Goal: Task Accomplishment & Management: Complete application form

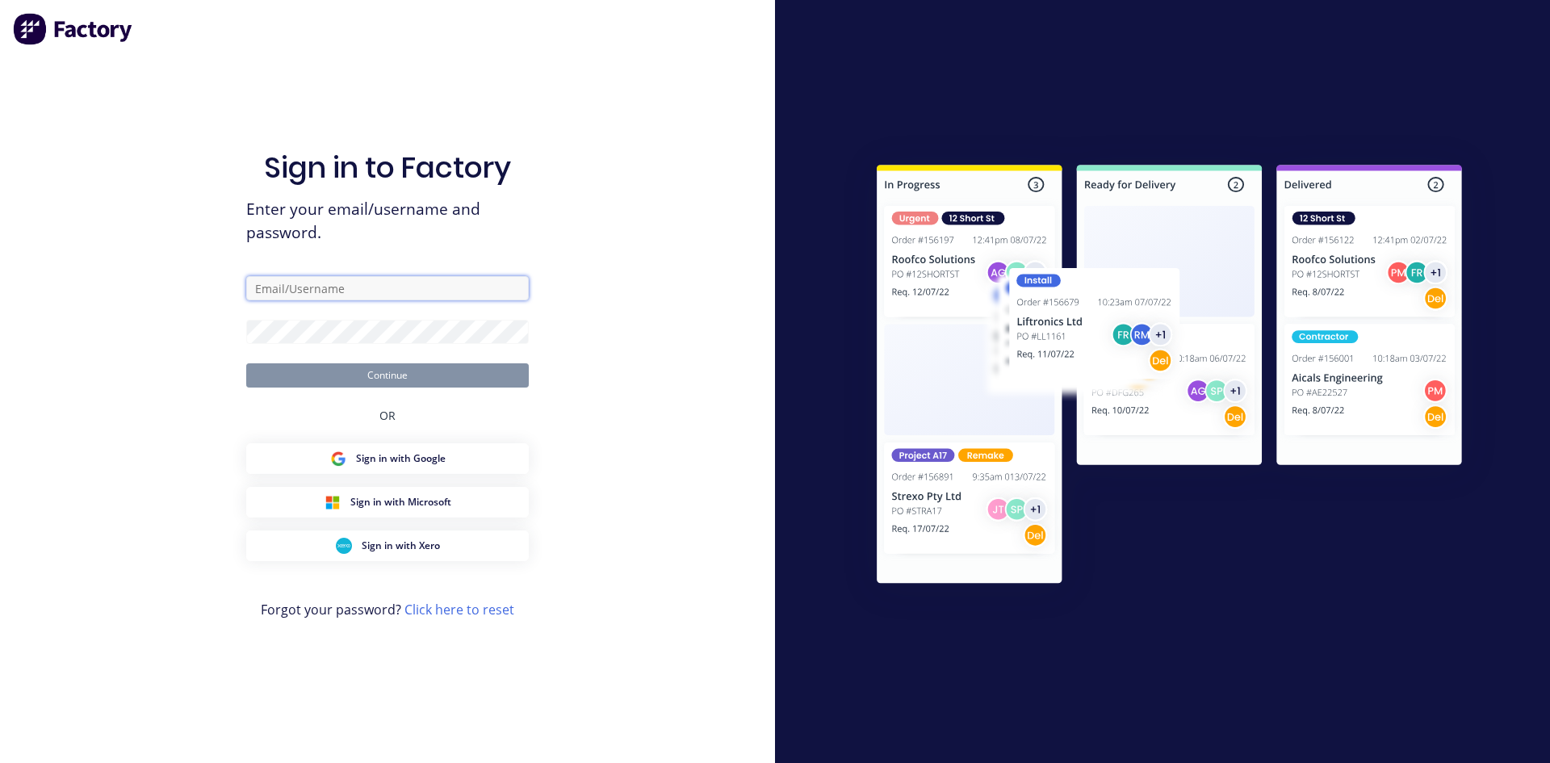
type input "[EMAIL_ADDRESS][DOMAIN_NAME]"
click at [419, 380] on button "Continue" at bounding box center [387, 375] width 283 height 24
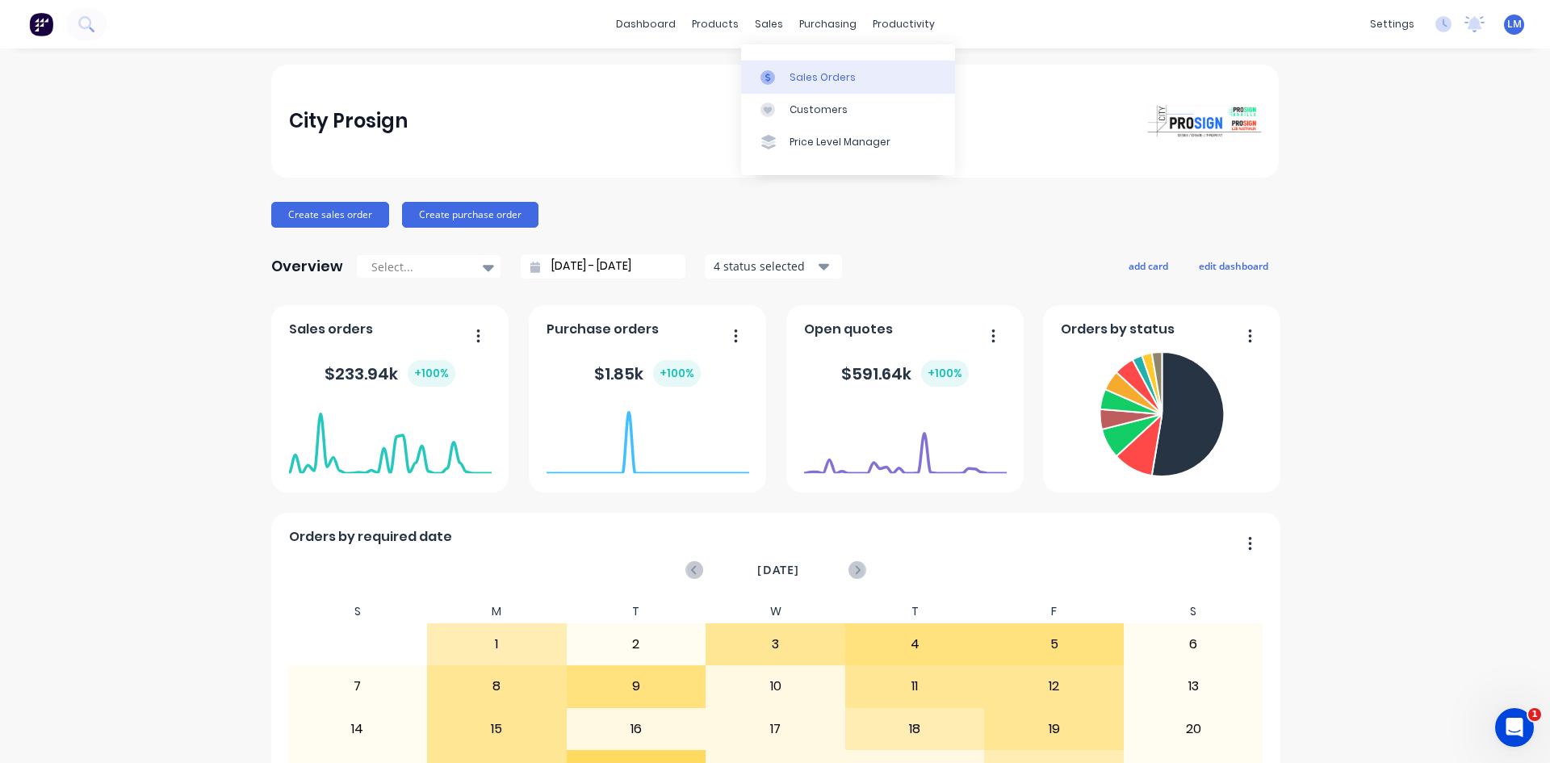
click at [803, 76] on div "Sales Orders" at bounding box center [823, 77] width 66 height 15
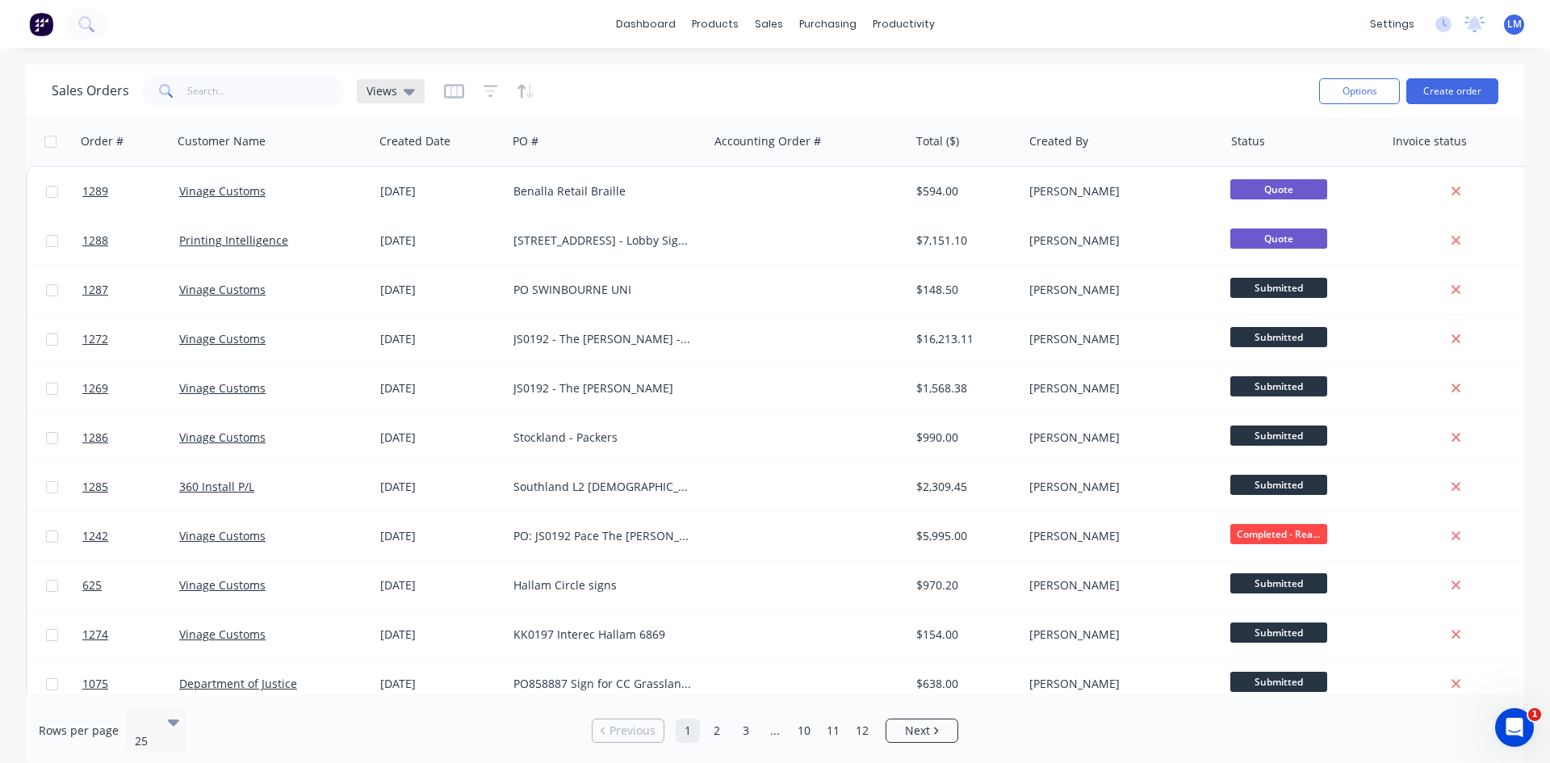
click at [392, 90] on span "Views" at bounding box center [382, 90] width 31 height 17
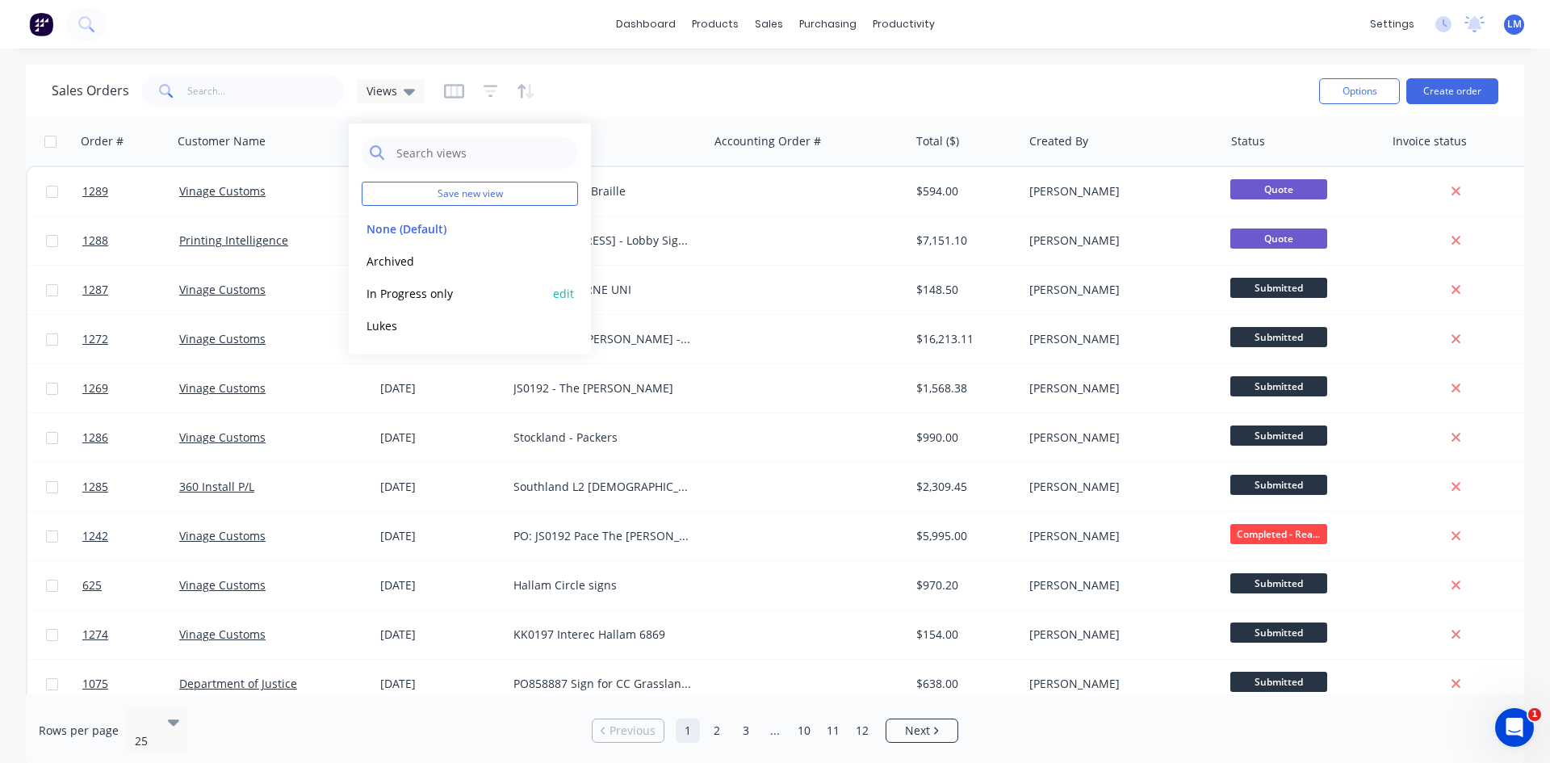
click at [428, 292] on button "In Progress only" at bounding box center [454, 293] width 184 height 19
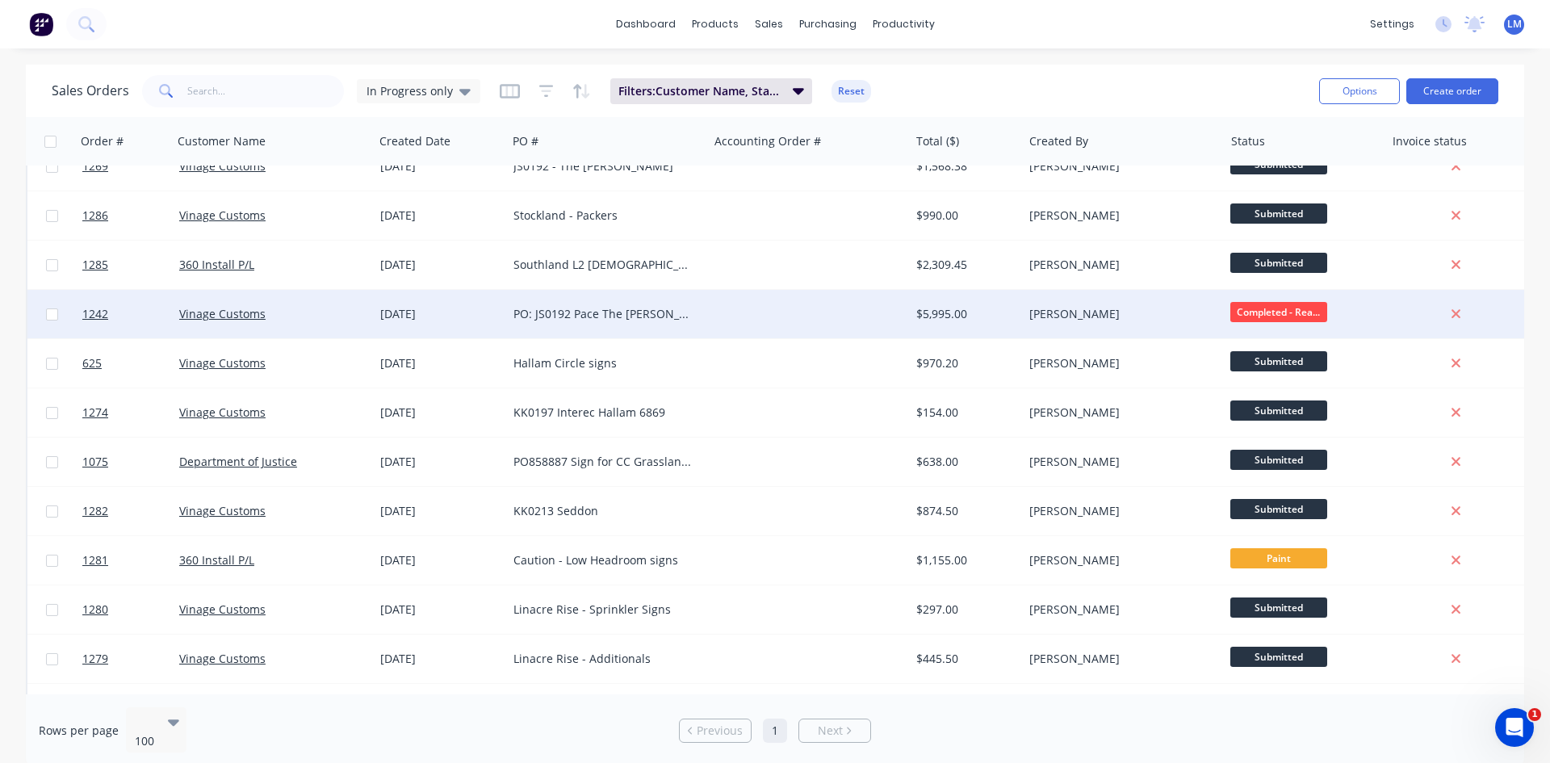
scroll to position [161, 0]
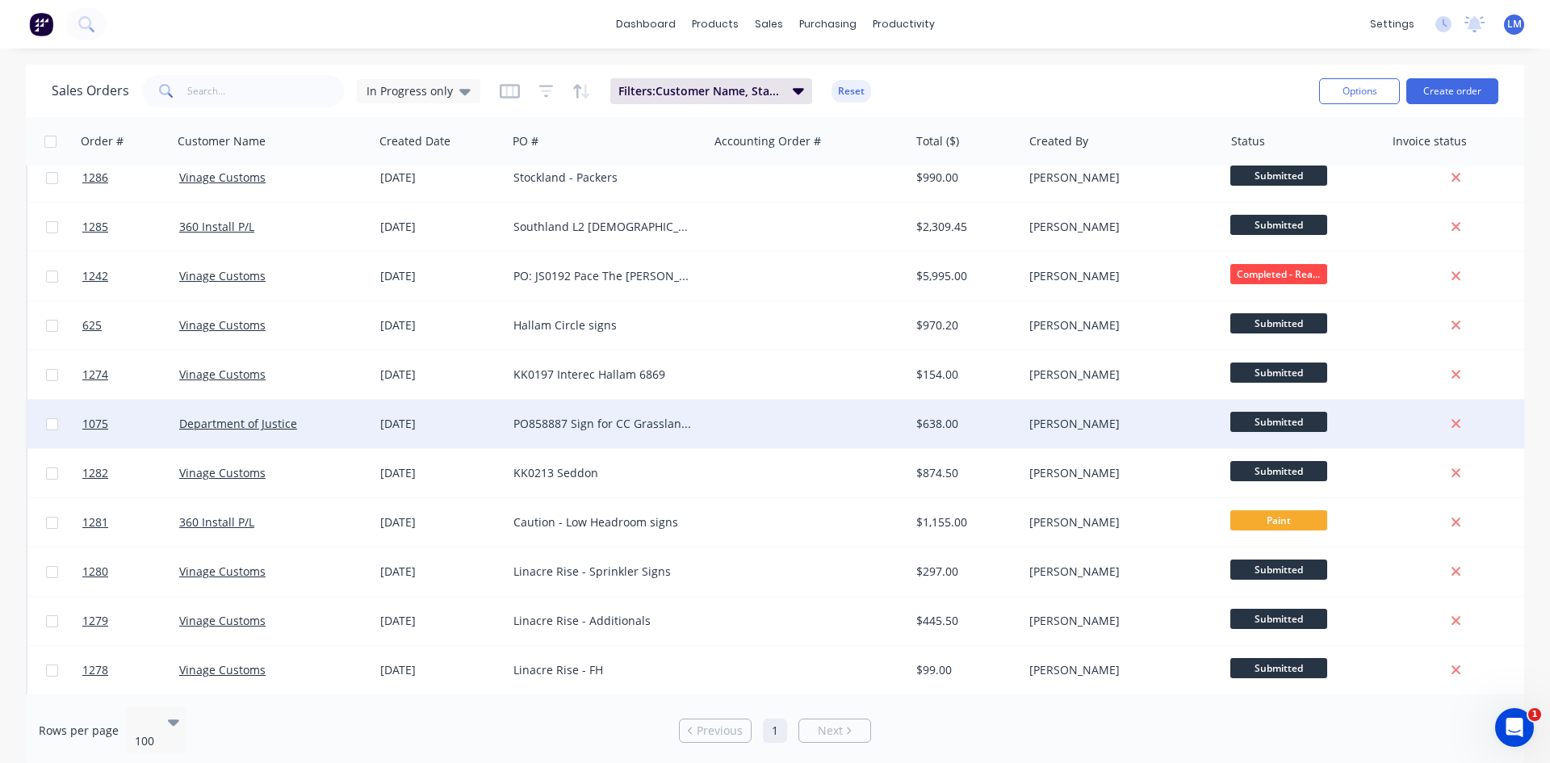
click at [1251, 419] on span "Submitted" at bounding box center [1279, 422] width 97 height 20
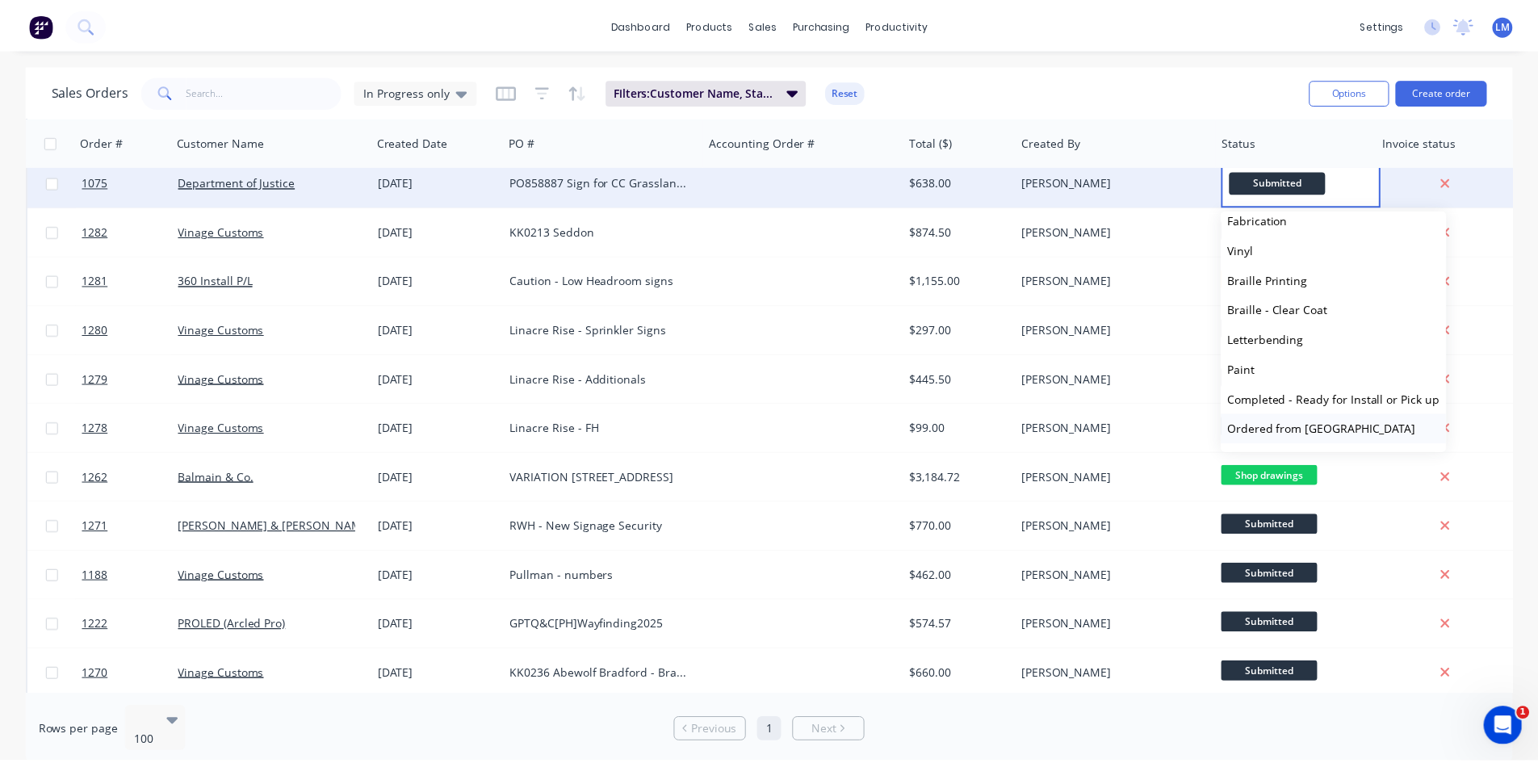
scroll to position [242, 0]
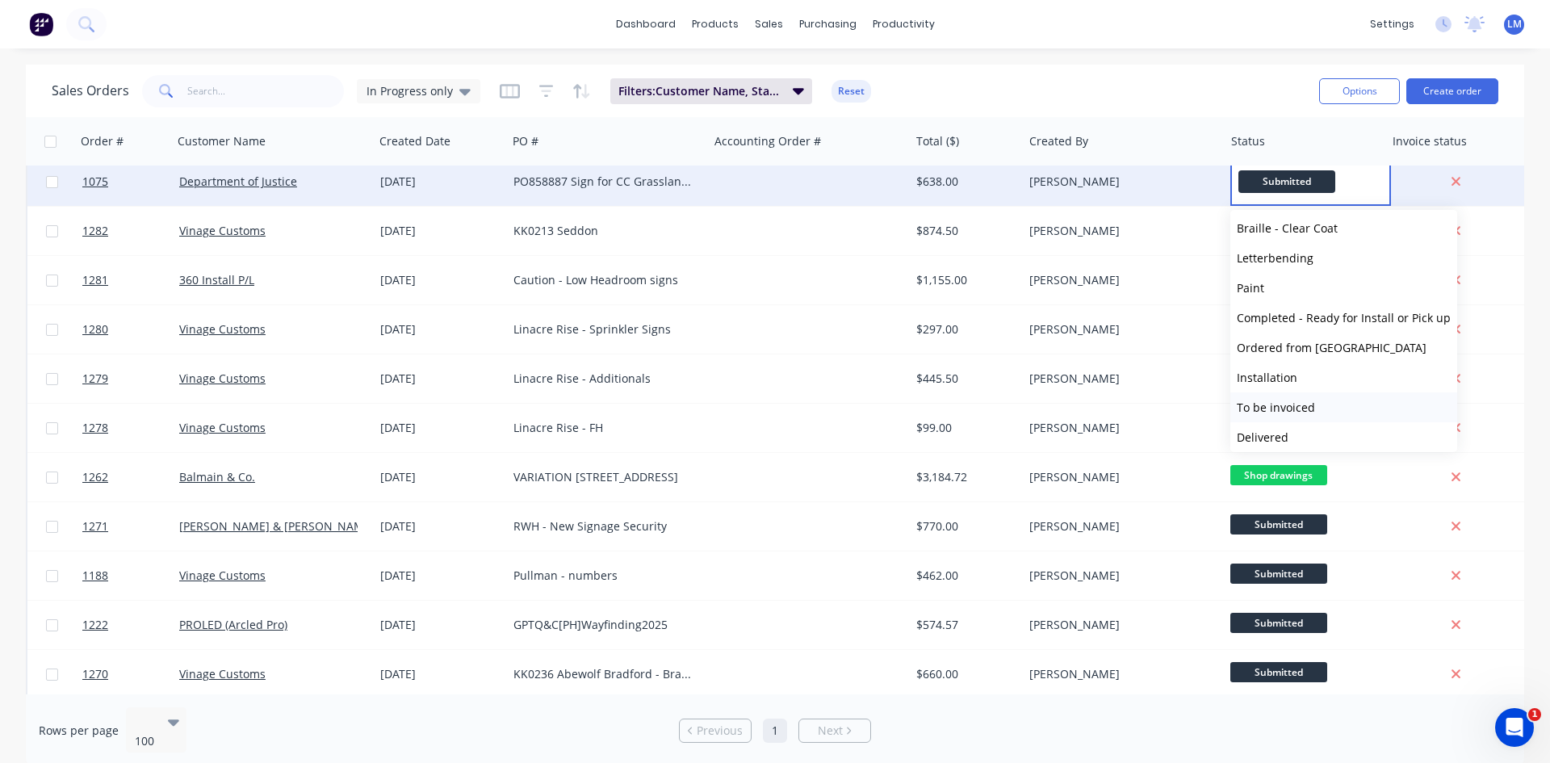
click at [1294, 413] on span "To be invoiced" at bounding box center [1276, 407] width 78 height 15
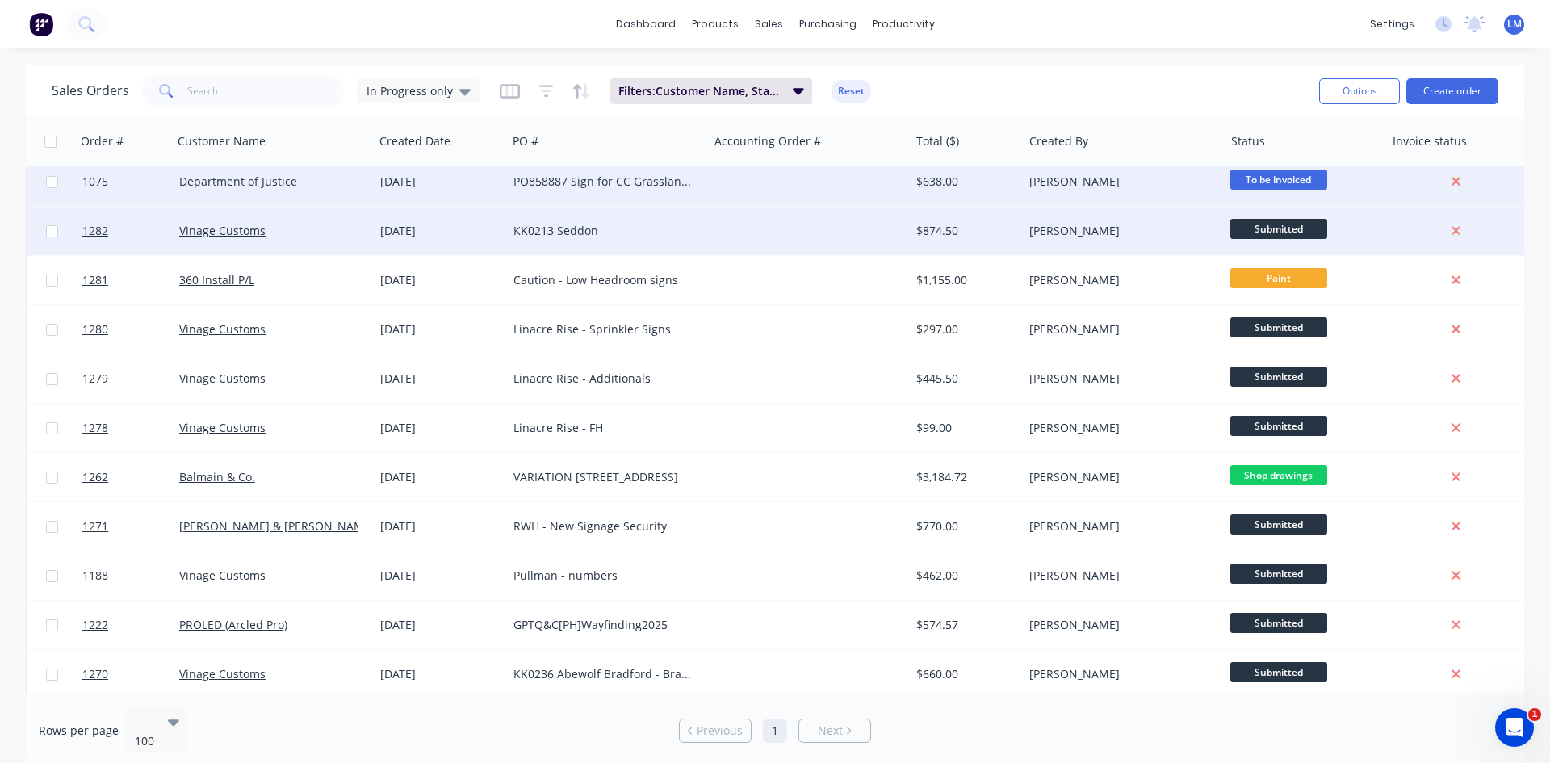
click at [700, 233] on div "KK0213 Seddon" at bounding box center [608, 231] width 188 height 16
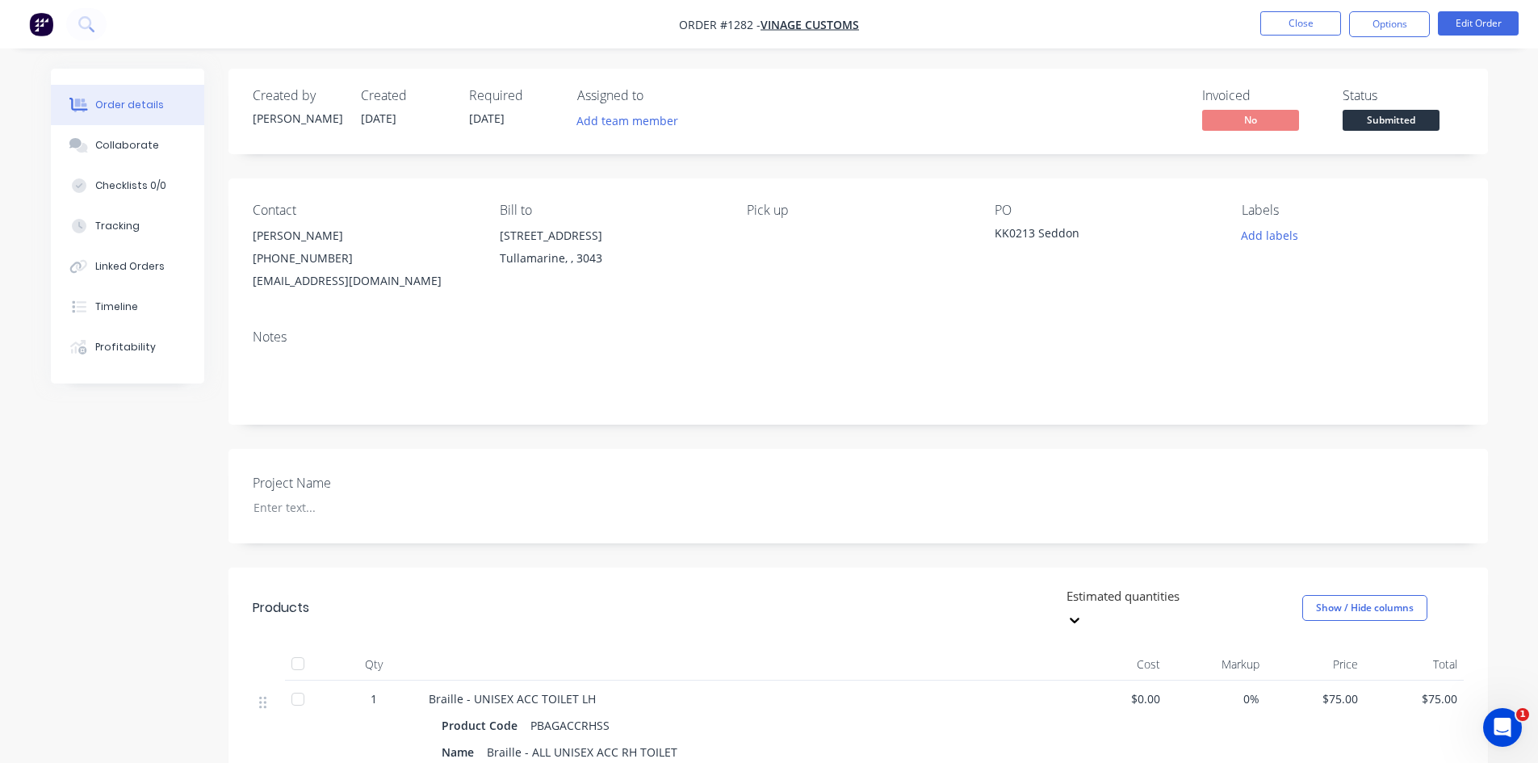
click at [1416, 124] on span "Submitted" at bounding box center [1391, 120] width 97 height 20
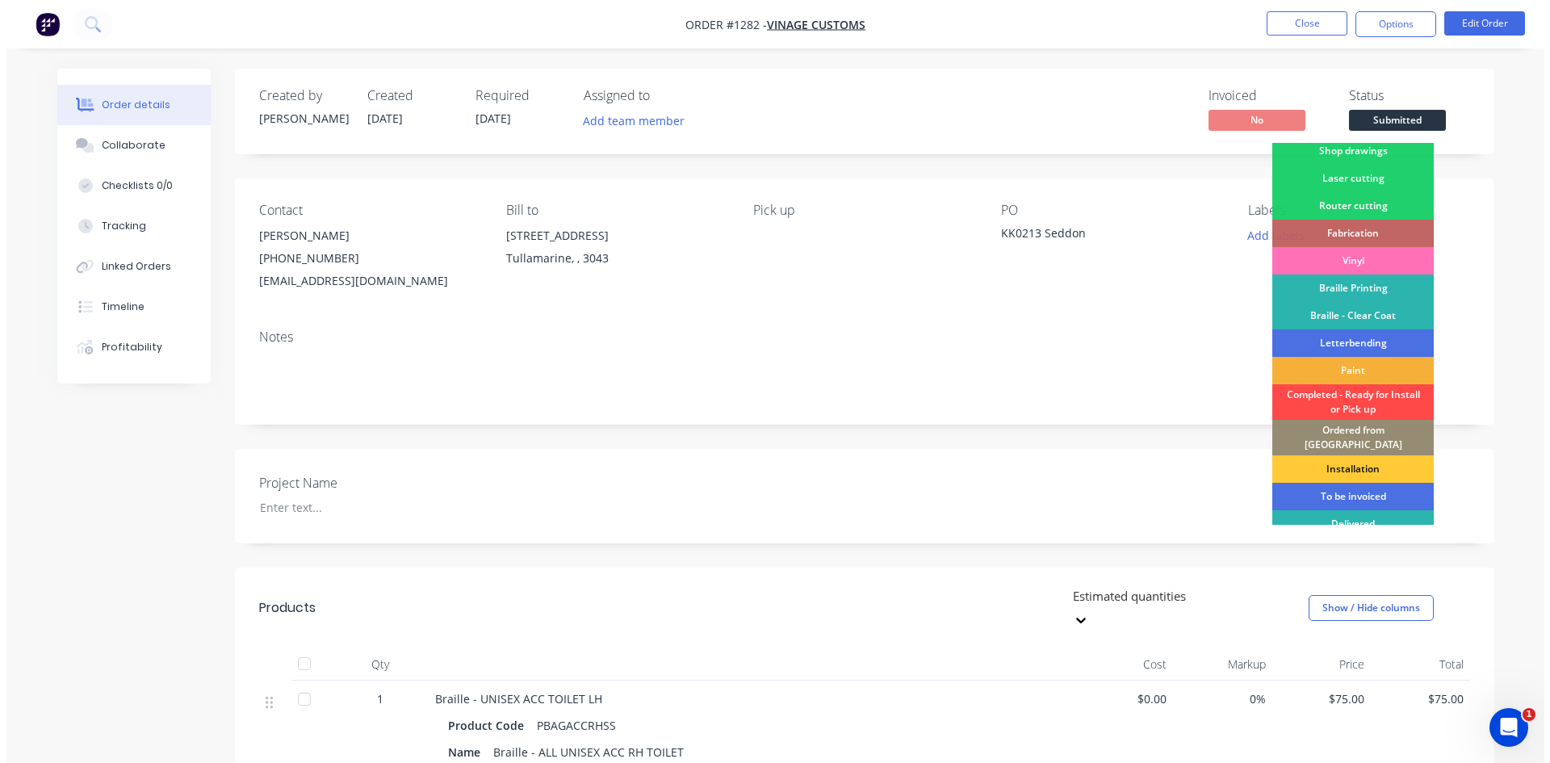
scroll to position [65, 0]
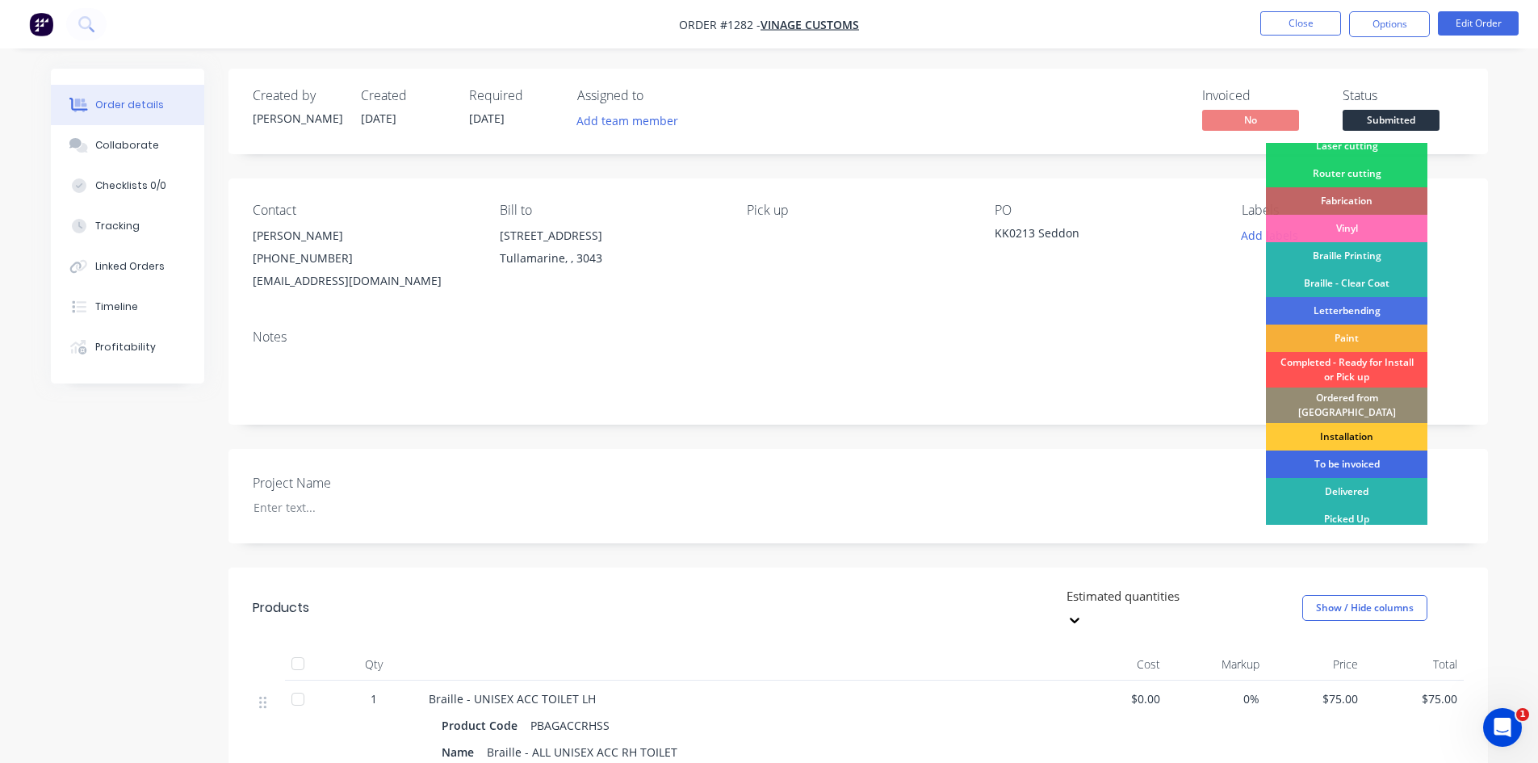
click at [1374, 452] on div "To be invoiced" at bounding box center [1346, 464] width 161 height 27
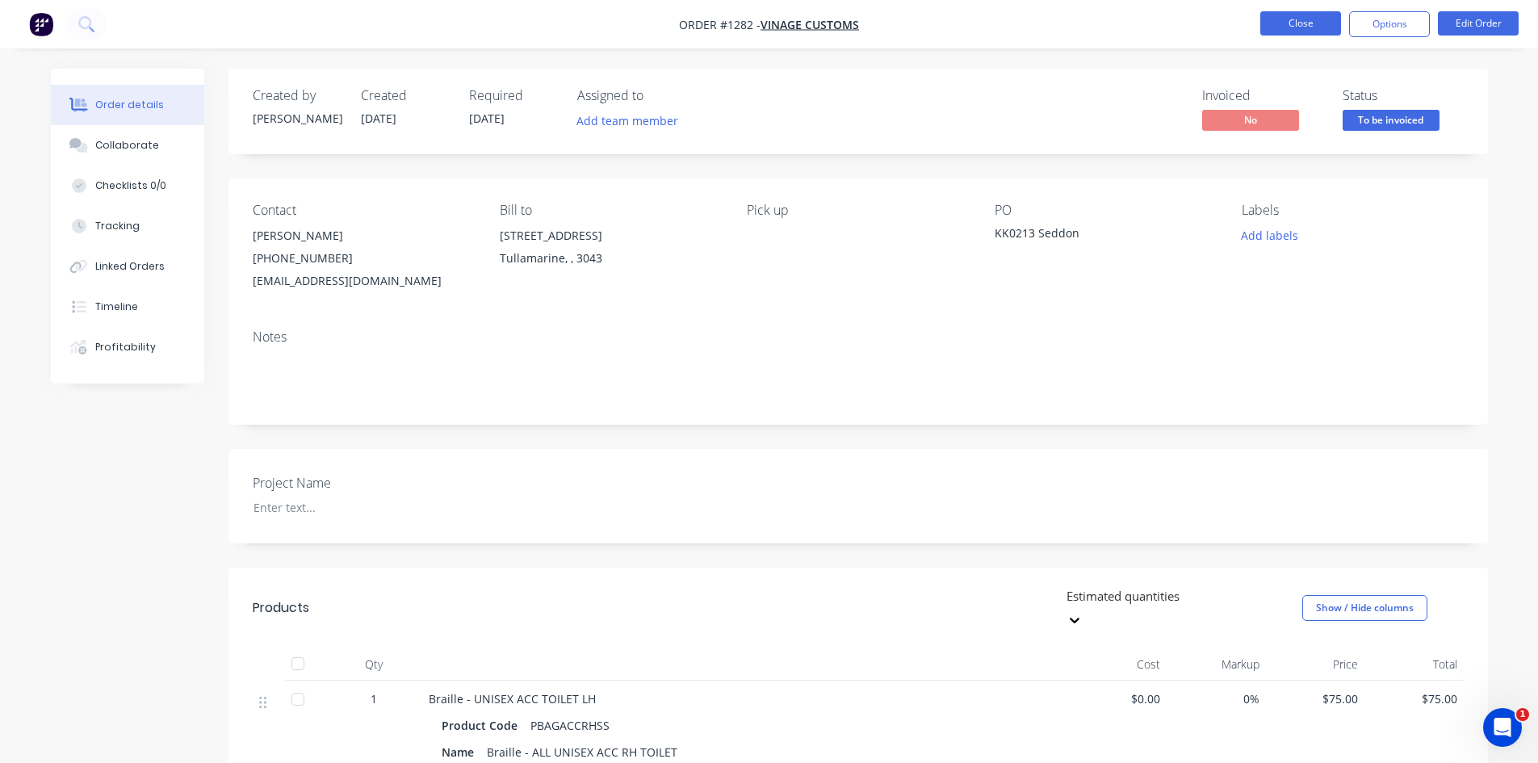
click at [1316, 30] on button "Close" at bounding box center [1300, 23] width 81 height 24
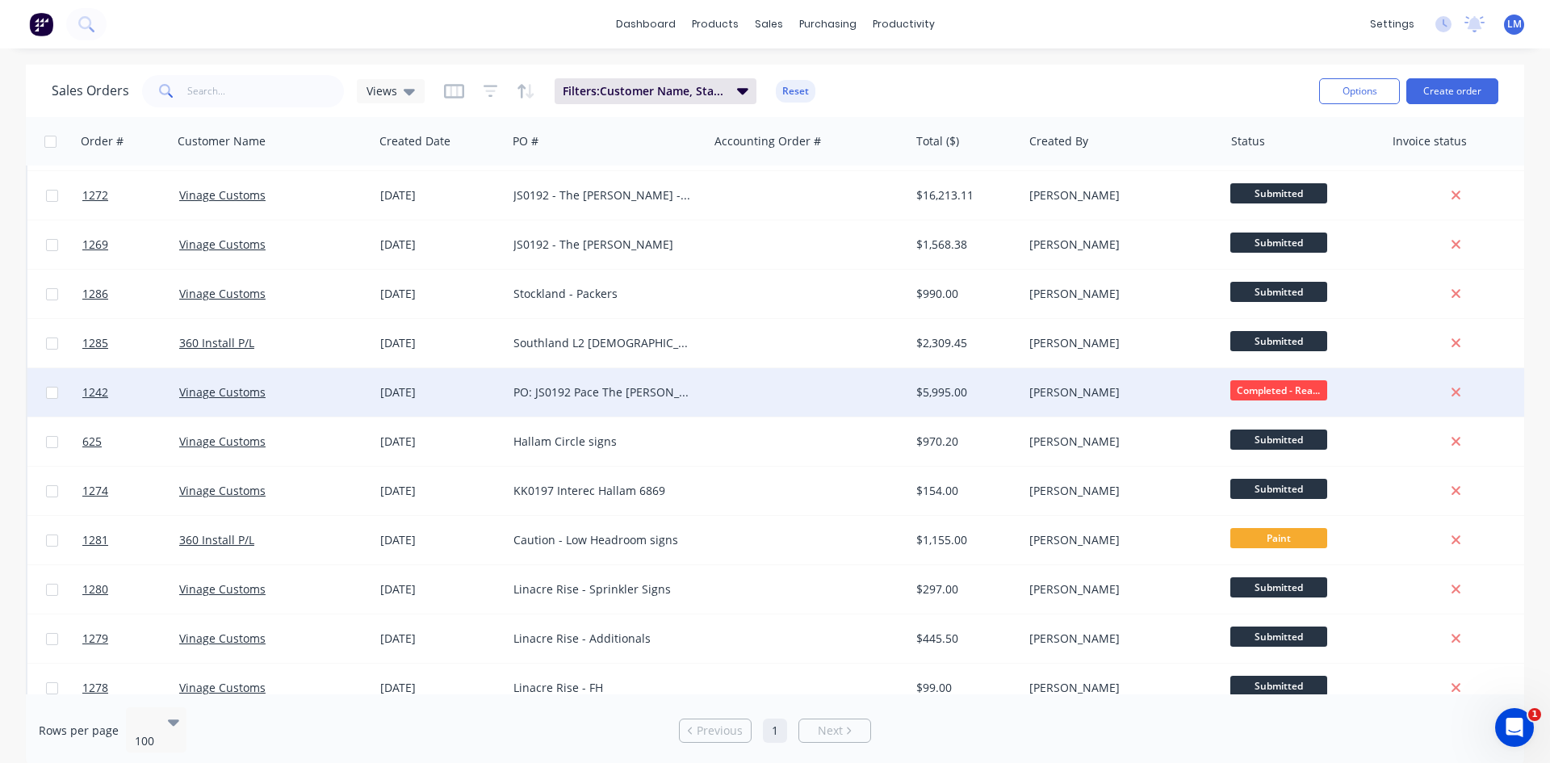
scroll to position [161, 0]
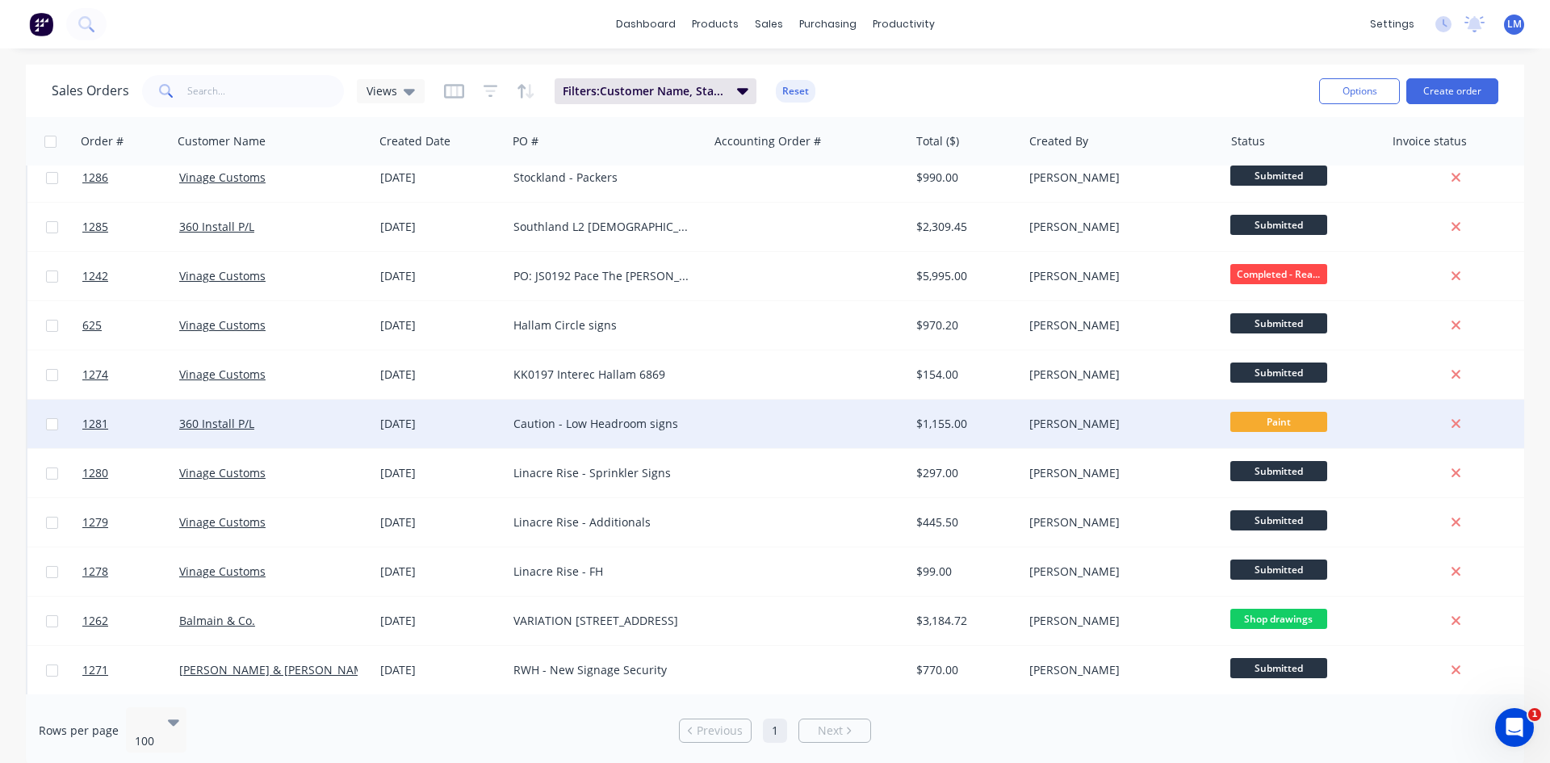
click at [1302, 426] on span "Paint" at bounding box center [1279, 422] width 97 height 20
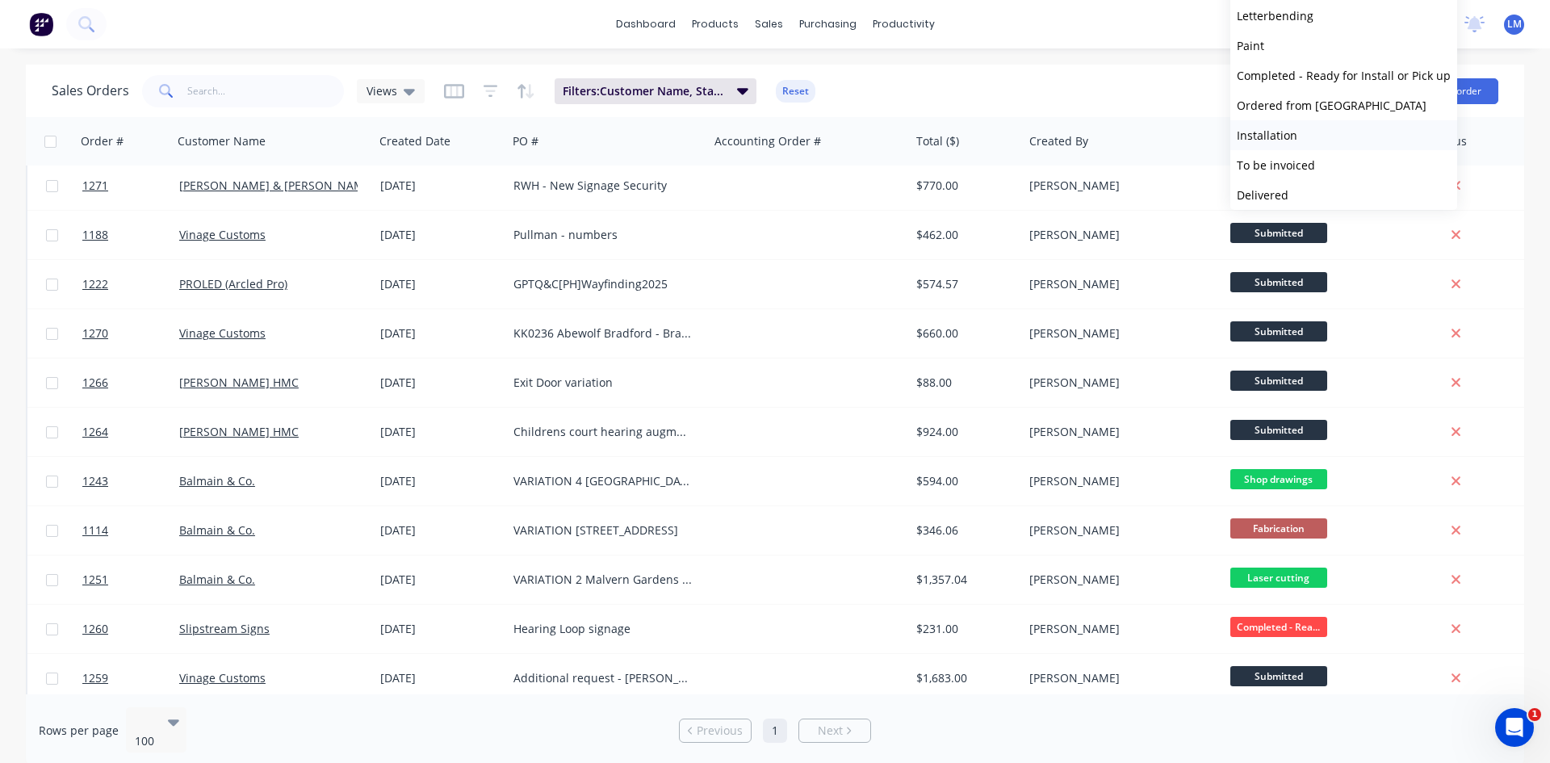
scroll to position [279, 0]
click at [1325, 127] on button "To be invoiced" at bounding box center [1344, 129] width 227 height 30
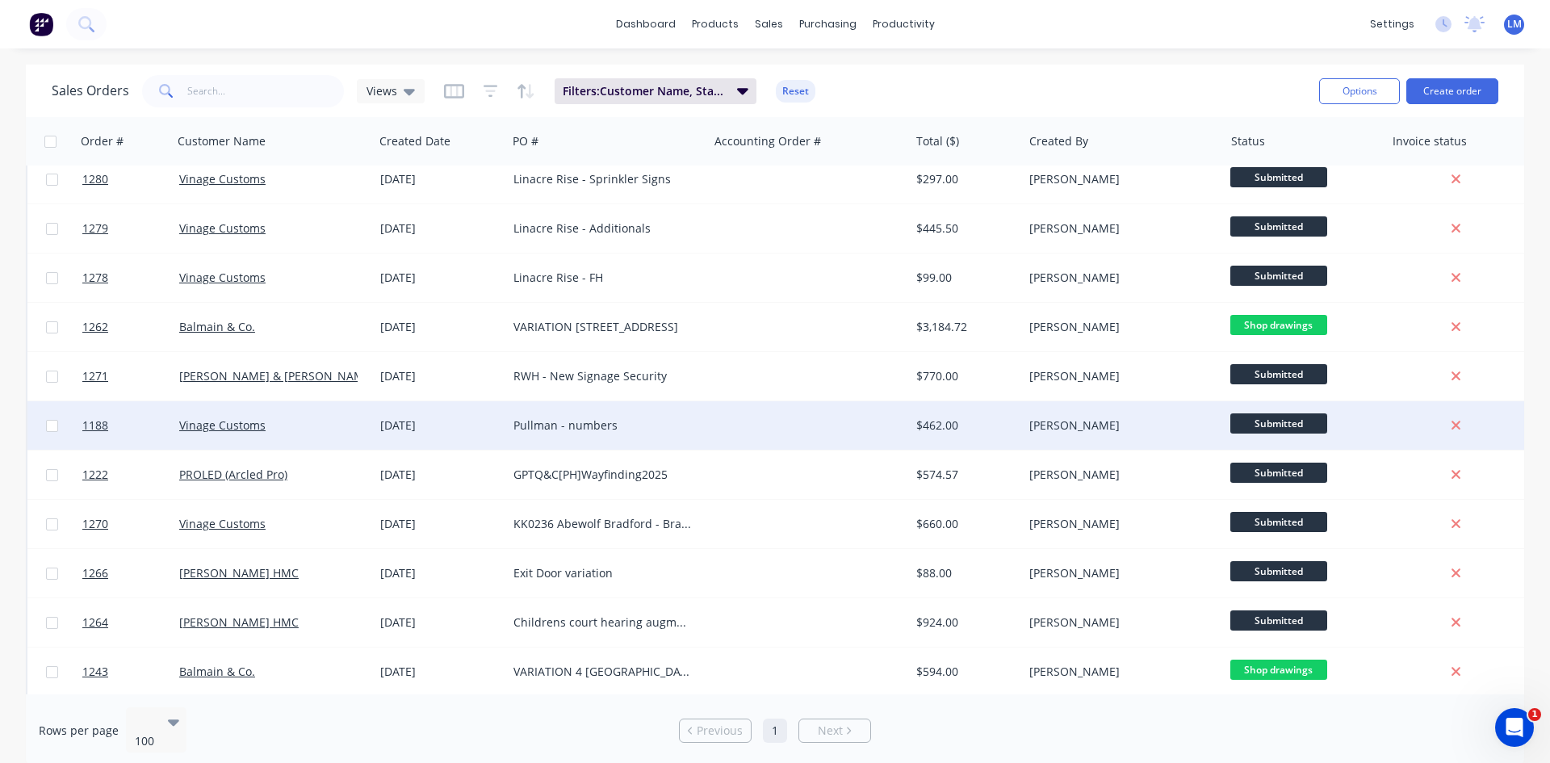
scroll to position [484, 0]
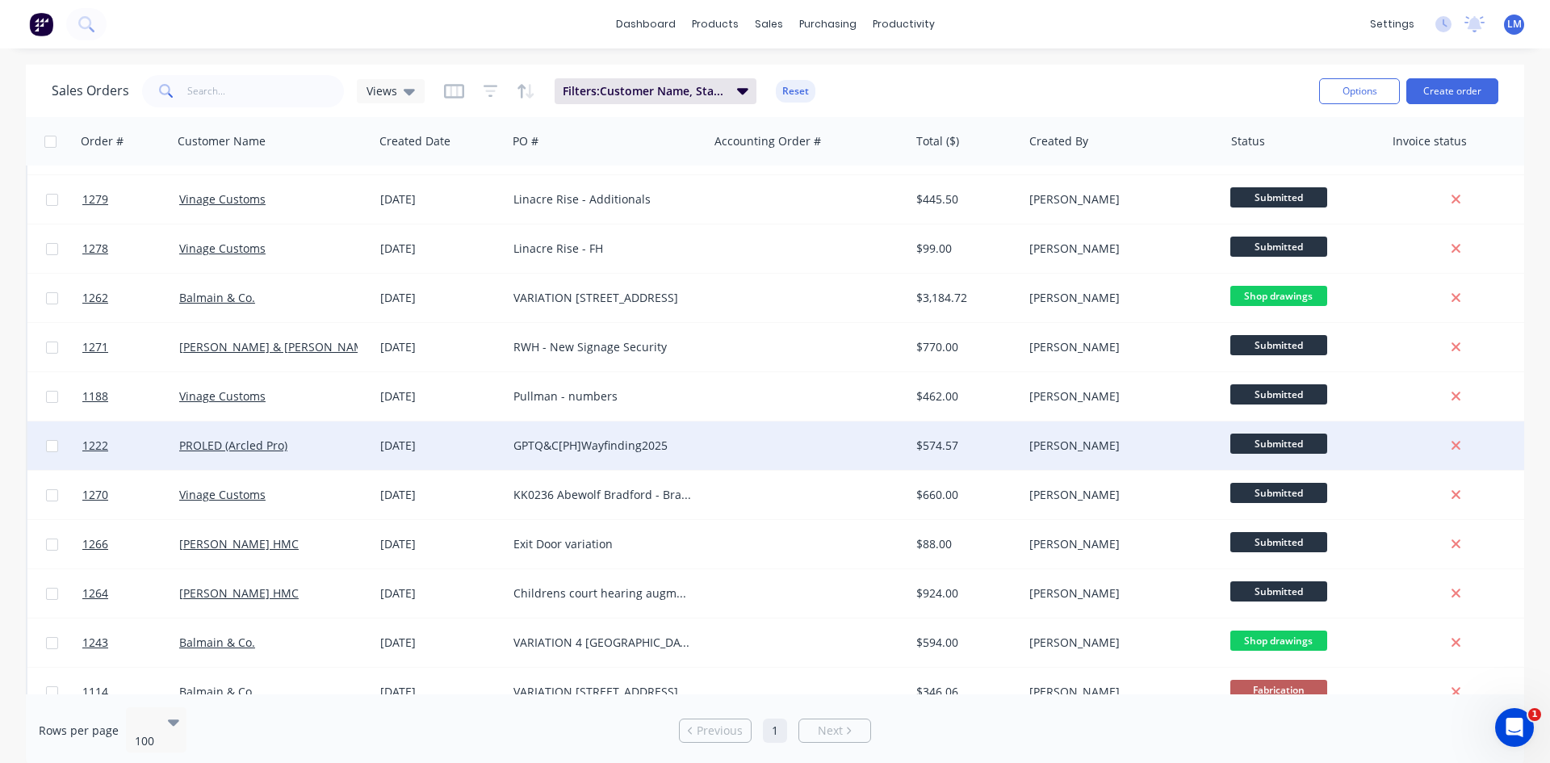
click at [1268, 436] on span "Submitted" at bounding box center [1279, 444] width 97 height 20
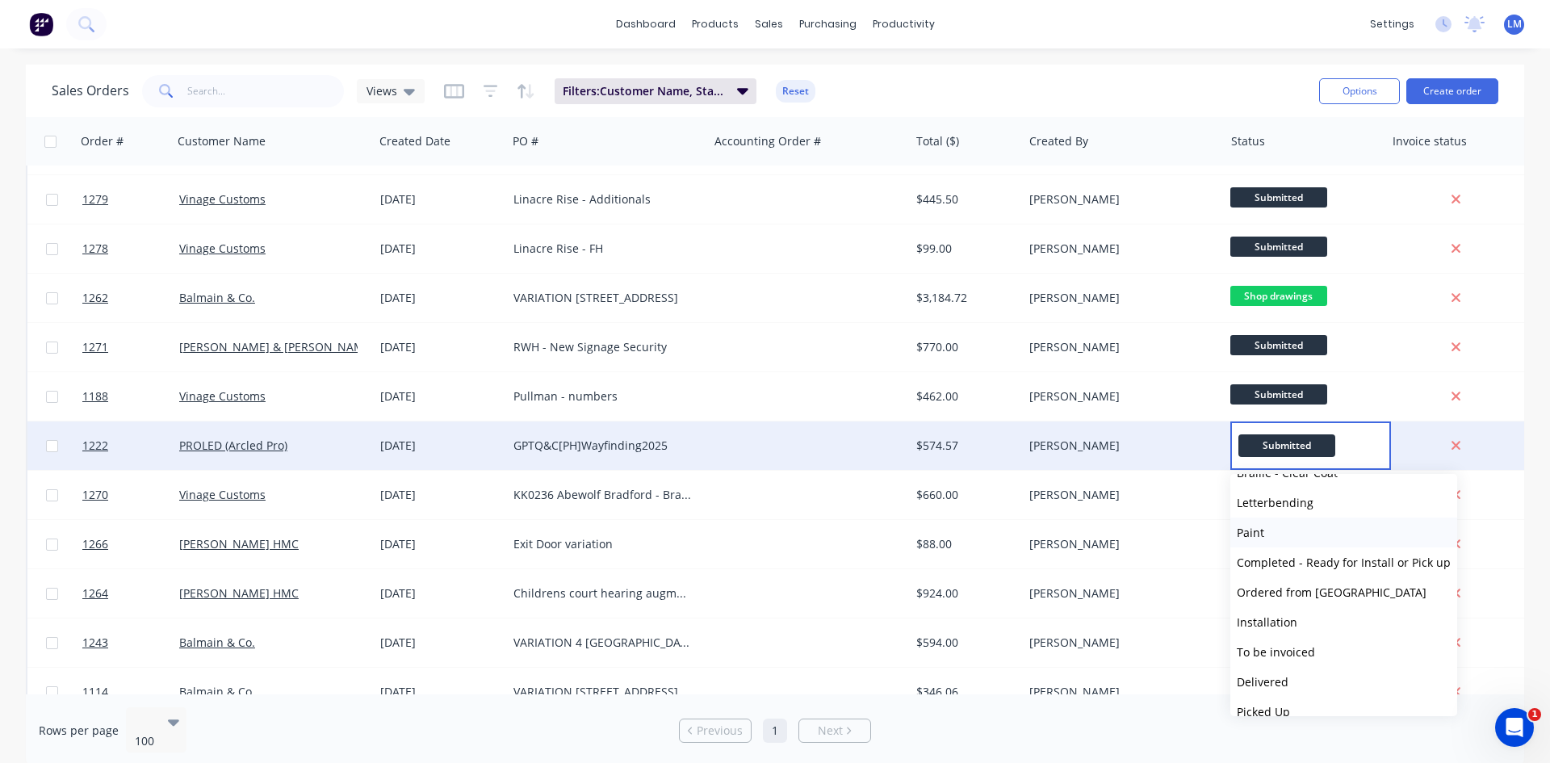
scroll to position [279, 0]
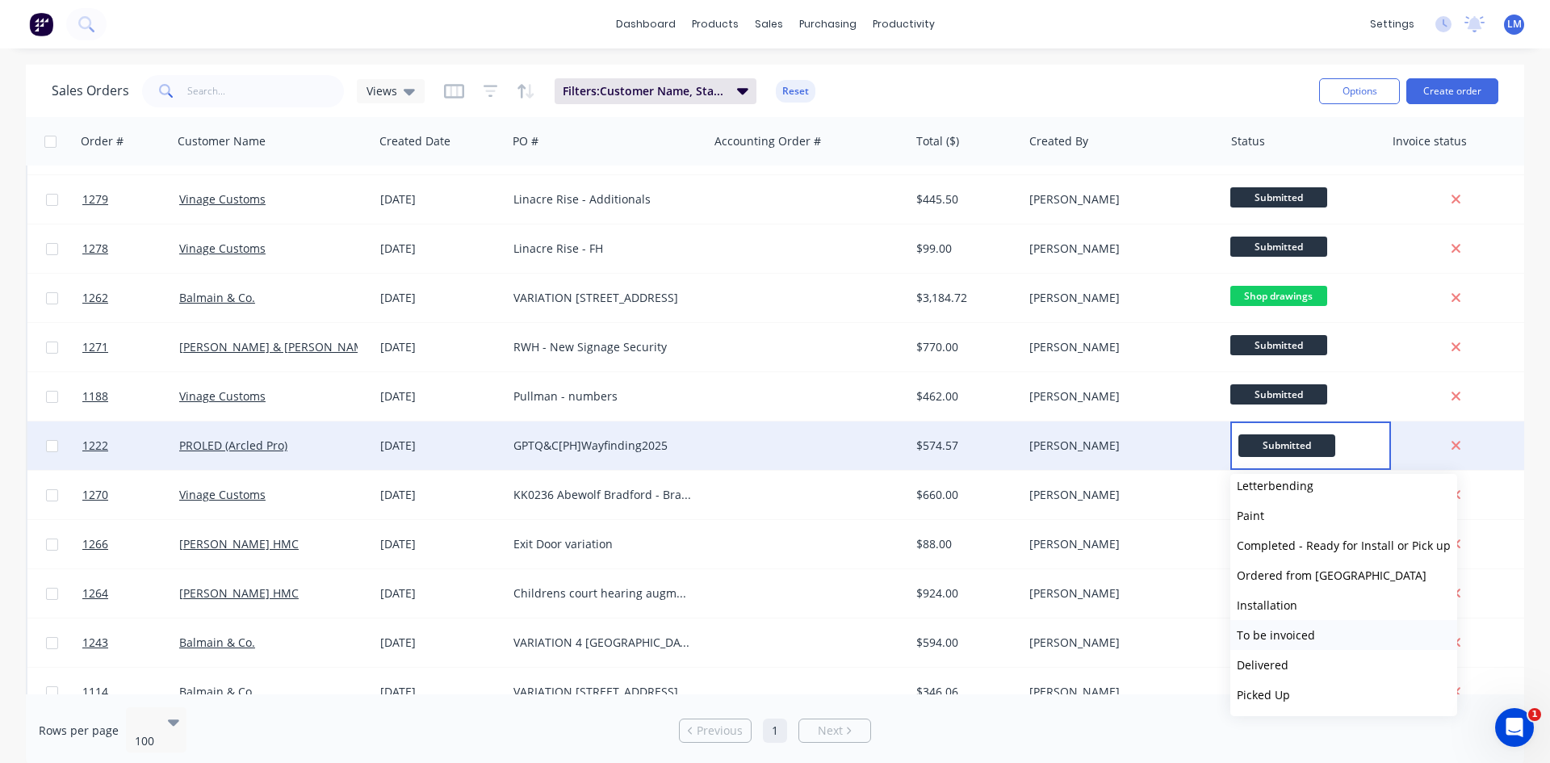
click at [1300, 644] on button "To be invoiced" at bounding box center [1344, 635] width 227 height 30
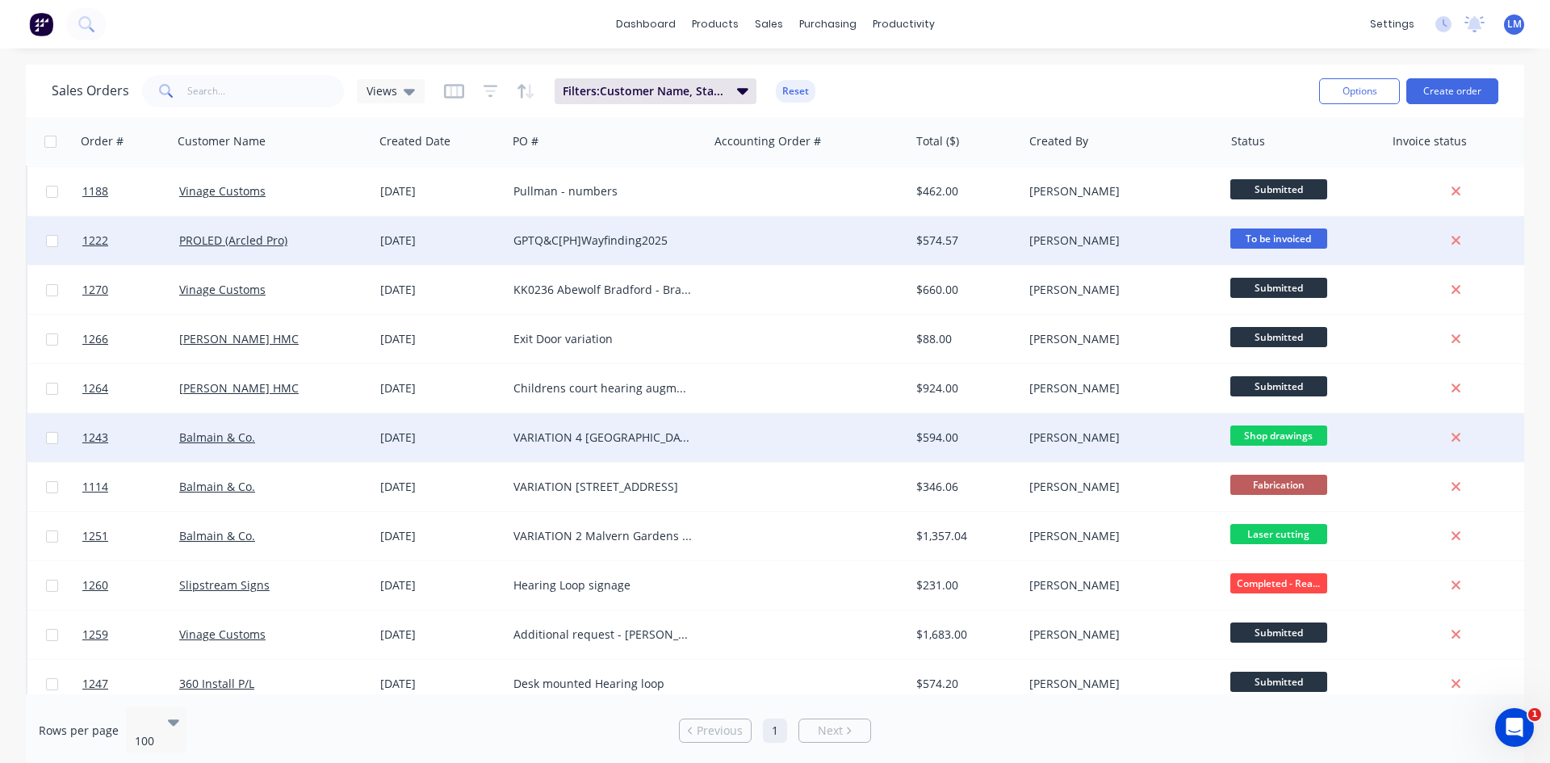
scroll to position [727, 0]
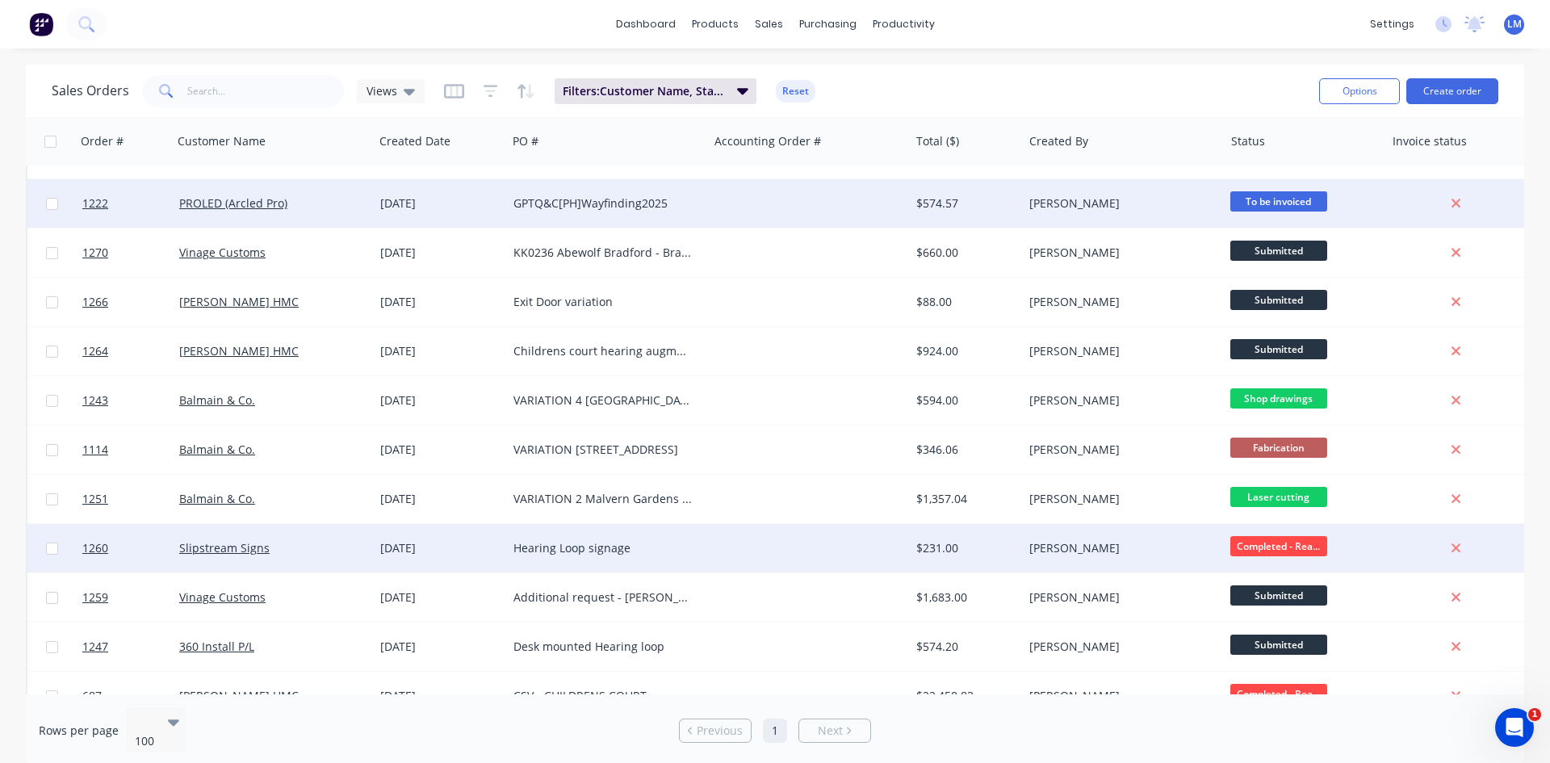
click at [1251, 557] on div "Completed - Rea..." at bounding box center [1301, 548] width 141 height 24
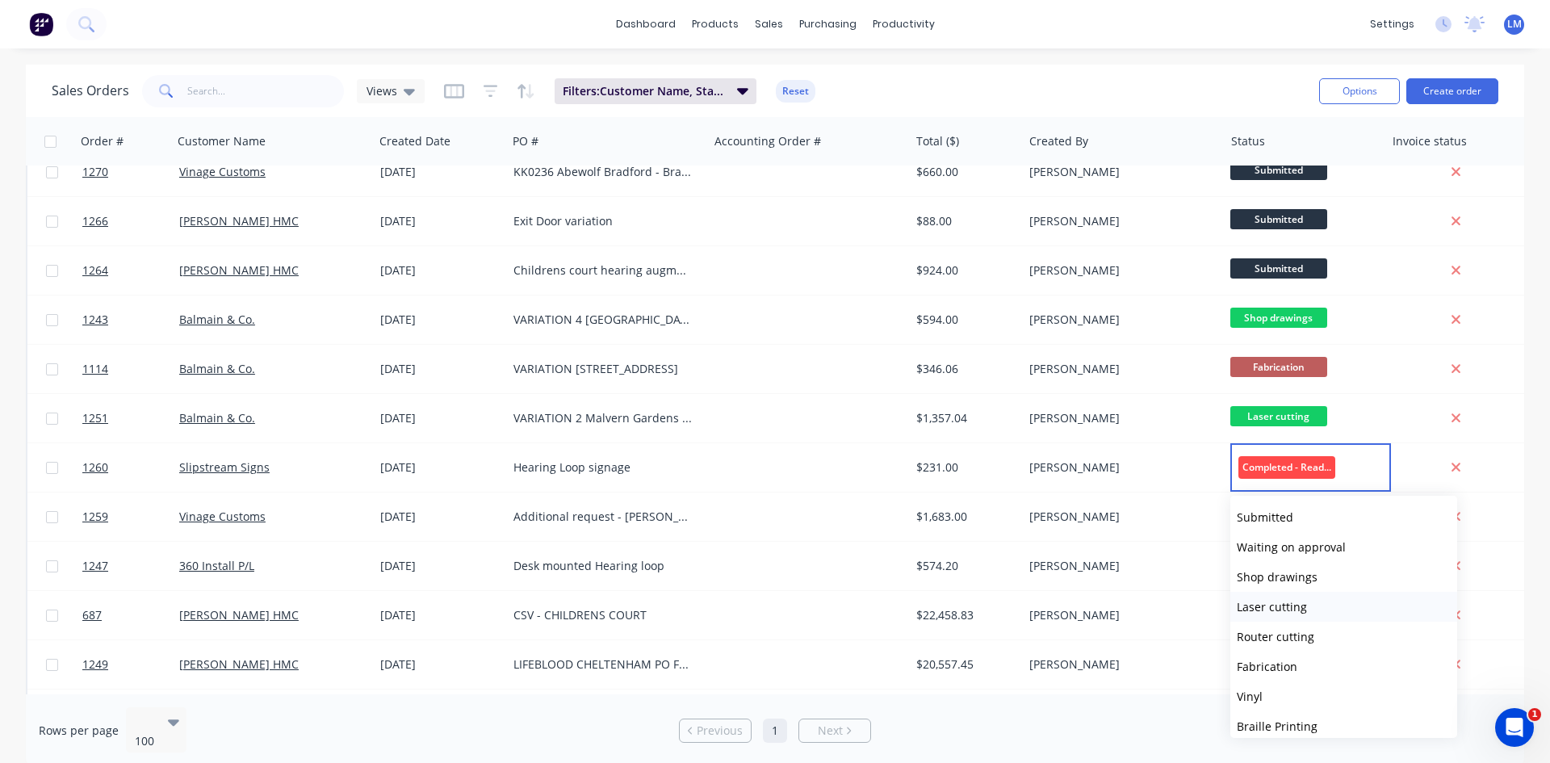
scroll to position [279, 0]
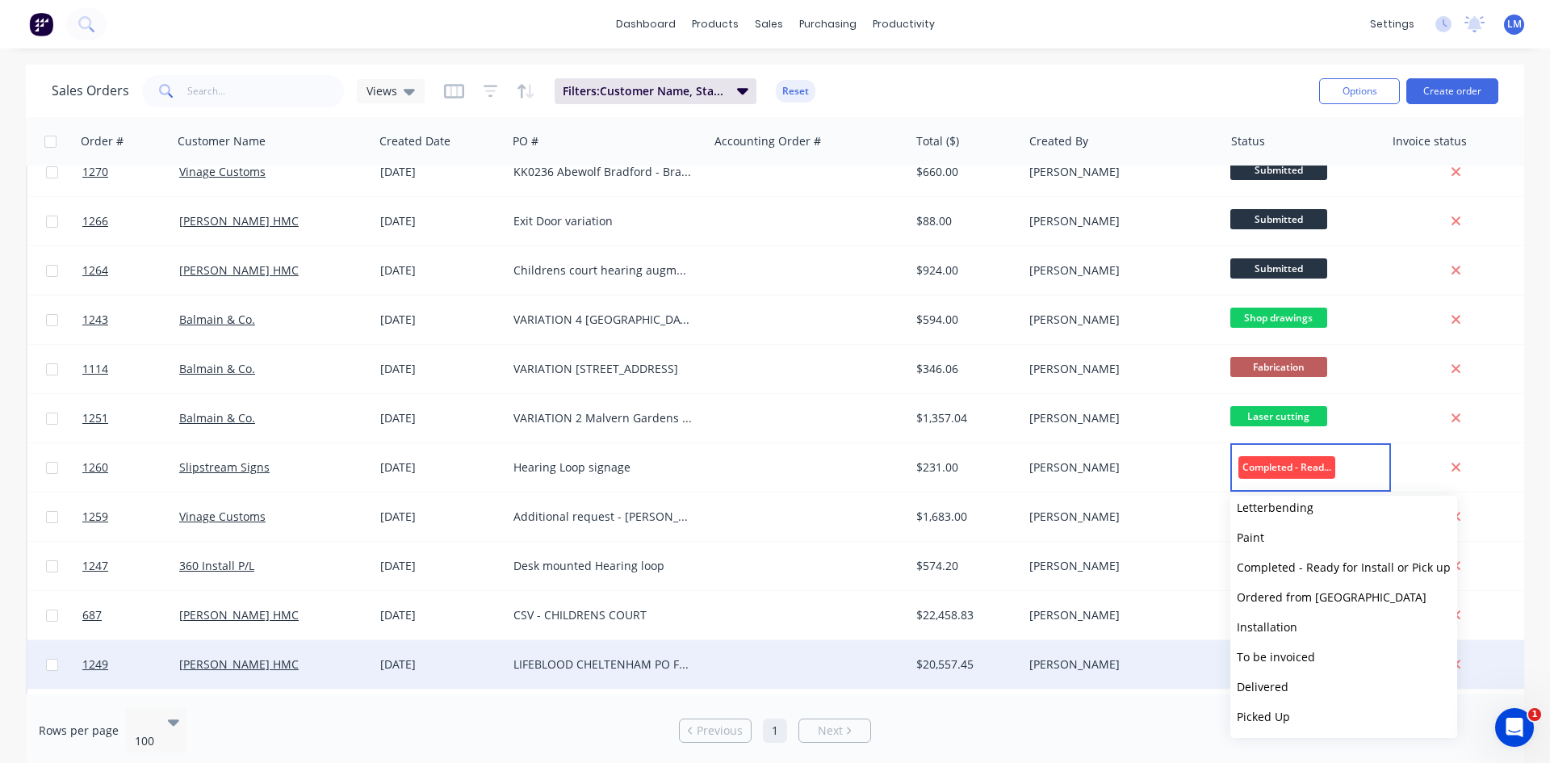
click at [1283, 654] on span "To be invoiced" at bounding box center [1276, 656] width 78 height 15
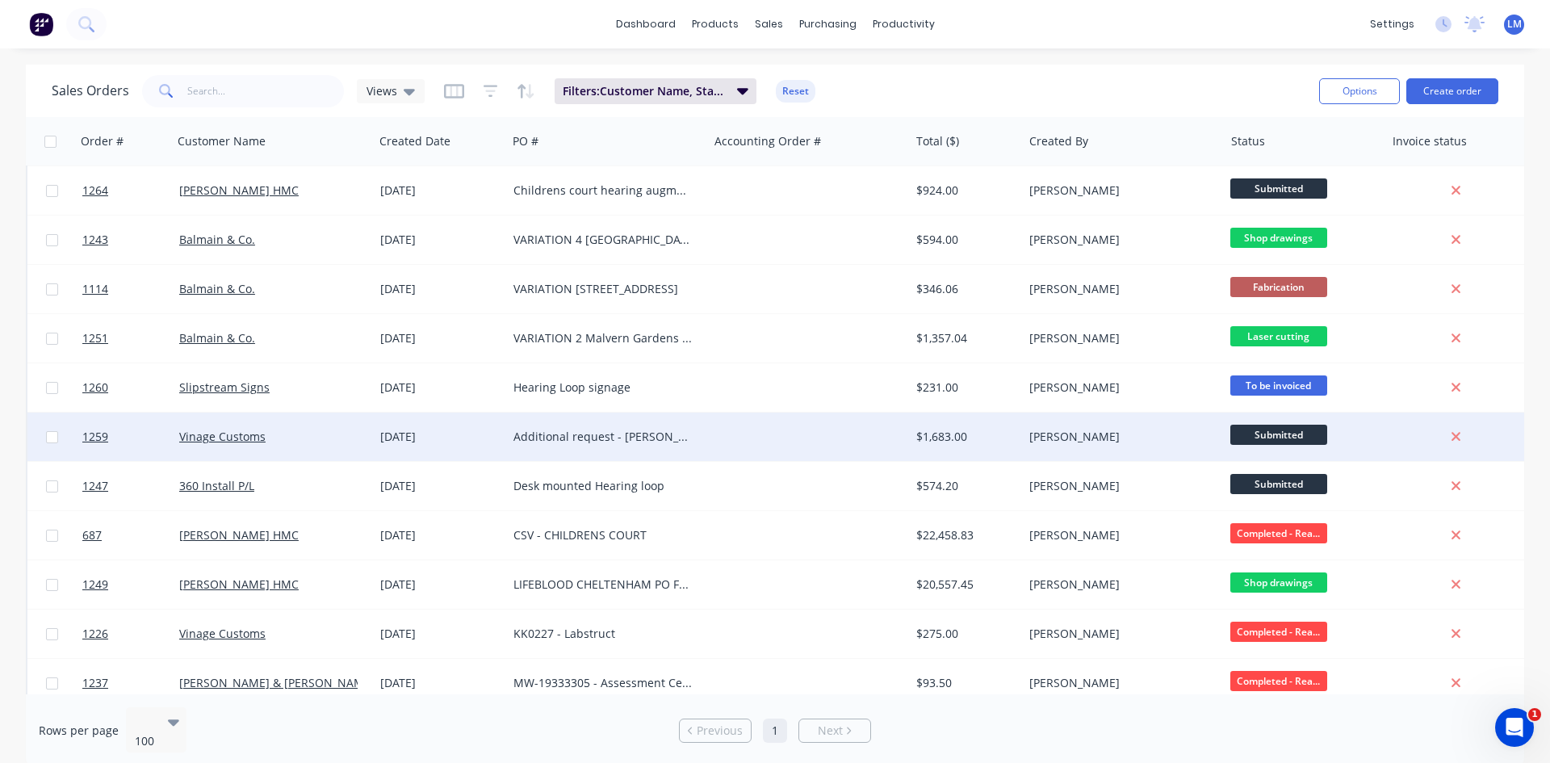
scroll to position [888, 0]
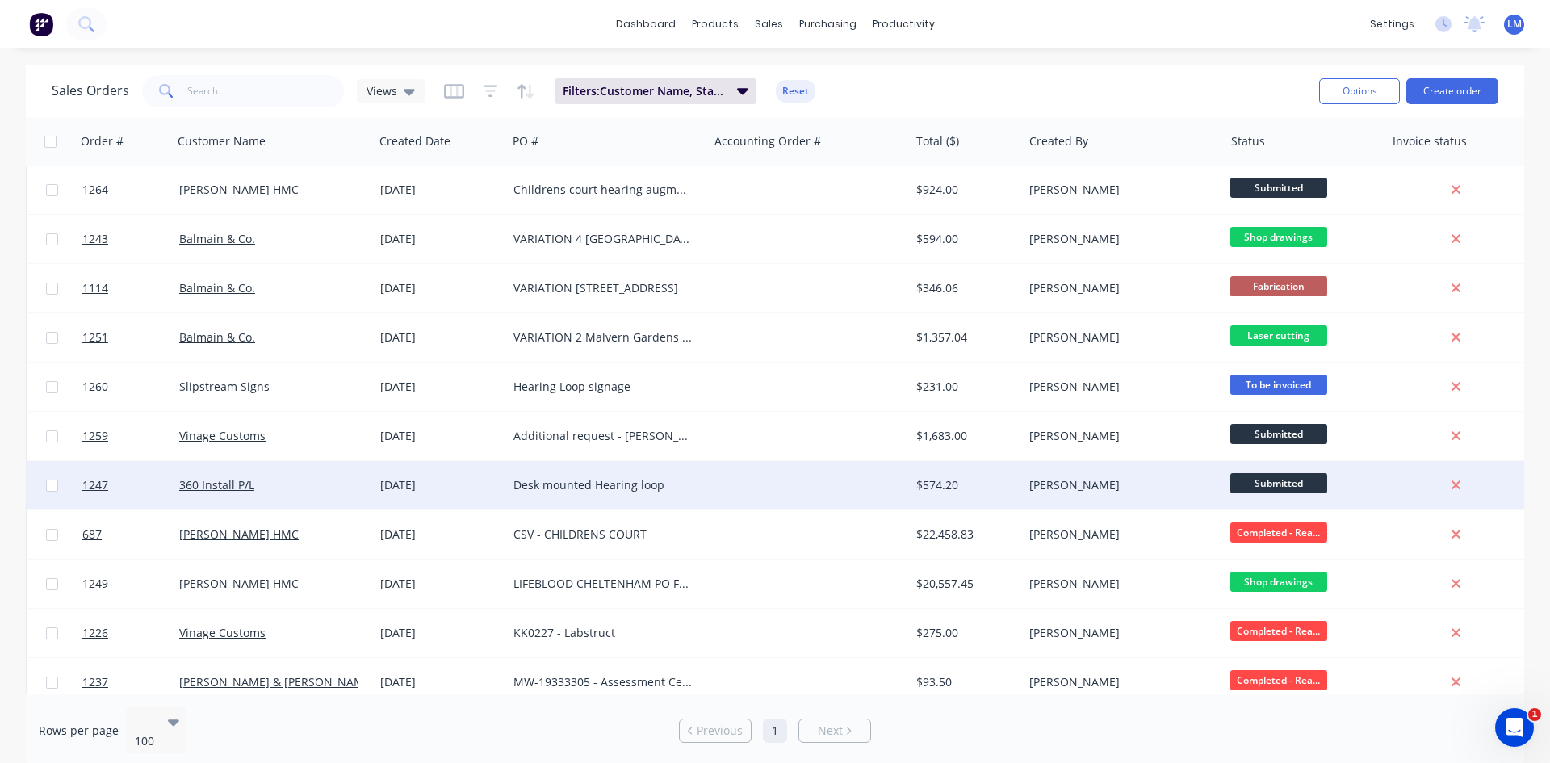
click at [1262, 478] on span "Submitted" at bounding box center [1279, 483] width 97 height 20
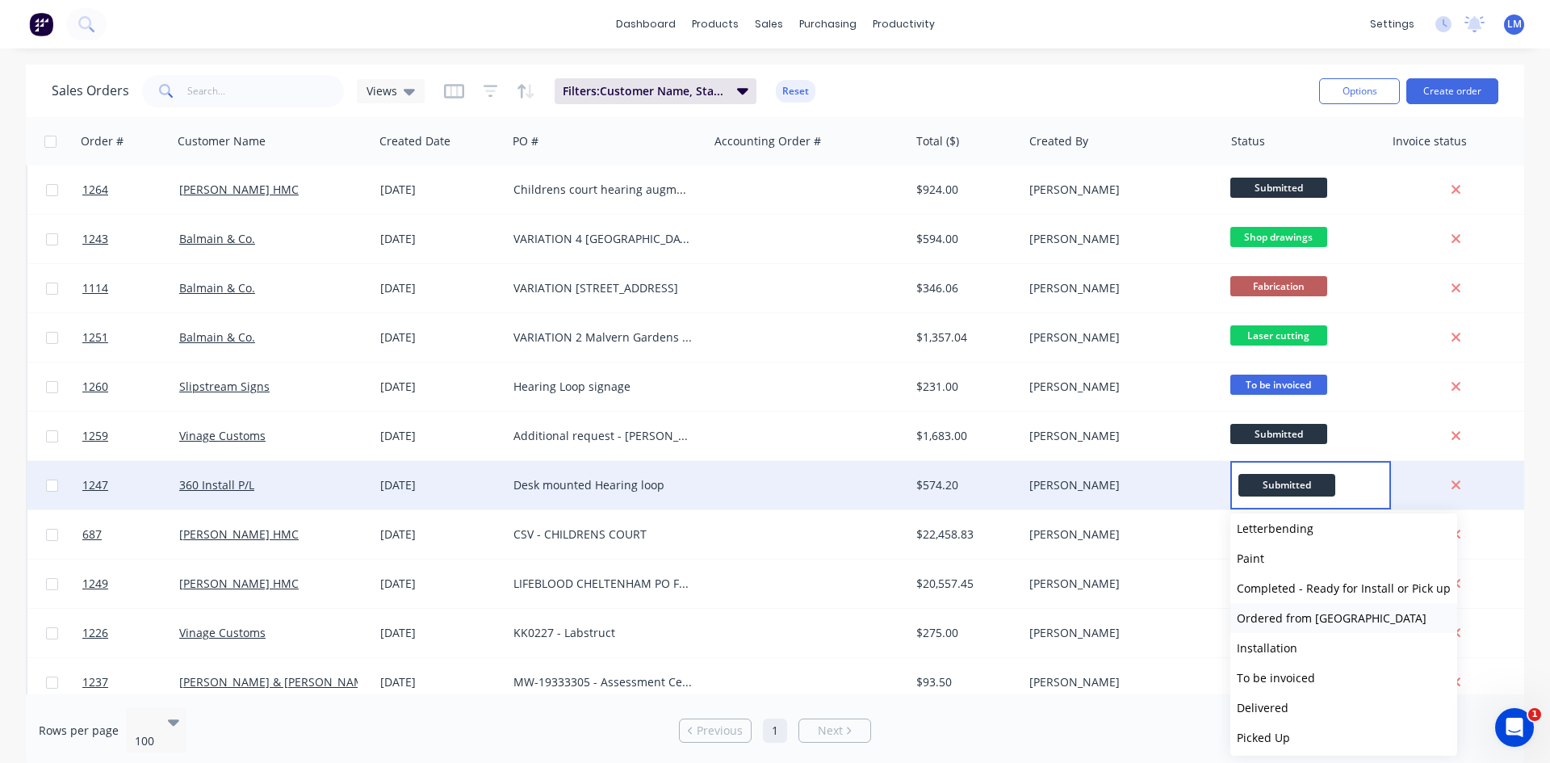
scroll to position [279, 0]
click at [1298, 672] on span "To be invoiced" at bounding box center [1276, 674] width 78 height 15
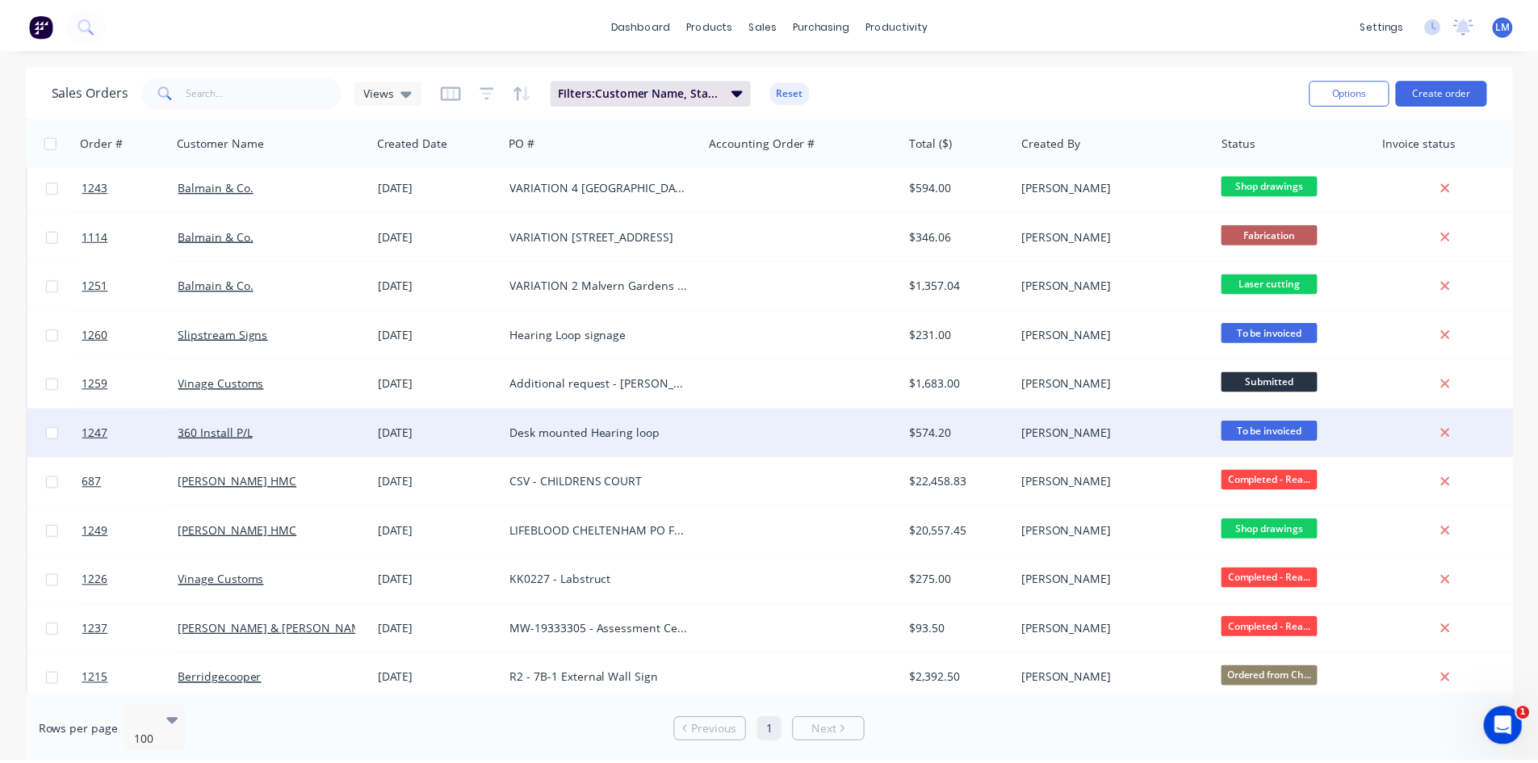
scroll to position [1050, 0]
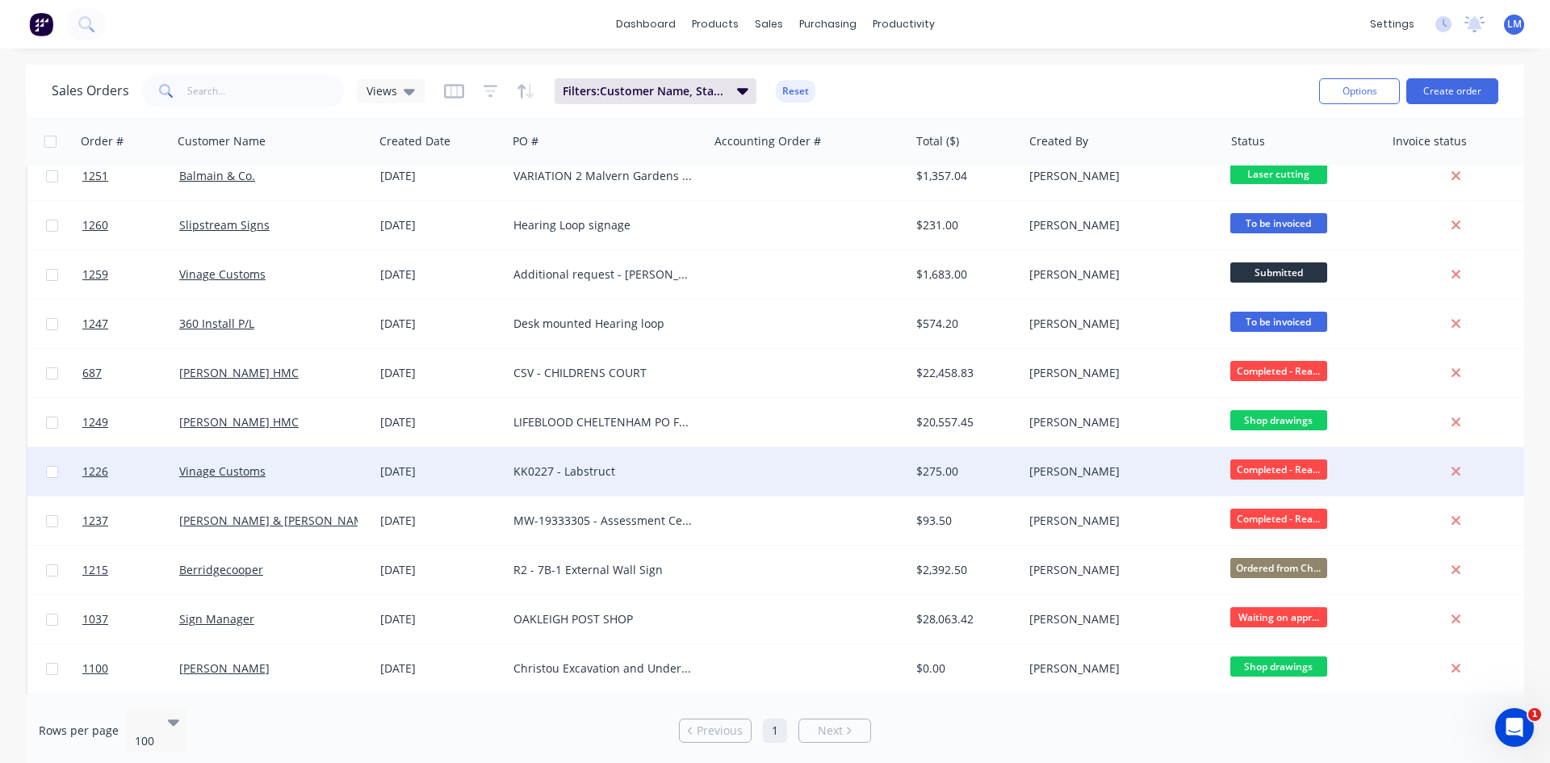
click at [812, 456] on div at bounding box center [808, 471] width 201 height 48
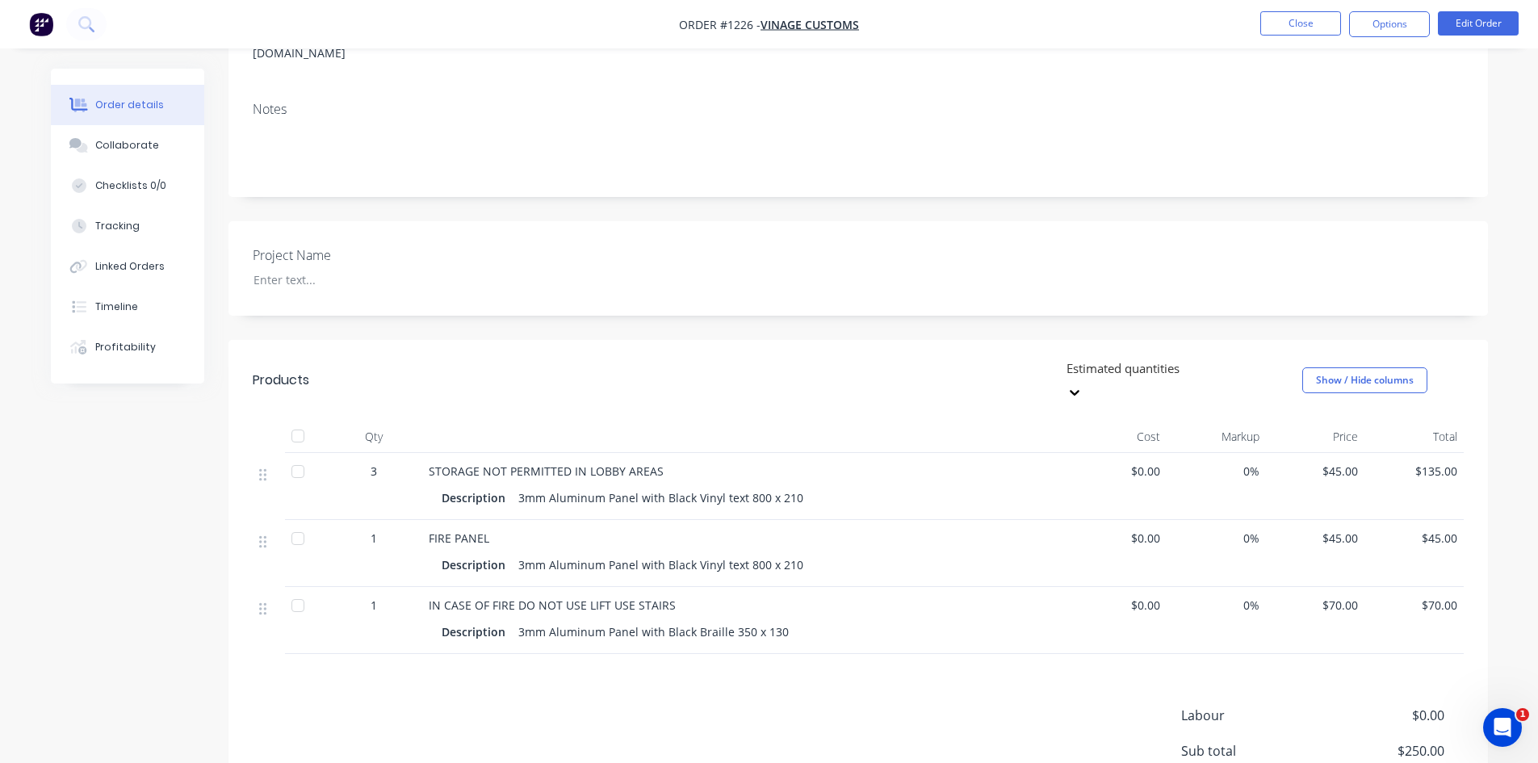
scroll to position [323, 0]
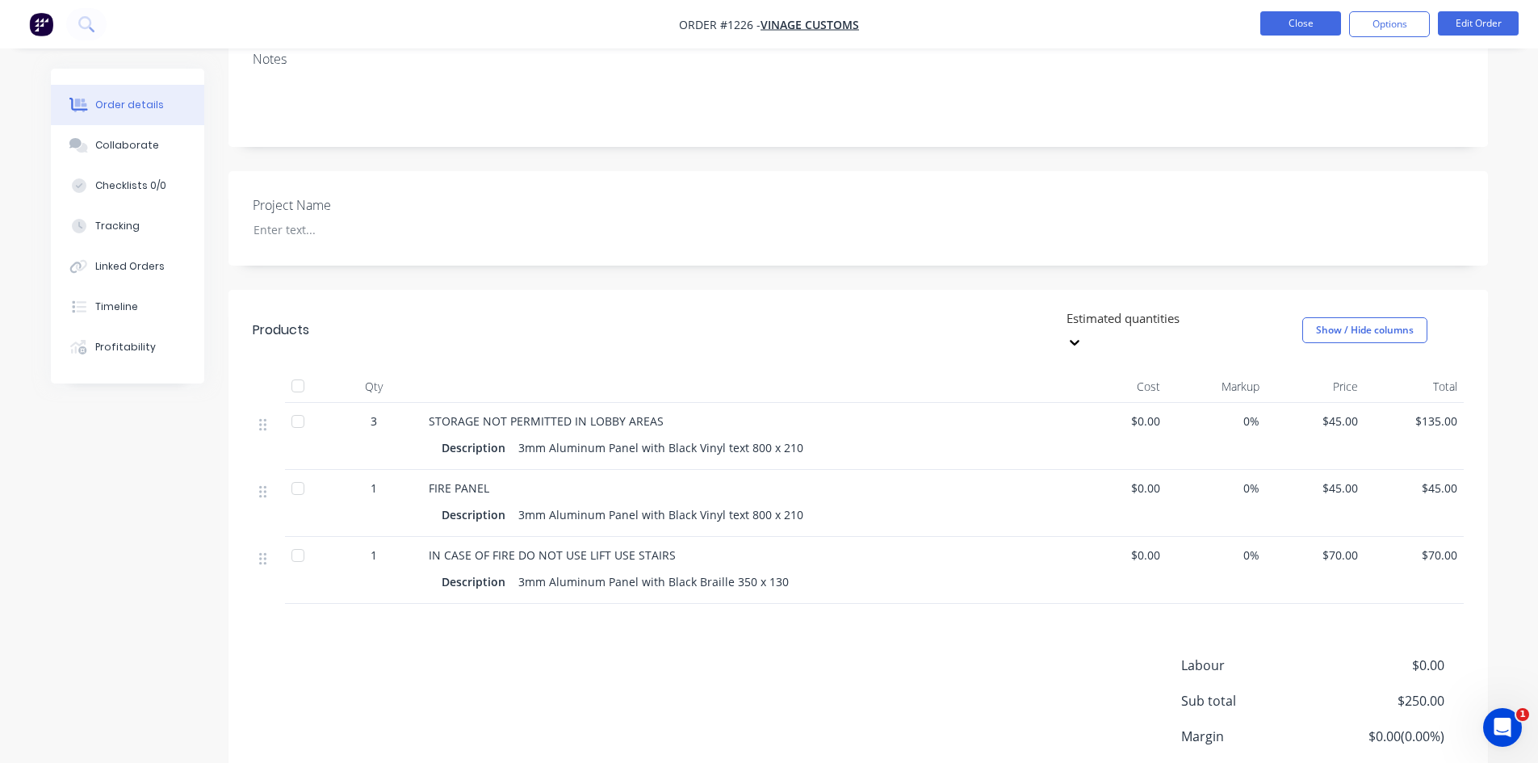
click at [1298, 26] on button "Close" at bounding box center [1300, 23] width 81 height 24
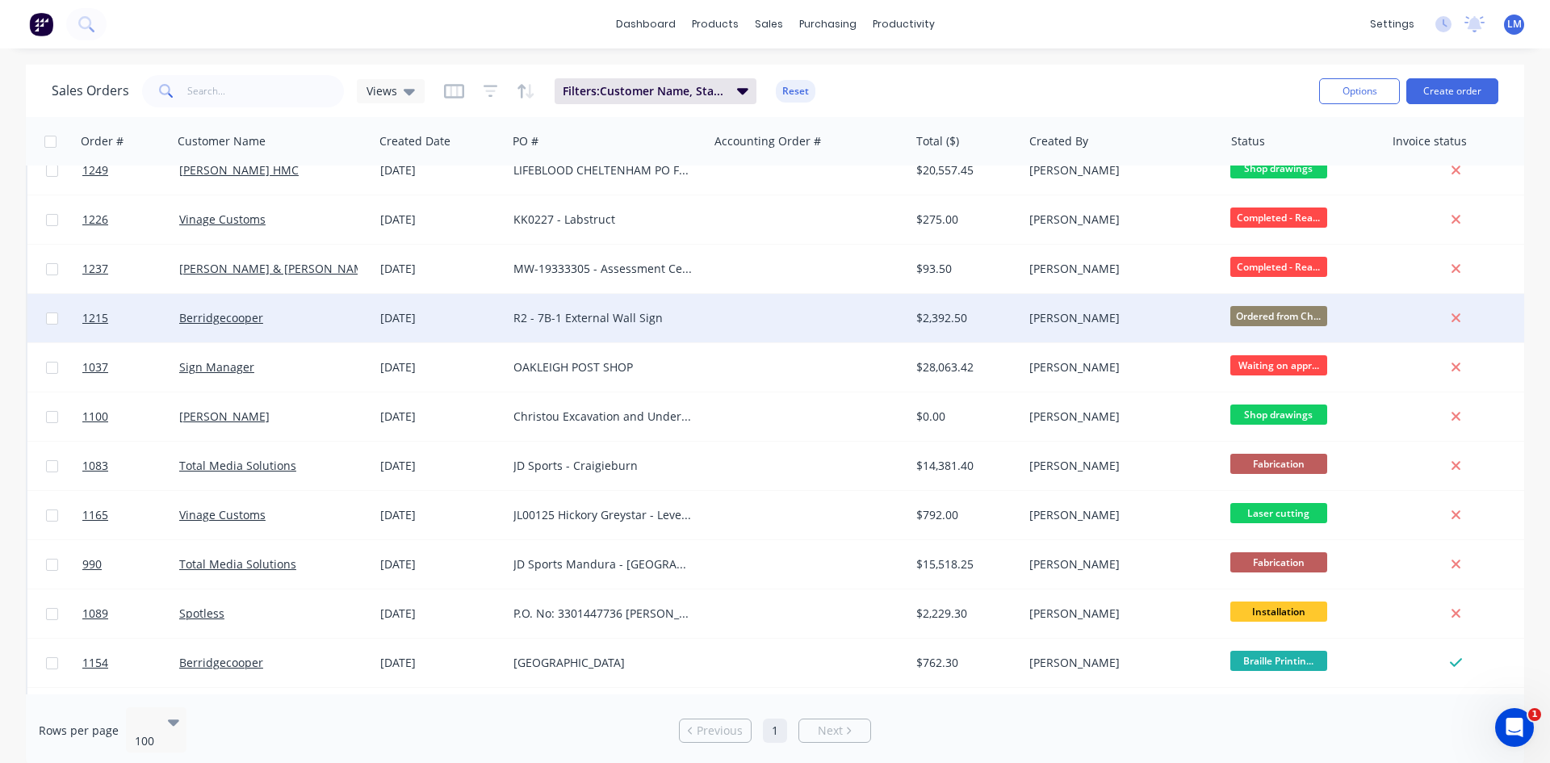
scroll to position [1453, 0]
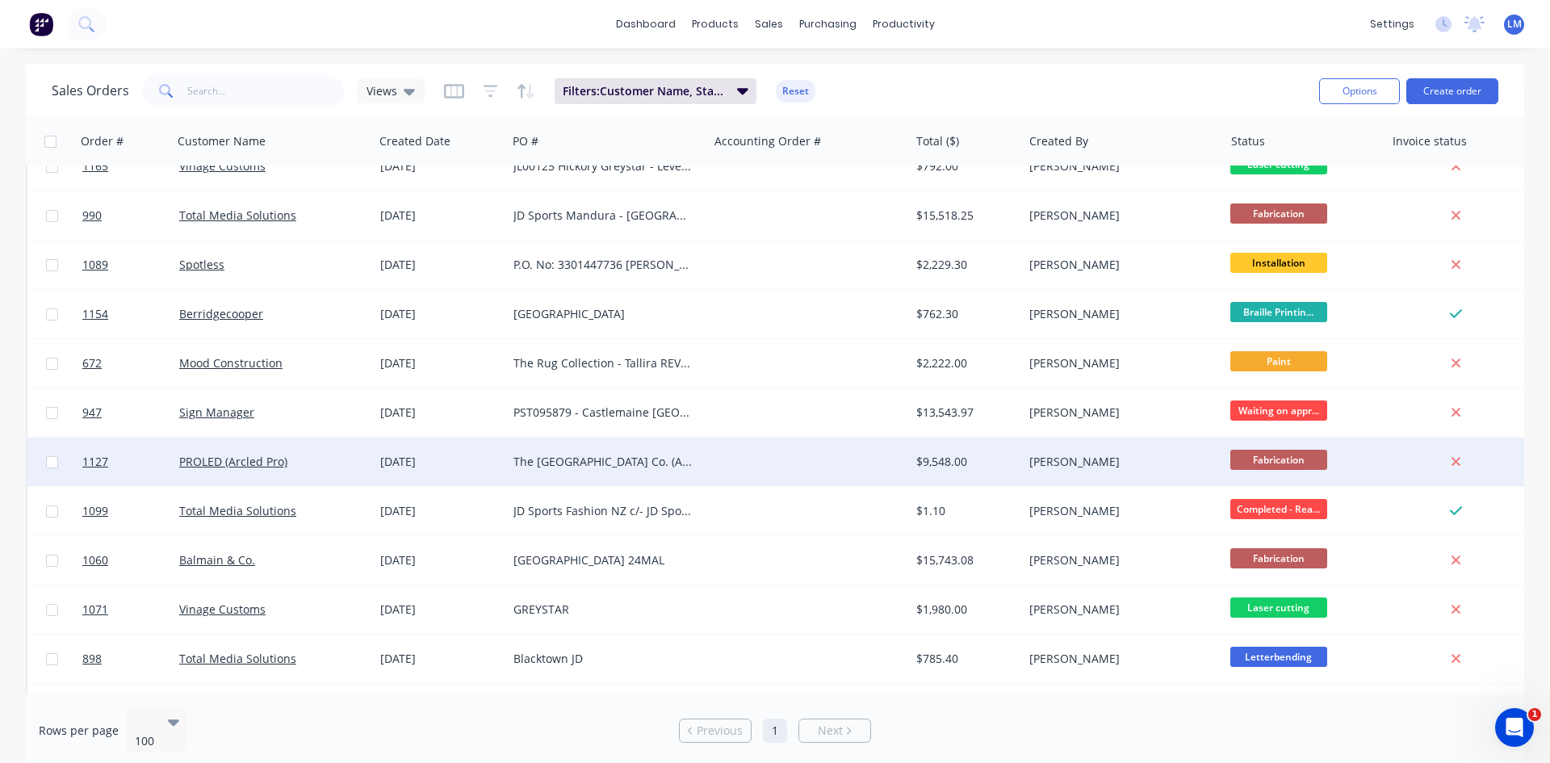
click at [1310, 464] on span "Fabrication" at bounding box center [1279, 460] width 97 height 20
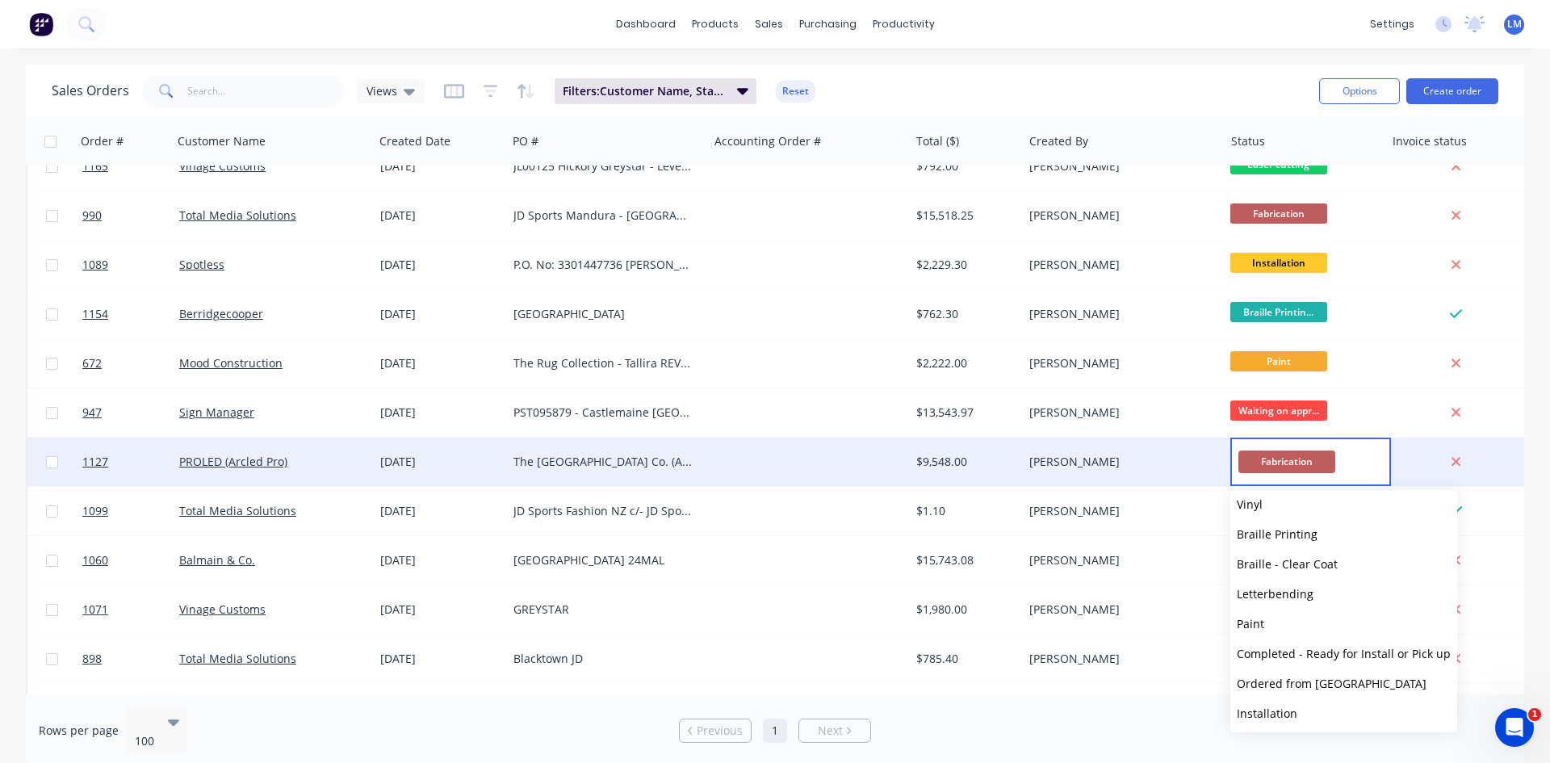
scroll to position [242, 0]
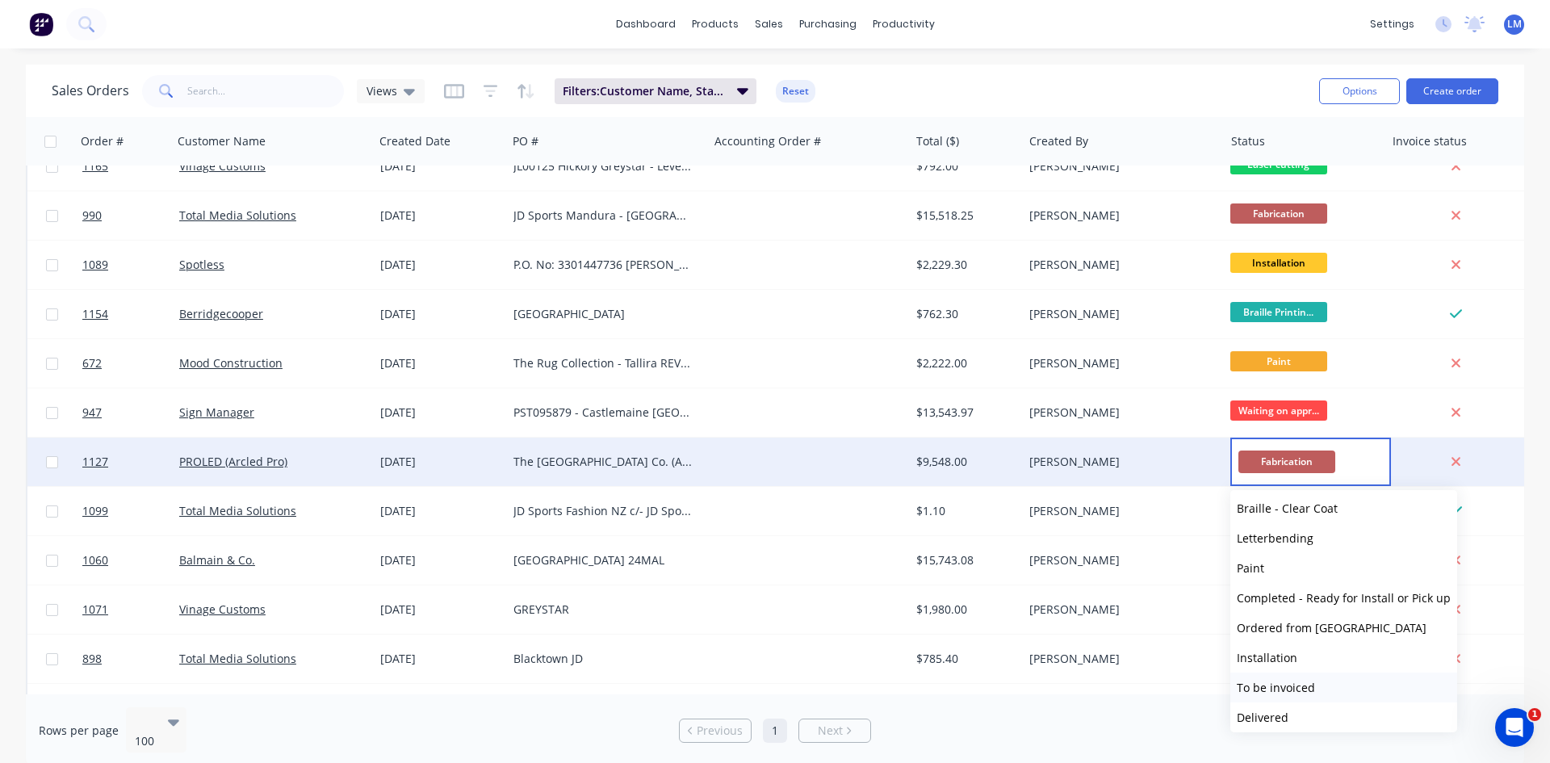
click at [1318, 682] on button "To be invoiced" at bounding box center [1344, 688] width 227 height 30
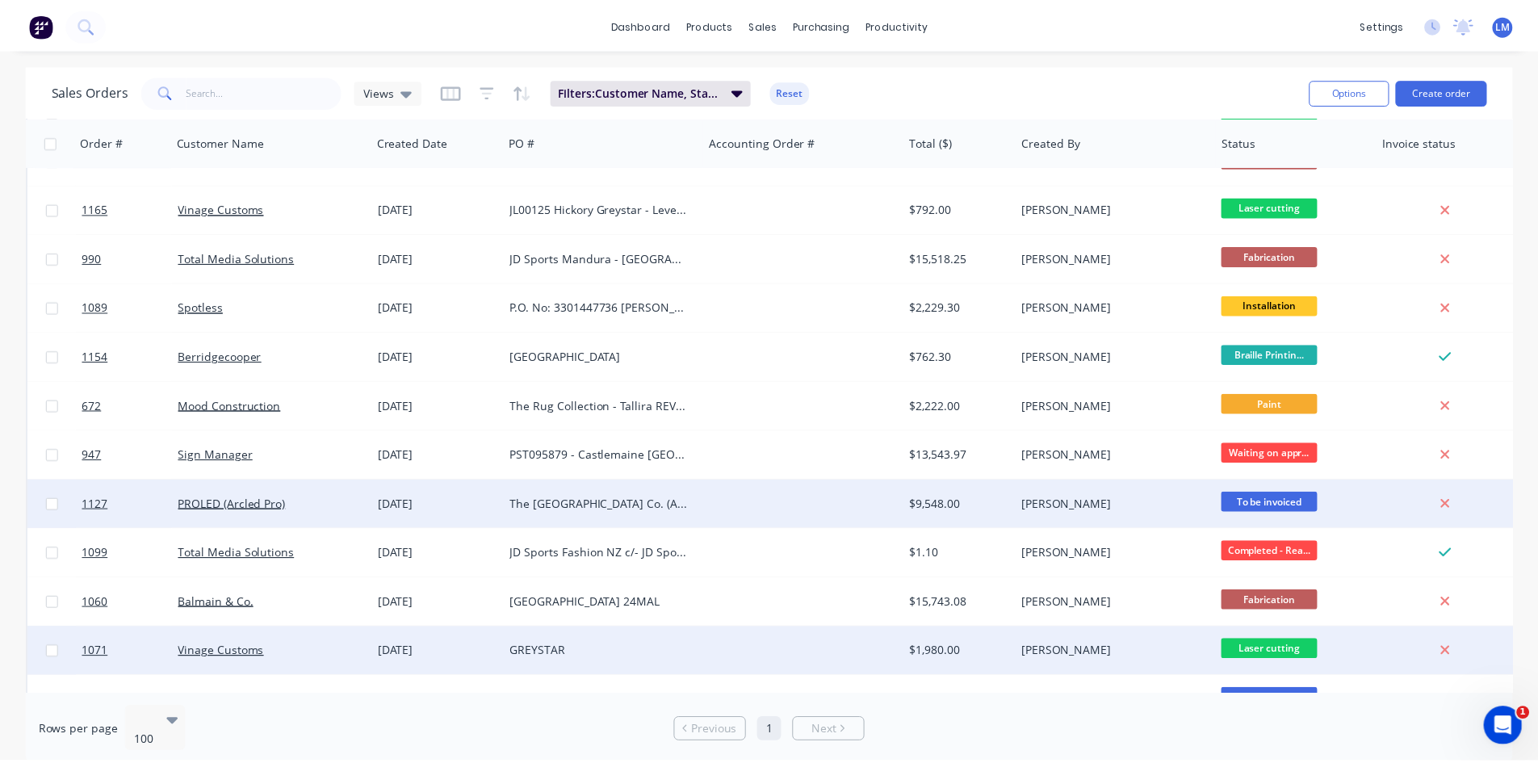
scroll to position [1373, 0]
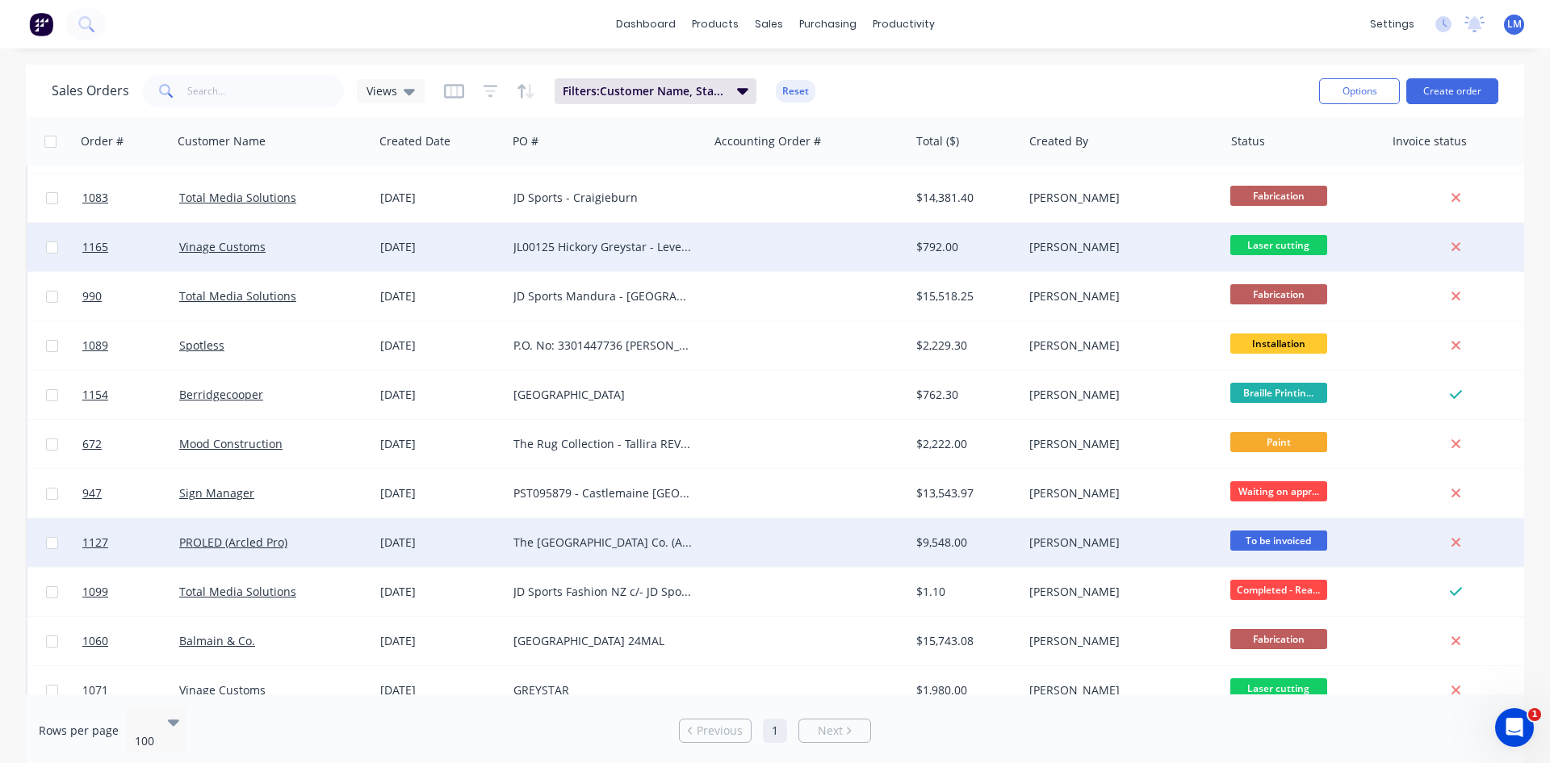
click at [778, 238] on div at bounding box center [808, 247] width 201 height 48
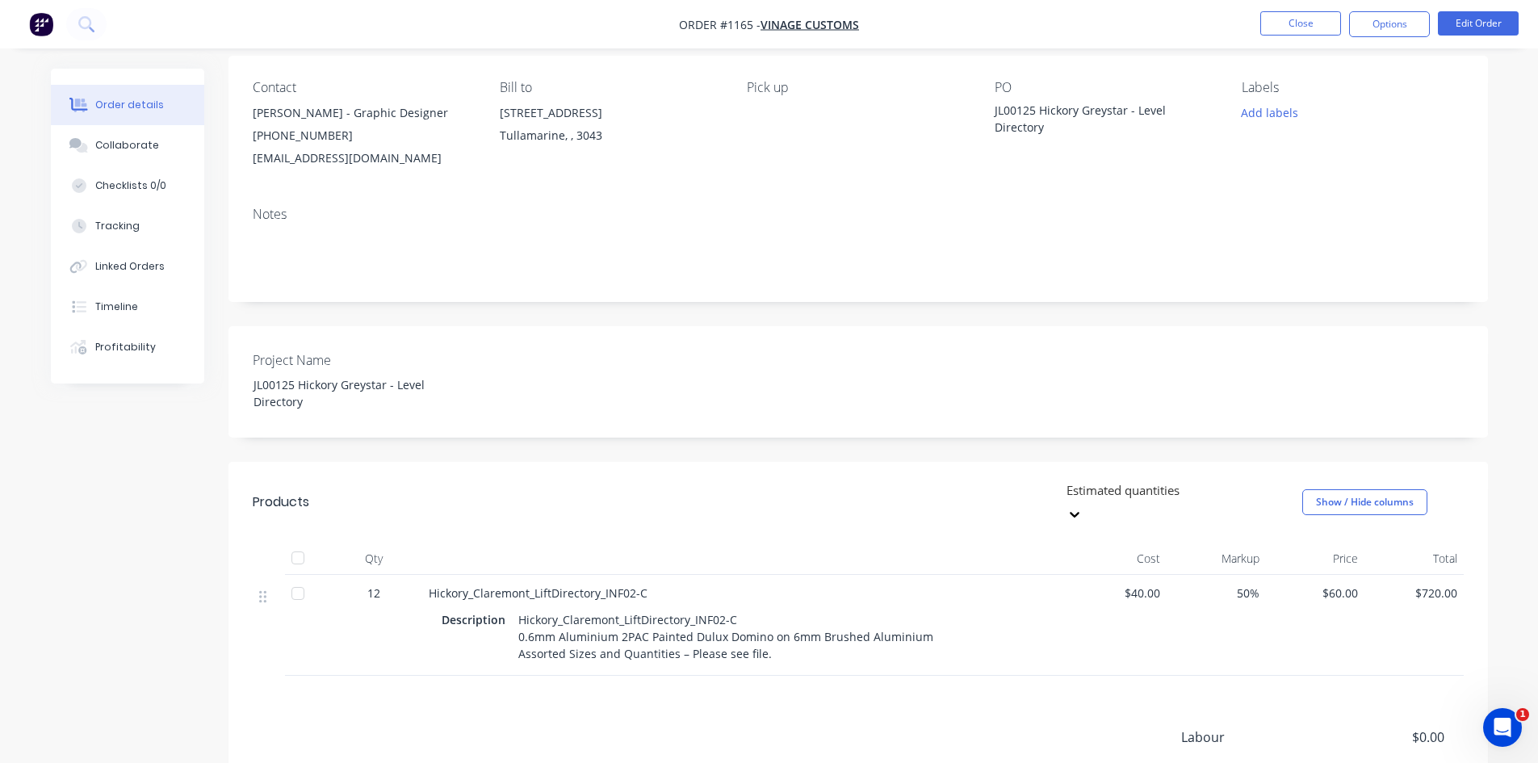
scroll to position [317, 0]
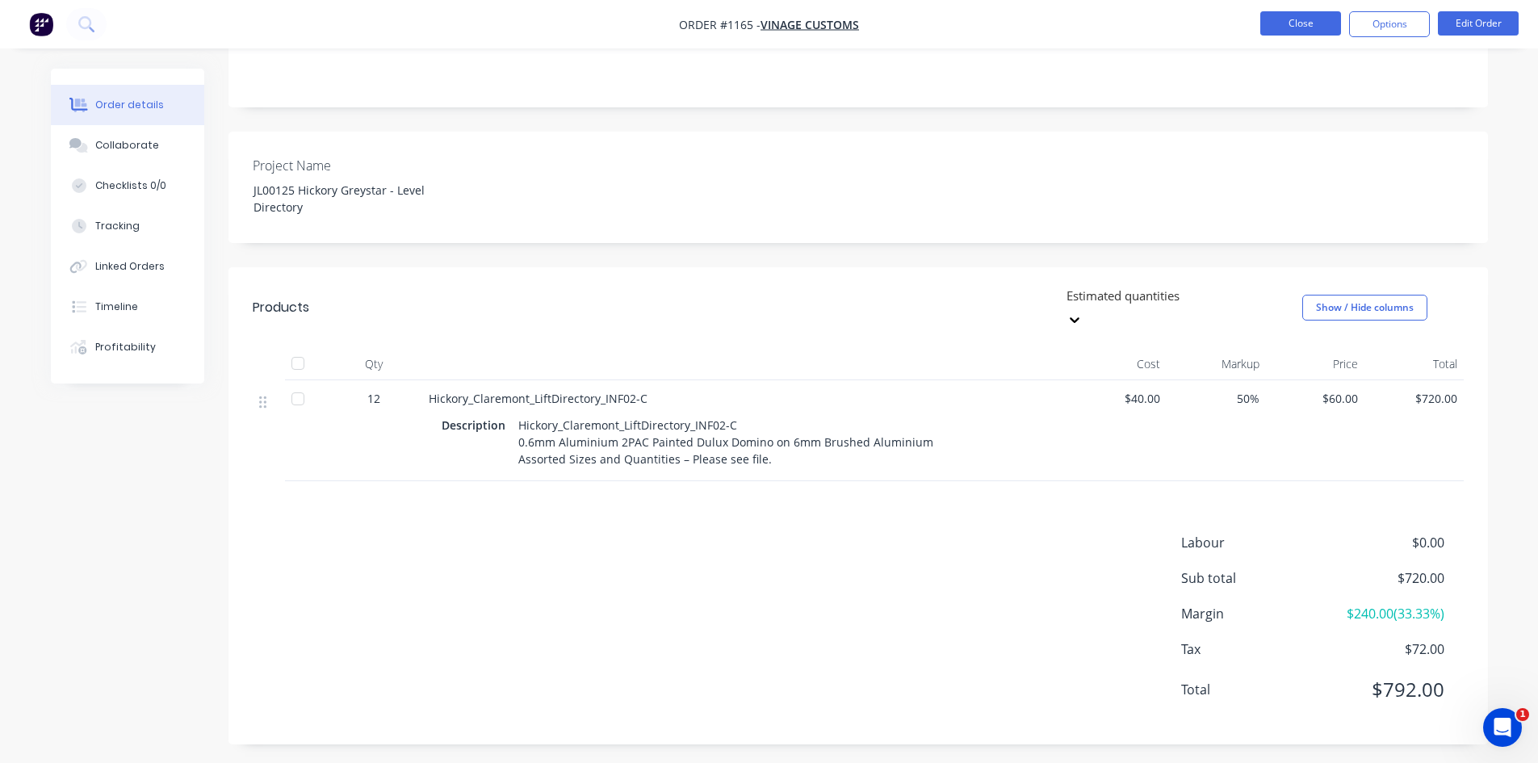
click at [1310, 28] on button "Close" at bounding box center [1300, 23] width 81 height 24
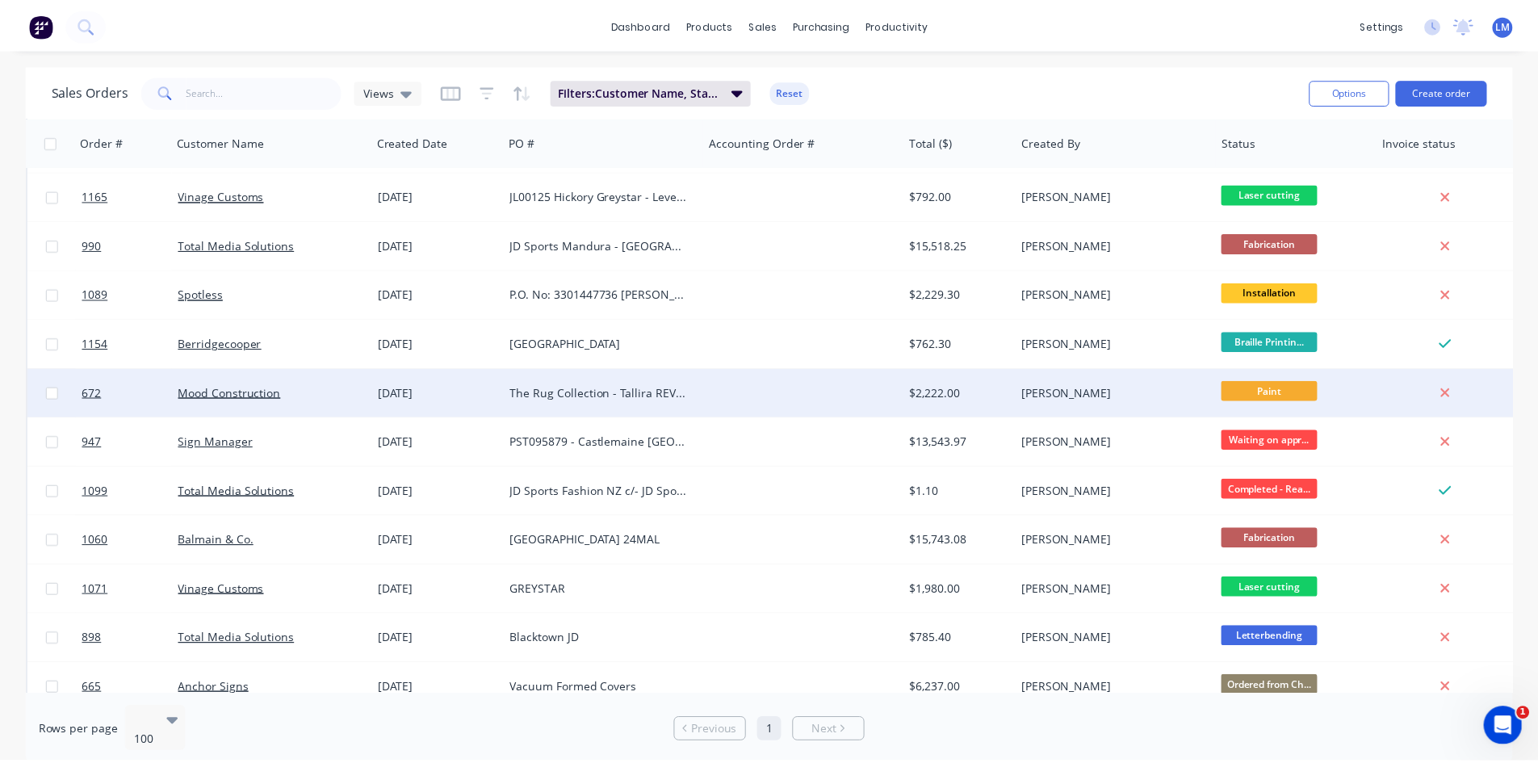
scroll to position [1453, 0]
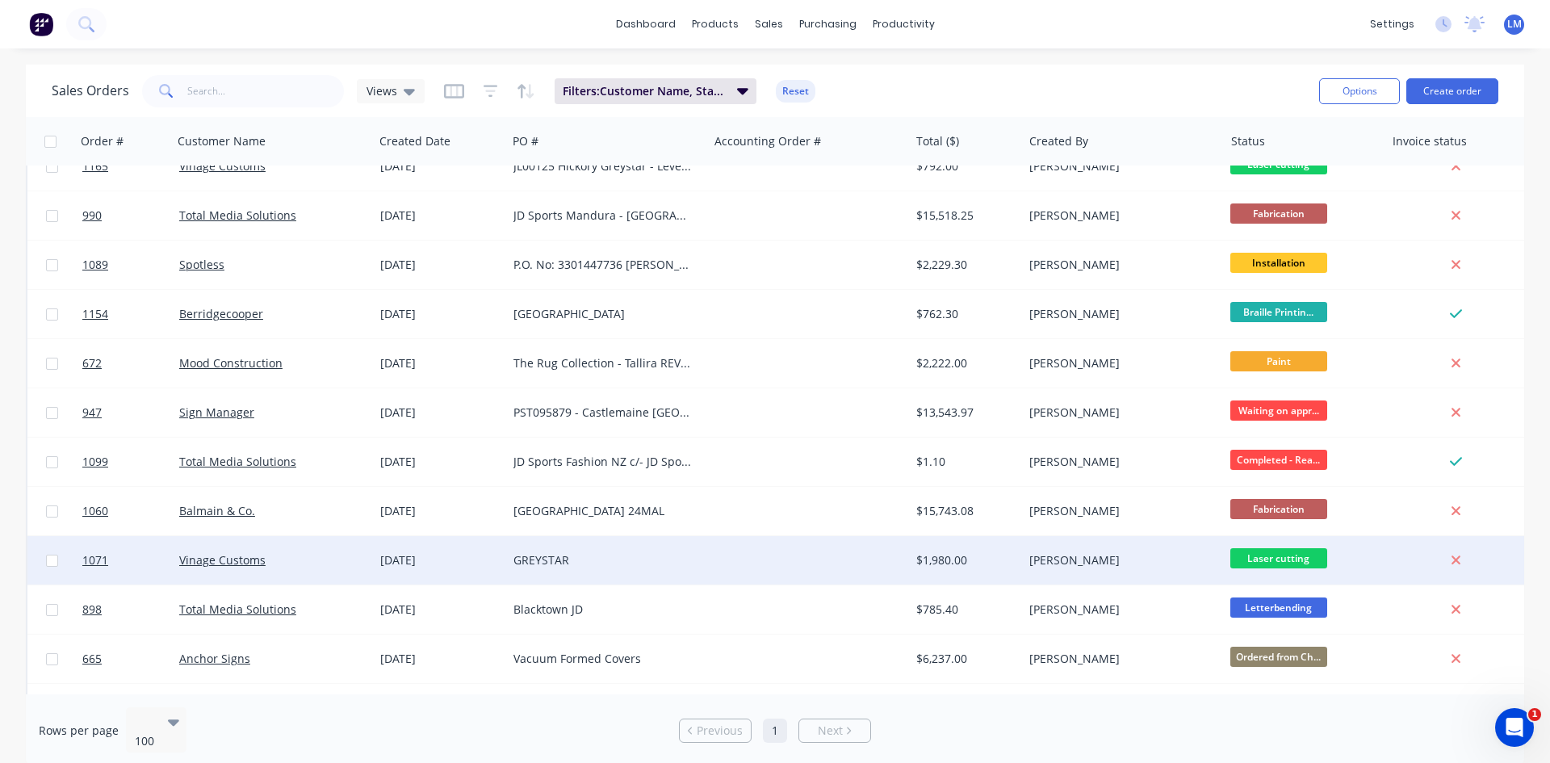
click at [843, 555] on div at bounding box center [808, 560] width 201 height 48
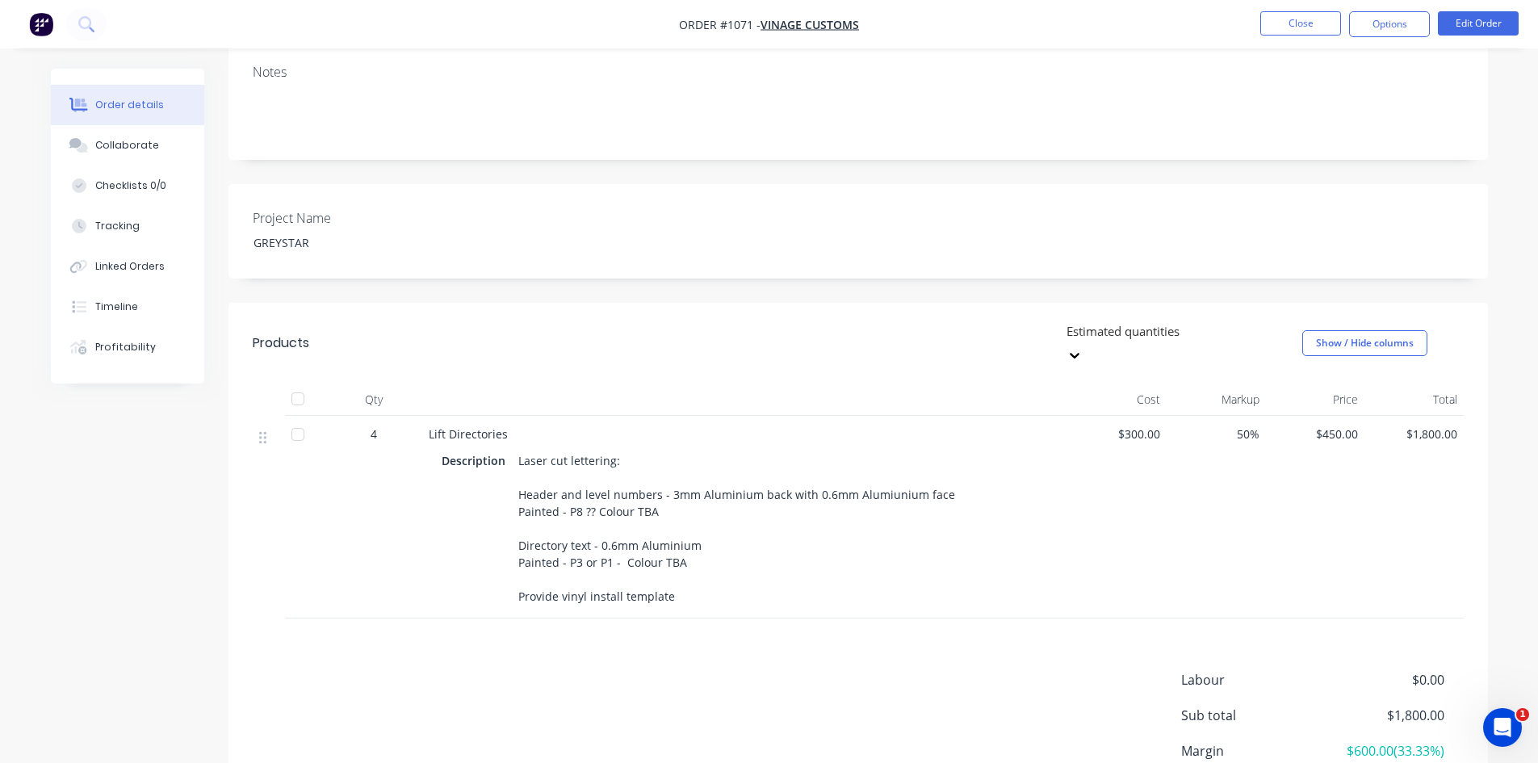
scroll to position [323, 0]
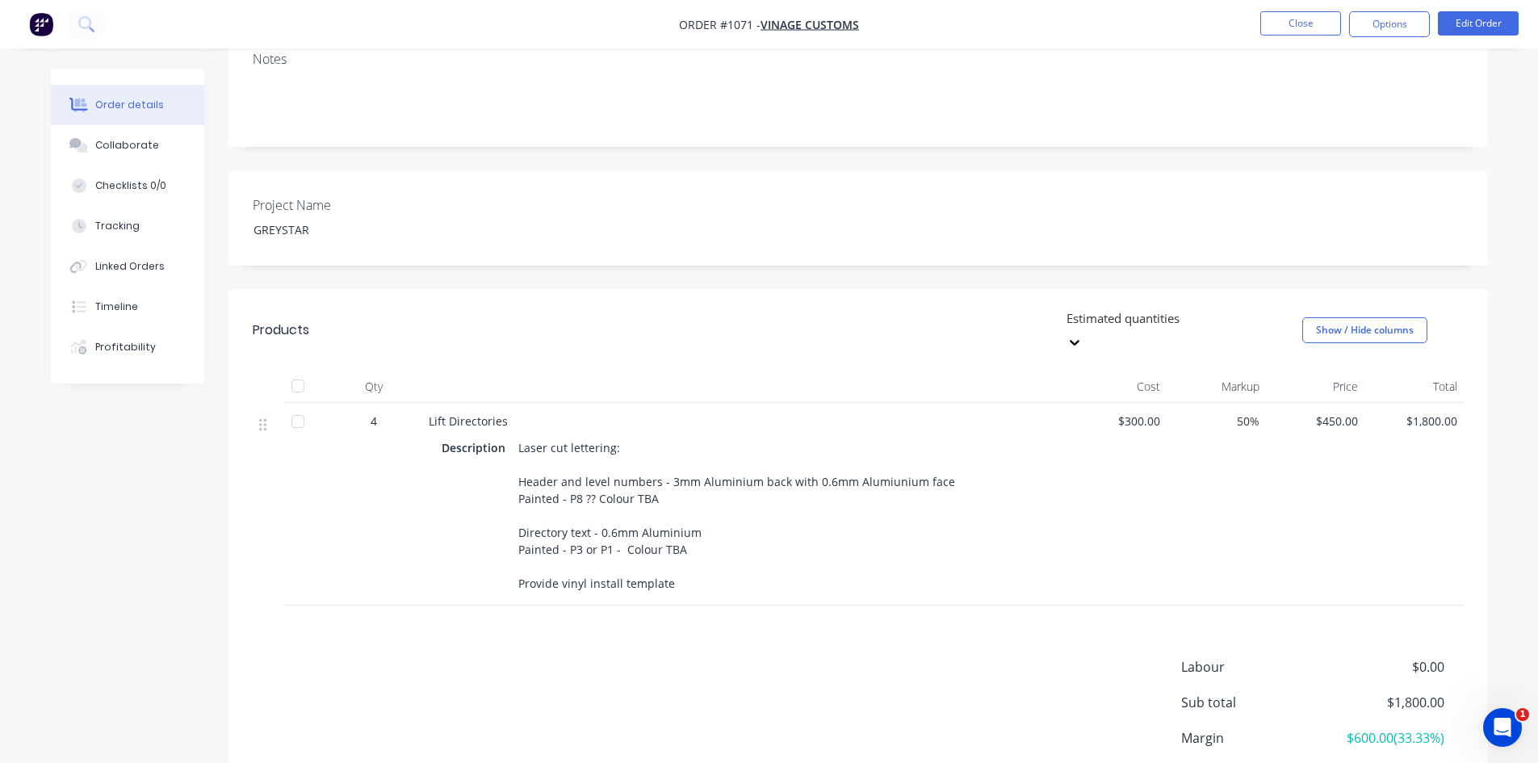
click at [1138, 413] on span "$300.00" at bounding box center [1118, 421] width 86 height 17
click at [1485, 11] on button "Edit Order" at bounding box center [1478, 23] width 81 height 24
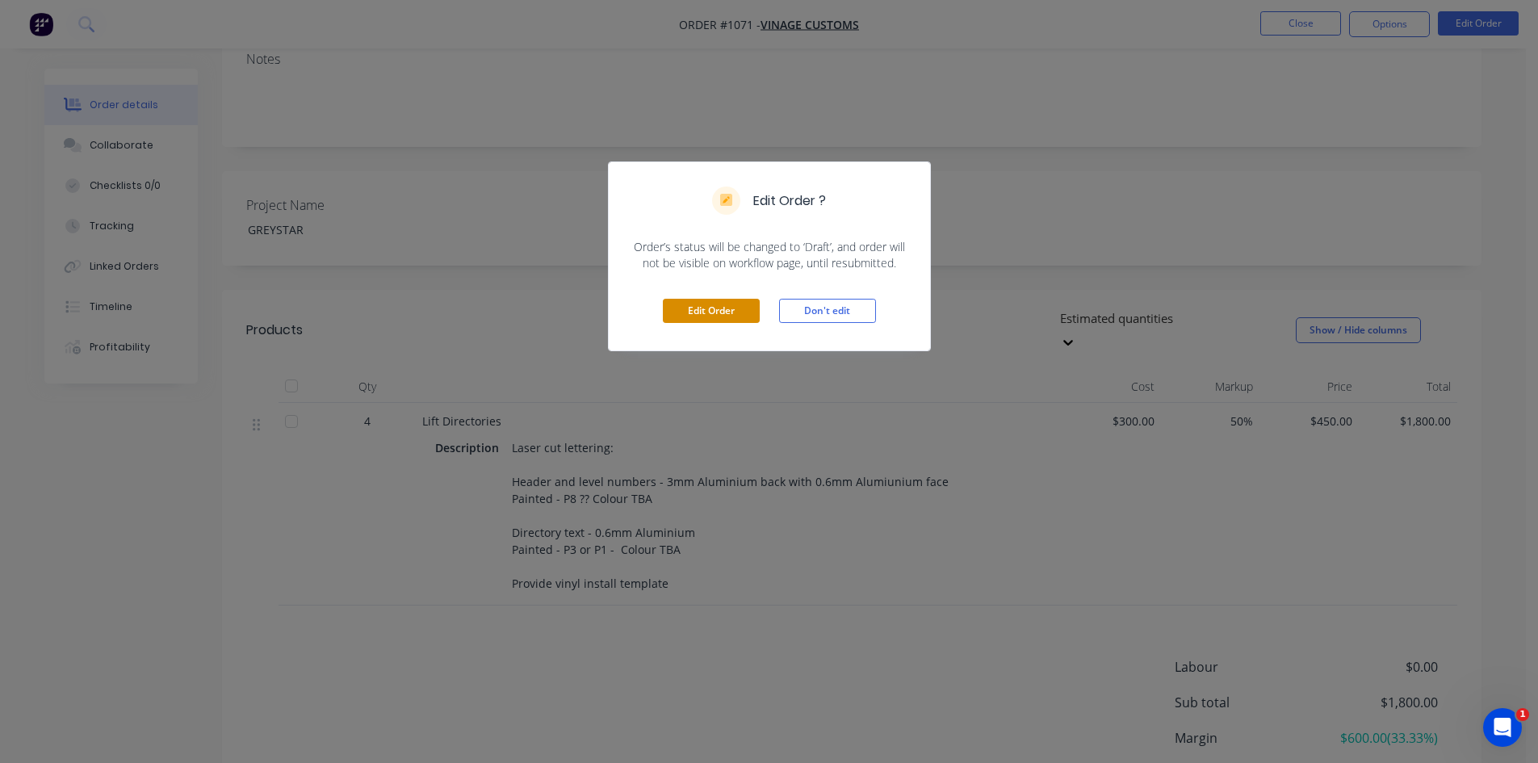
click at [711, 308] on button "Edit Order" at bounding box center [711, 311] width 97 height 24
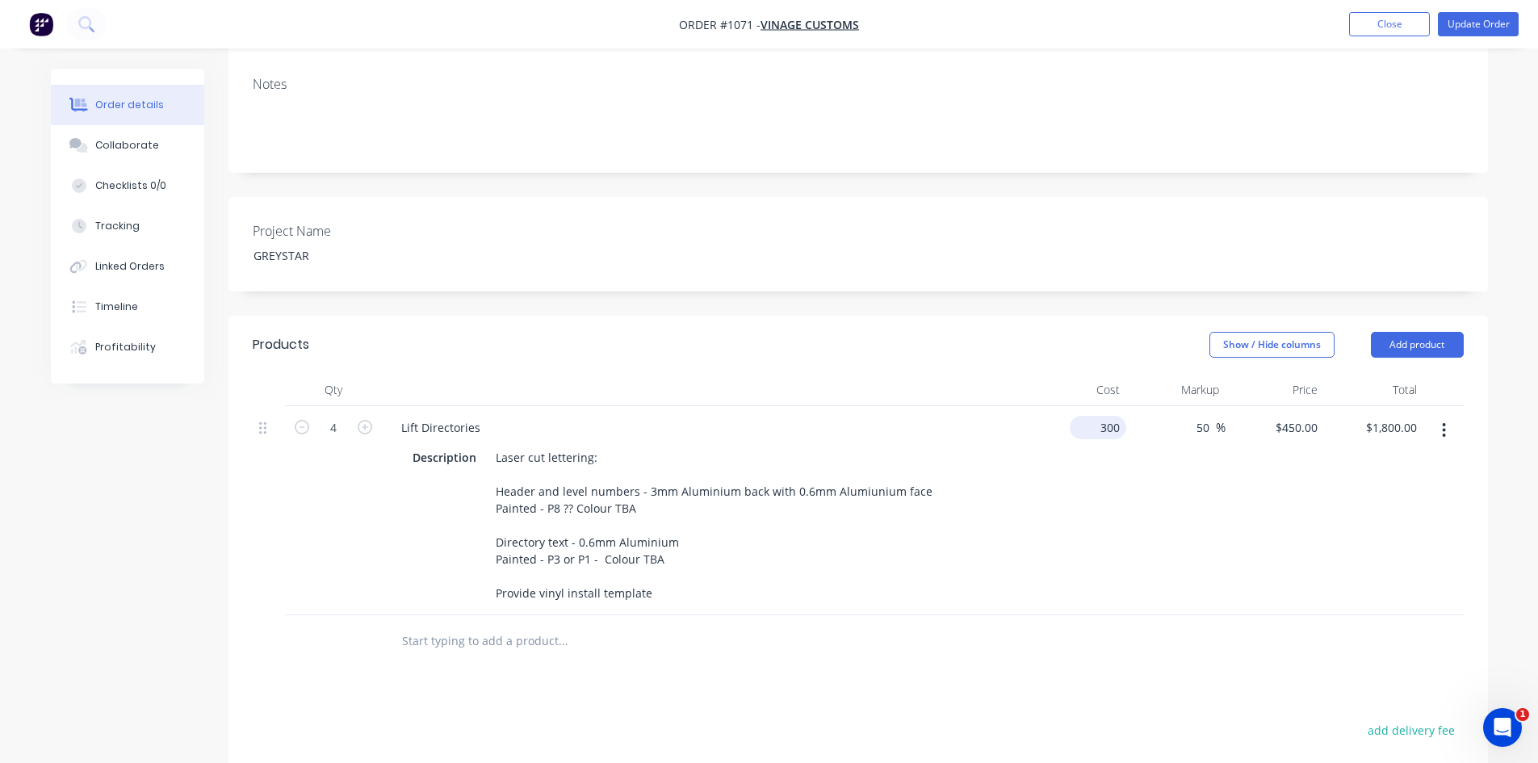
click at [1110, 416] on input "300" at bounding box center [1101, 427] width 50 height 23
type input "$50.00"
type input "$75.00"
type input "$300.00"
click at [1181, 439] on div "50 50 %" at bounding box center [1175, 510] width 99 height 209
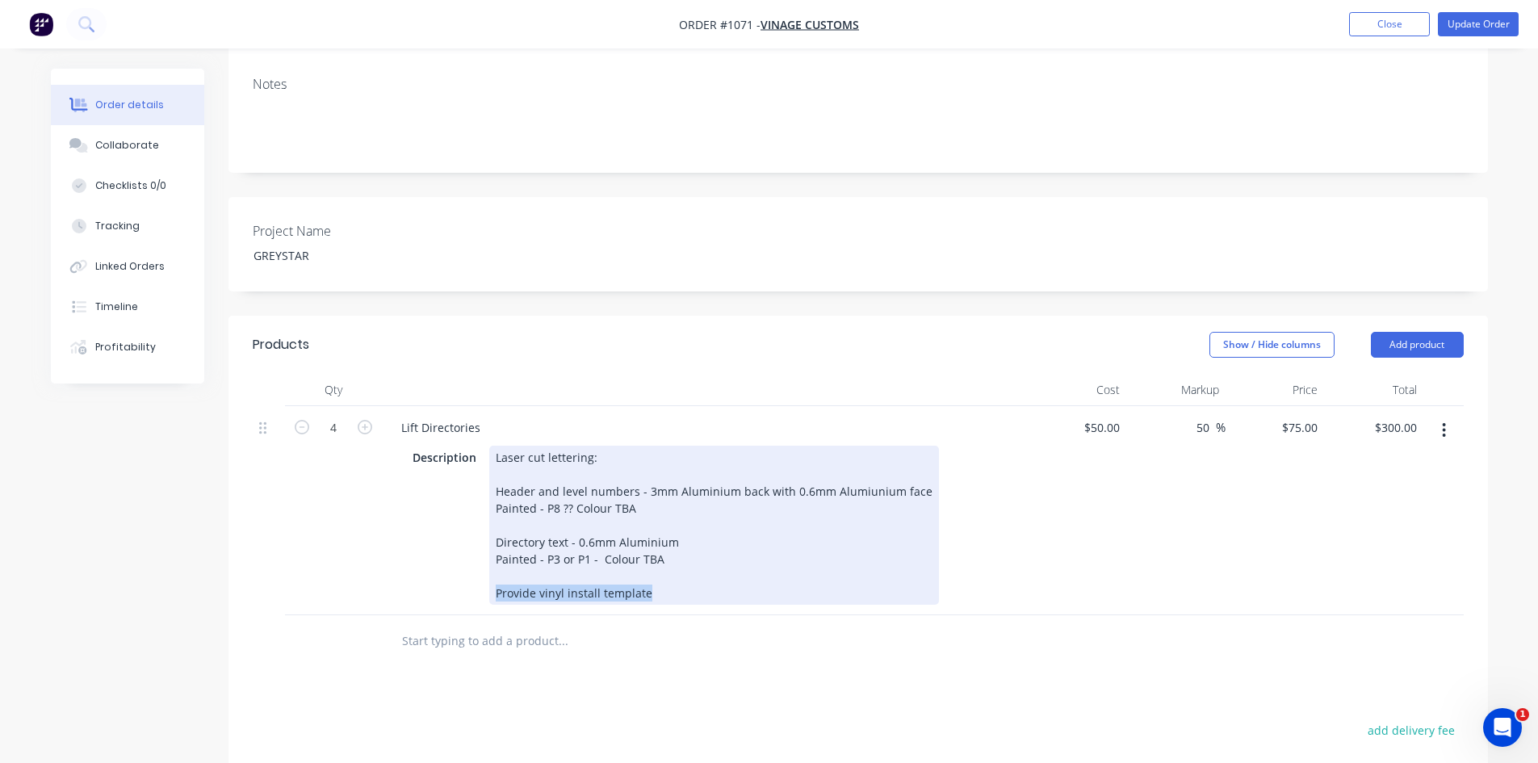
drag, startPoint x: 561, startPoint y: 551, endPoint x: 481, endPoint y: 551, distance: 79.9
click at [481, 551] on div "Description Laser cut lettering: Header and level numbers - 3mm Aluminium back …" at bounding box center [701, 525] width 591 height 159
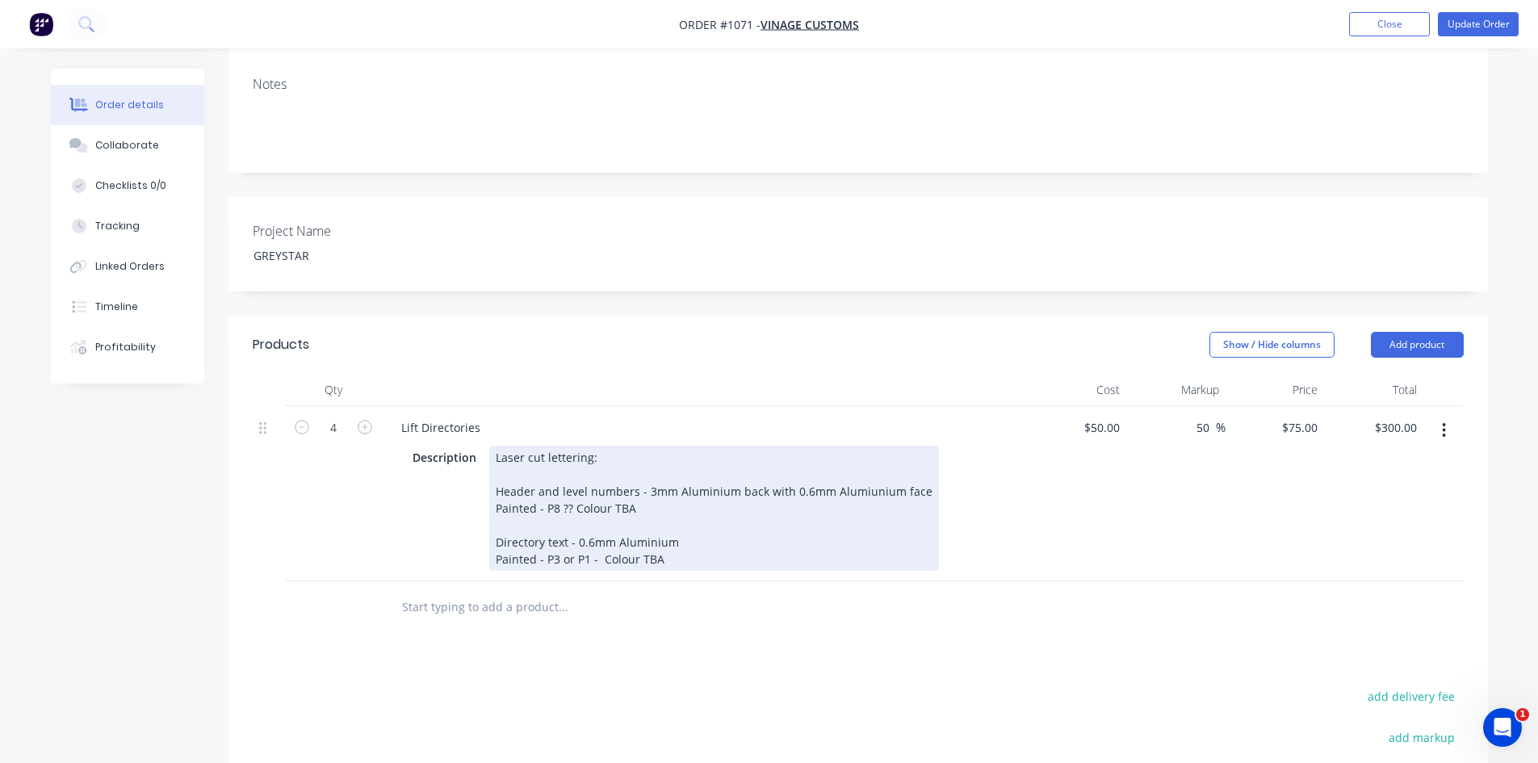
drag, startPoint x: 489, startPoint y: 497, endPoint x: 824, endPoint y: 547, distance: 338.9
click at [824, 548] on div "Laser cut lettering: Header and level numbers - 3mm Aluminium back with 0.6mm A…" at bounding box center [714, 508] width 450 height 125
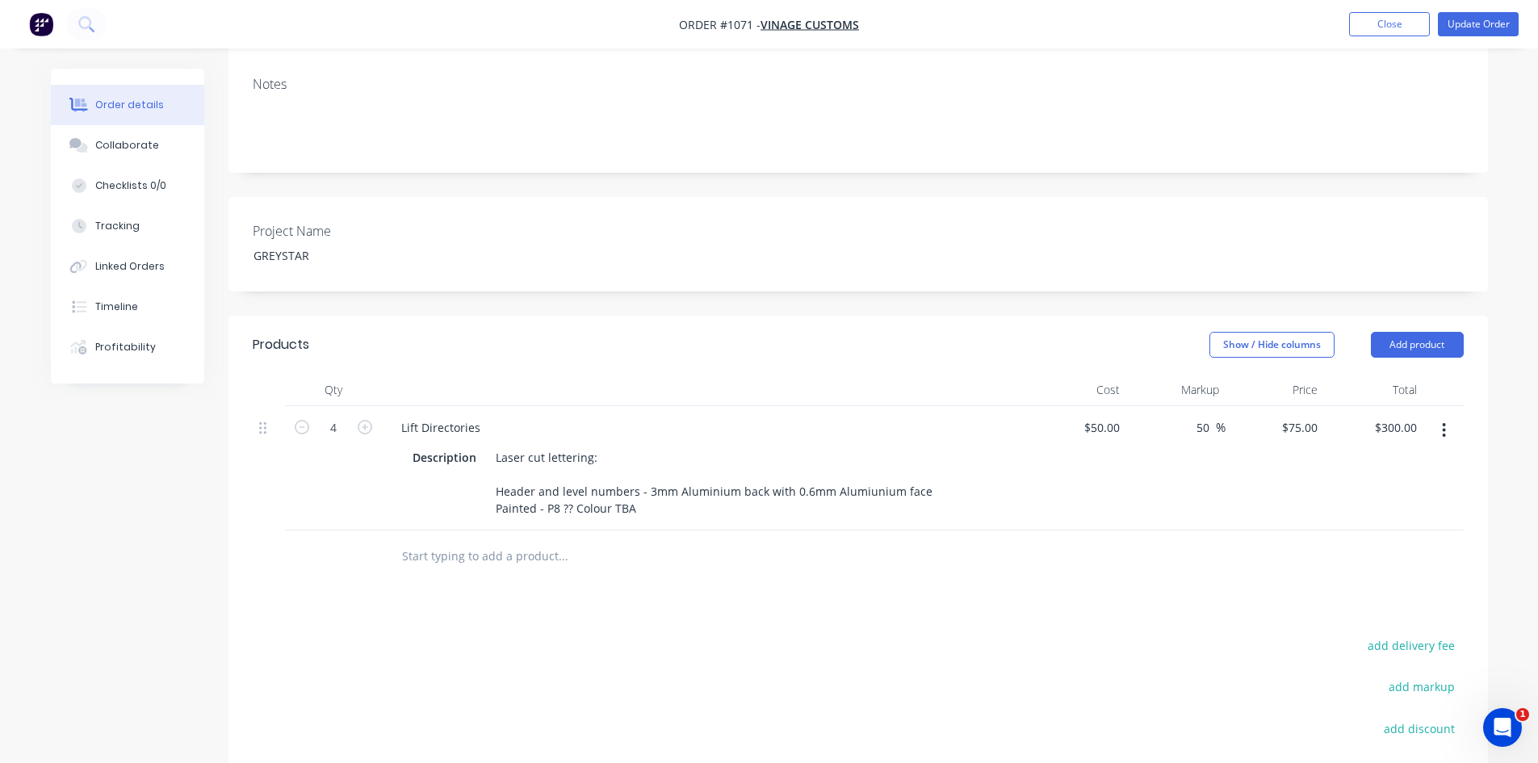
click at [1491, 21] on button "Update Order" at bounding box center [1478, 24] width 81 height 24
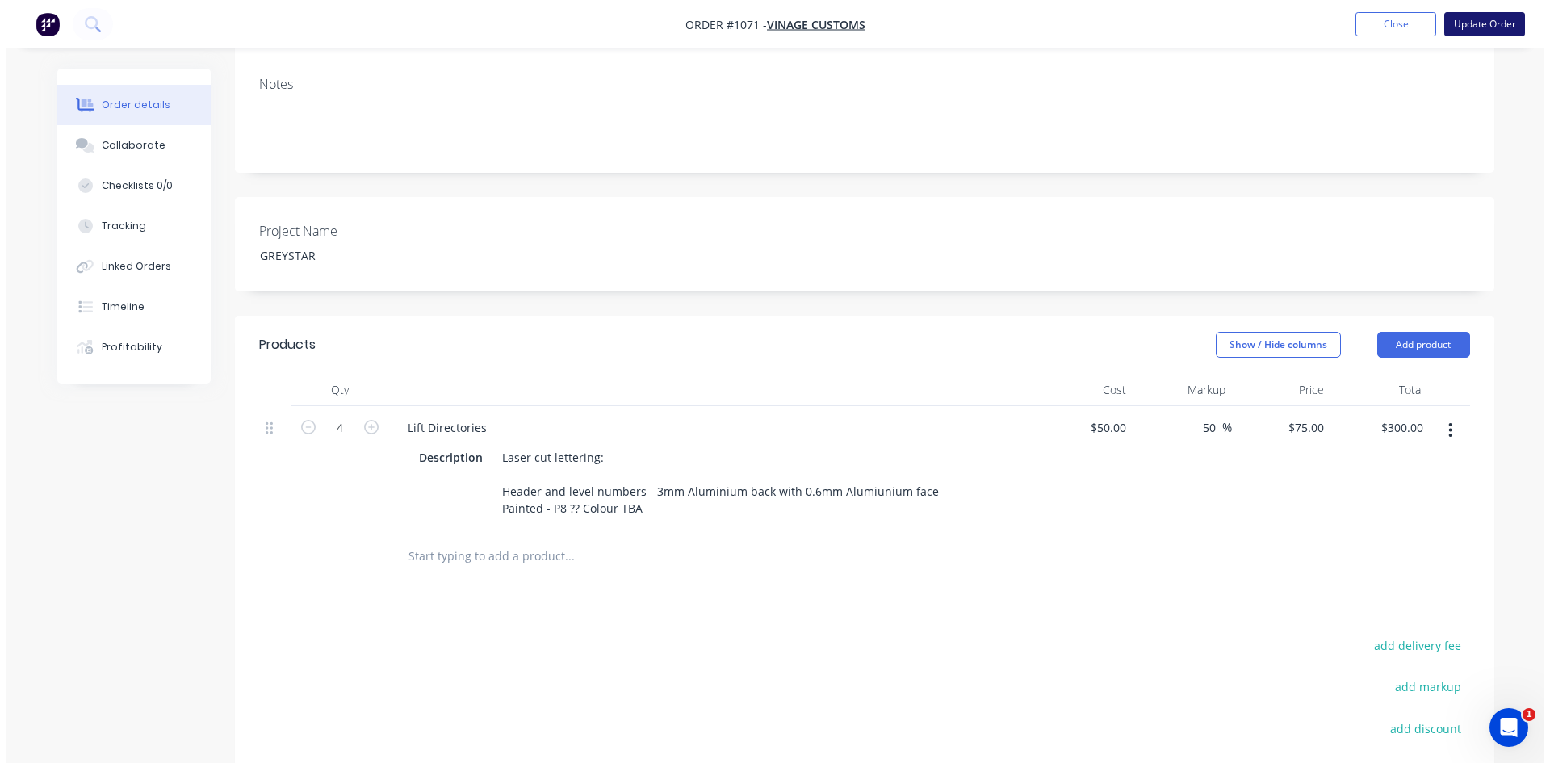
scroll to position [0, 0]
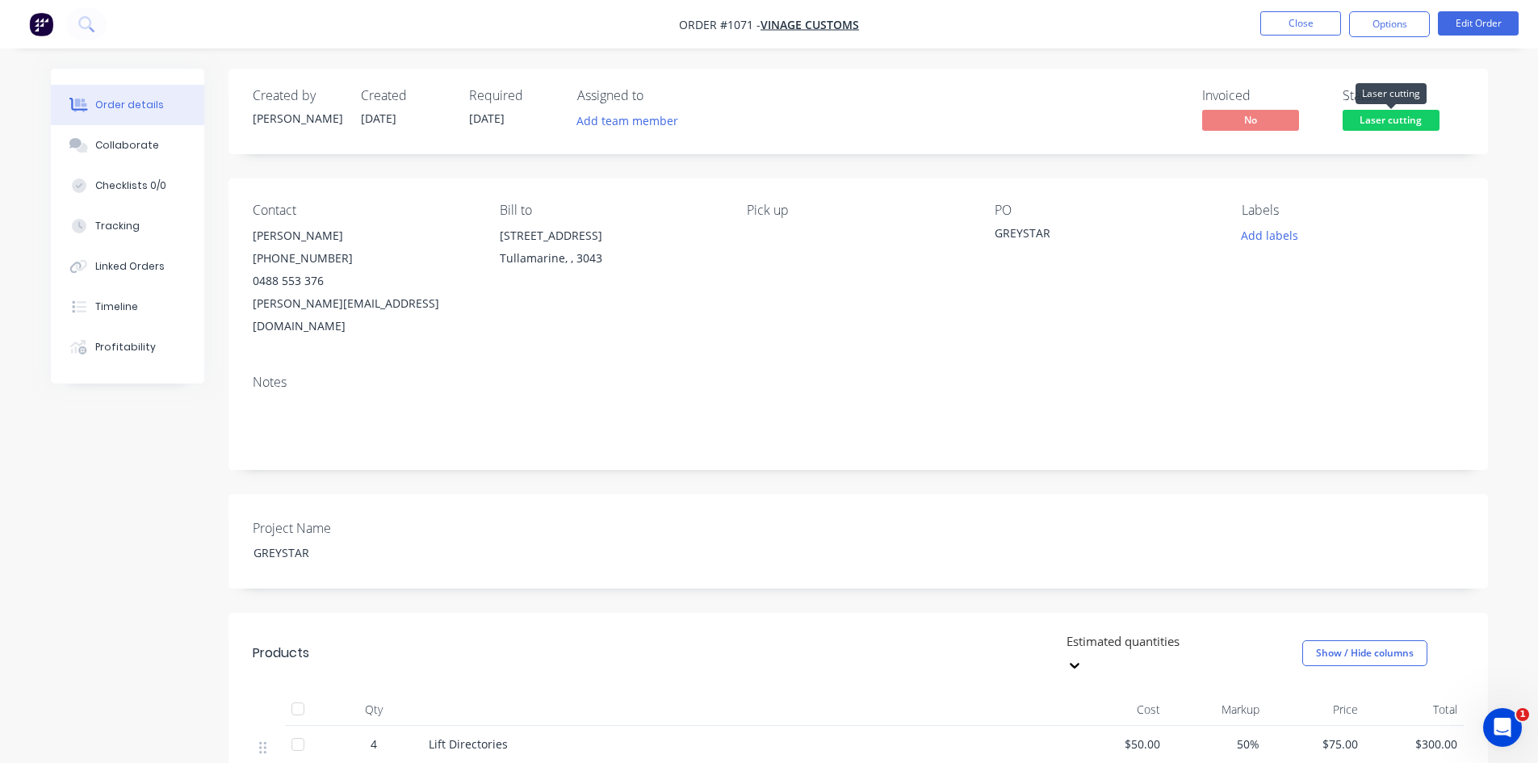
click at [1402, 129] on span "Laser cutting" at bounding box center [1391, 120] width 97 height 20
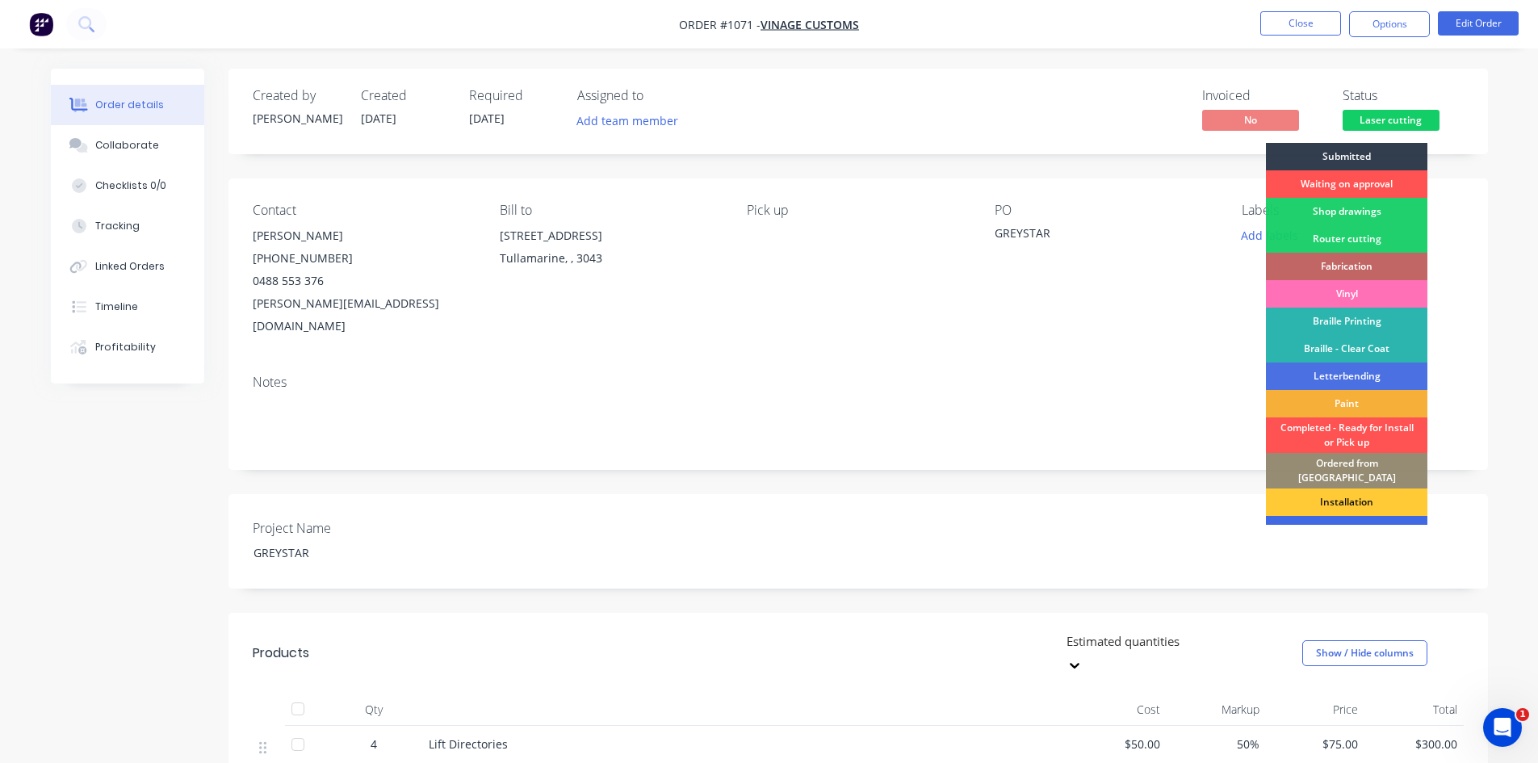
click at [1382, 518] on div "To be invoiced" at bounding box center [1346, 529] width 161 height 27
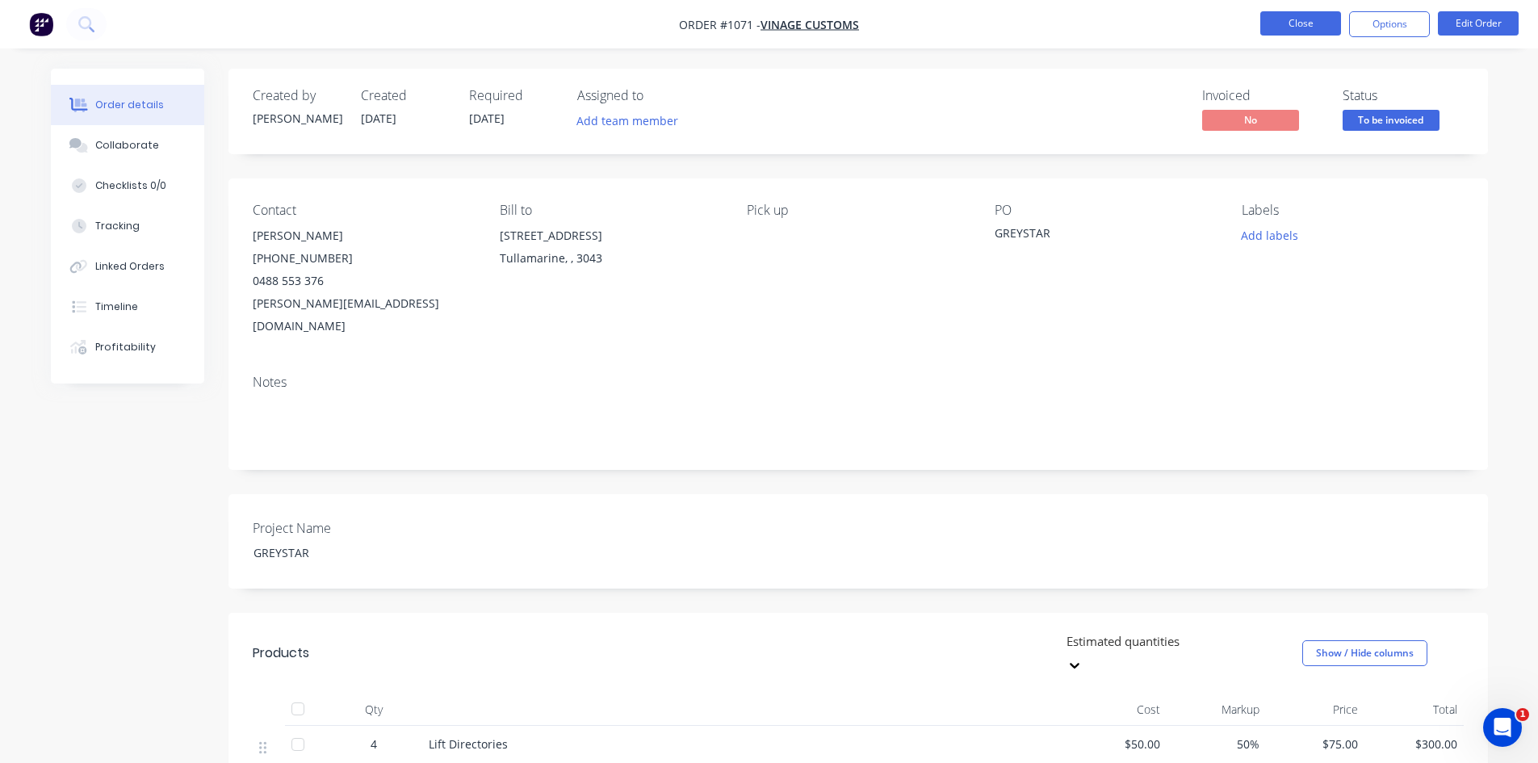
click at [1292, 27] on button "Close" at bounding box center [1300, 23] width 81 height 24
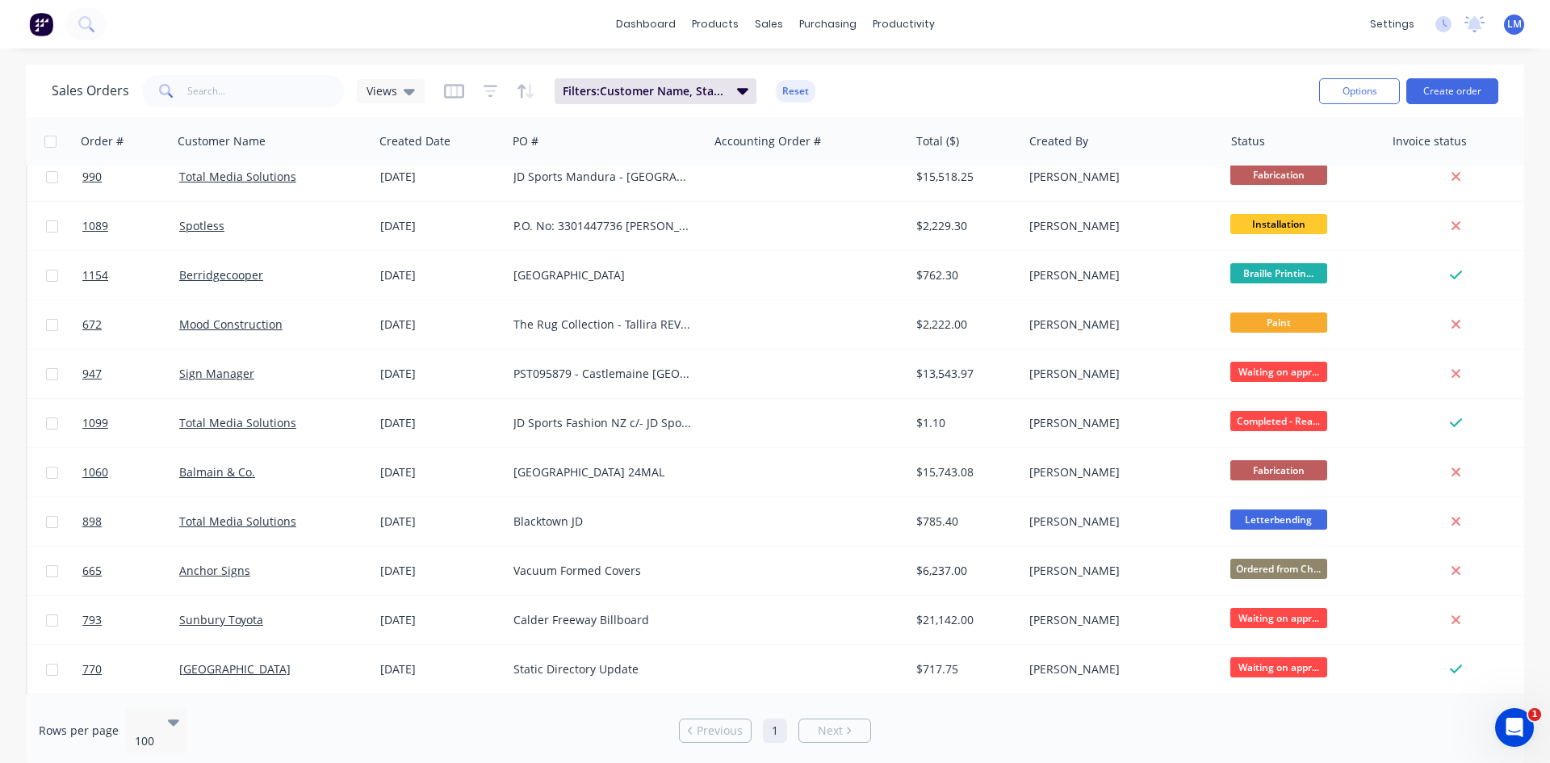
scroll to position [1453, 0]
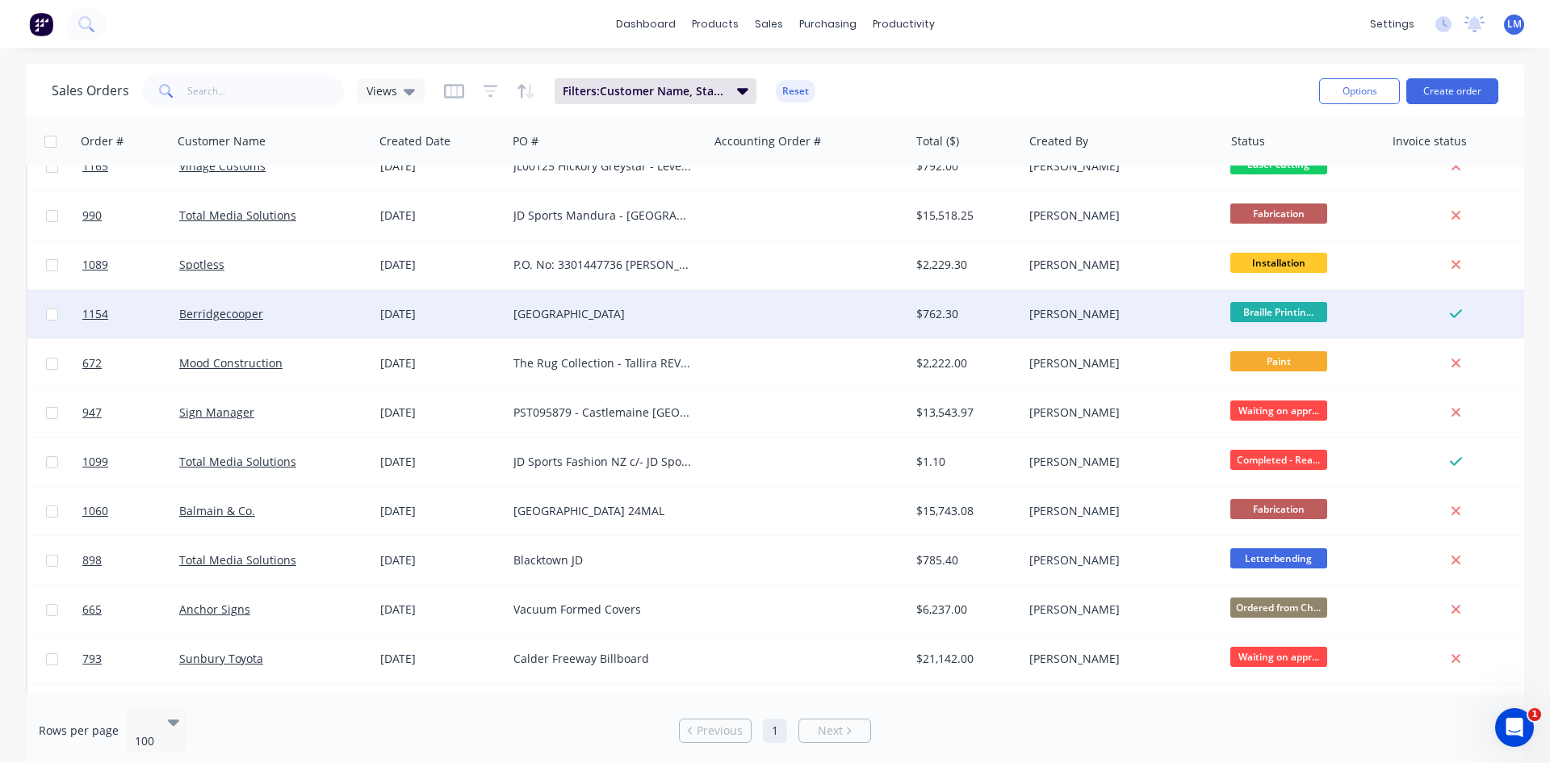
click at [1278, 313] on span "Braille Printin..." at bounding box center [1279, 312] width 97 height 20
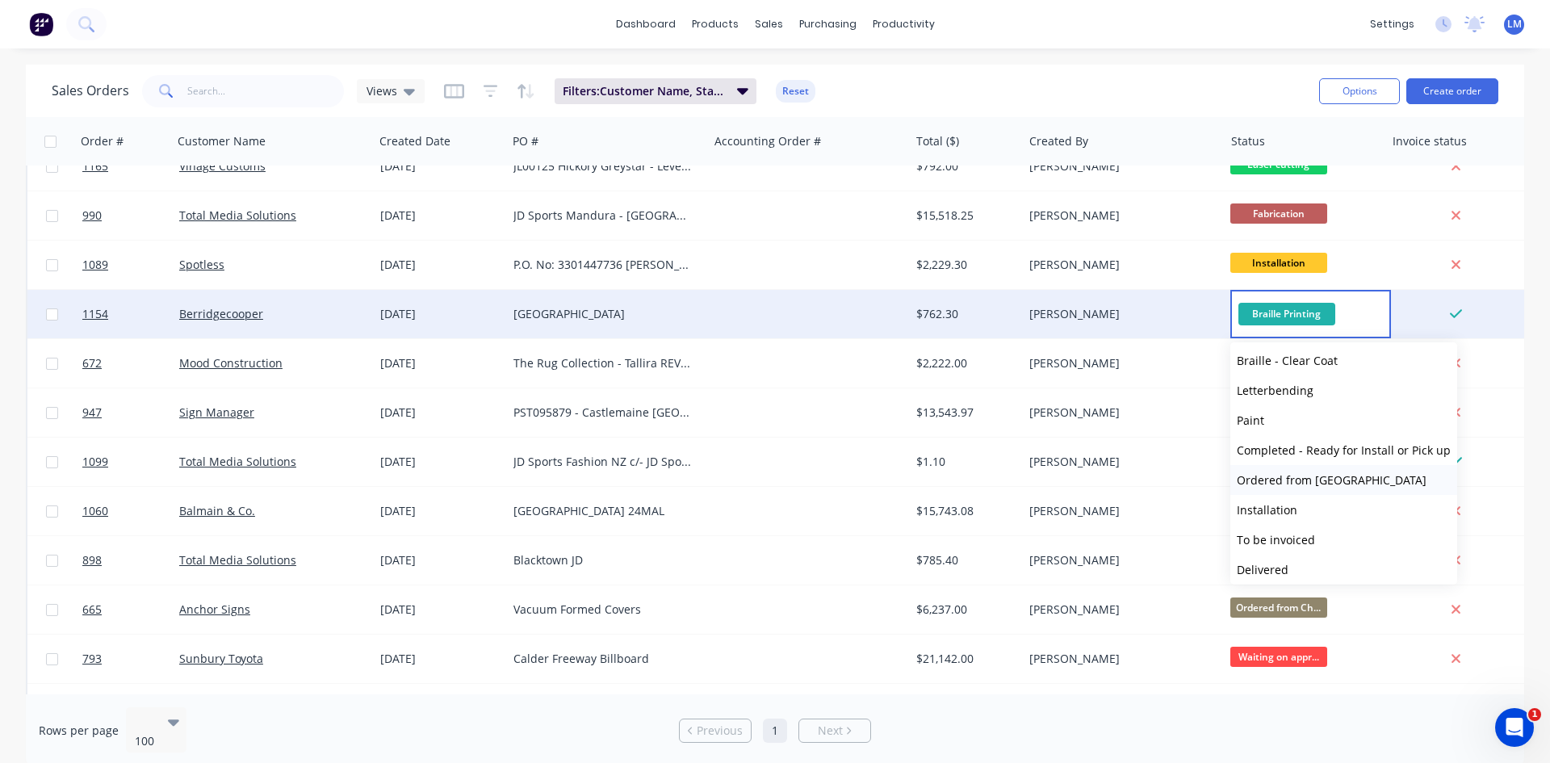
scroll to position [279, 0]
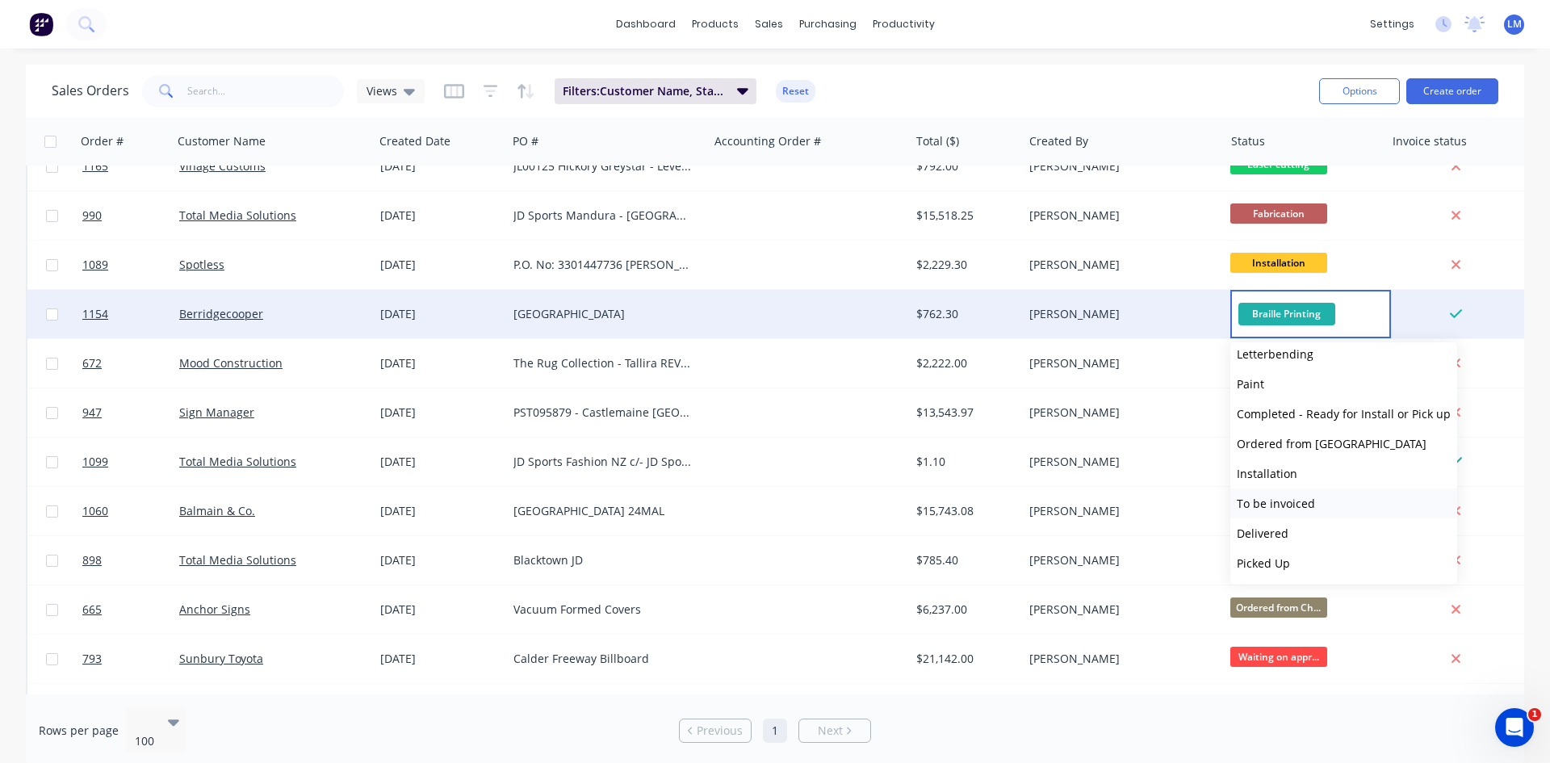
click at [1279, 497] on span "To be invoiced" at bounding box center [1276, 503] width 78 height 15
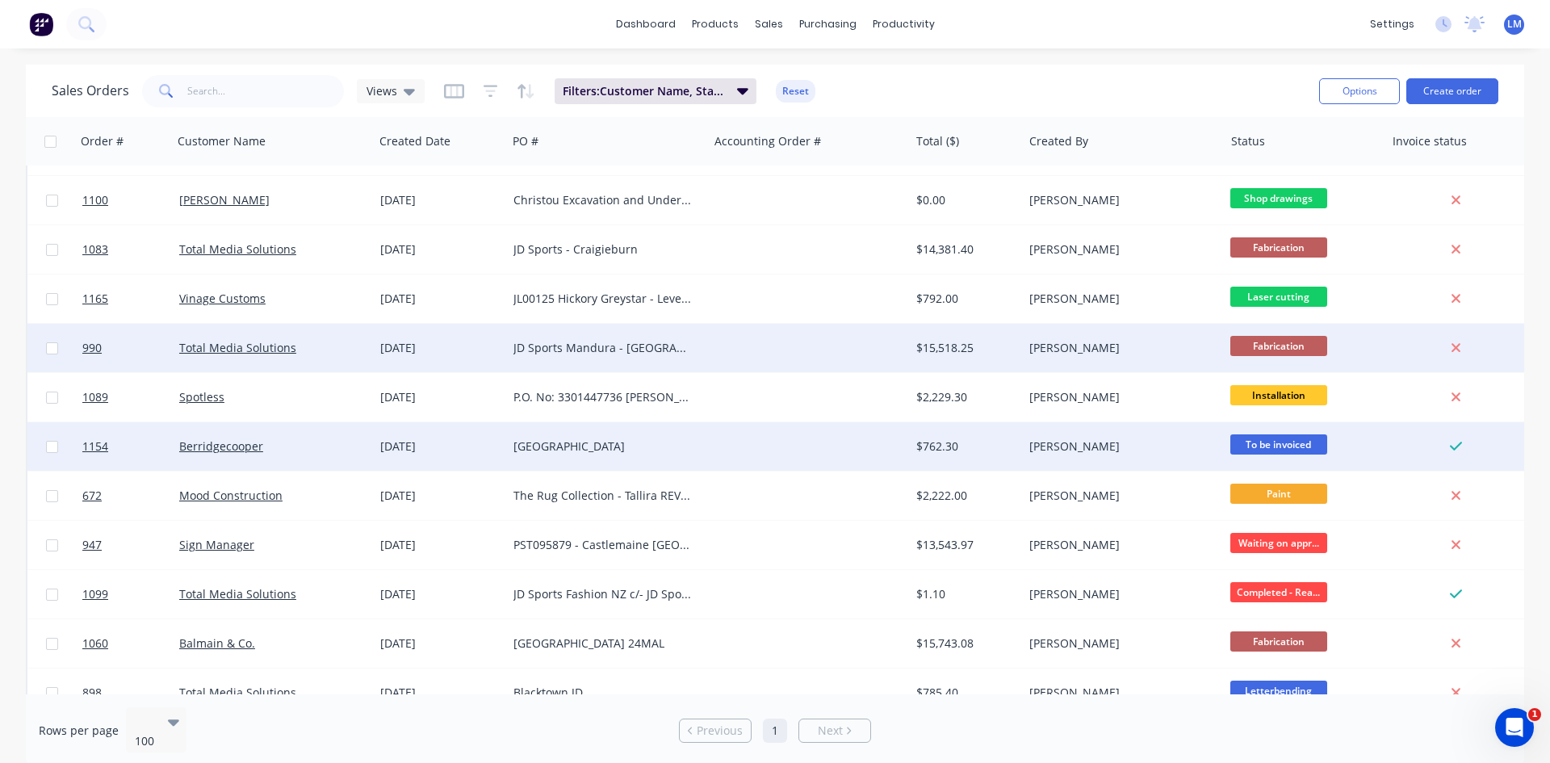
scroll to position [1292, 0]
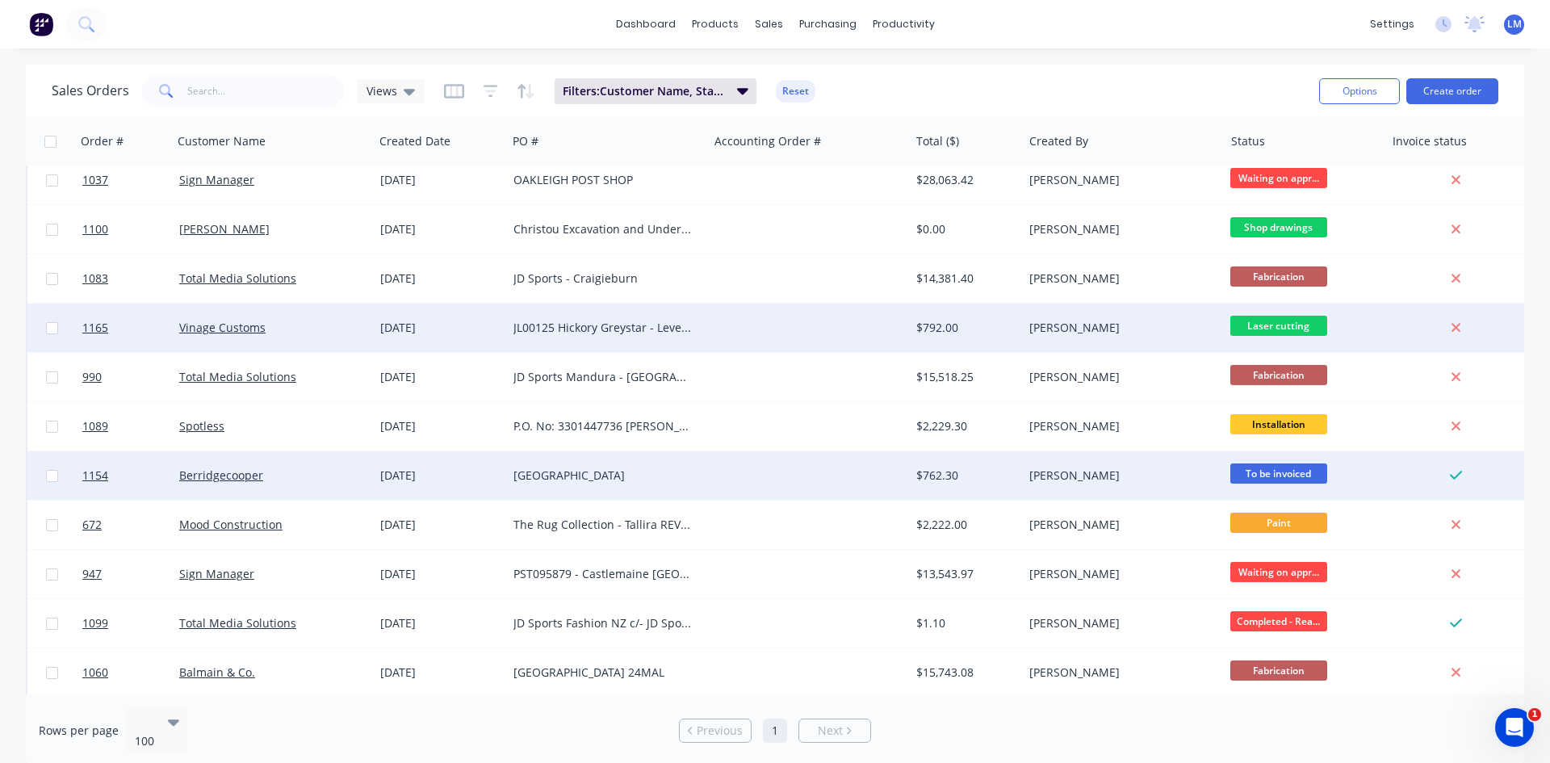
click at [1277, 328] on span "Laser cutting" at bounding box center [1279, 326] width 97 height 20
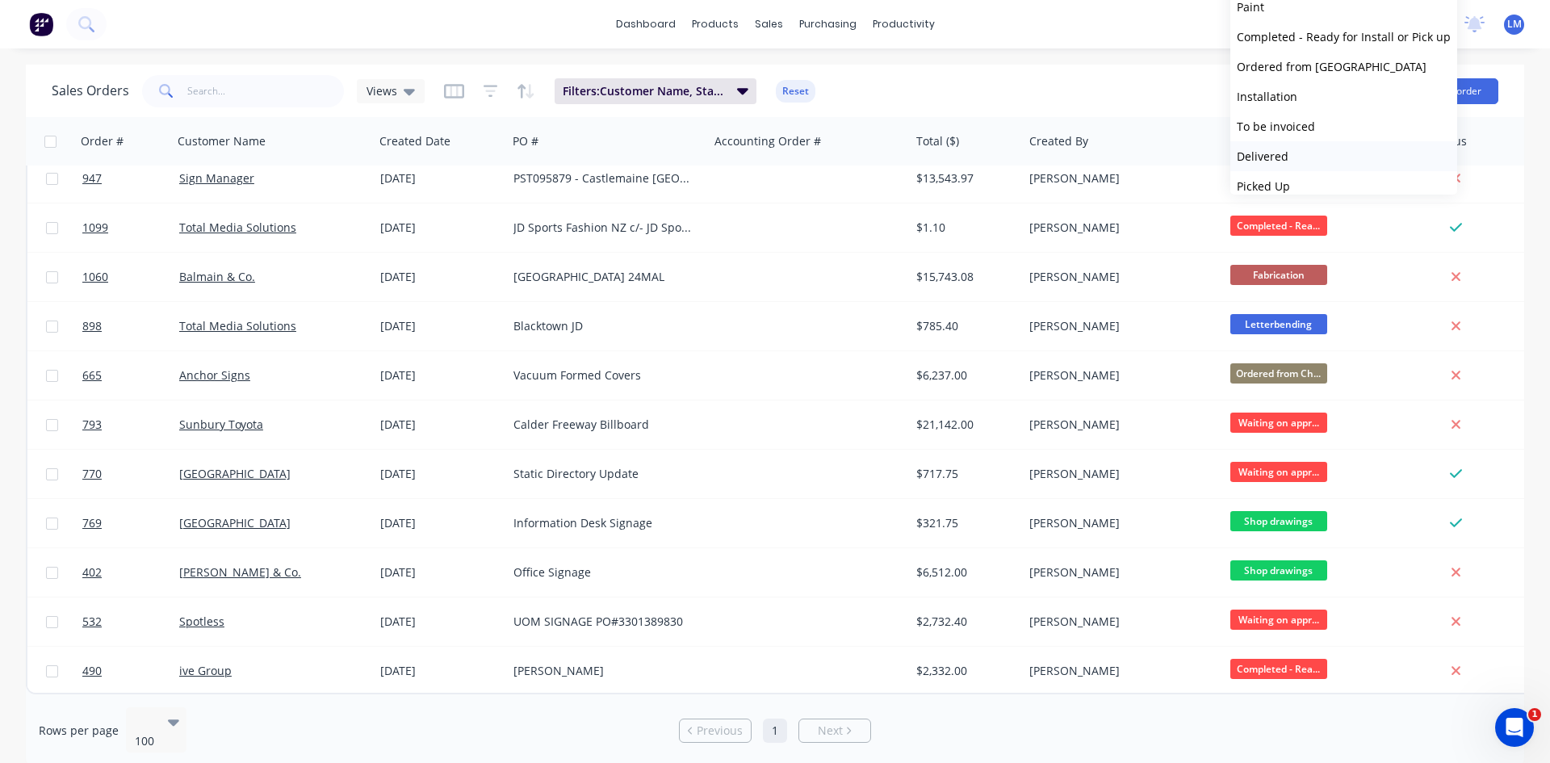
scroll to position [279, 0]
click at [1319, 121] on button "To be invoiced" at bounding box center [1344, 114] width 227 height 30
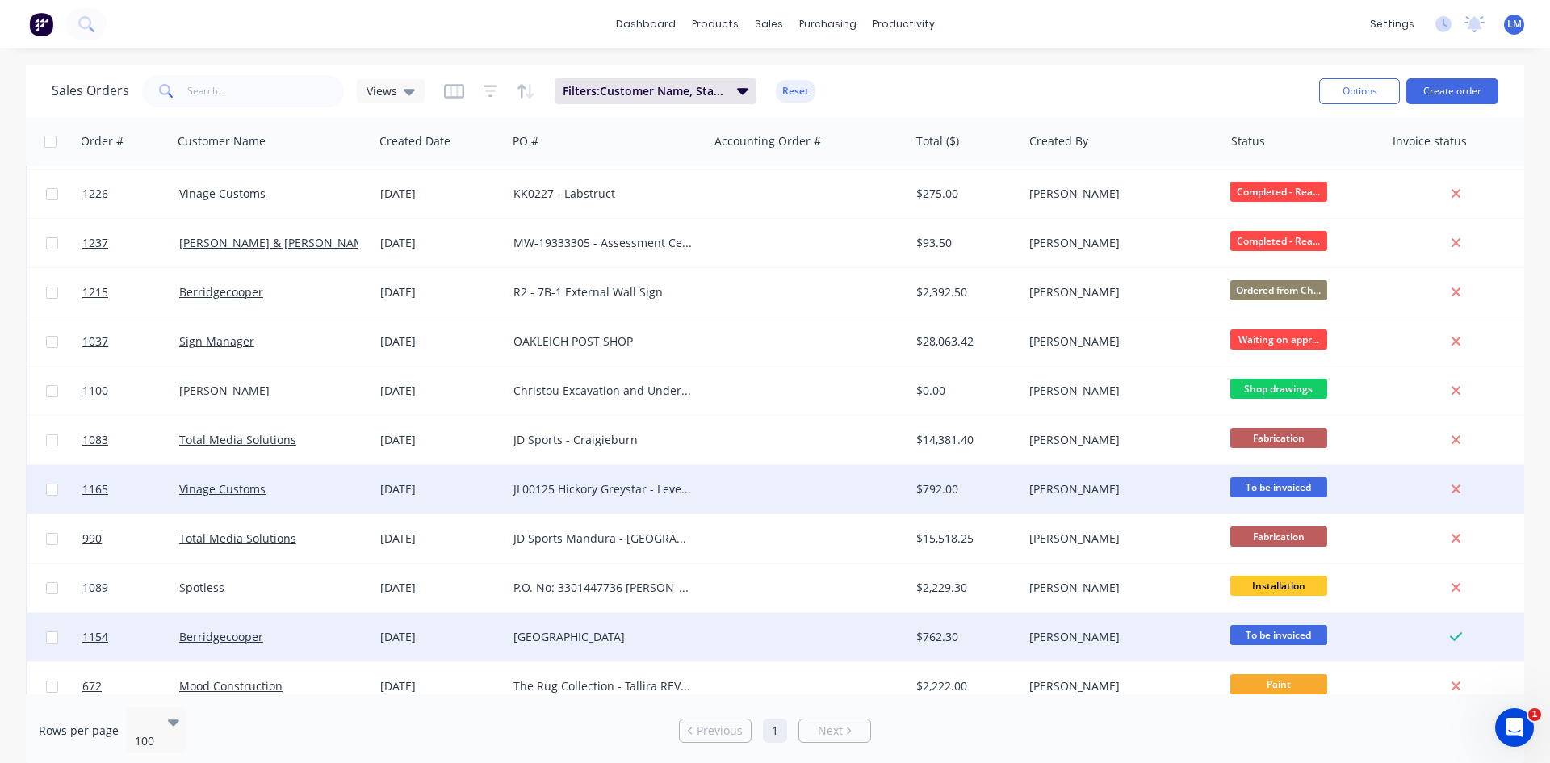
scroll to position [1050, 0]
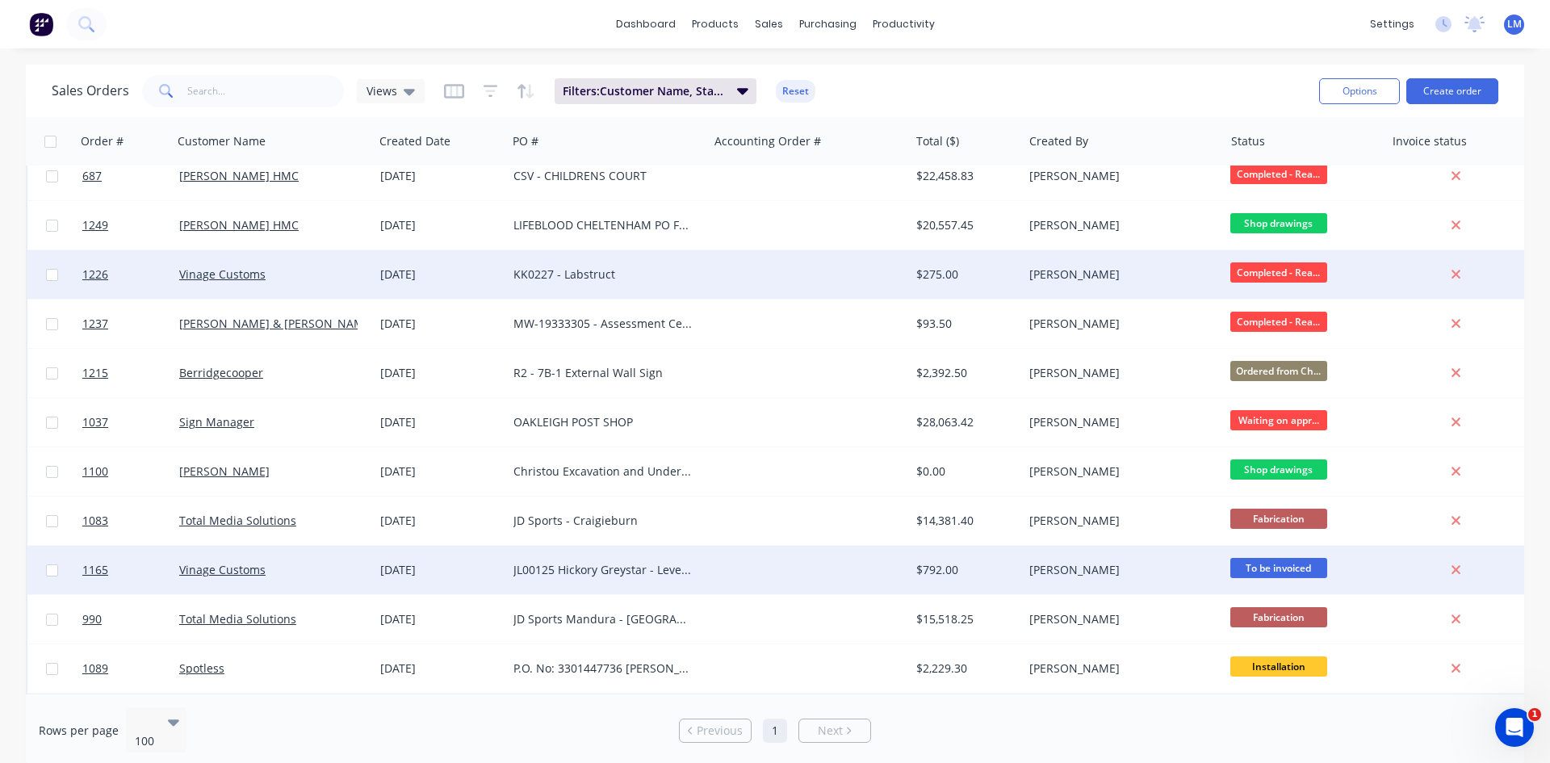
click at [1269, 275] on span "Completed - Rea..." at bounding box center [1279, 272] width 97 height 20
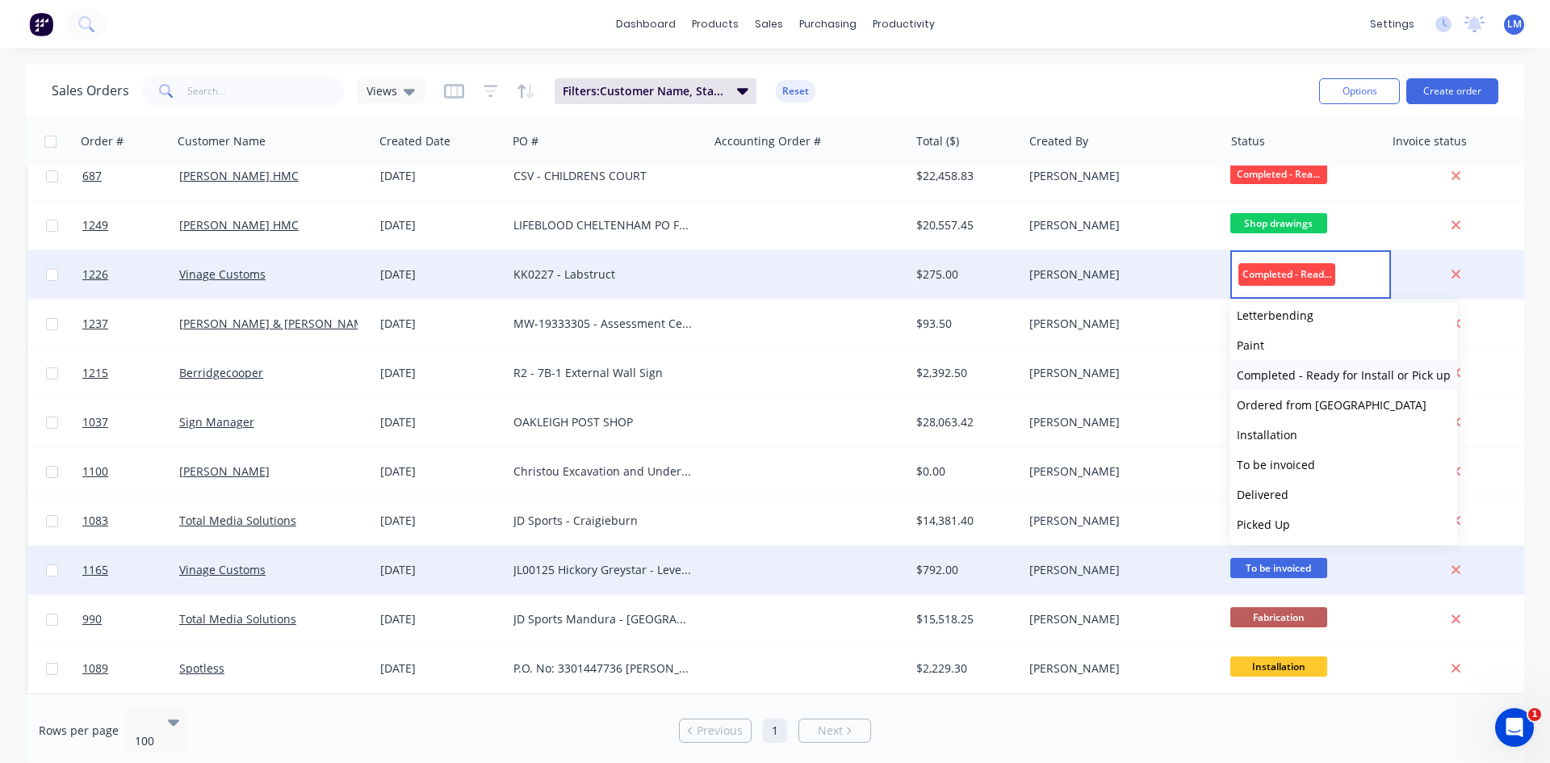
scroll to position [279, 0]
click at [1293, 459] on span "To be invoiced" at bounding box center [1276, 463] width 78 height 15
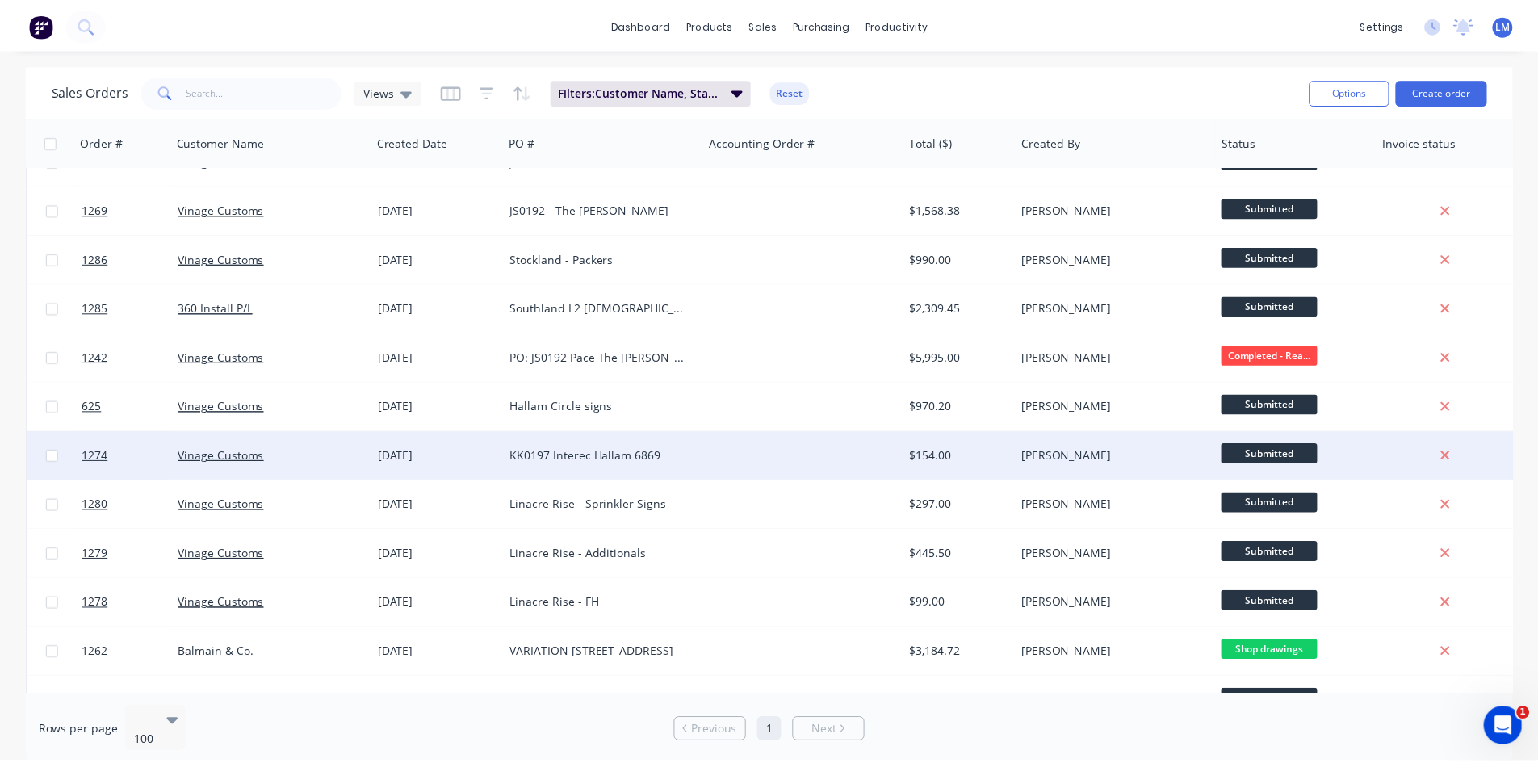
scroll to position [0, 0]
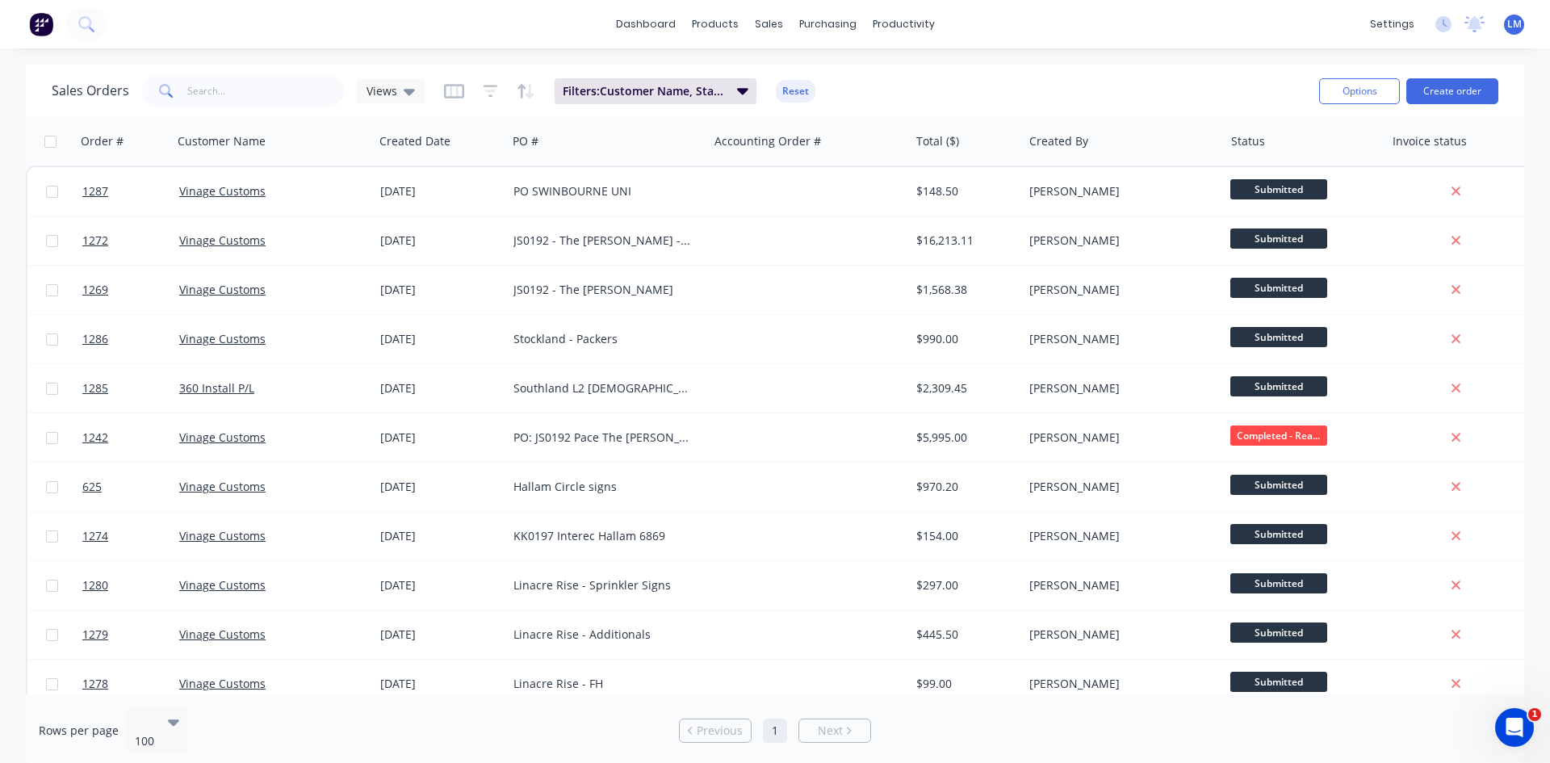
click at [1016, 57] on div "dashboard products sales purchasing productivity dashboard products Product Cat…" at bounding box center [775, 381] width 1550 height 763
click at [405, 94] on icon at bounding box center [409, 91] width 11 height 18
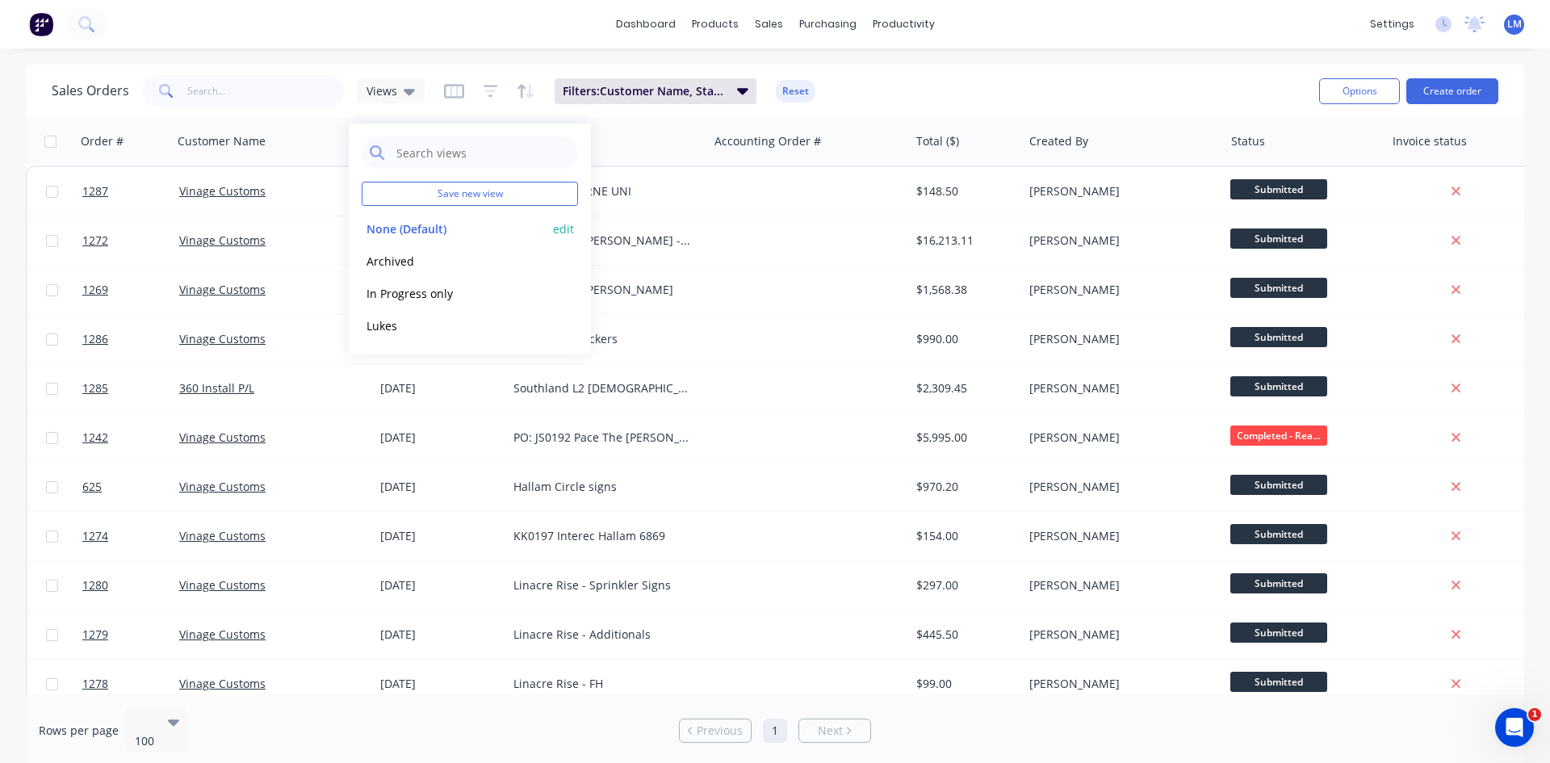
click at [411, 234] on button "None (Default)" at bounding box center [454, 229] width 184 height 19
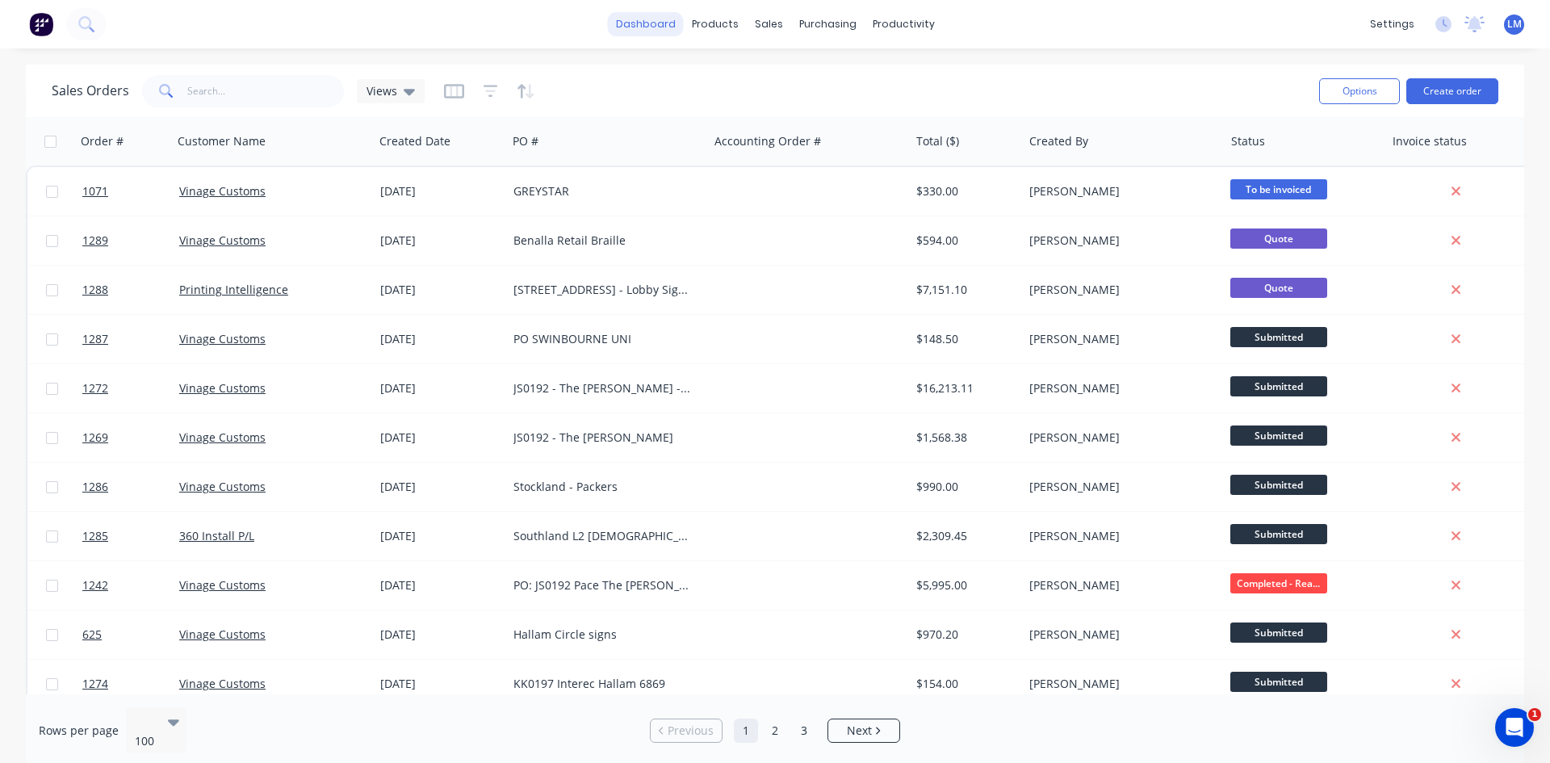
click at [656, 17] on link "dashboard" at bounding box center [646, 24] width 76 height 24
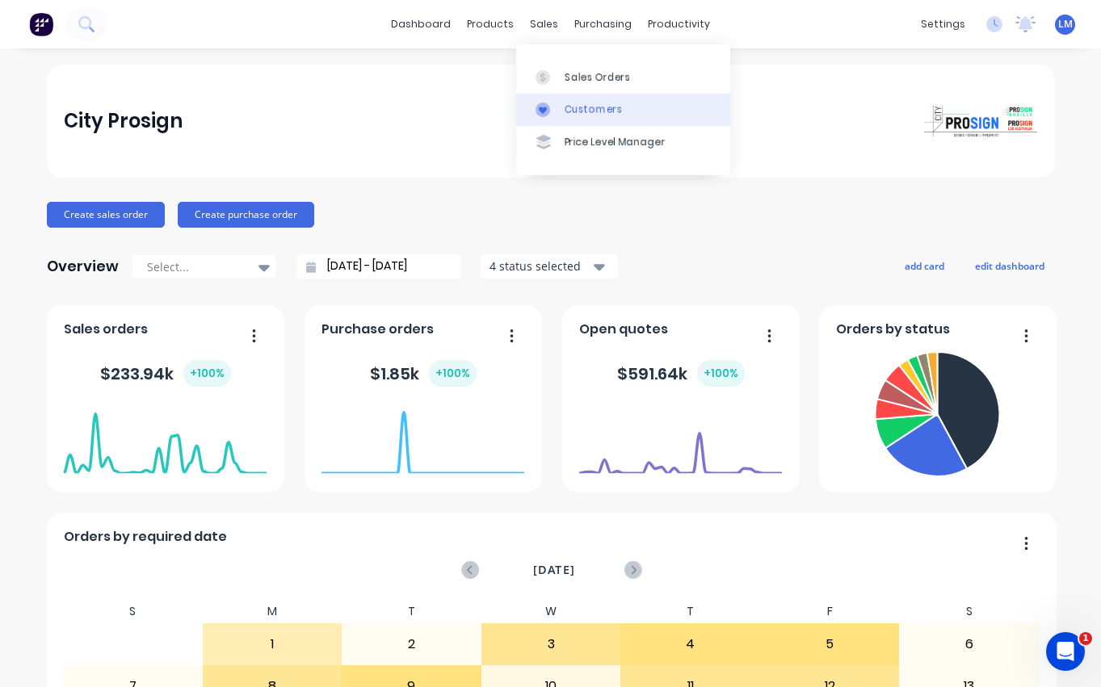
click at [595, 106] on div "Customers" at bounding box center [593, 110] width 58 height 15
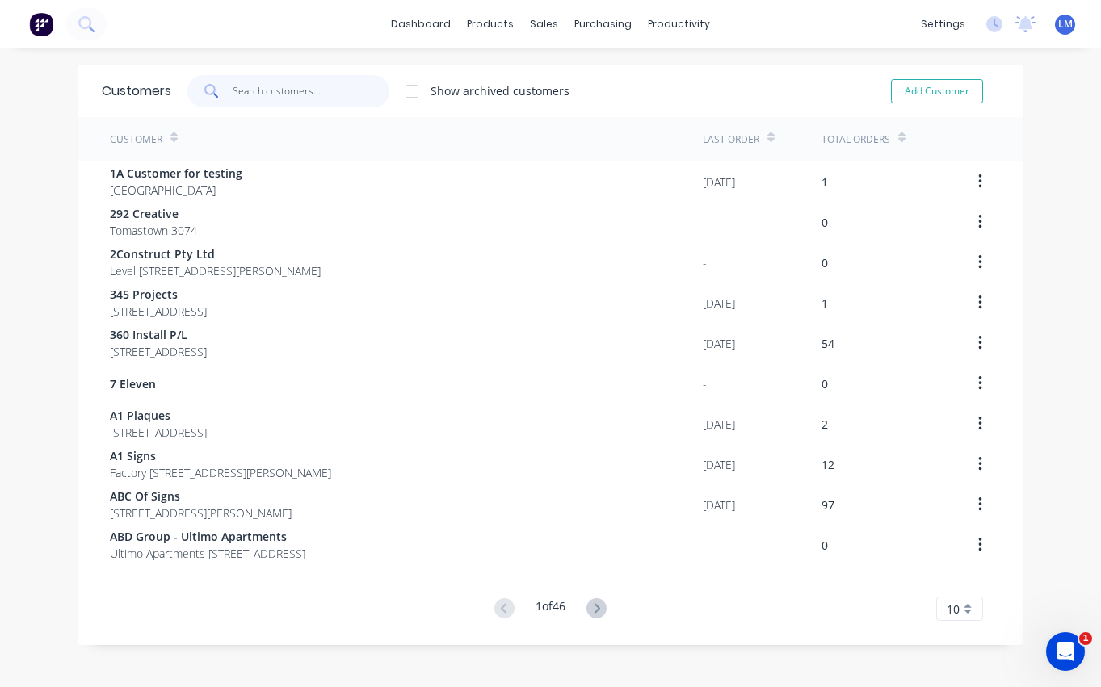
click at [304, 88] on input "text" at bounding box center [311, 91] width 157 height 32
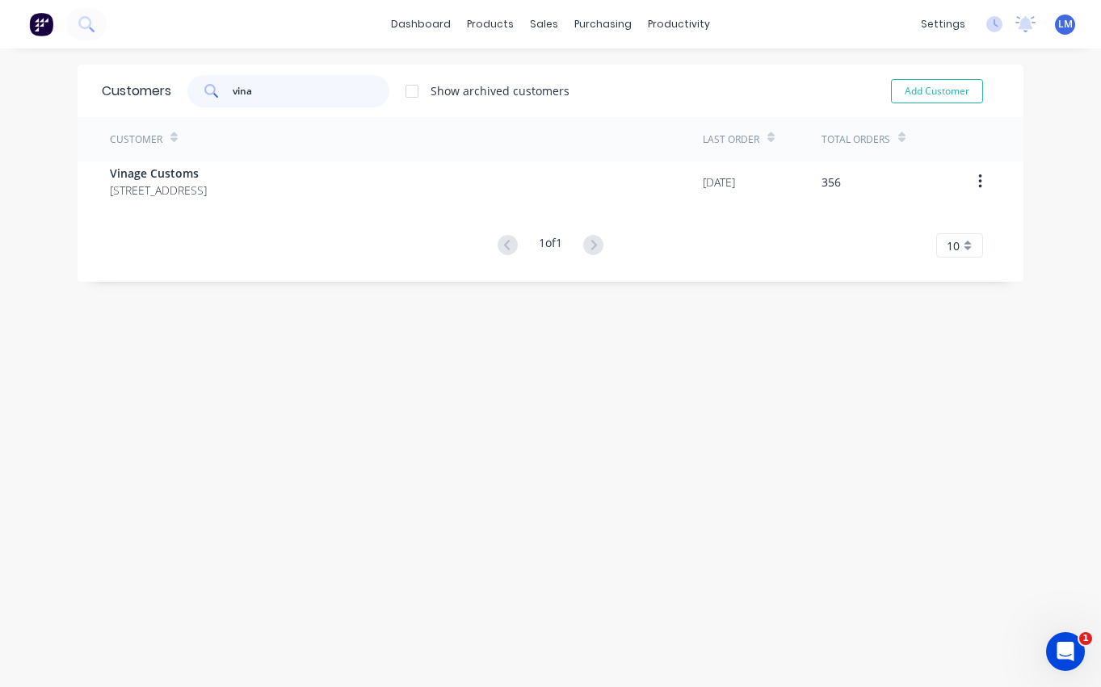
type input "vina"
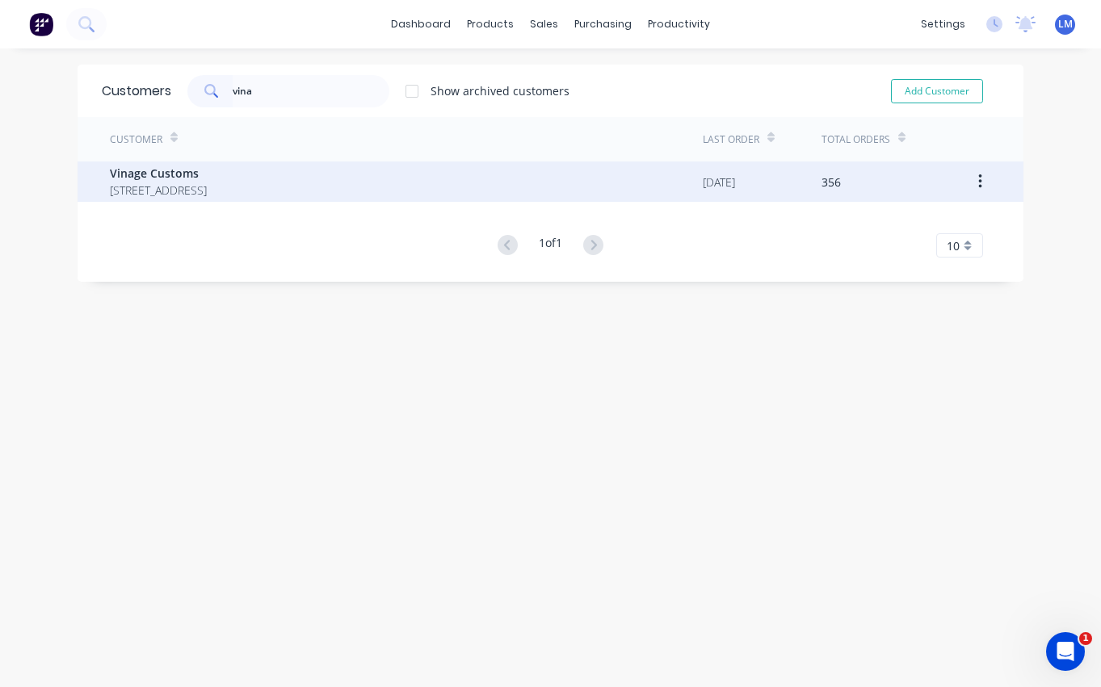
click at [120, 187] on span "[STREET_ADDRESS]" at bounding box center [158, 190] width 97 height 17
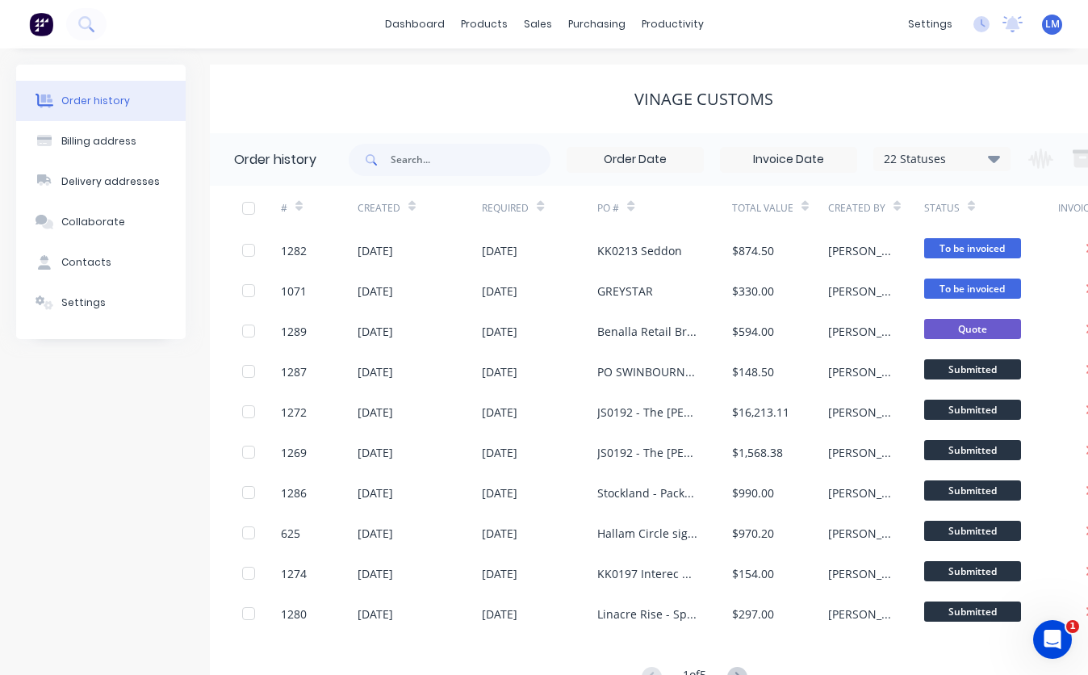
click at [983, 155] on div "22 Statuses" at bounding box center [943, 159] width 136 height 18
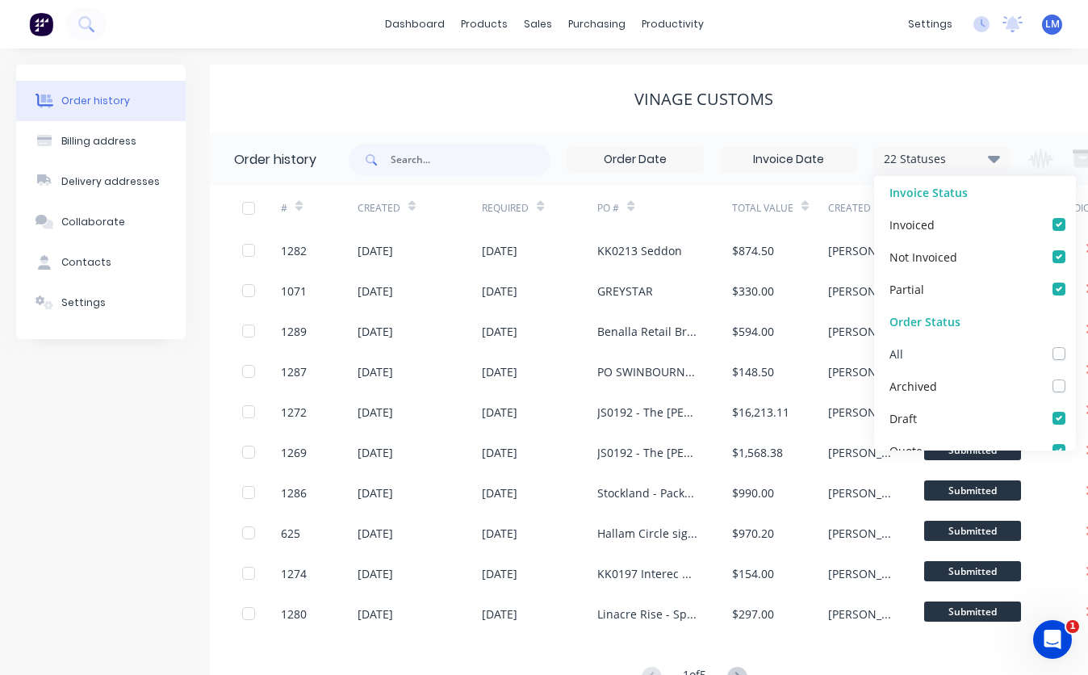
click at [1076, 345] on label at bounding box center [1076, 345] width 0 height 0
click at [1076, 350] on input "checkbox" at bounding box center [1082, 352] width 13 height 15
checkbox input "true"
click at [946, 79] on div "Vinage Customs" at bounding box center [704, 99] width 988 height 69
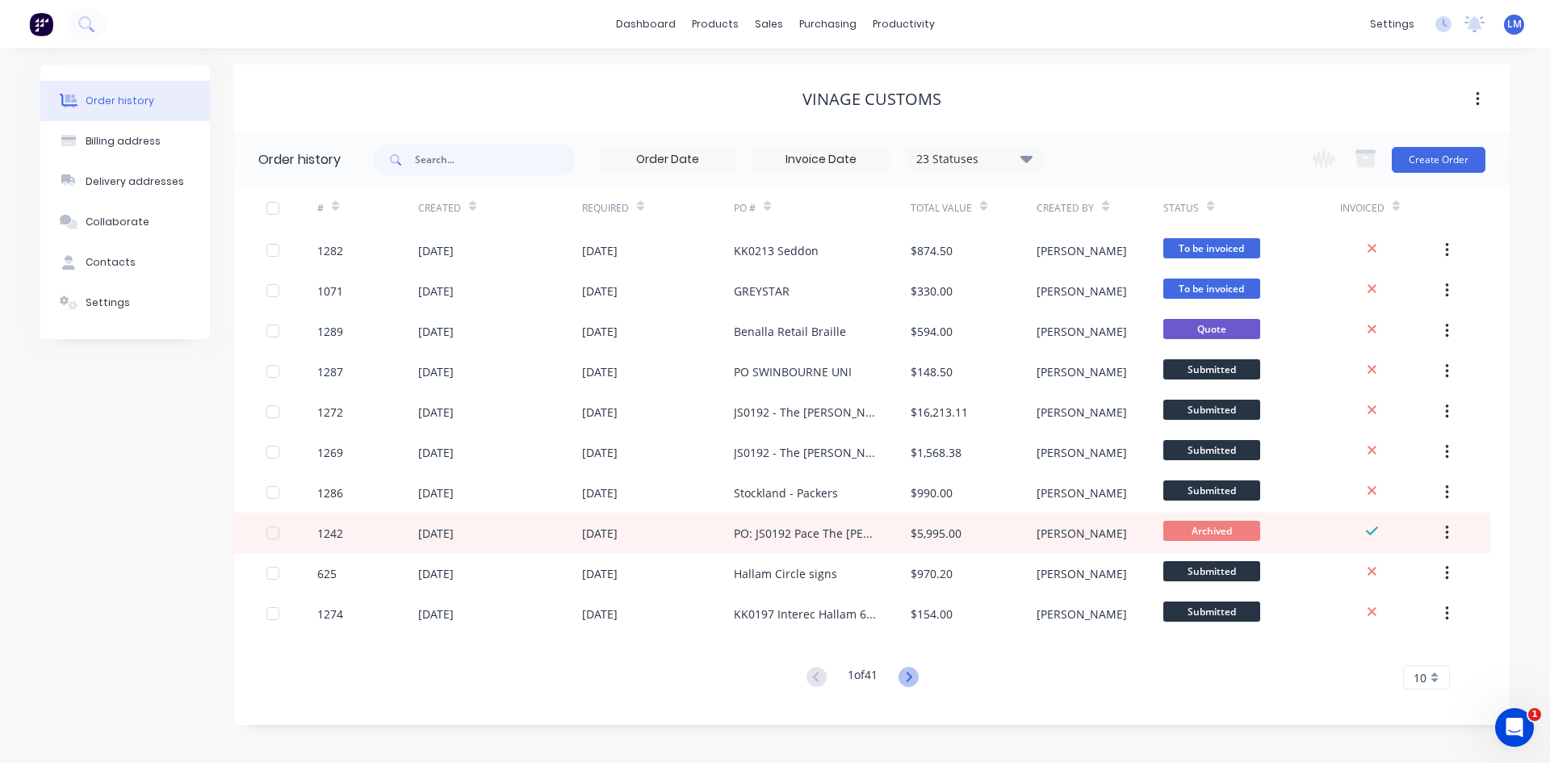
click at [908, 679] on icon at bounding box center [909, 677] width 20 height 20
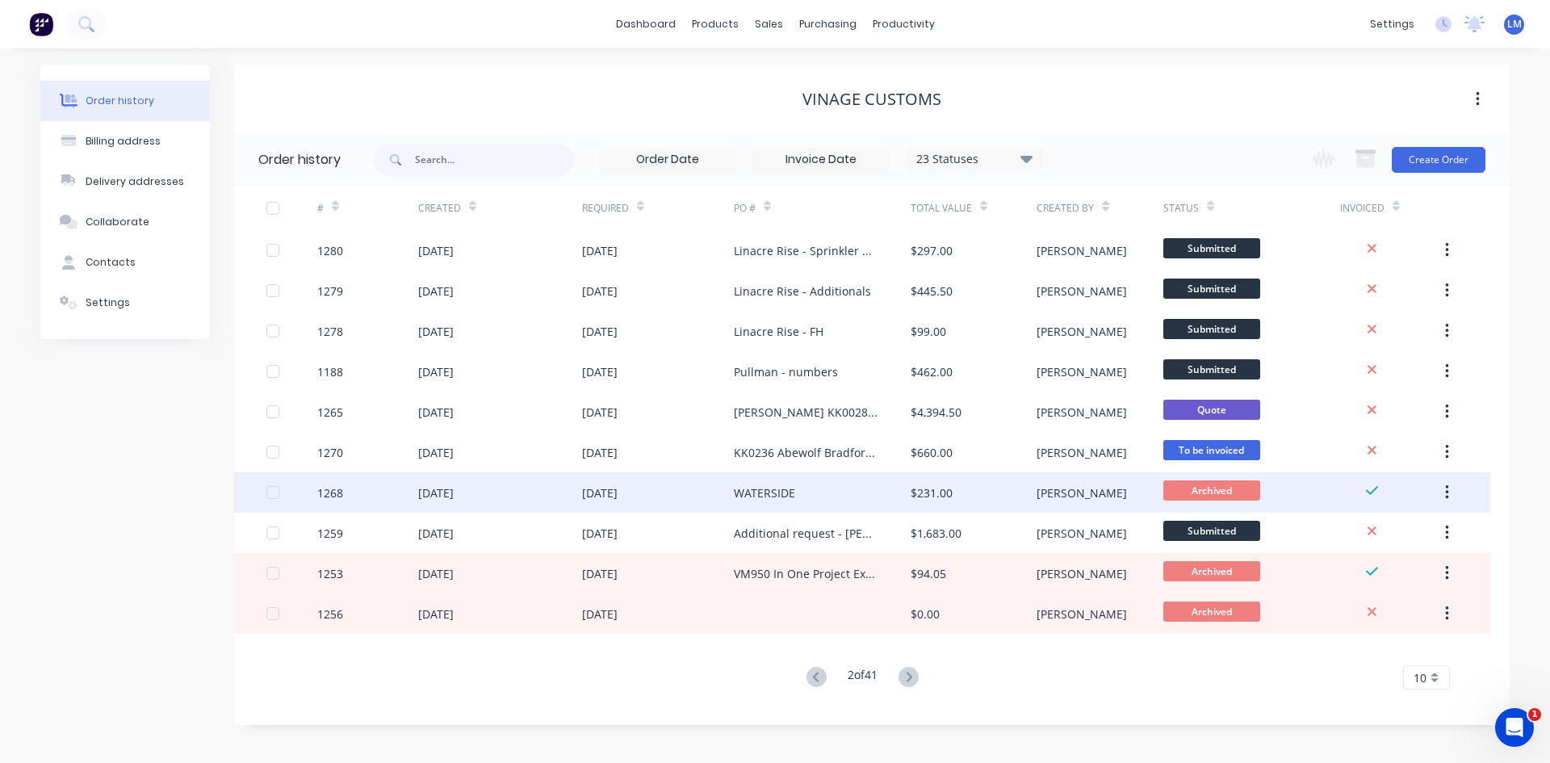
click at [836, 493] on div "WATERSIDE" at bounding box center [822, 492] width 177 height 40
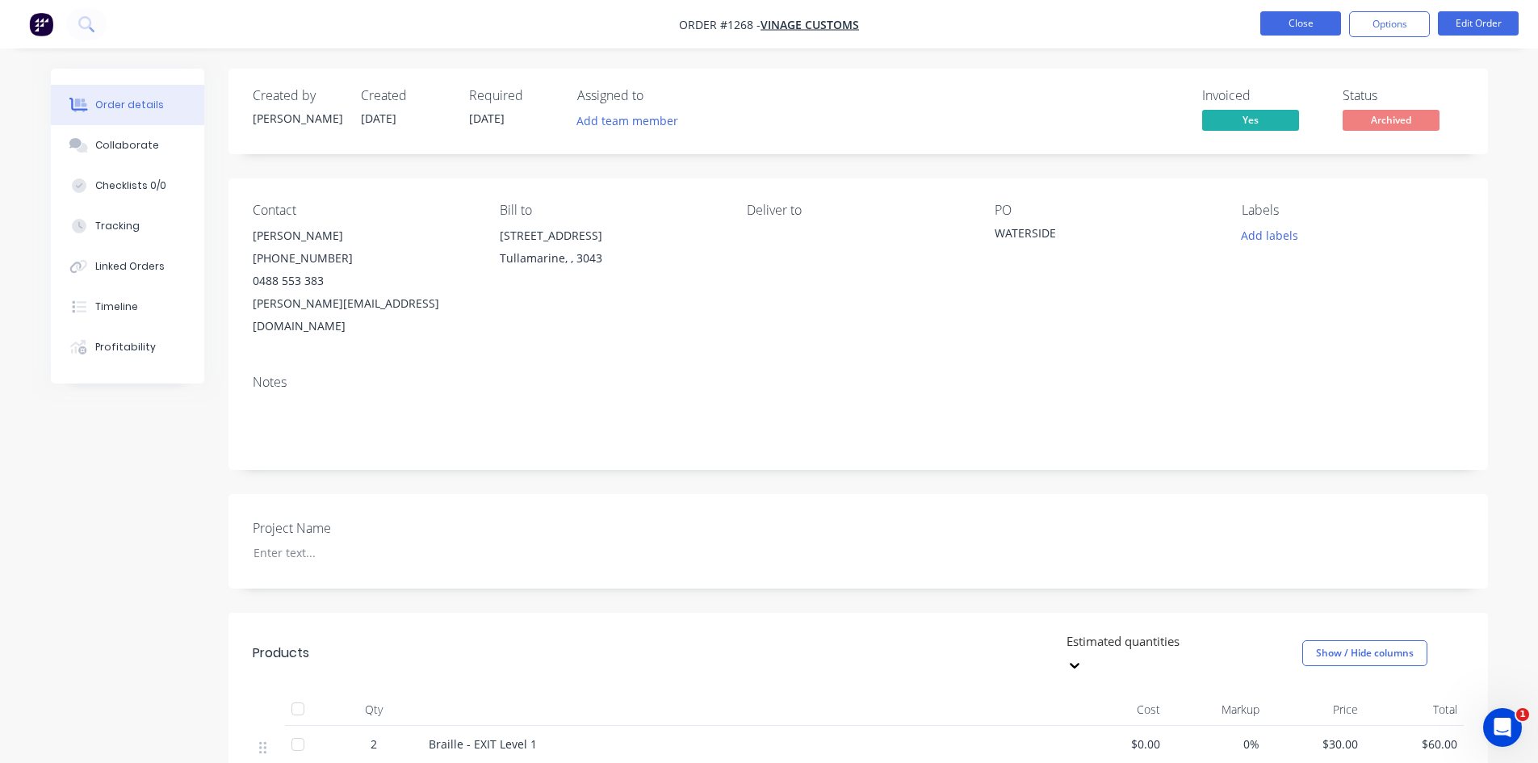
click at [1310, 30] on button "Close" at bounding box center [1300, 23] width 81 height 24
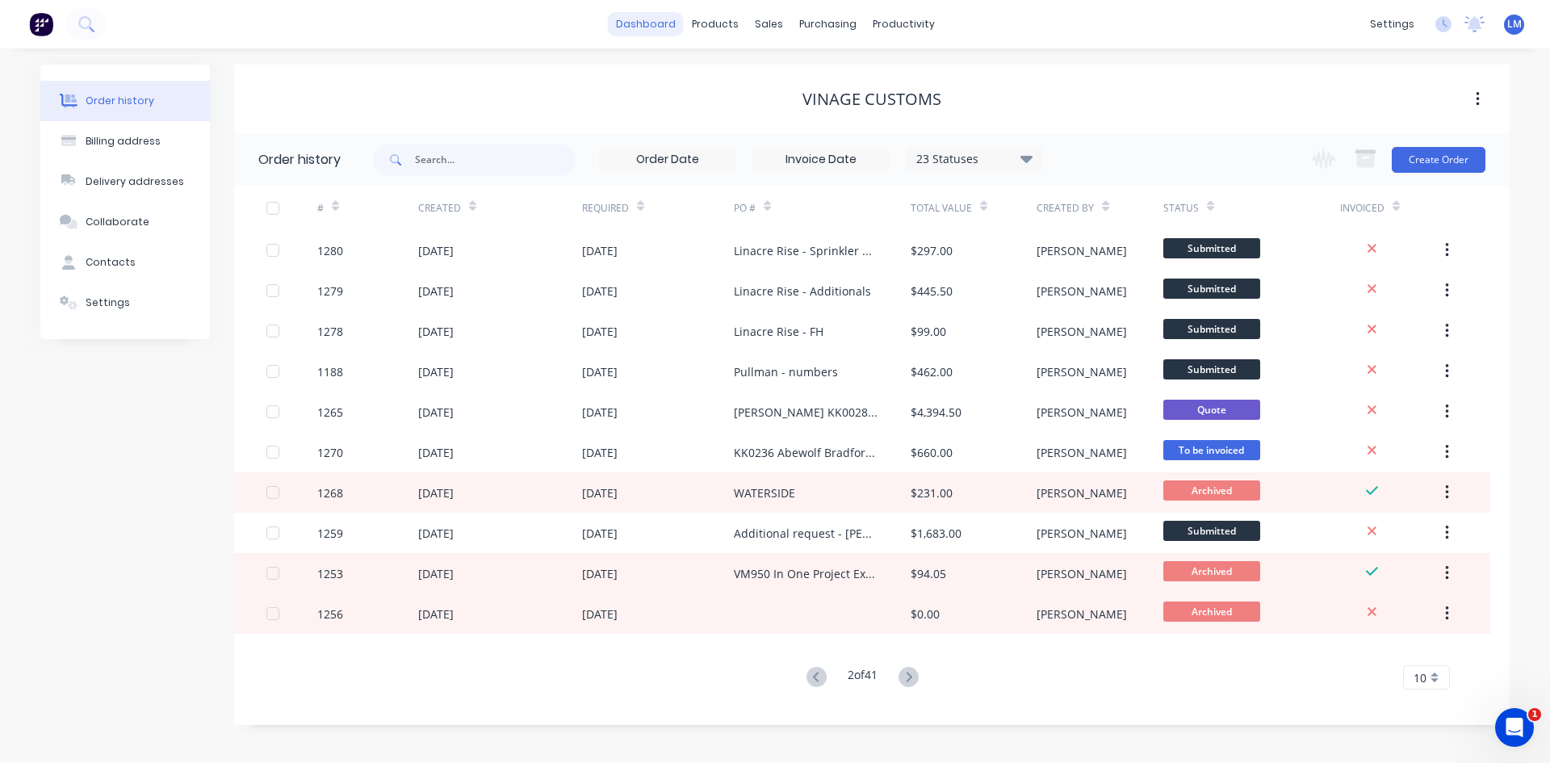
click at [666, 26] on link "dashboard" at bounding box center [646, 24] width 76 height 24
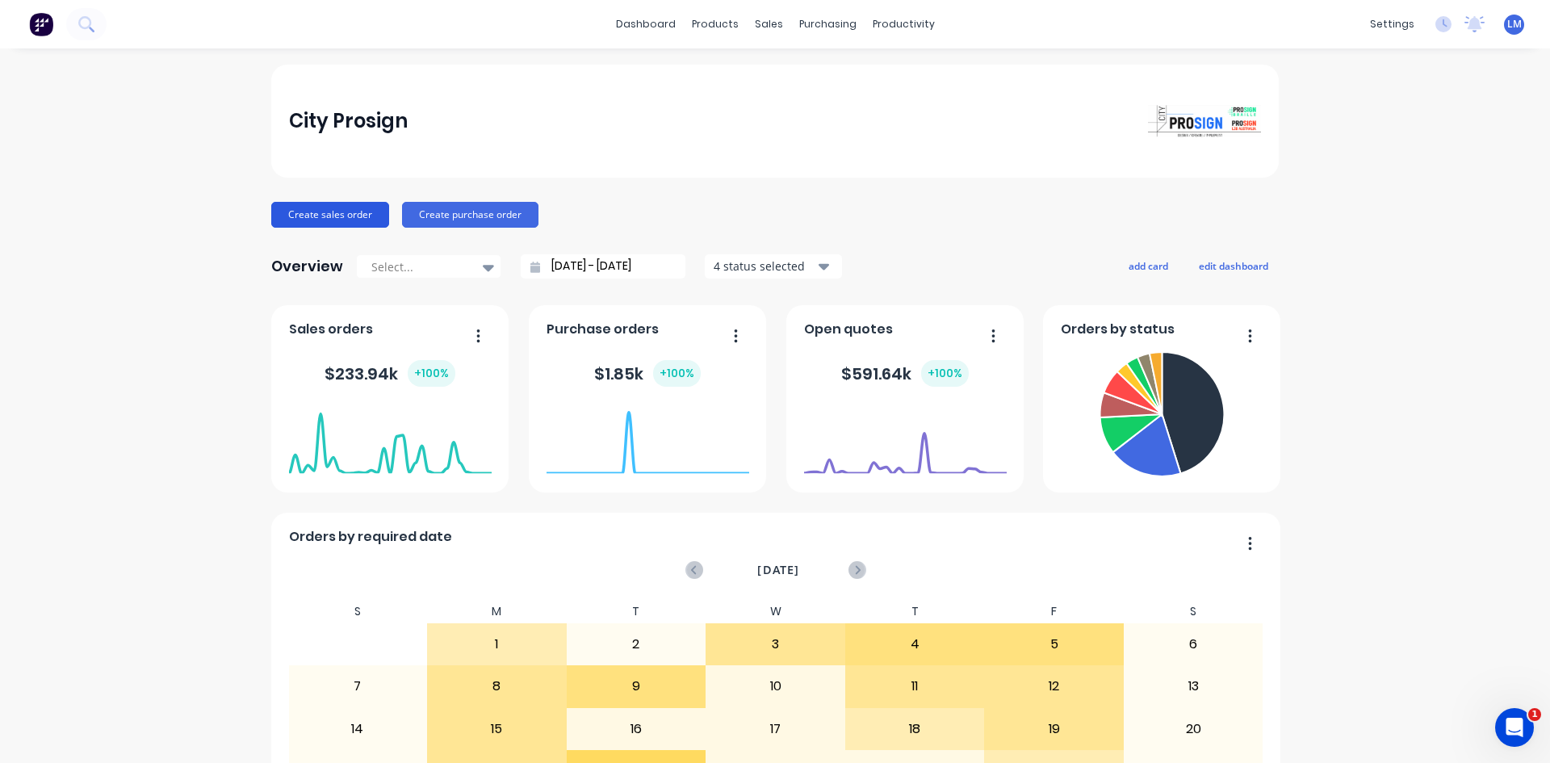
click at [308, 220] on button "Create sales order" at bounding box center [330, 215] width 118 height 26
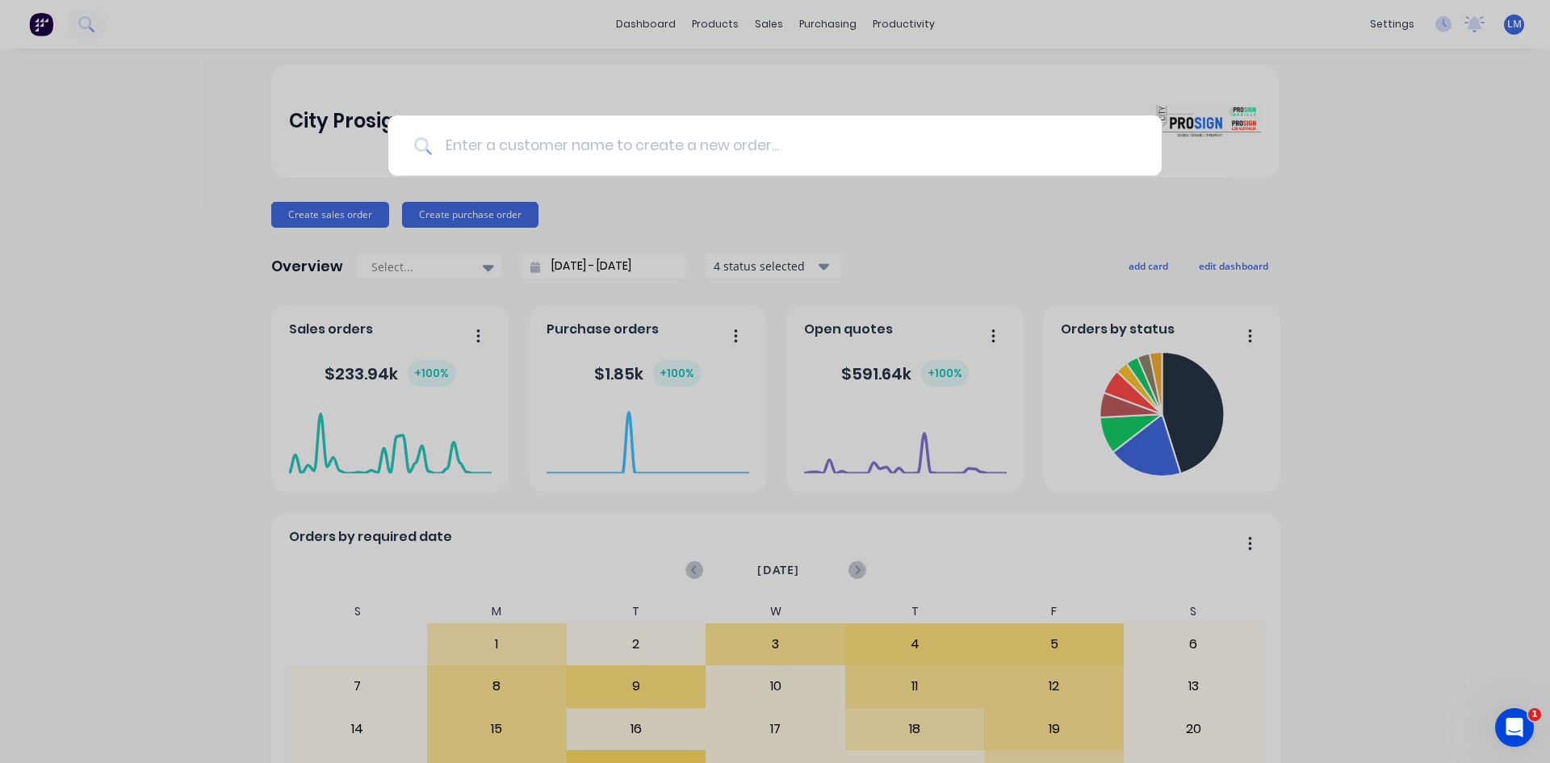
click at [694, 151] on input at bounding box center [784, 145] width 704 height 61
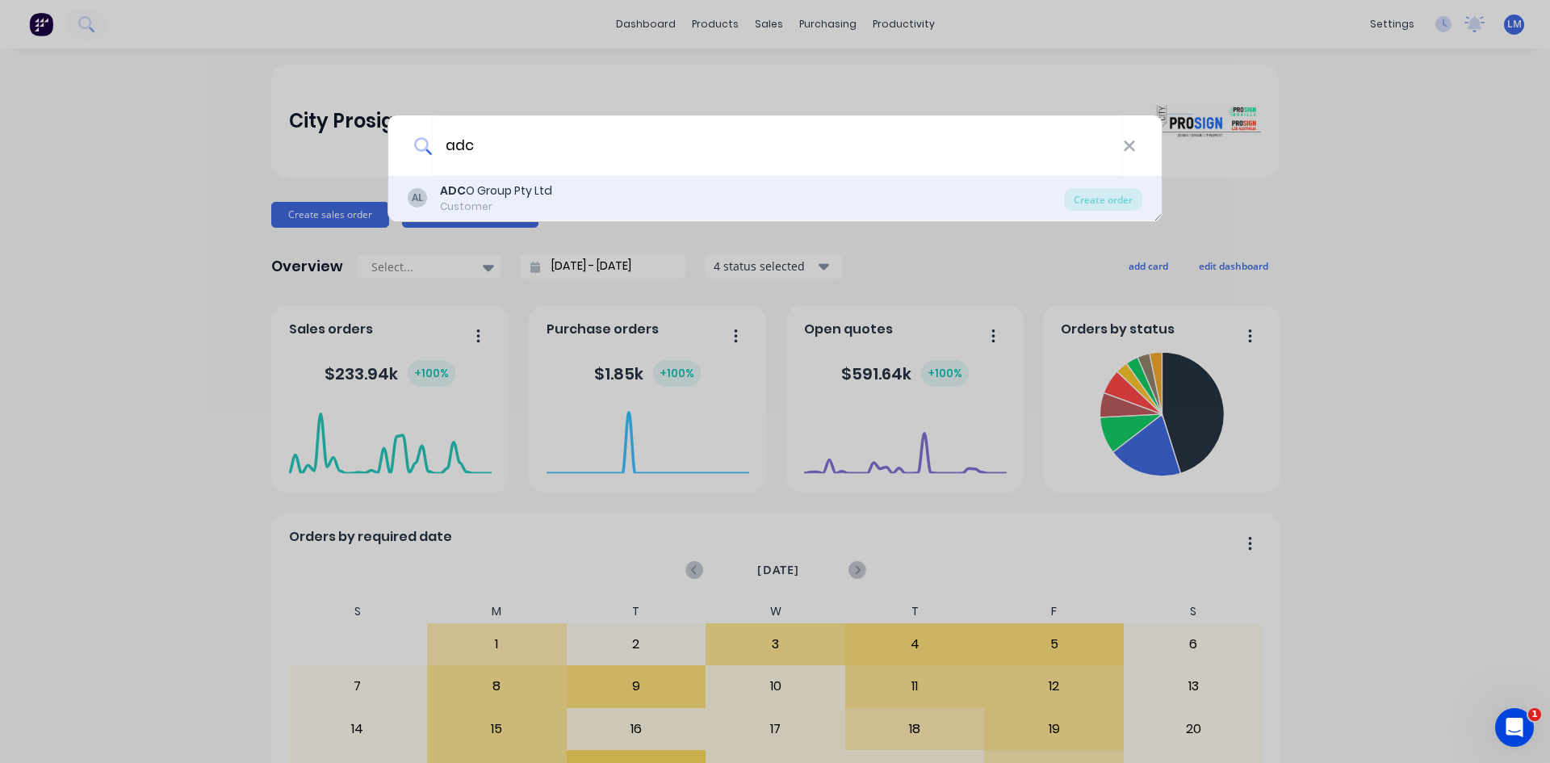
type input "adc"
click at [539, 202] on div "Customer" at bounding box center [496, 206] width 112 height 15
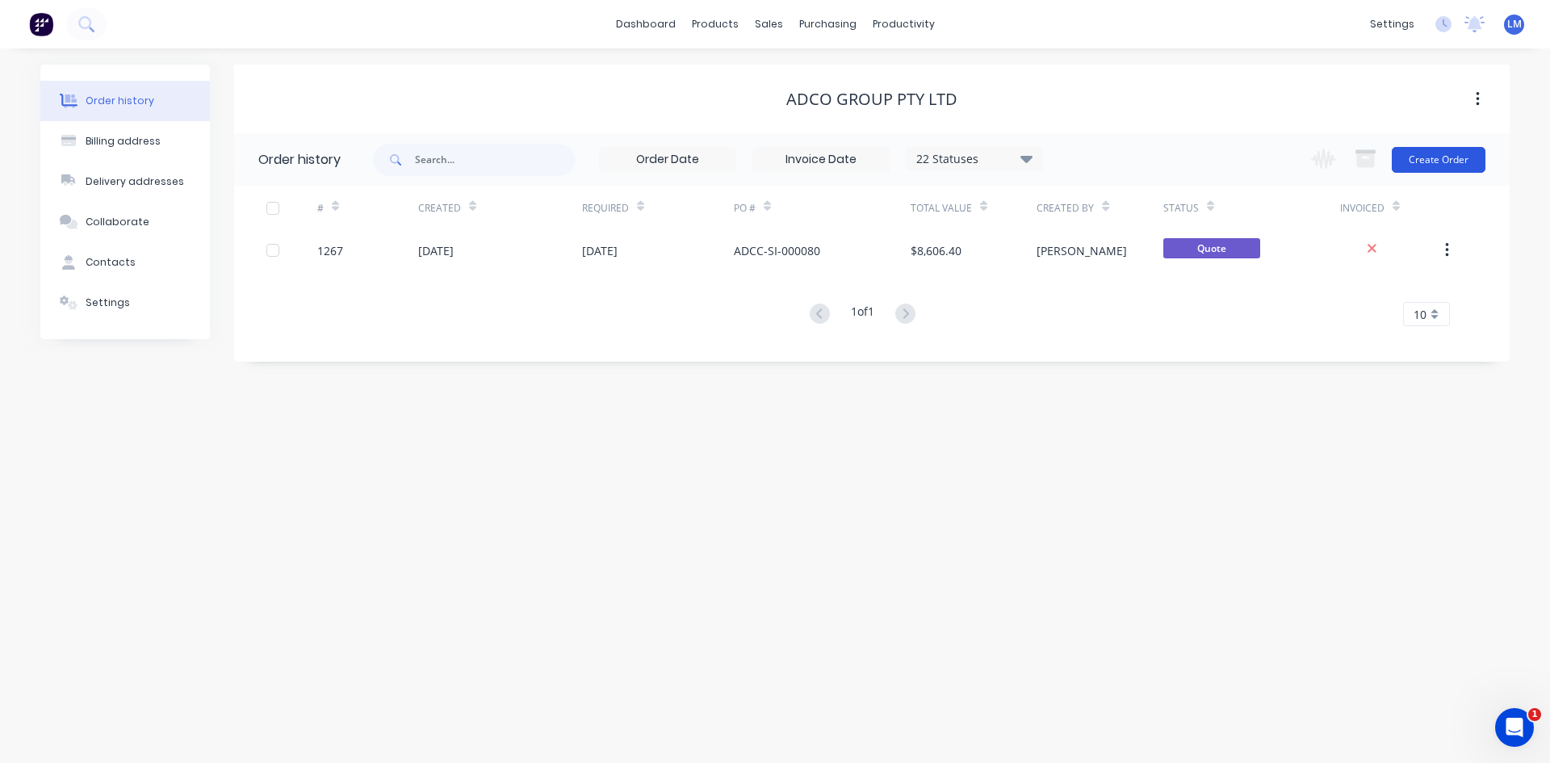
click at [1448, 161] on button "Create Order" at bounding box center [1439, 160] width 94 height 26
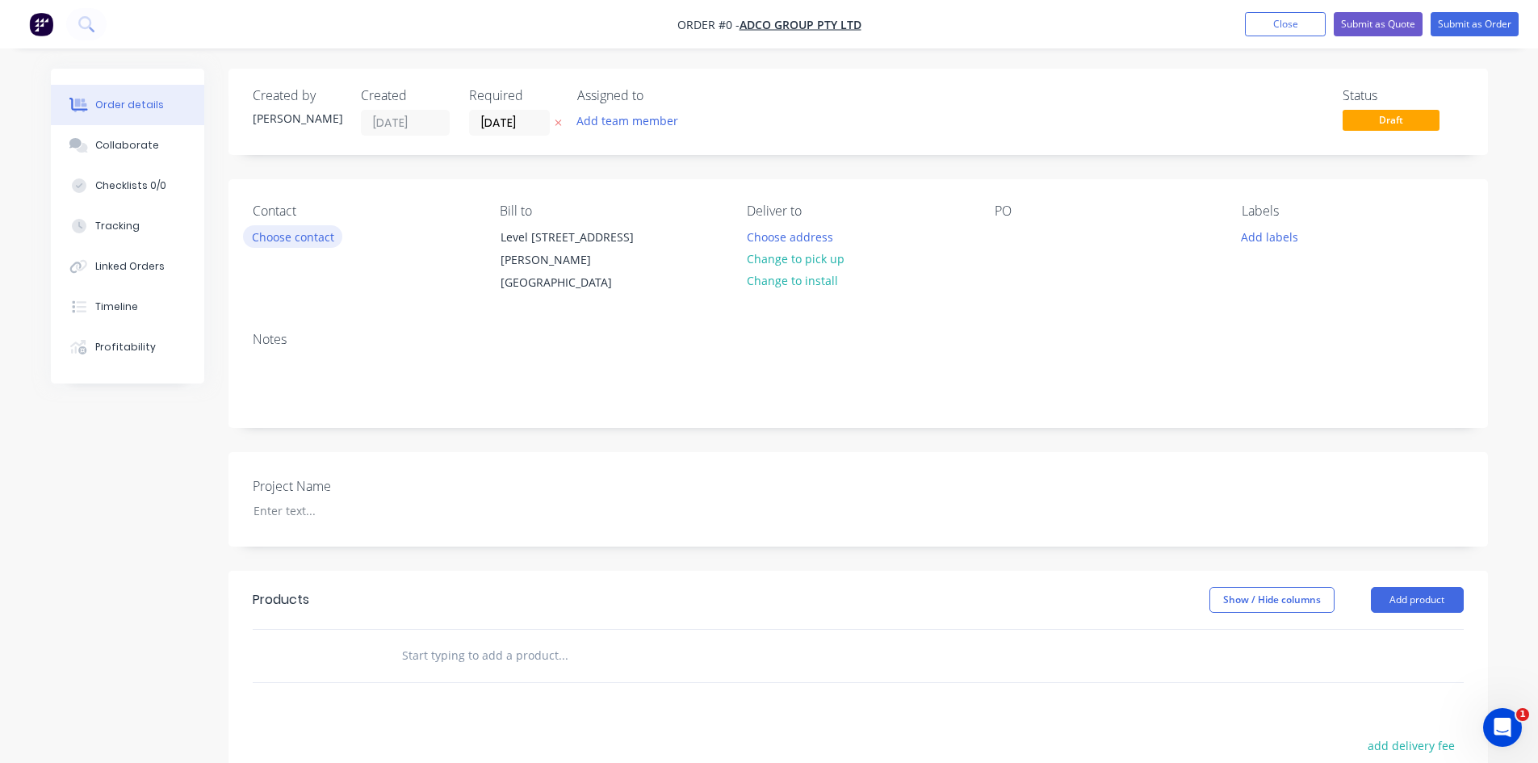
click at [291, 232] on button "Choose contact" at bounding box center [292, 236] width 99 height 22
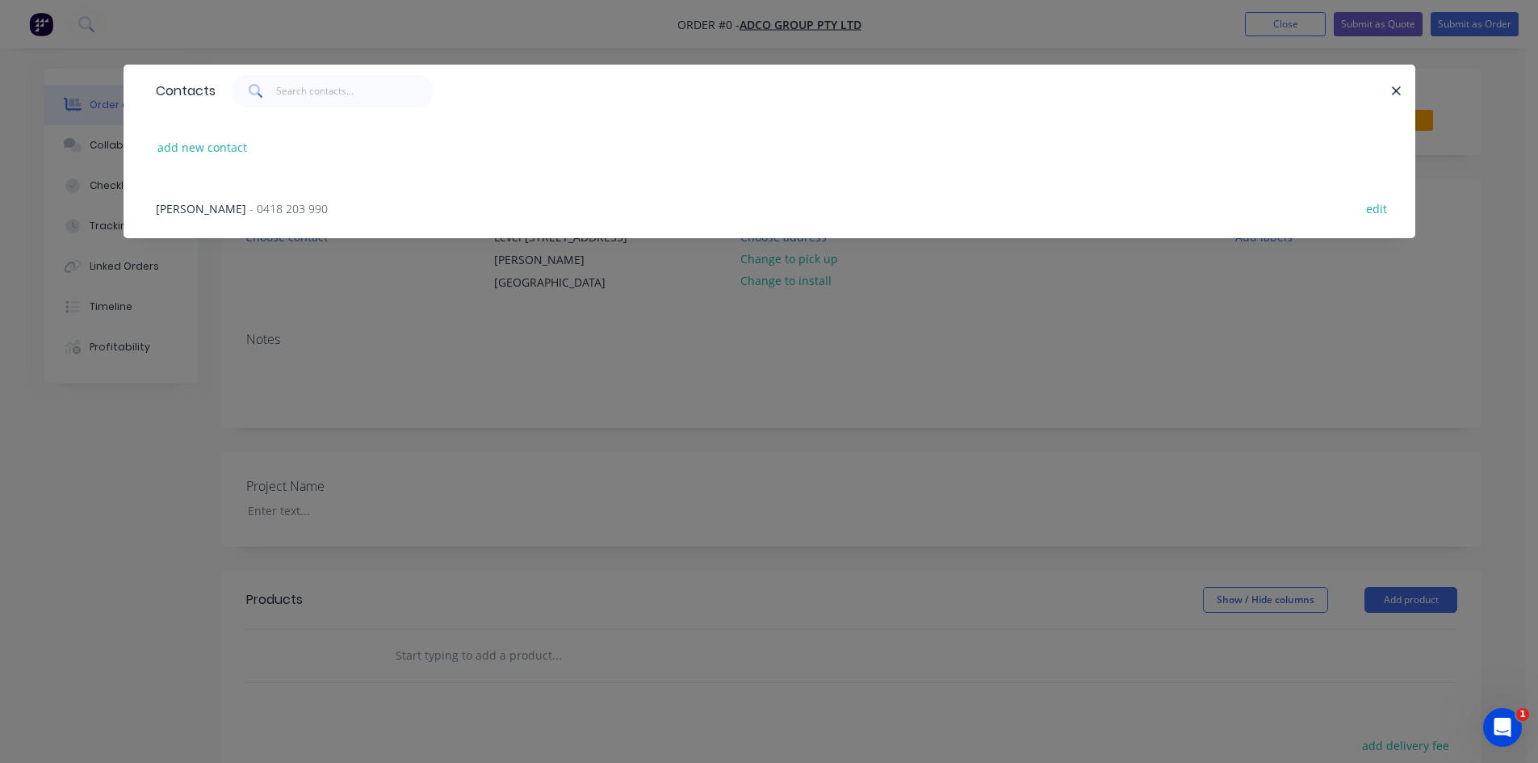
click at [283, 210] on span "- 0418 203 990" at bounding box center [289, 208] width 78 height 15
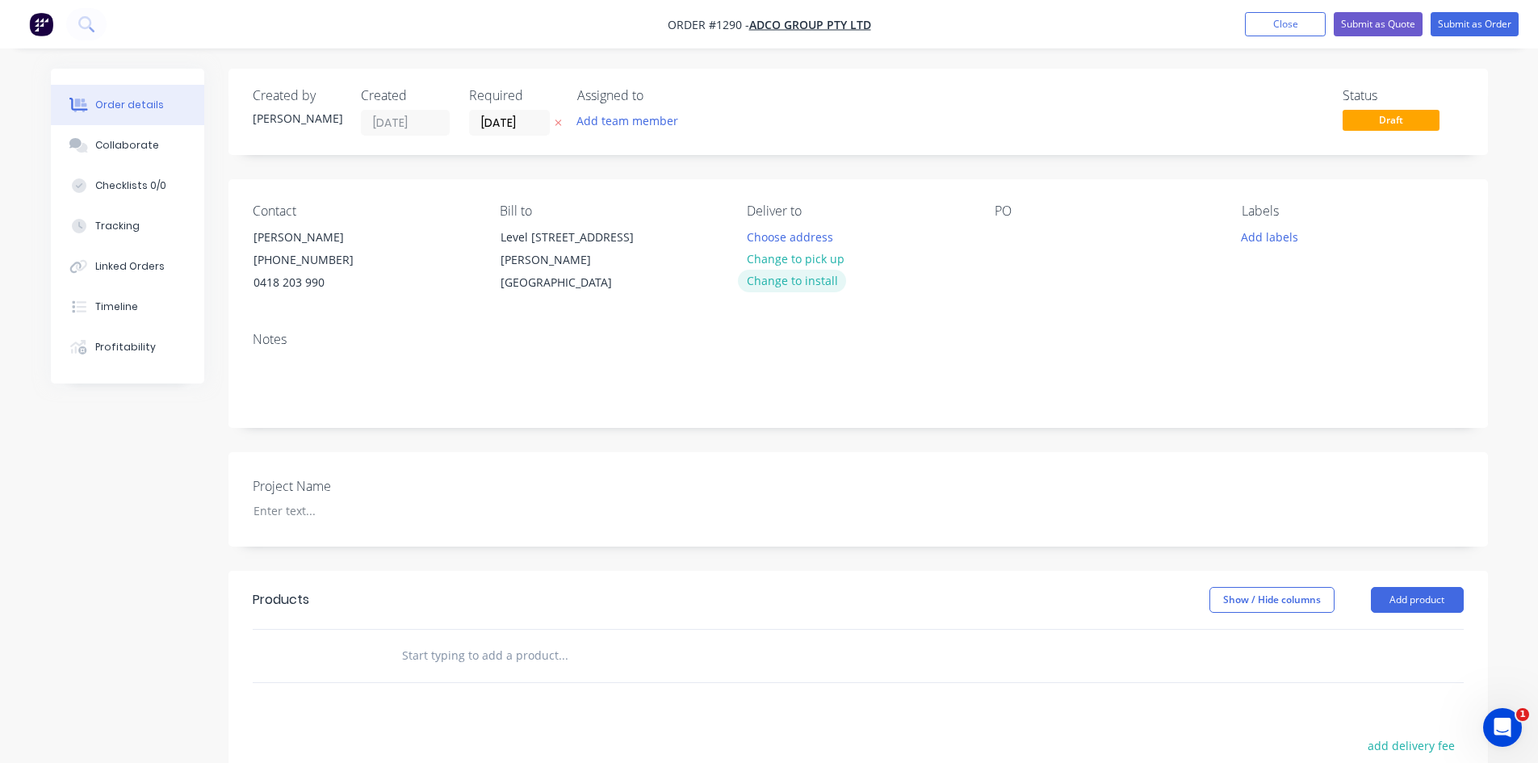
click at [814, 274] on button "Change to install" at bounding box center [792, 281] width 108 height 22
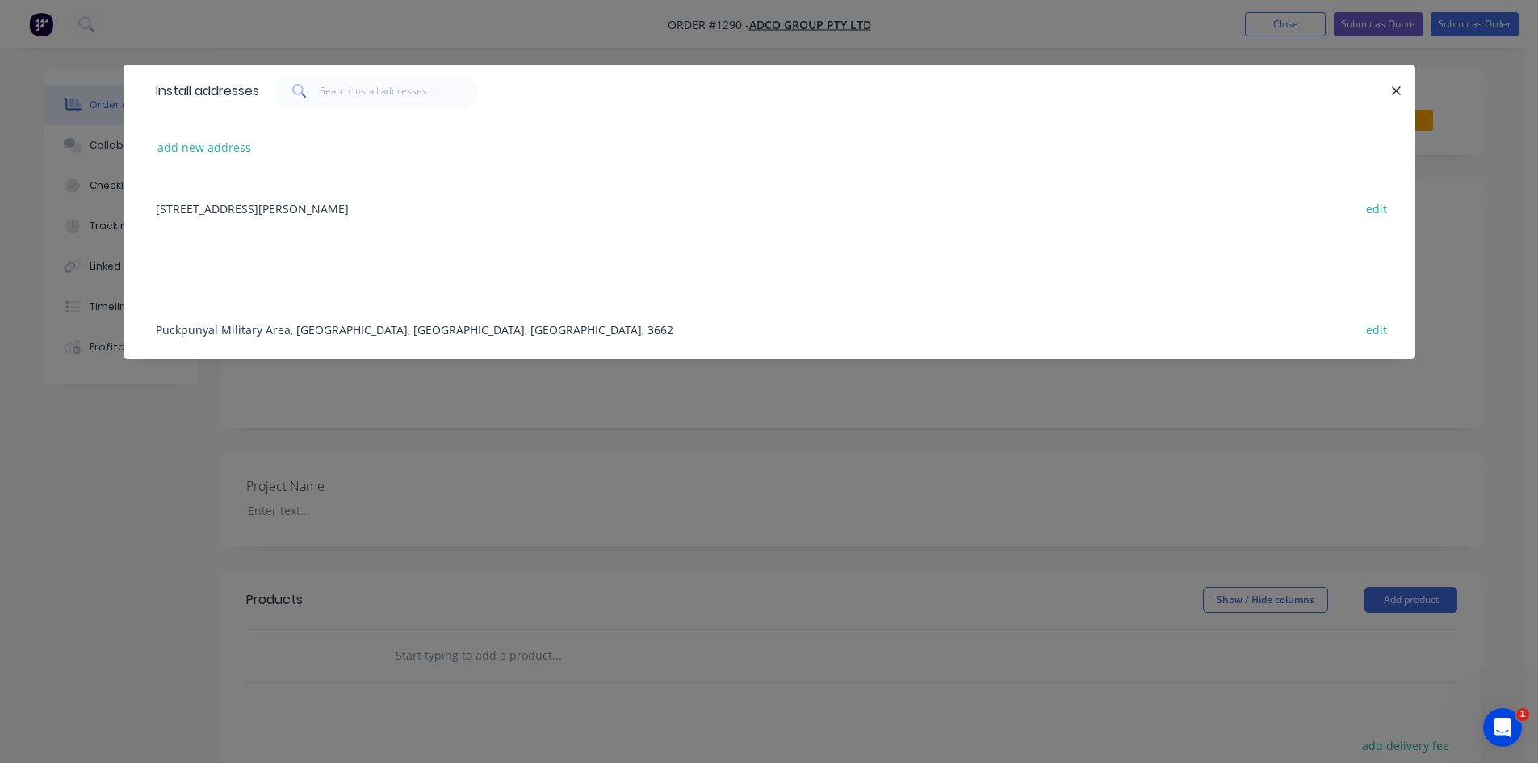
click at [373, 328] on div "Puckpunyal Military Area, [GEOGRAPHIC_DATA], [GEOGRAPHIC_DATA], [GEOGRAPHIC_DAT…" at bounding box center [770, 329] width 1244 height 61
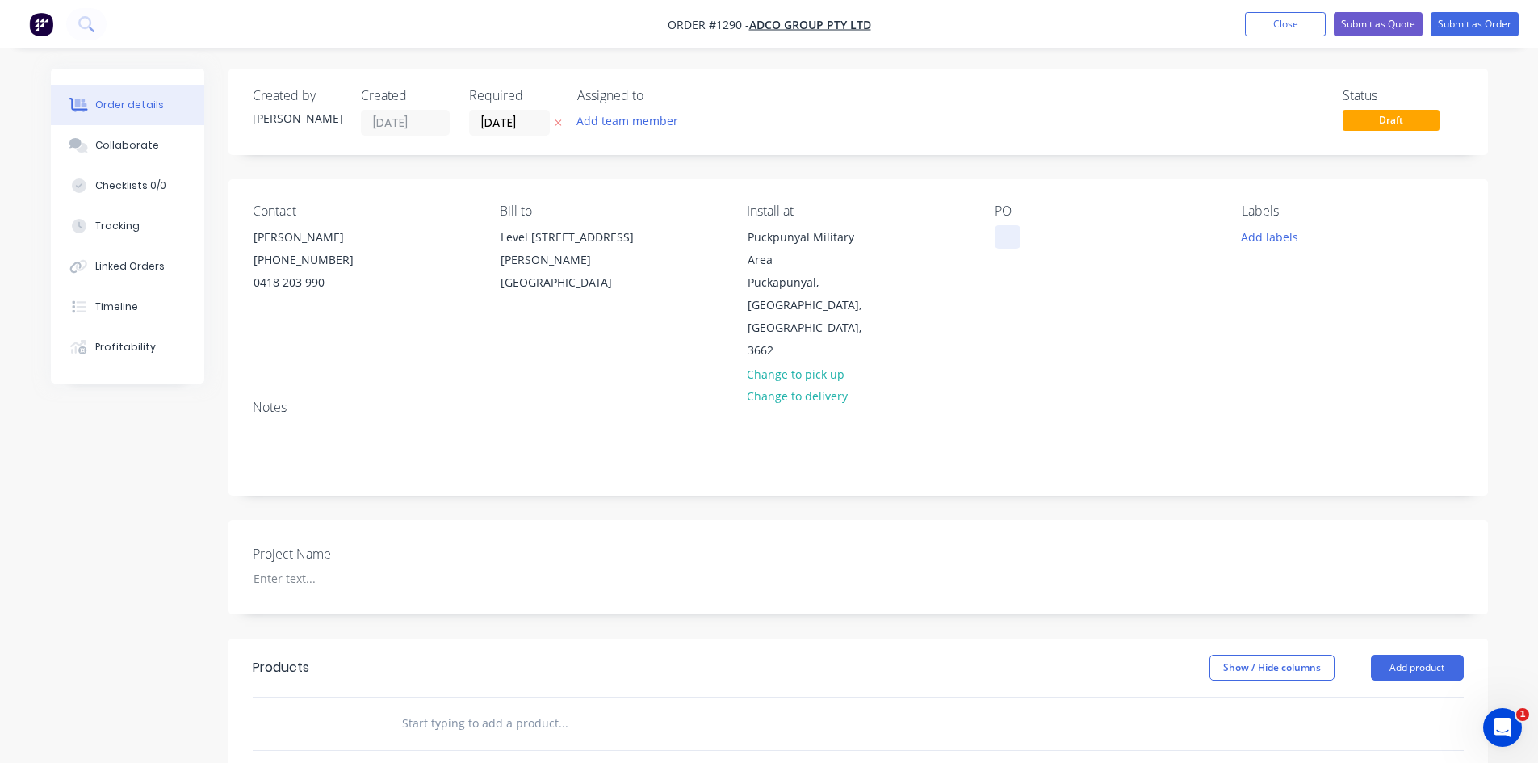
click at [1002, 233] on div at bounding box center [1008, 236] width 26 height 23
paste div
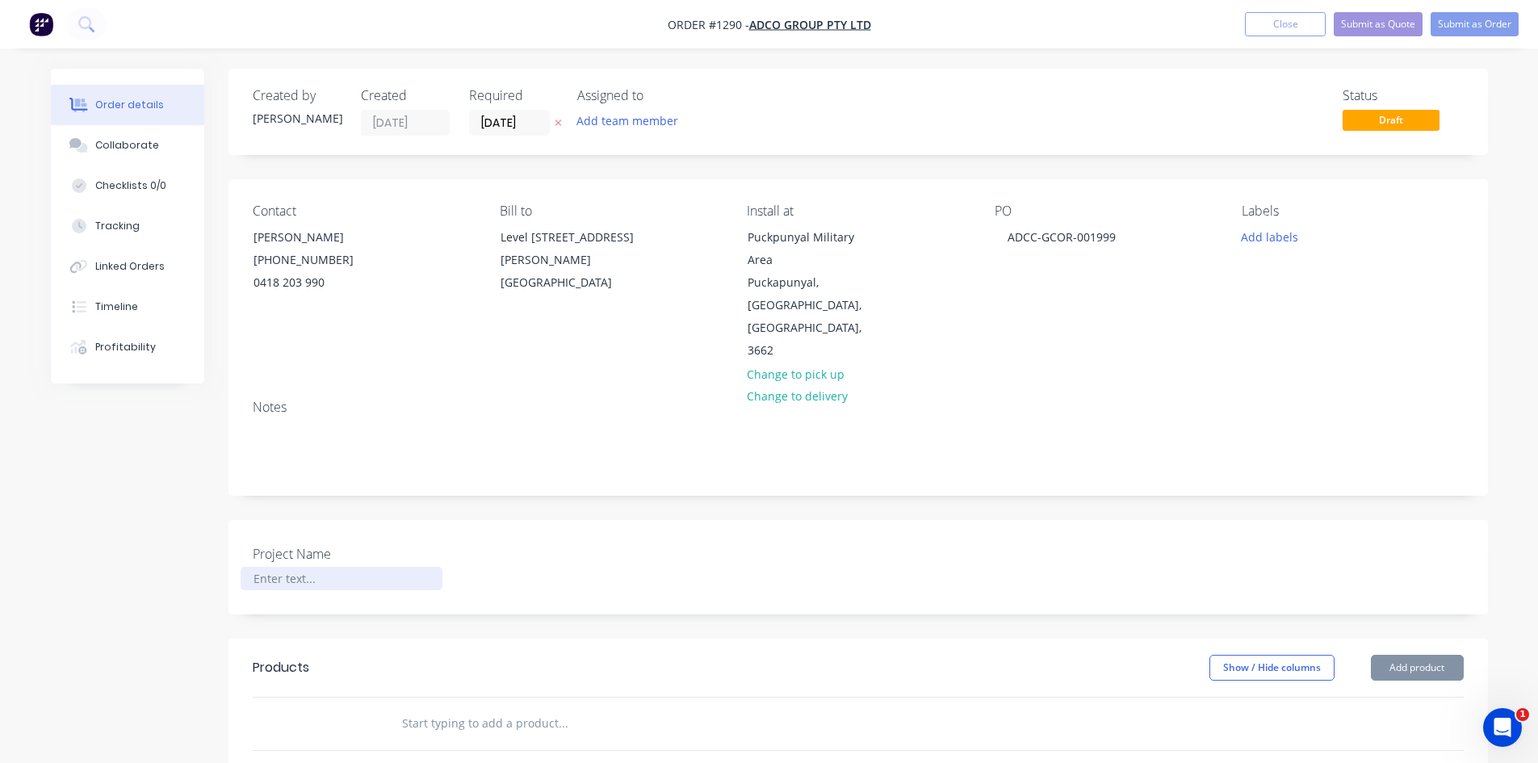
click at [308, 567] on div at bounding box center [342, 578] width 202 height 23
click at [277, 567] on div at bounding box center [342, 578] width 202 height 23
paste div
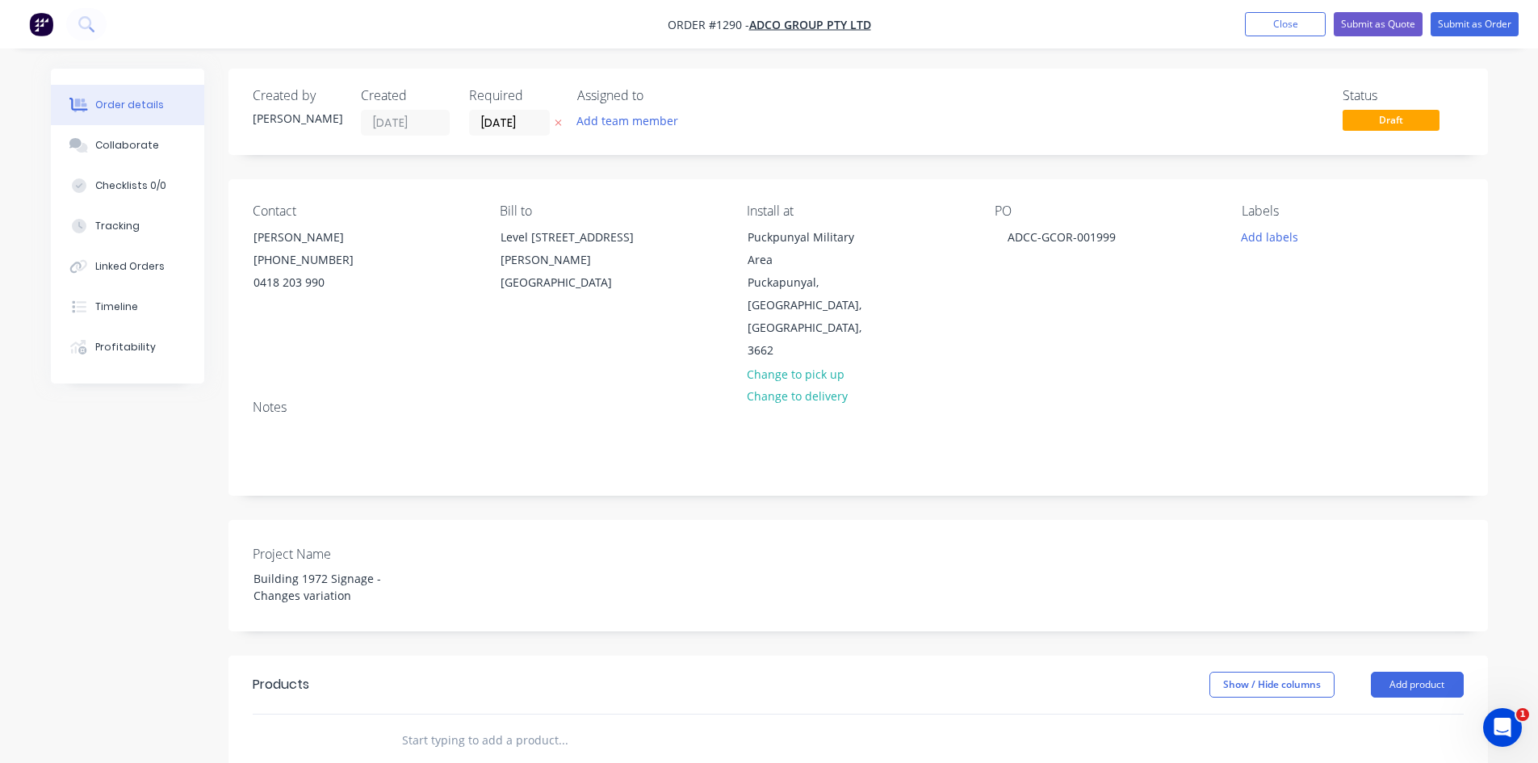
click at [443, 724] on input "text" at bounding box center [562, 740] width 323 height 32
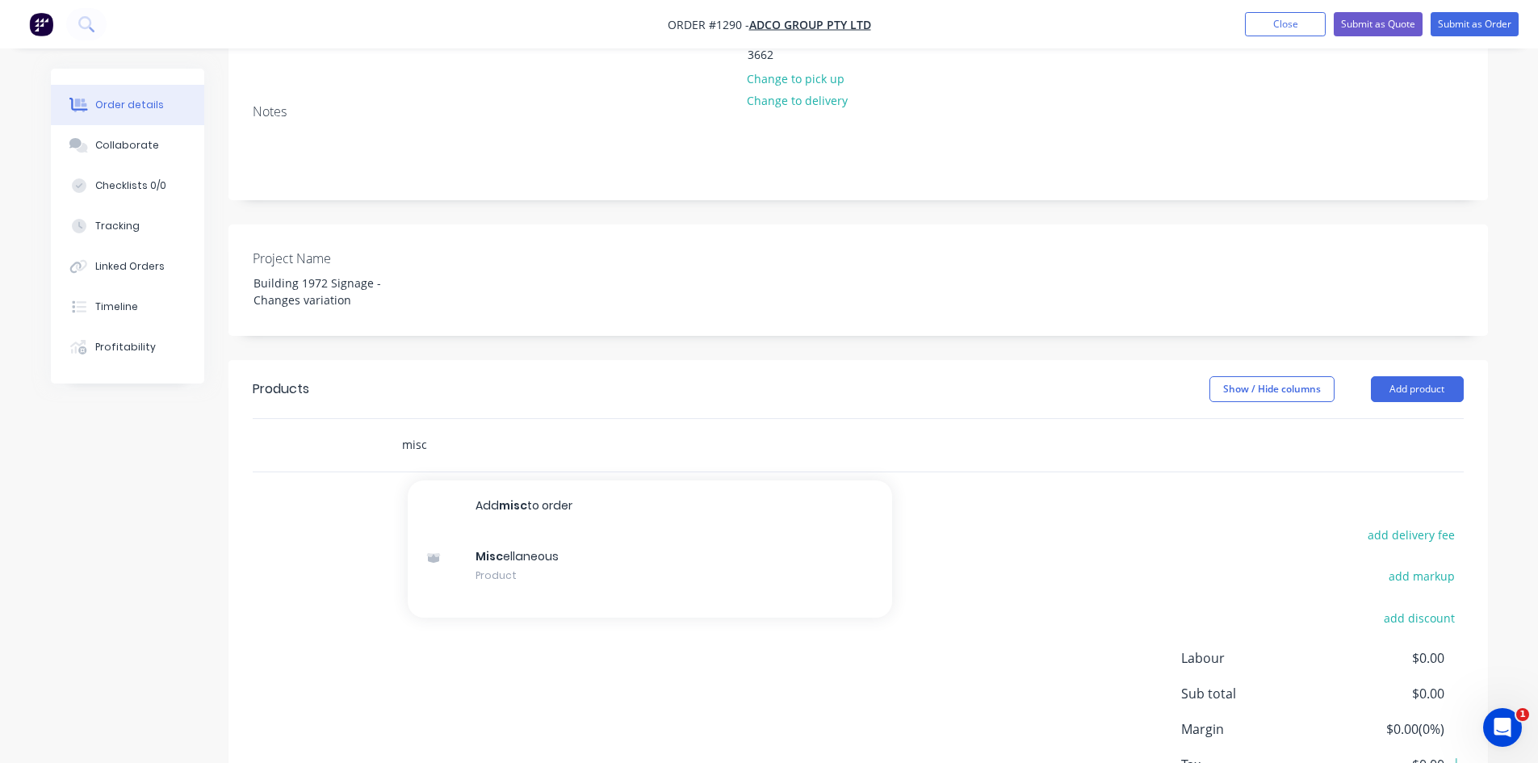
scroll to position [323, 0]
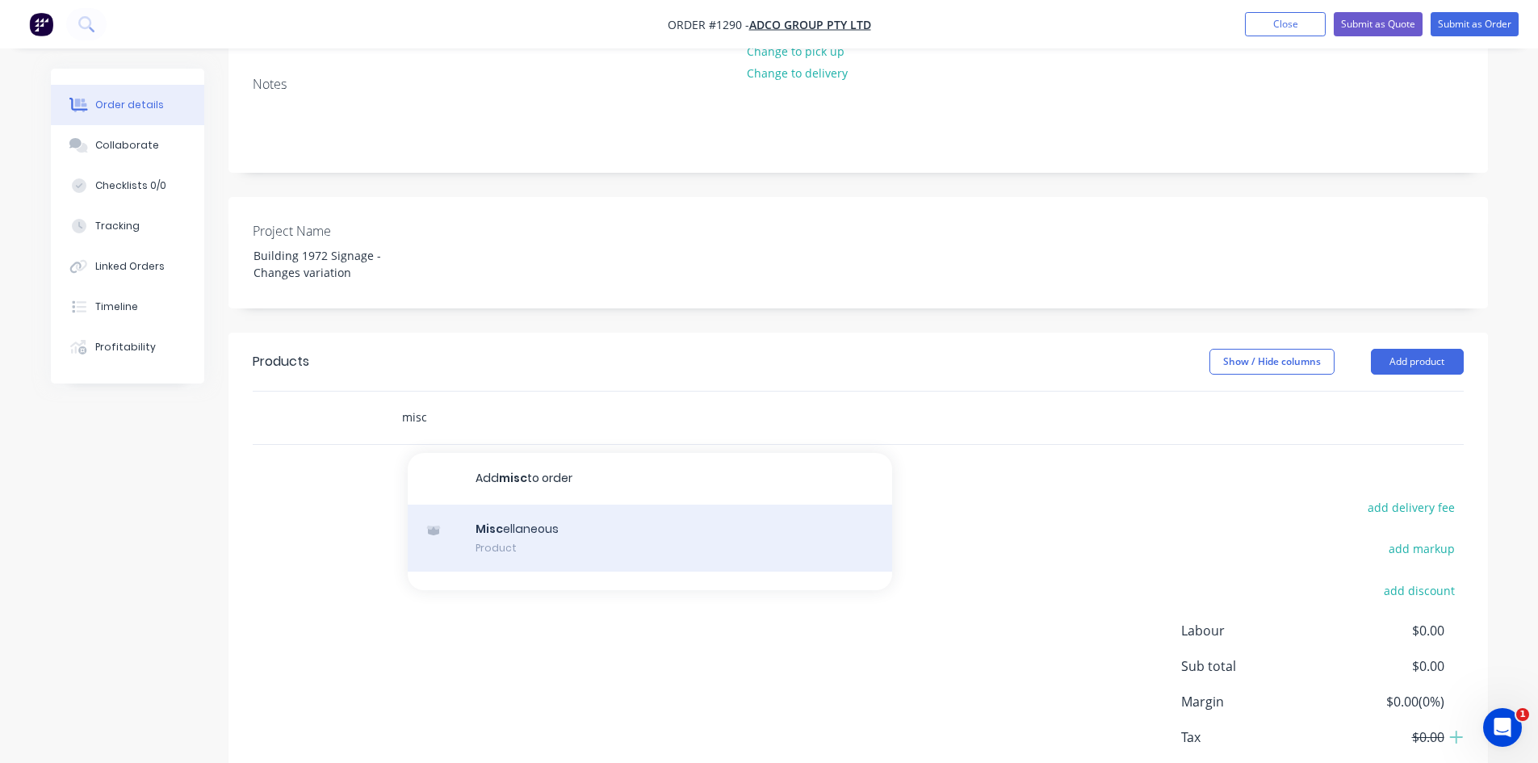
type input "misc"
click at [566, 505] on div "Misc ellaneous Product" at bounding box center [650, 539] width 484 height 68
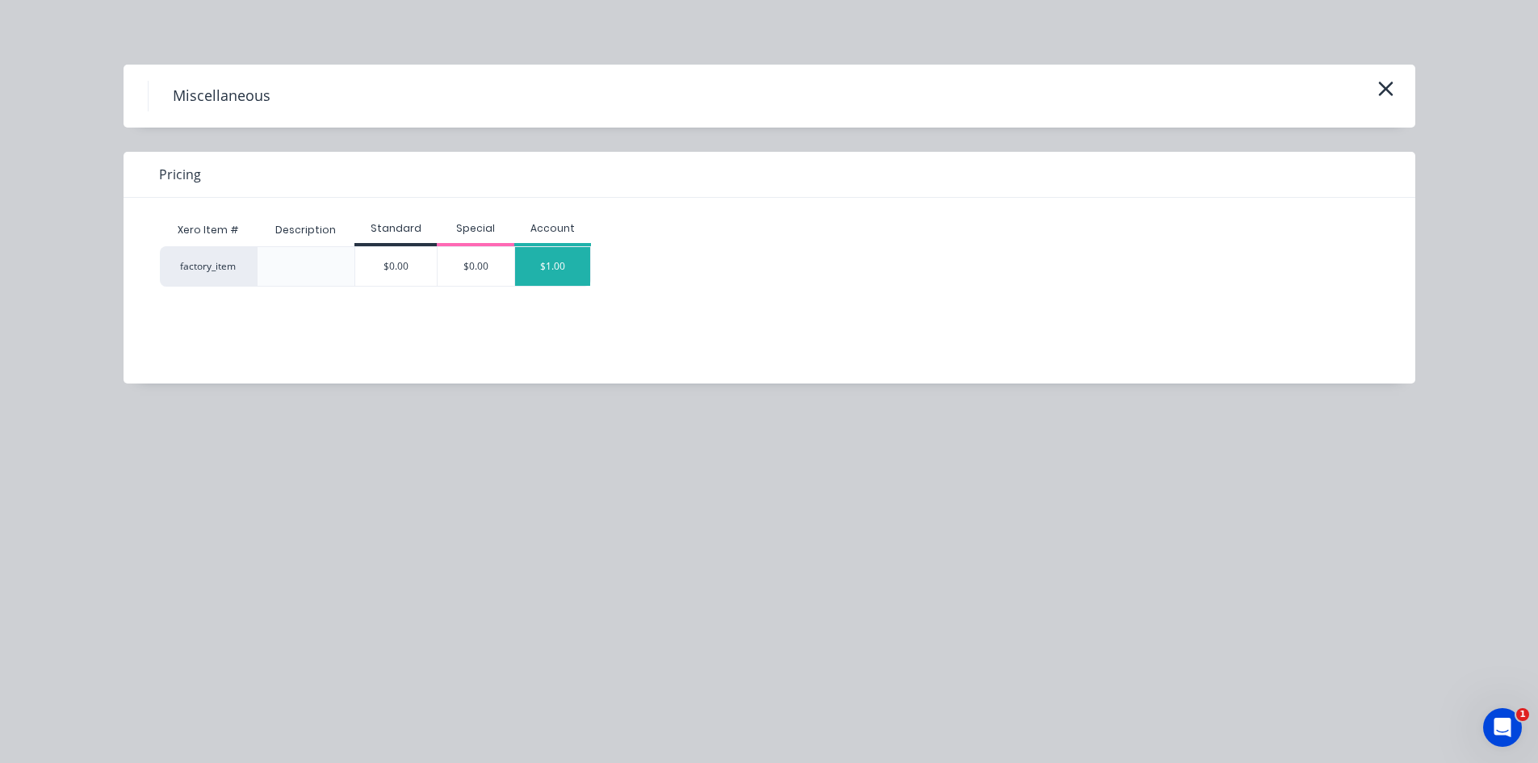
click at [567, 268] on div "$1.00" at bounding box center [553, 266] width 76 height 39
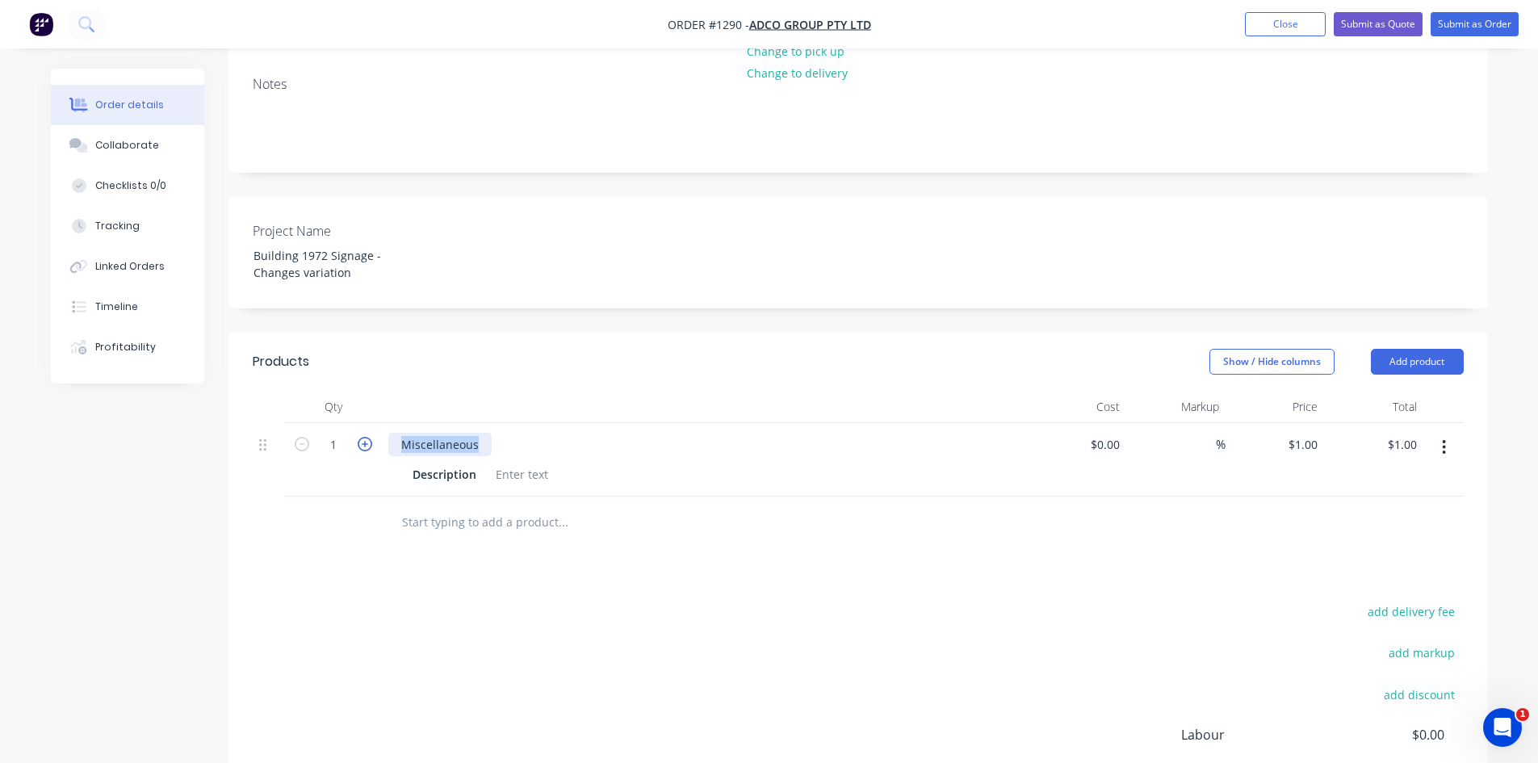
drag, startPoint x: 489, startPoint y: 374, endPoint x: 369, endPoint y: 374, distance: 119.5
click at [369, 423] on div "1 Miscellaneous Description $0.00 $0.00 % $1.00 $1.00 $1.00 $1.00" at bounding box center [858, 459] width 1211 height 73
click at [510, 463] on div at bounding box center [521, 474] width 65 height 23
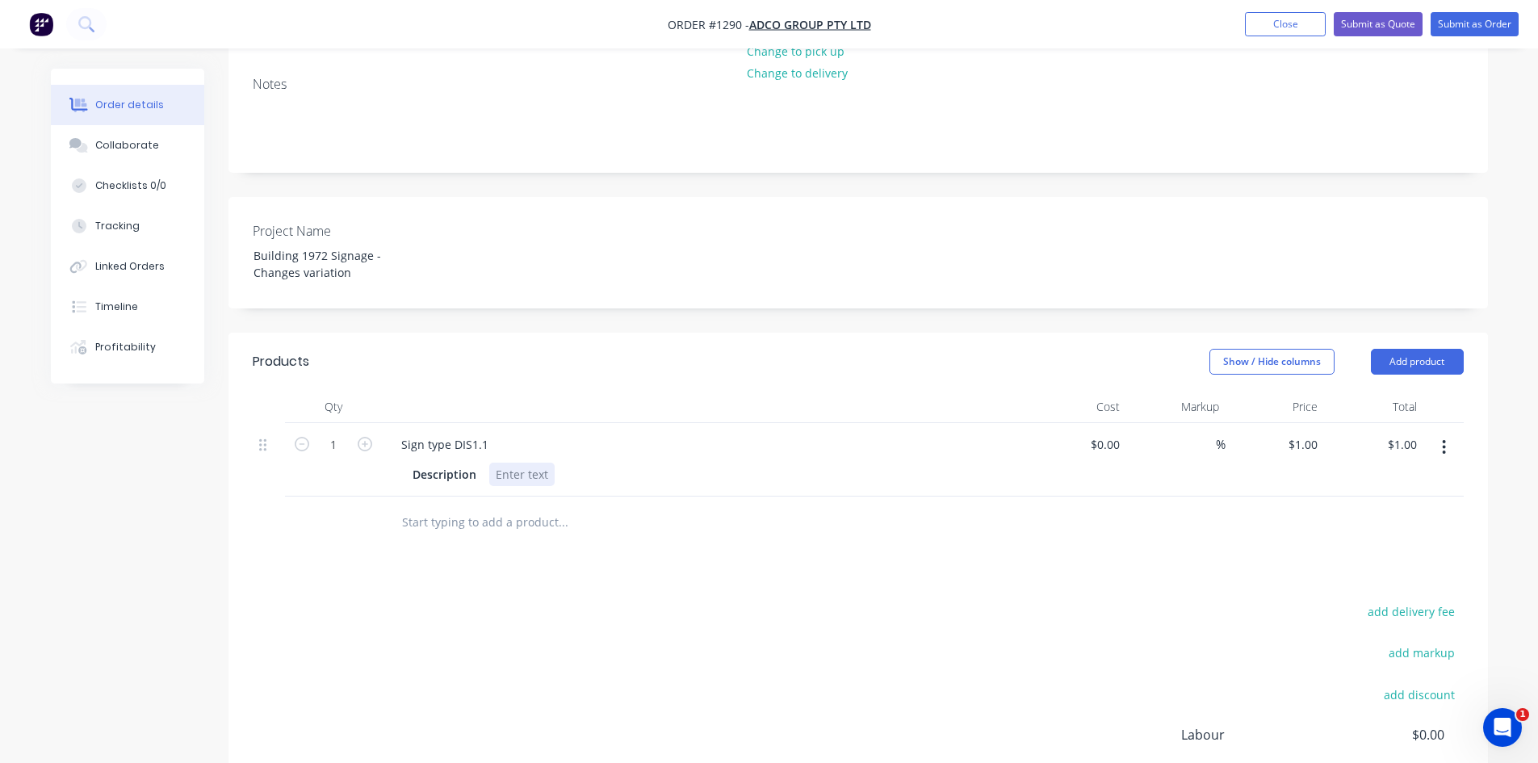
click at [531, 463] on div at bounding box center [521, 474] width 65 height 23
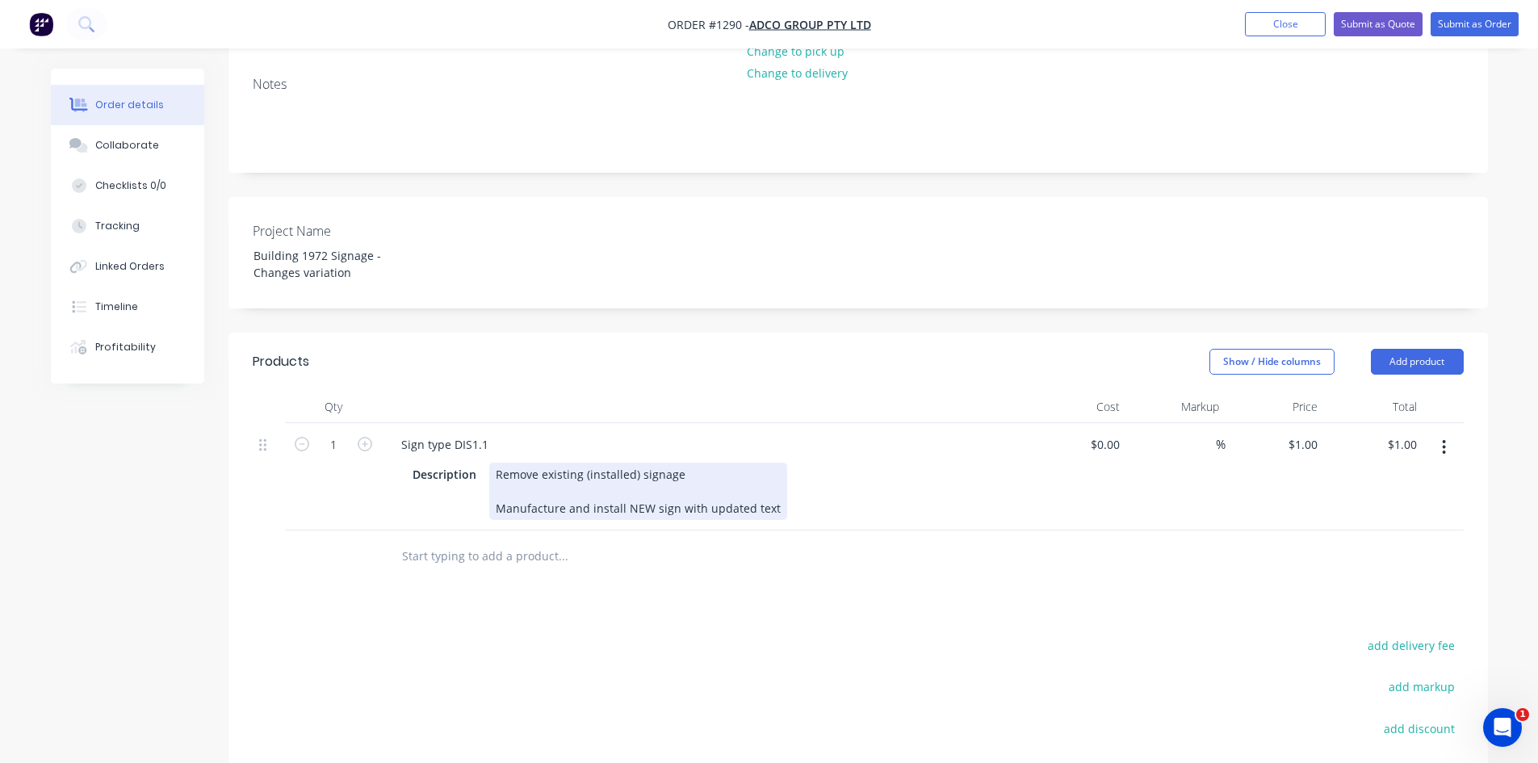
click at [690, 463] on div "Remove existing (installed) signage Manufacture and install NEW sign with updat…" at bounding box center [638, 491] width 298 height 57
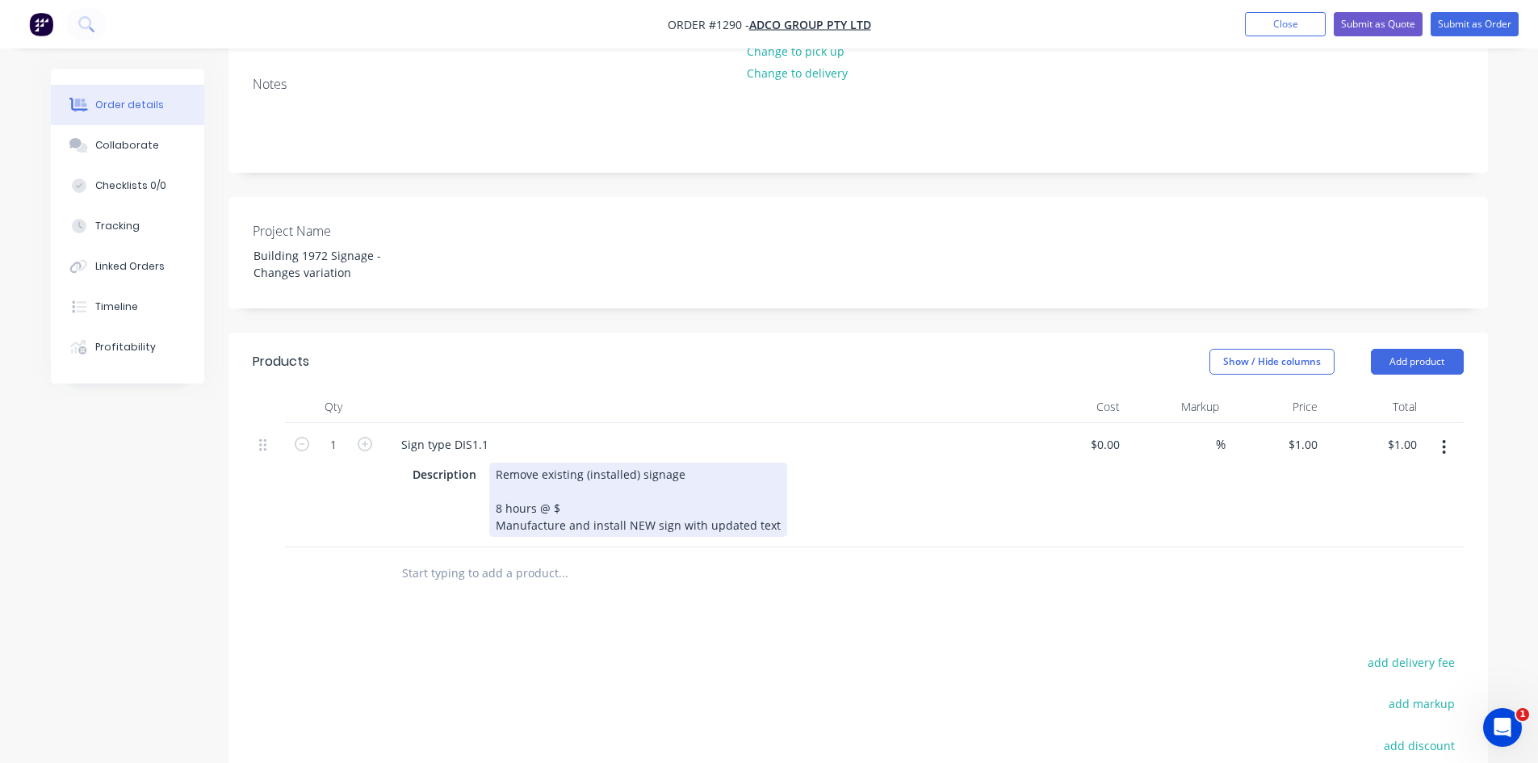
click at [572, 463] on div "Remove existing (installed) signage 8 hours @ $ Manufacture and install NEW sig…" at bounding box center [638, 500] width 298 height 74
click at [770, 476] on div "Remove existing (installed) signage 8 hours @ $120 per hour Manufacture and ins…" at bounding box center [638, 500] width 298 height 74
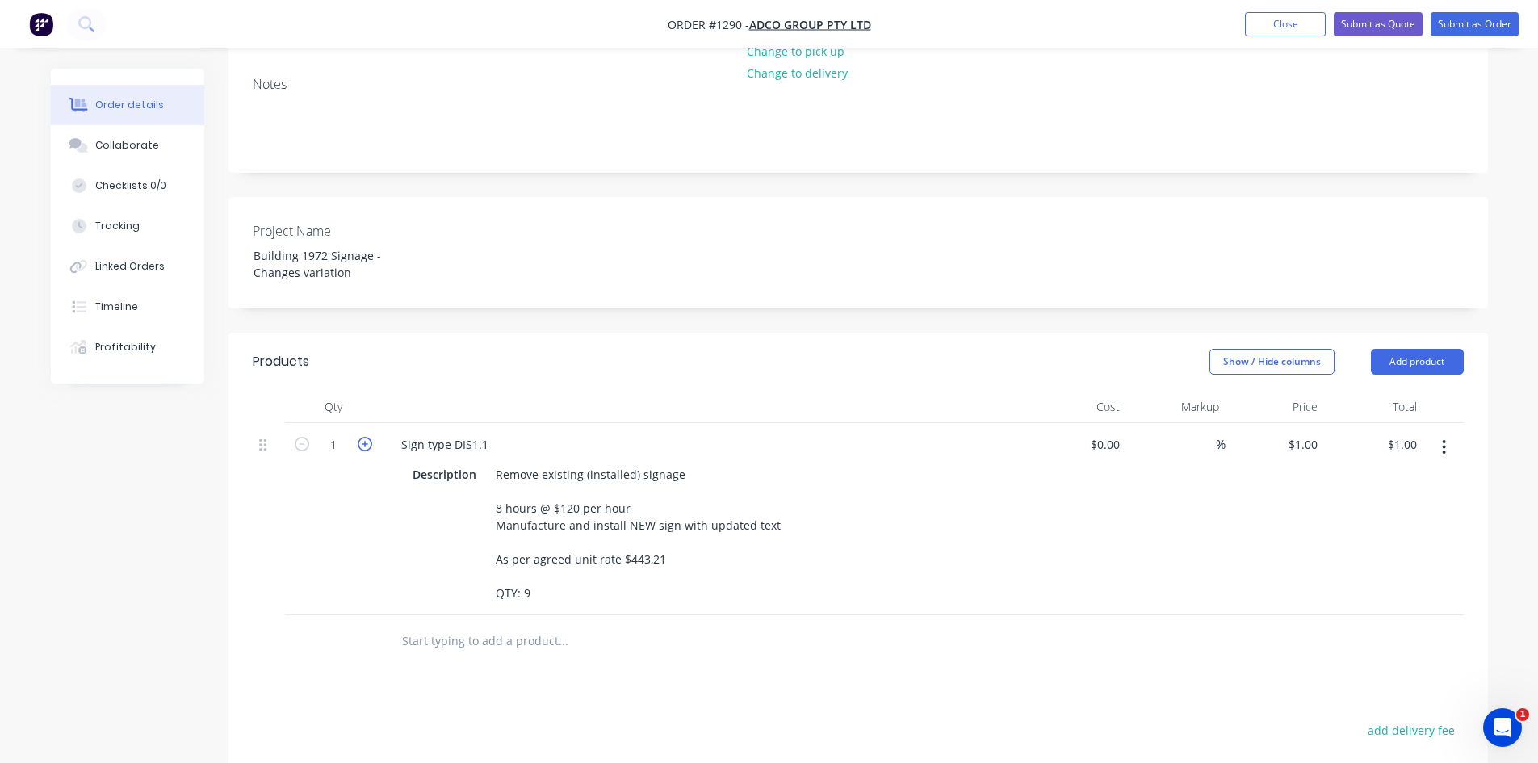
click at [368, 437] on icon "button" at bounding box center [365, 444] width 15 height 15
type input "2"
type input "$2.00"
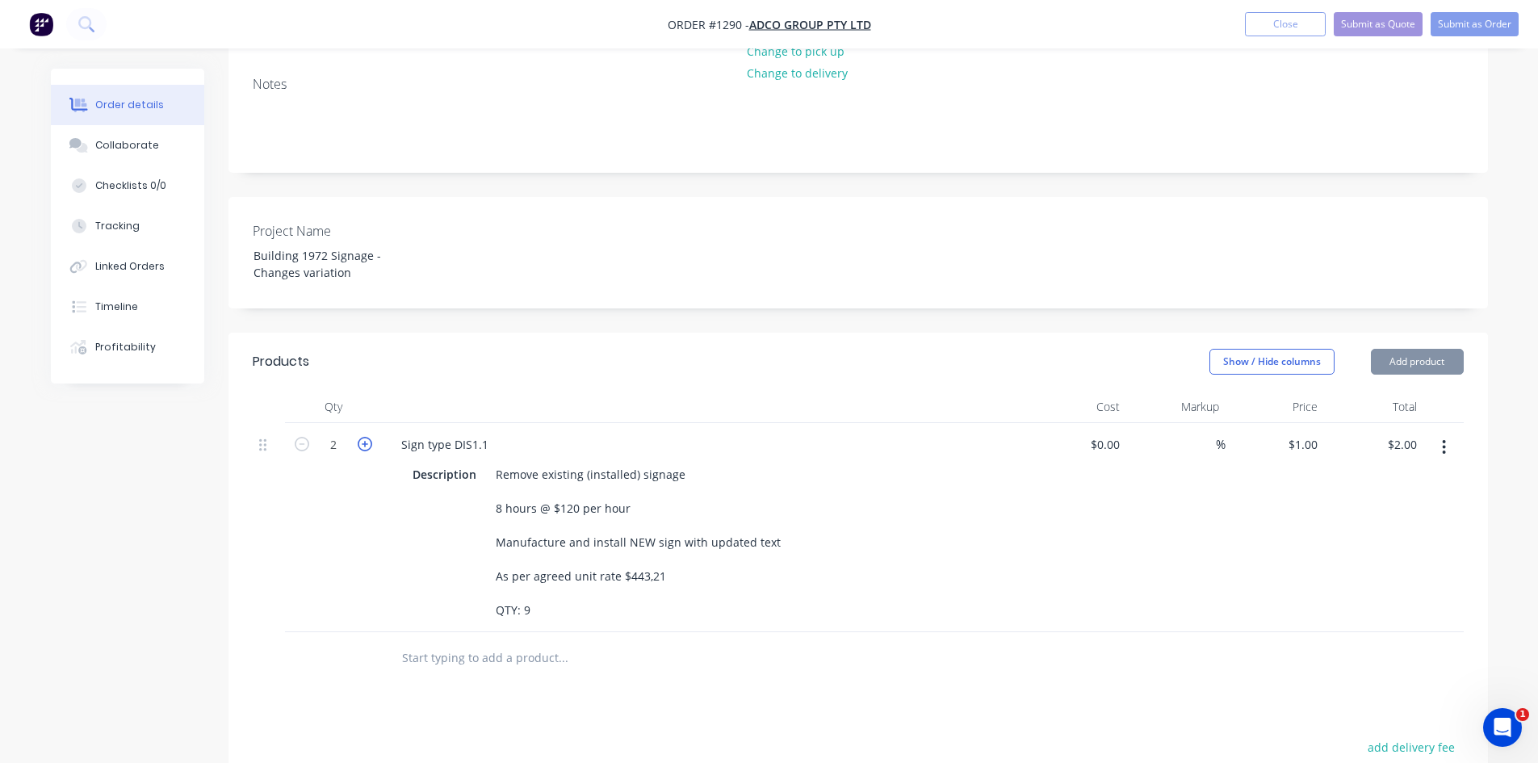
click at [368, 437] on icon "button" at bounding box center [365, 444] width 15 height 15
type input "3"
type input "$3.00"
click at [368, 437] on icon "button" at bounding box center [365, 444] width 15 height 15
type input "4"
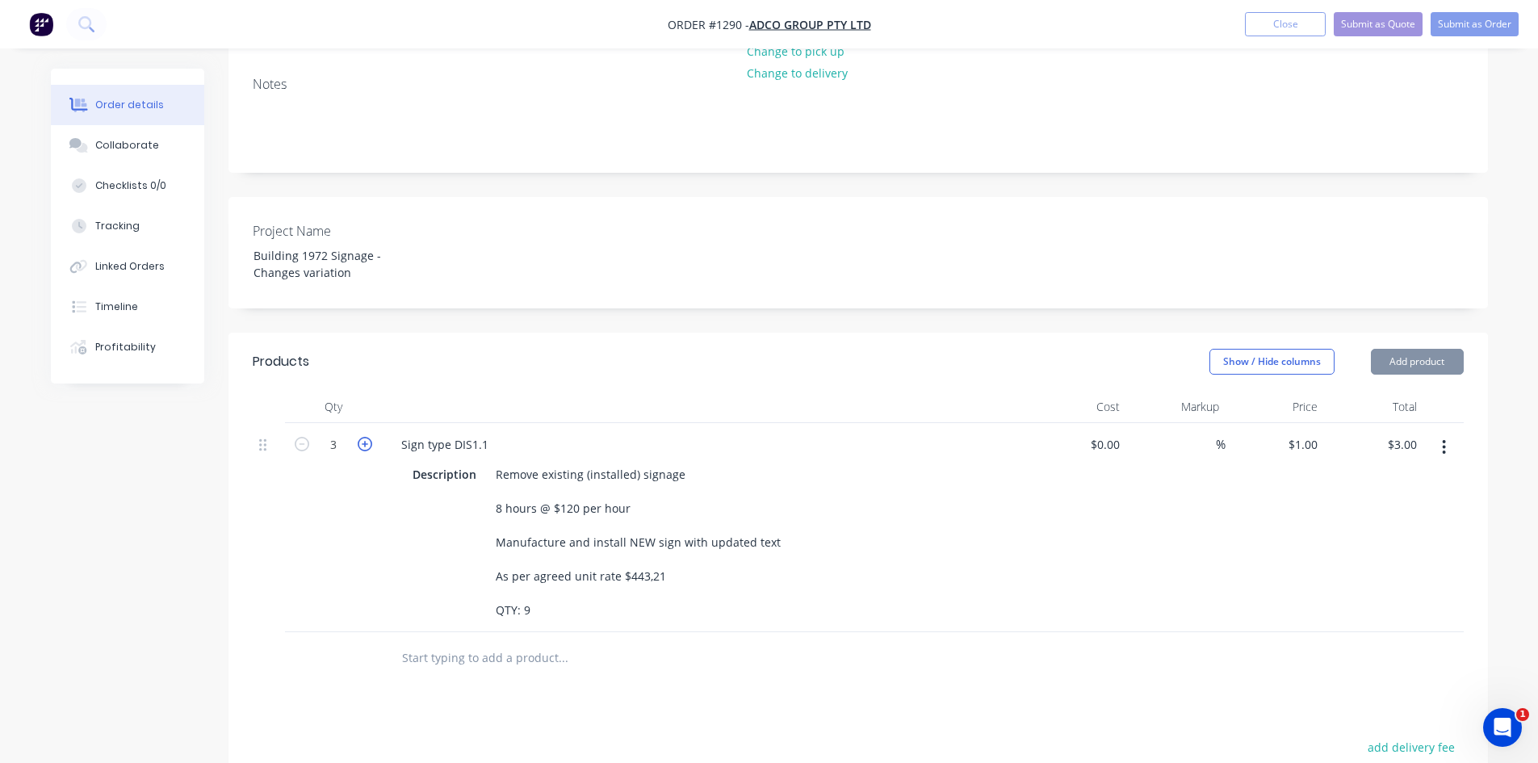
type input "$4.00"
click at [368, 437] on icon "button" at bounding box center [365, 444] width 15 height 15
type input "5"
type input "$5.00"
click at [368, 437] on icon "button" at bounding box center [365, 444] width 15 height 15
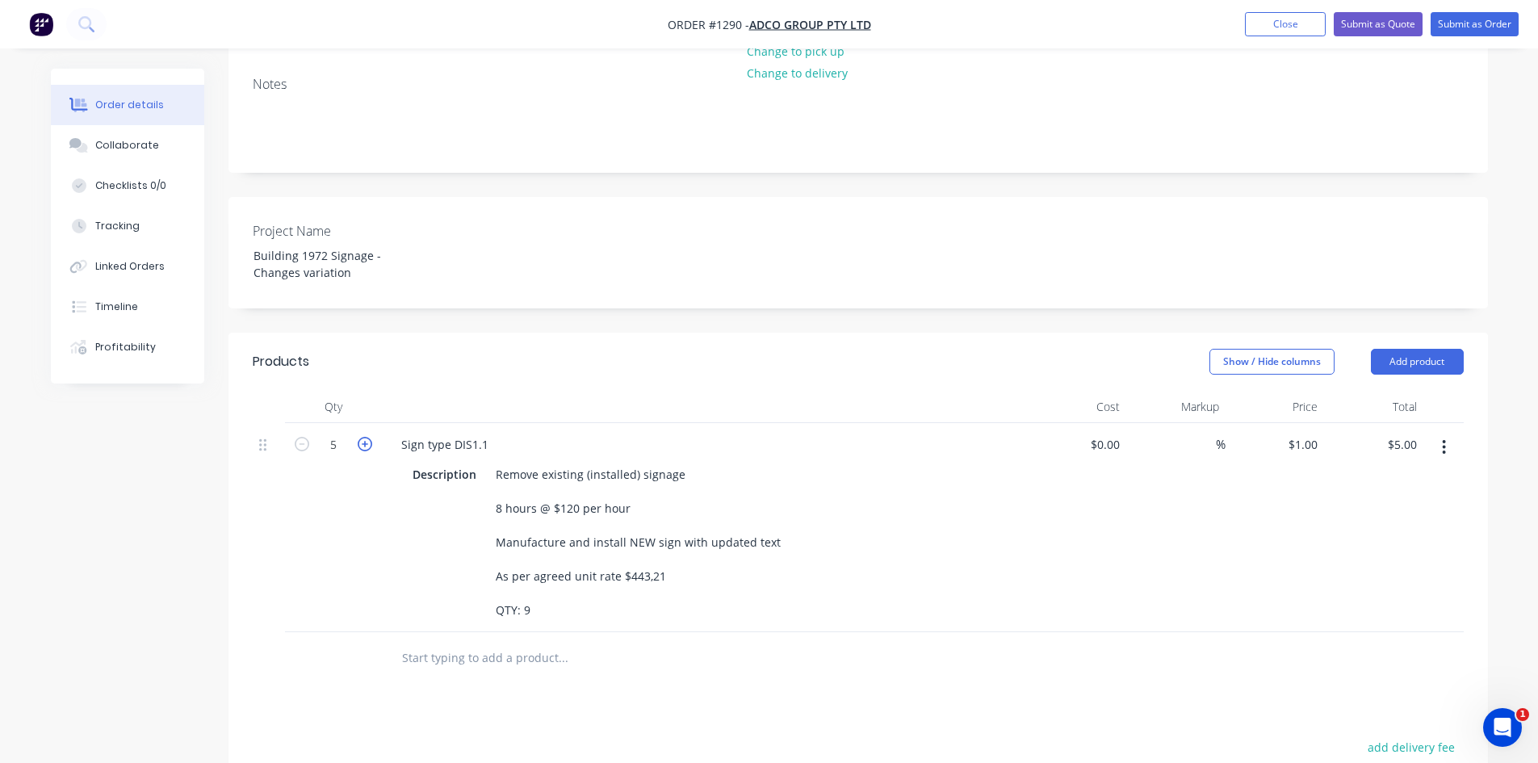
type input "6"
type input "$6.00"
click at [368, 437] on icon "button" at bounding box center [365, 444] width 15 height 15
type input "7"
type input "$7.00"
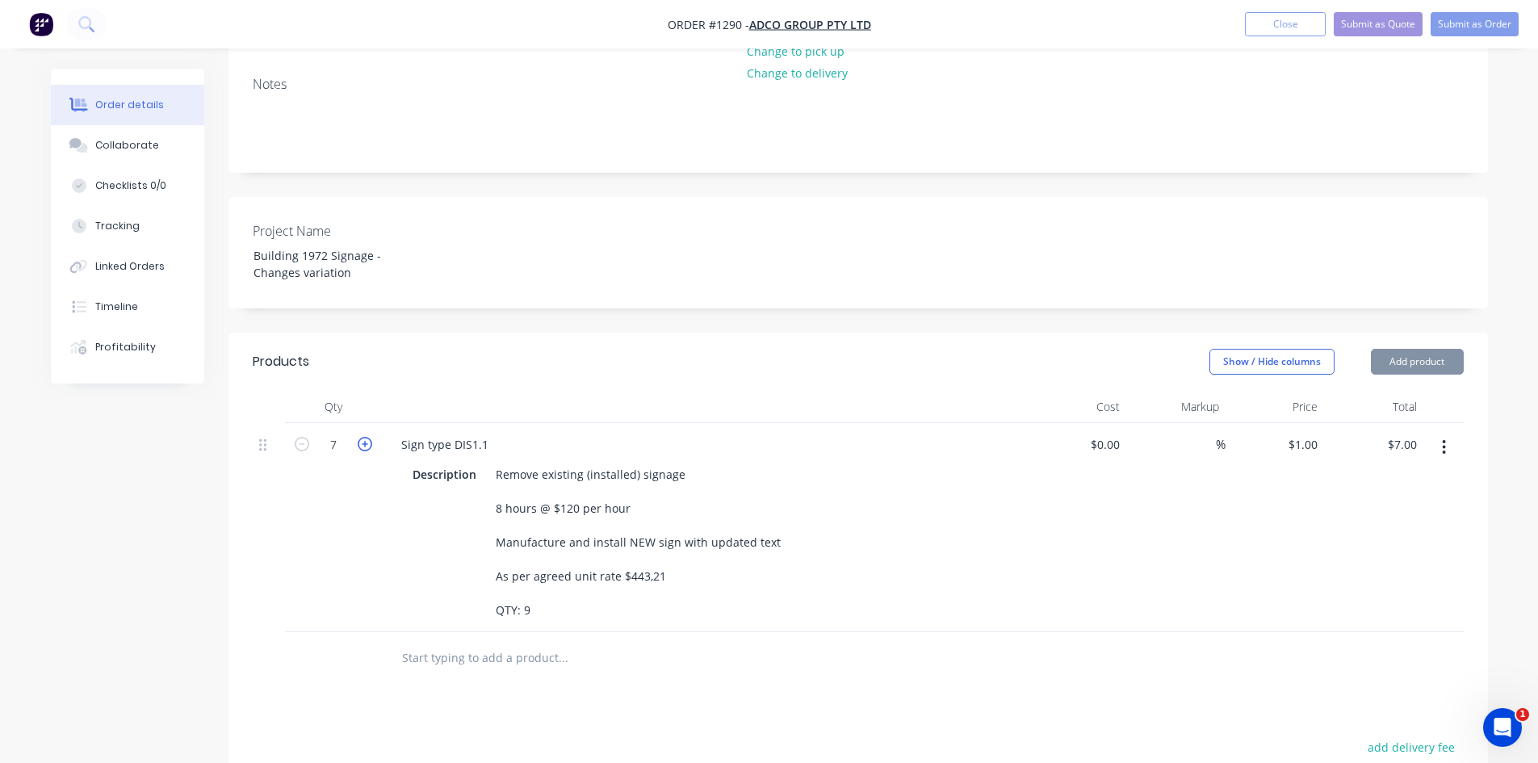
click at [368, 437] on icon "button" at bounding box center [365, 444] width 15 height 15
type input "8"
type input "$8.00"
click at [368, 437] on icon "button" at bounding box center [365, 444] width 15 height 15
type input "9"
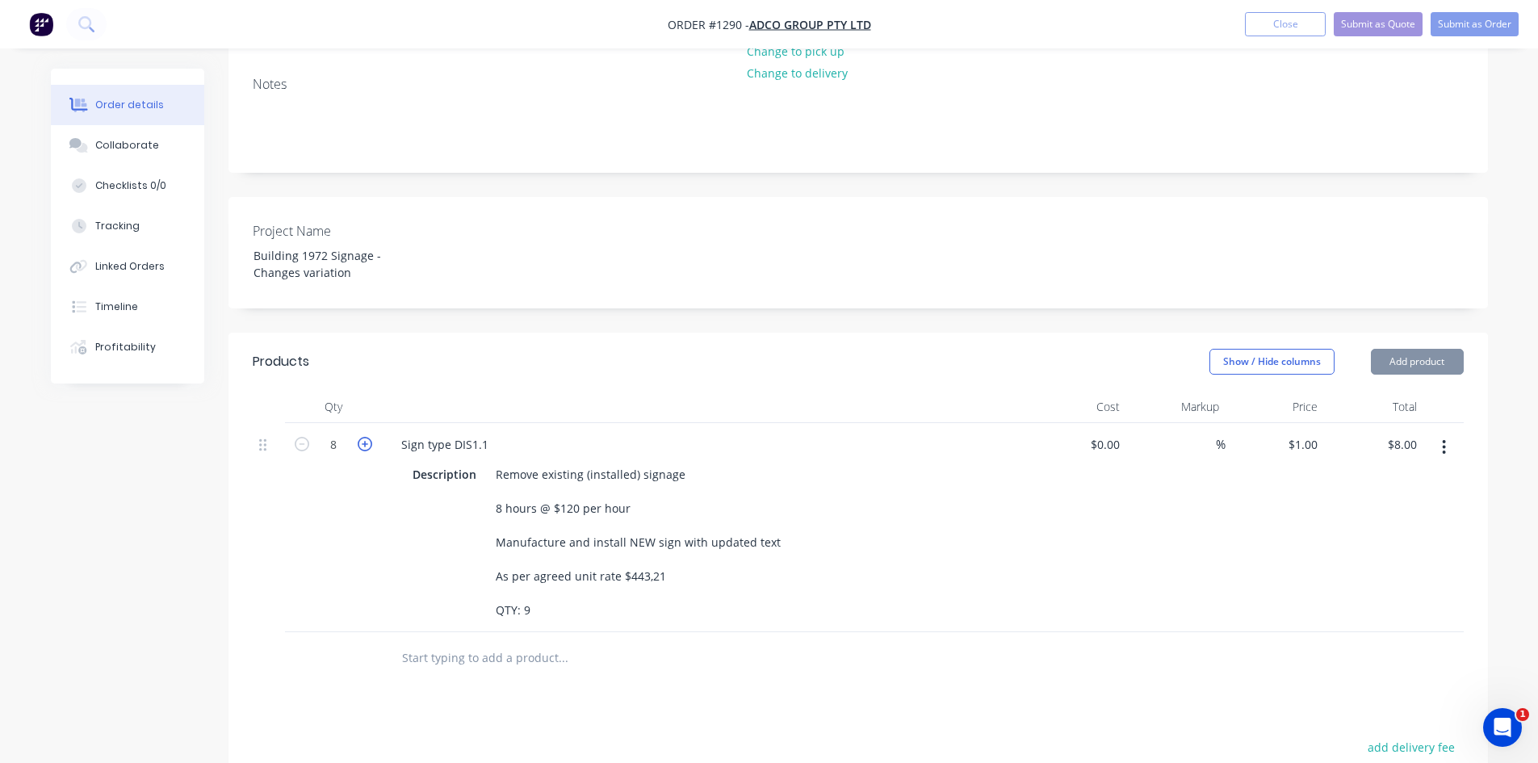
type input "$9.00"
click at [812, 631] on div "Products Show / Hide columns Add product Qty Cost Markup Price Total 9 Sign typ…" at bounding box center [859, 703] width 1260 height 740
click at [1442, 438] on icon "button" at bounding box center [1444, 447] width 4 height 18
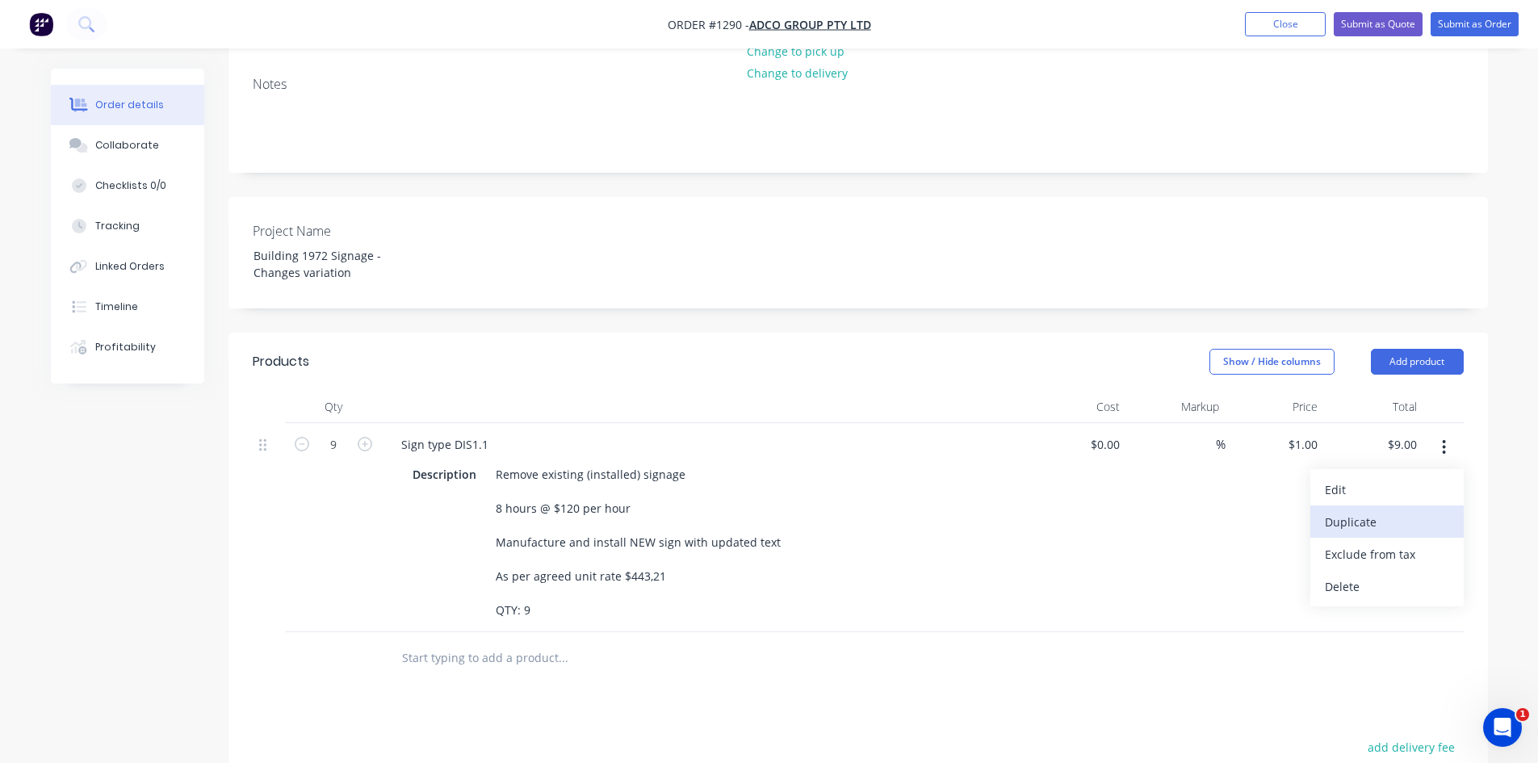
click at [1399, 510] on div "Duplicate" at bounding box center [1387, 521] width 124 height 23
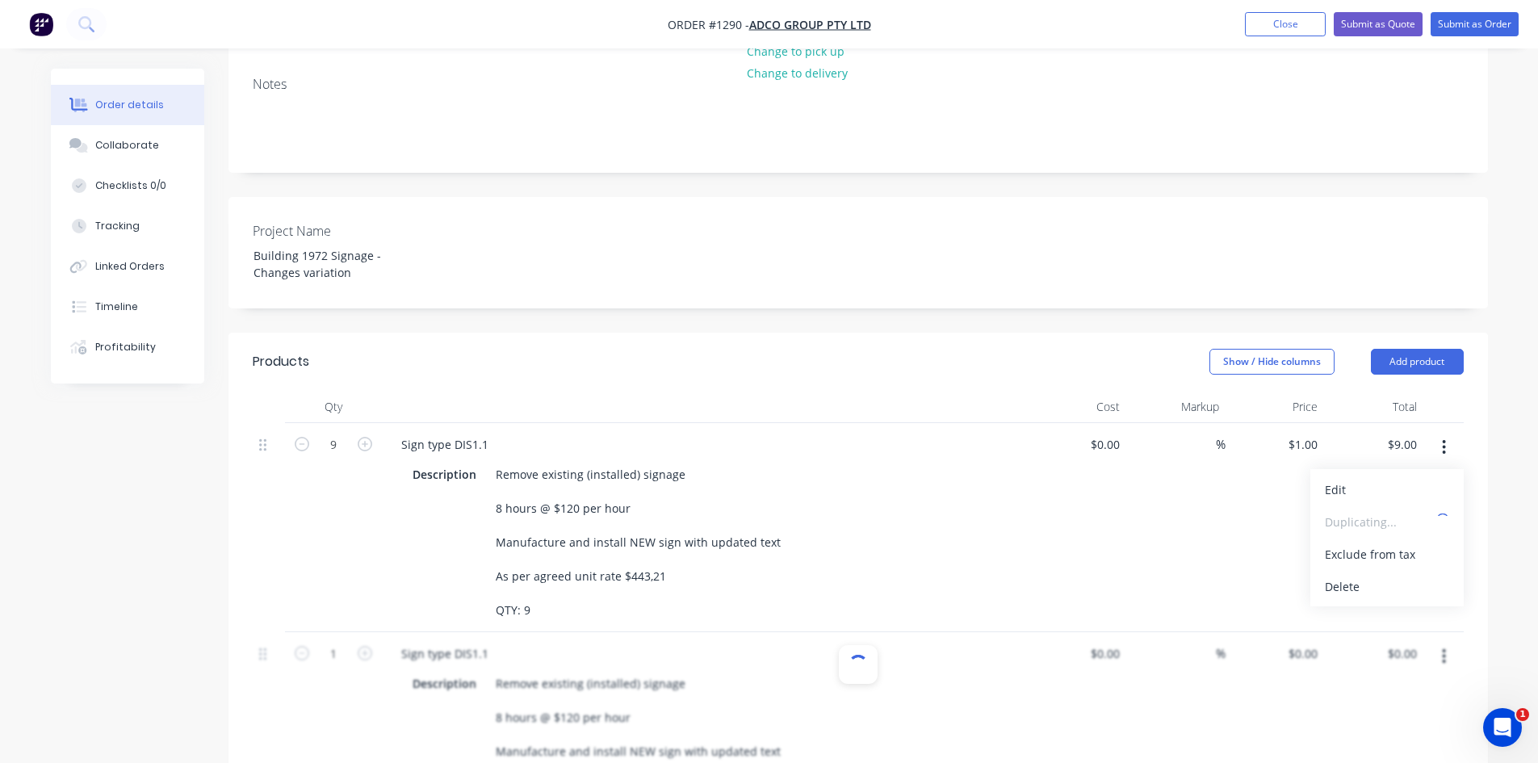
type input "$1.00"
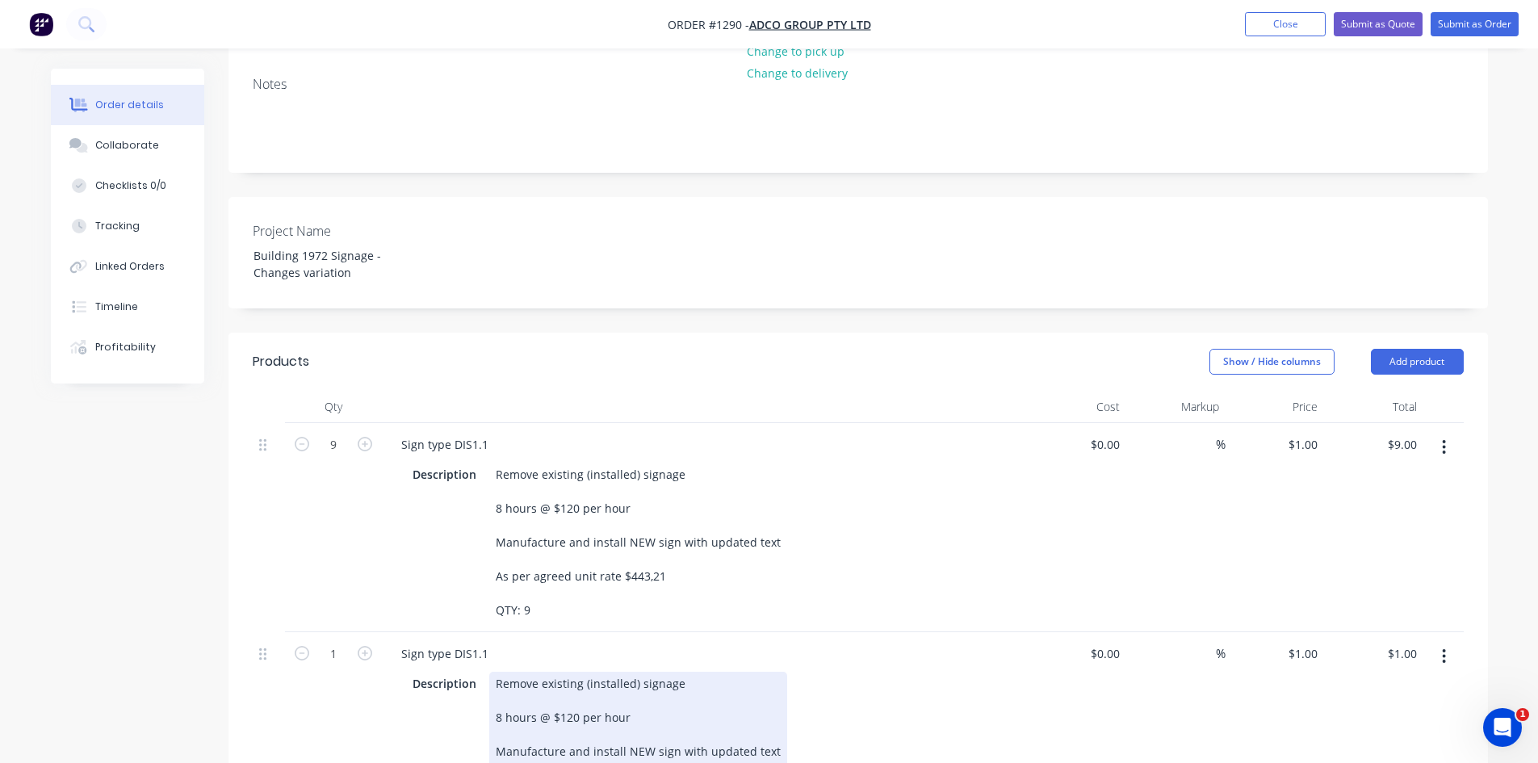
click at [832, 672] on div "Description Remove existing (installed) signage 8 hours @ $120 per hour Manufac…" at bounding box center [701, 751] width 591 height 159
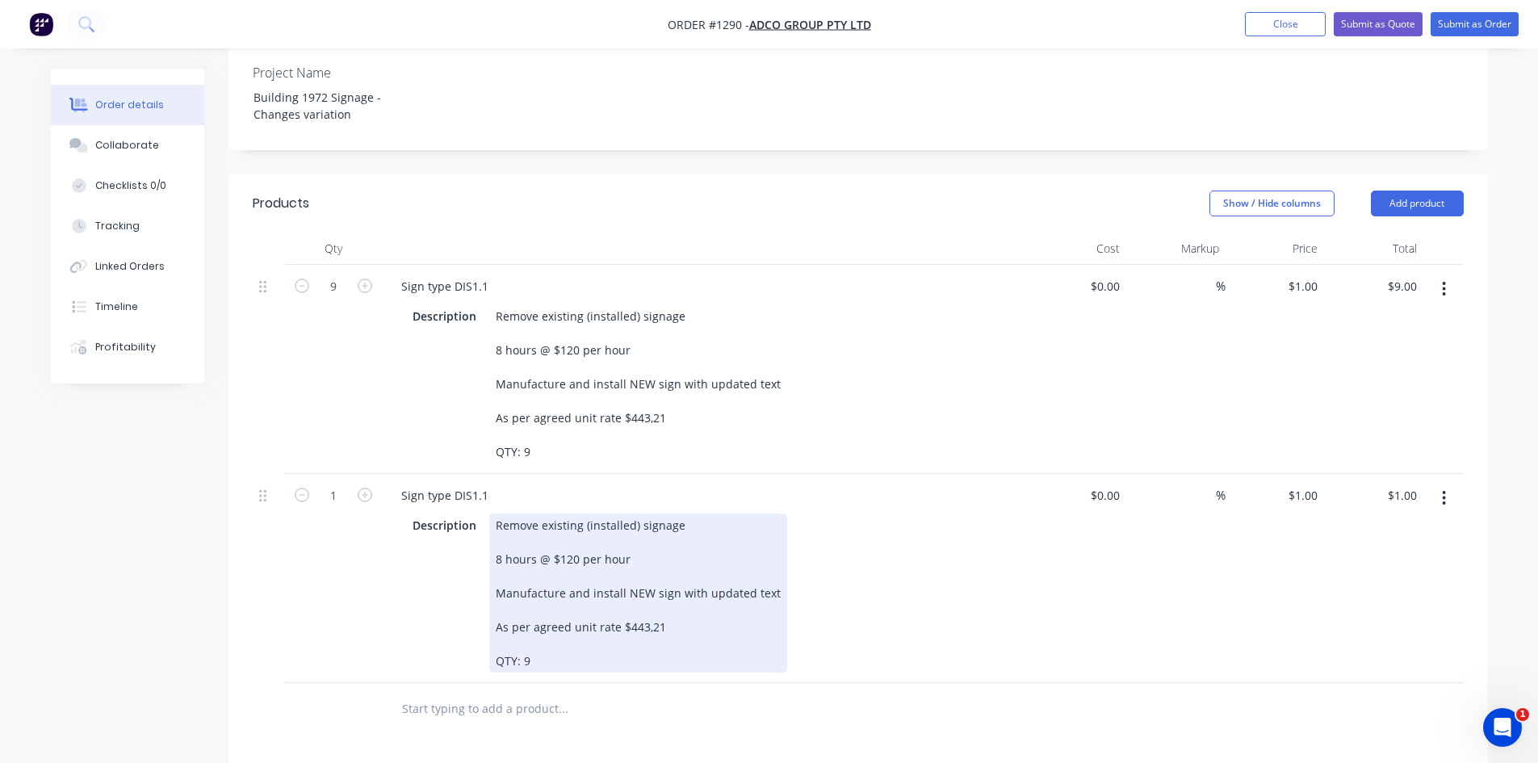
scroll to position [484, 0]
drag, startPoint x: 494, startPoint y: 451, endPoint x: 666, endPoint y: 504, distance: 179.8
click at [666, 510] on div "Remove existing (installed) signage 8 hours @ $120 per hour Manufacture and ins…" at bounding box center [638, 589] width 298 height 159
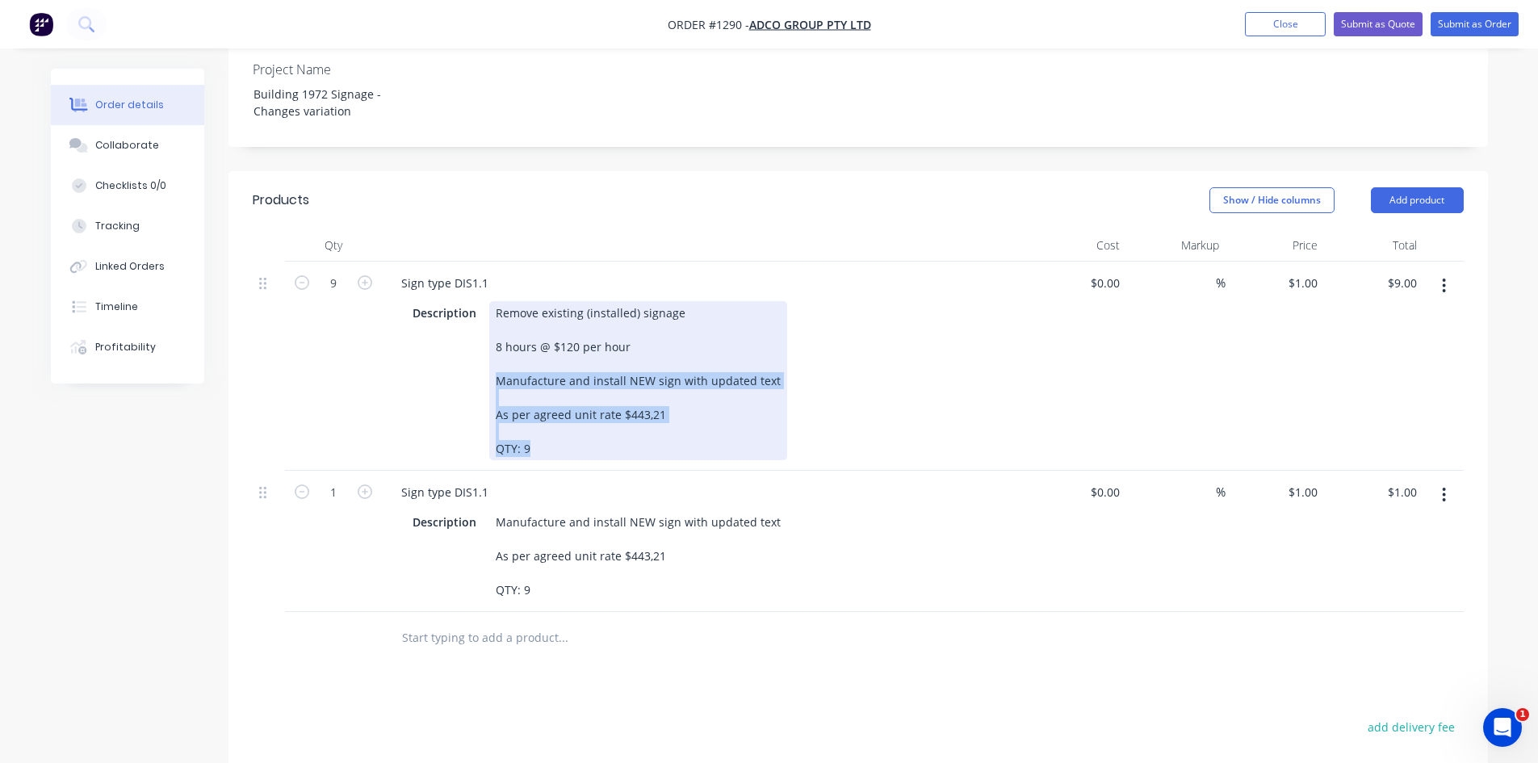
drag, startPoint x: 491, startPoint y: 313, endPoint x: 544, endPoint y: 388, distance: 91.4
click at [542, 387] on div "Remove existing (installed) signage 8 hours @ $120 per hour Manufacture and ins…" at bounding box center [638, 380] width 298 height 159
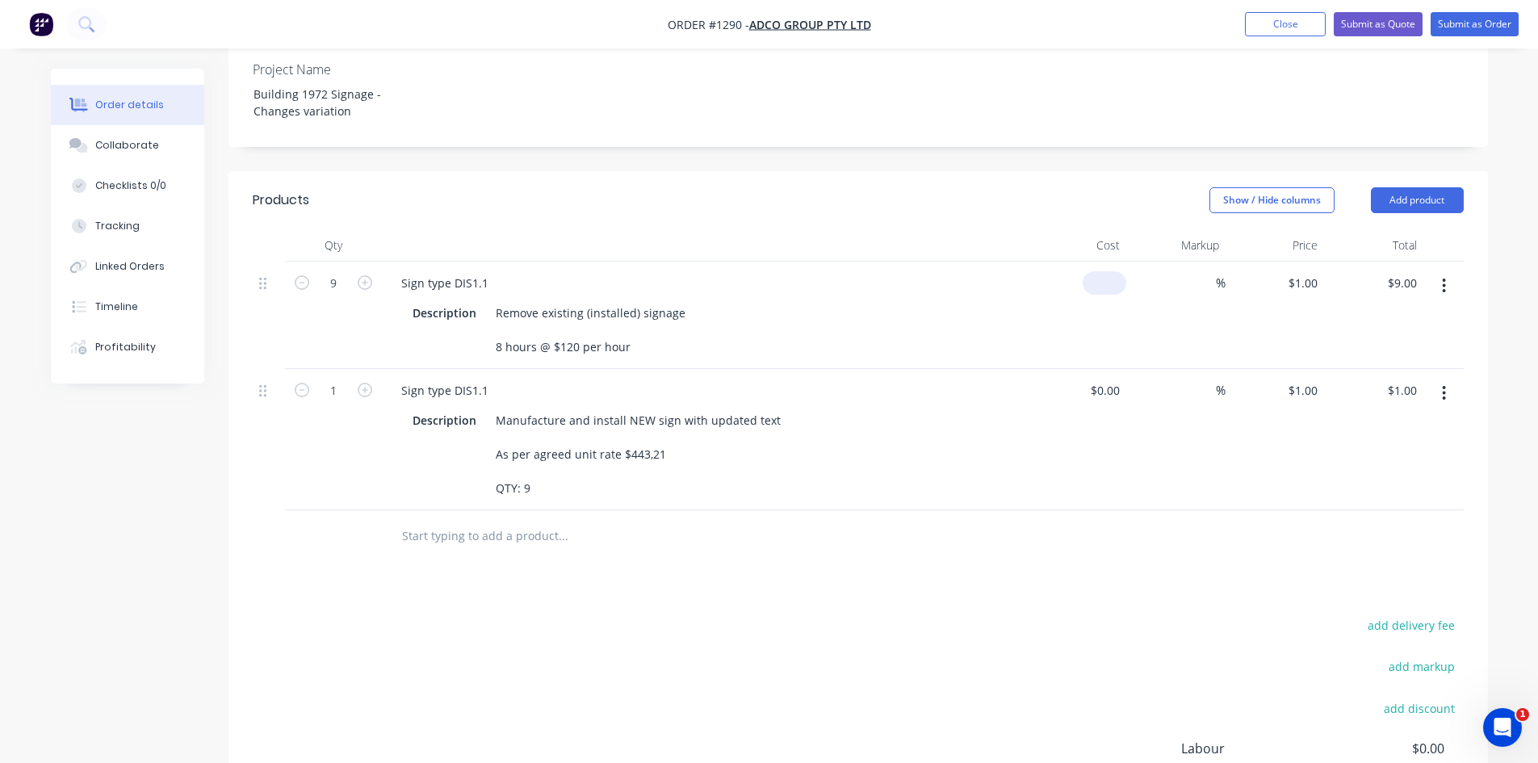
click at [1101, 262] on div "$0.00" at bounding box center [1077, 315] width 99 height 107
type input "$120.00"
type input "$1,080.00"
click at [300, 275] on icon "button" at bounding box center [302, 282] width 15 height 15
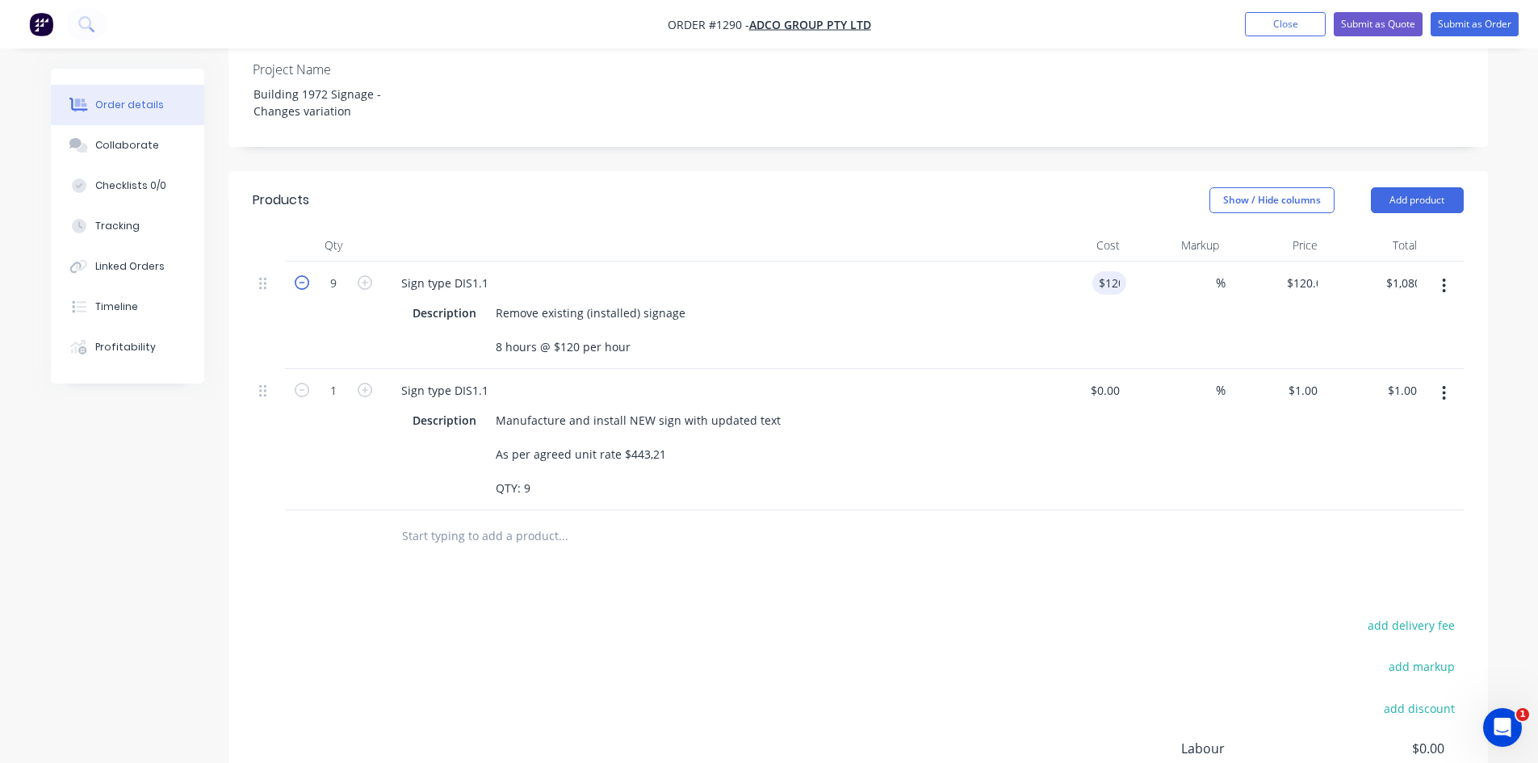
type input "8"
type input "$960.00"
click at [363, 383] on icon "button" at bounding box center [365, 390] width 15 height 15
type input "2"
type input "$2.00"
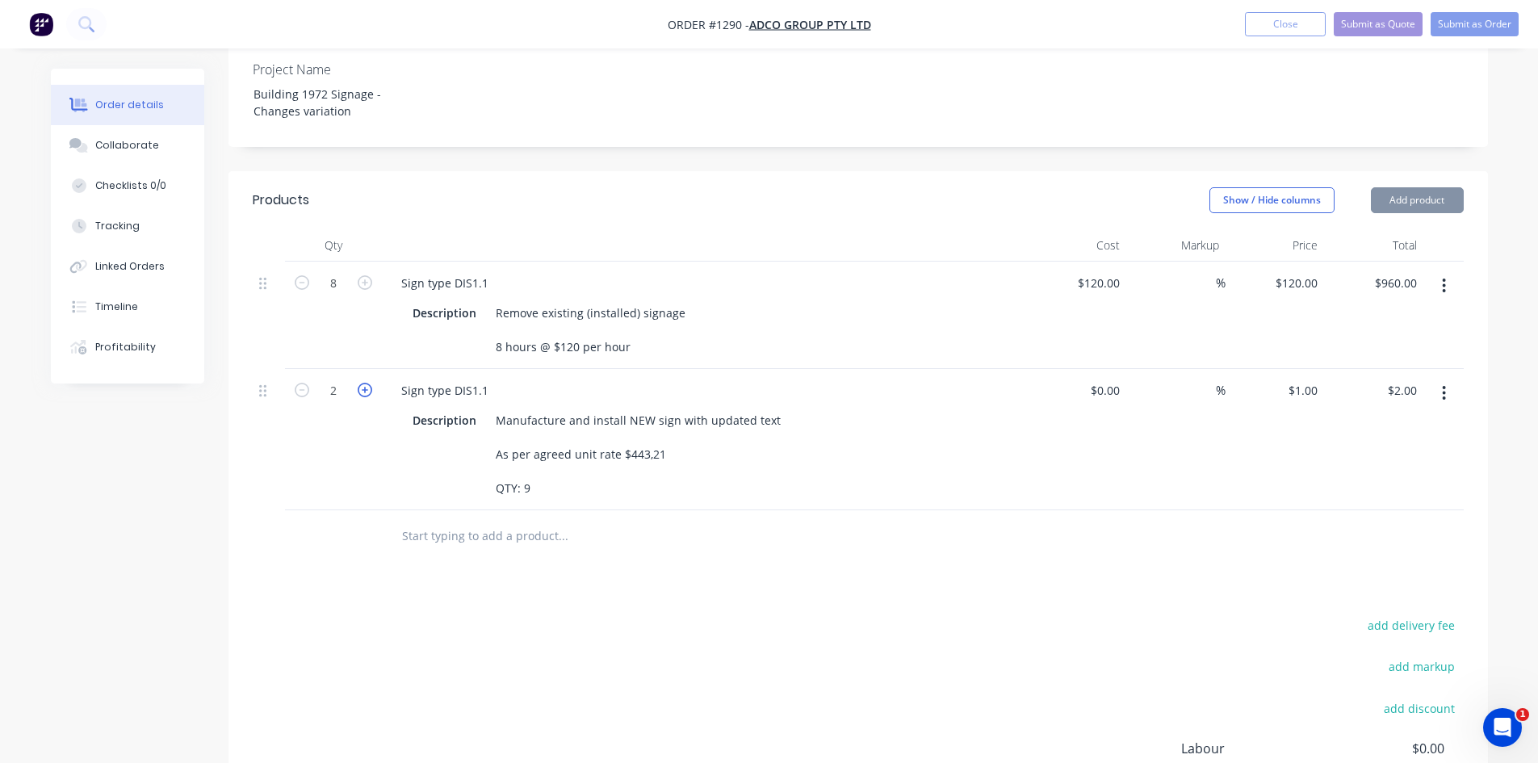
click at [363, 383] on icon "button" at bounding box center [365, 390] width 15 height 15
type input "3"
type input "$3.00"
click at [363, 383] on icon "button" at bounding box center [365, 390] width 15 height 15
type input "4"
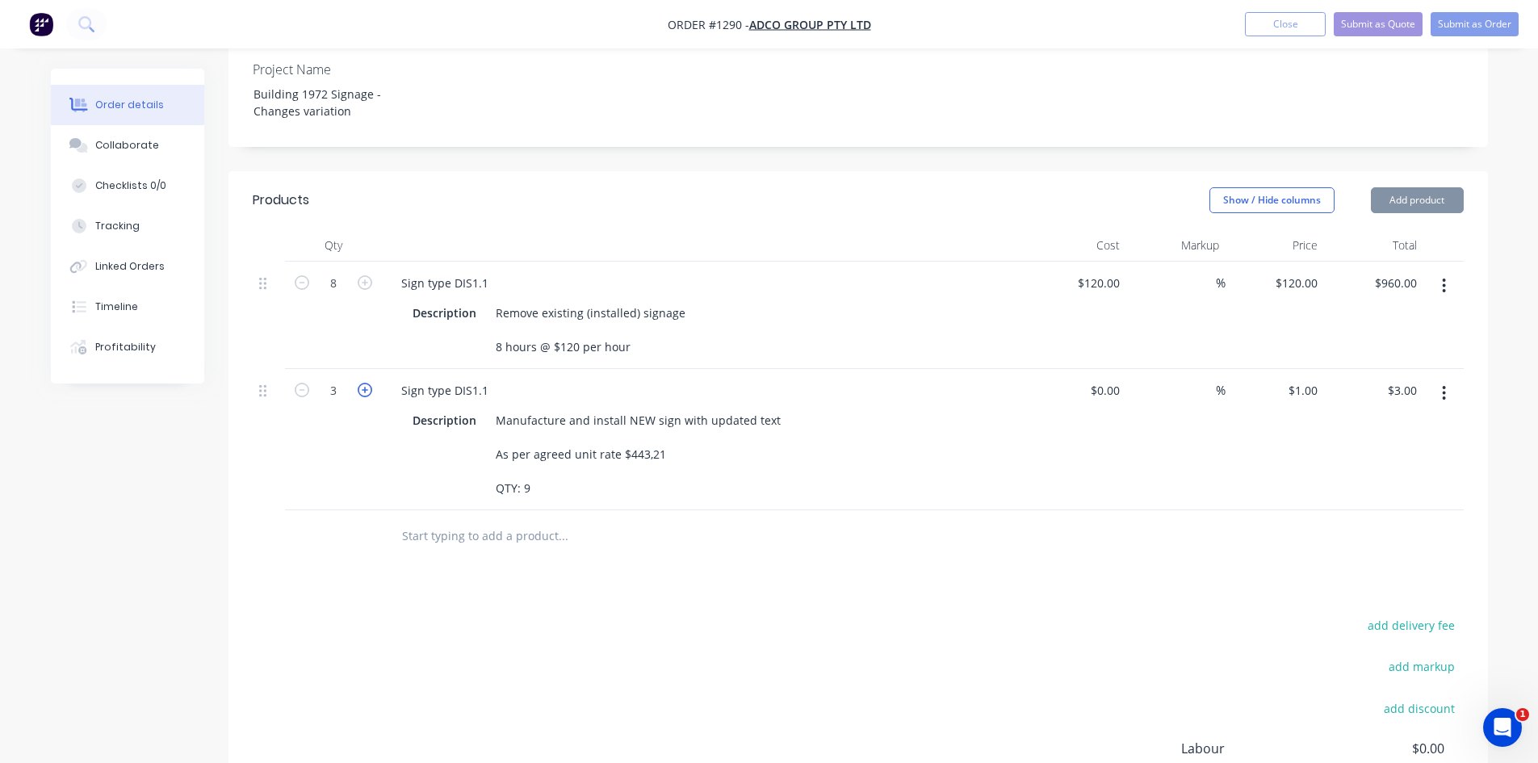
type input "$4.00"
click at [363, 383] on icon "button" at bounding box center [365, 390] width 15 height 15
type input "5"
type input "$5.00"
click at [365, 383] on icon "button" at bounding box center [365, 390] width 15 height 15
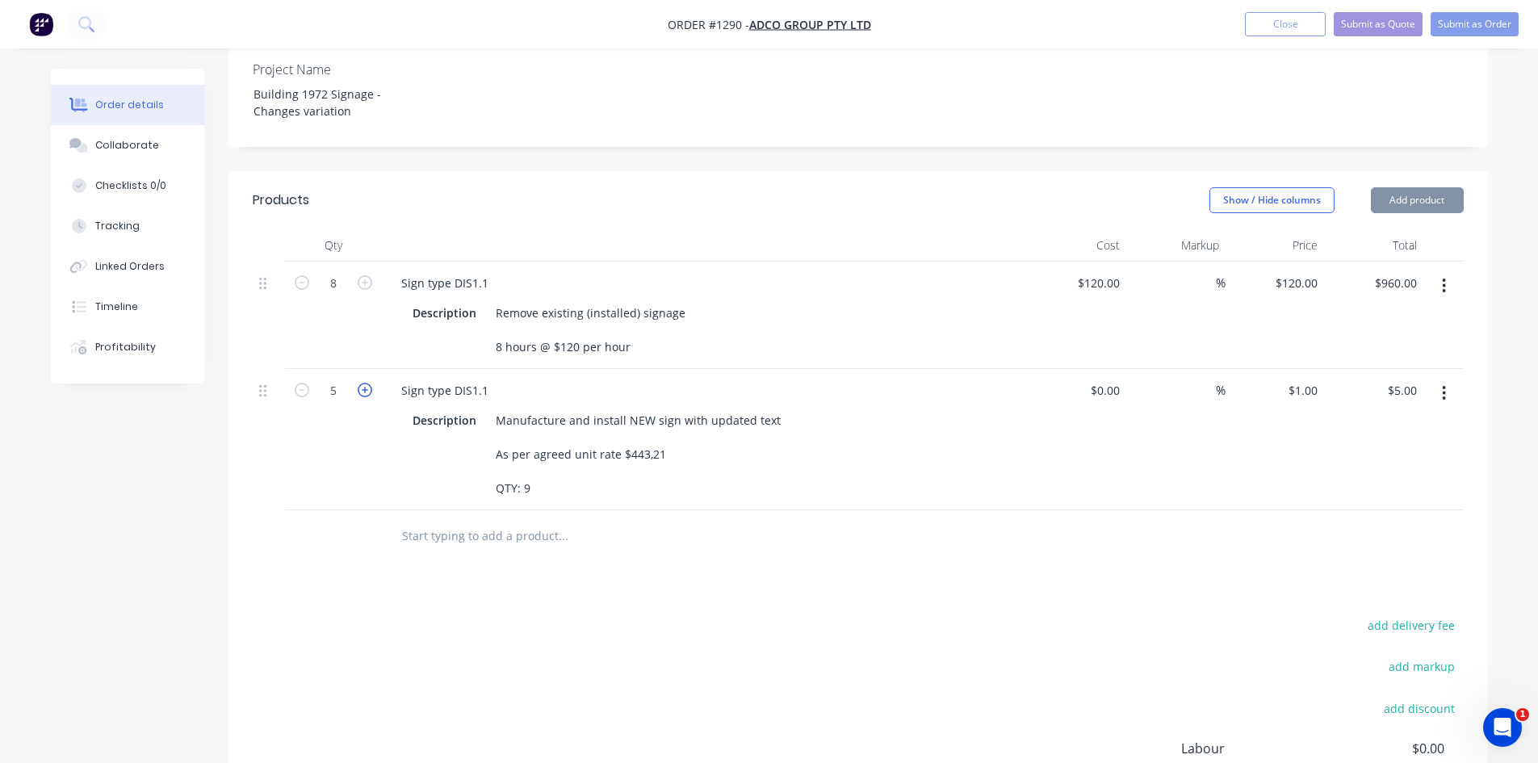
type input "6"
type input "$6.00"
click at [365, 383] on icon "button" at bounding box center [365, 390] width 15 height 15
type input "7"
type input "$7.00"
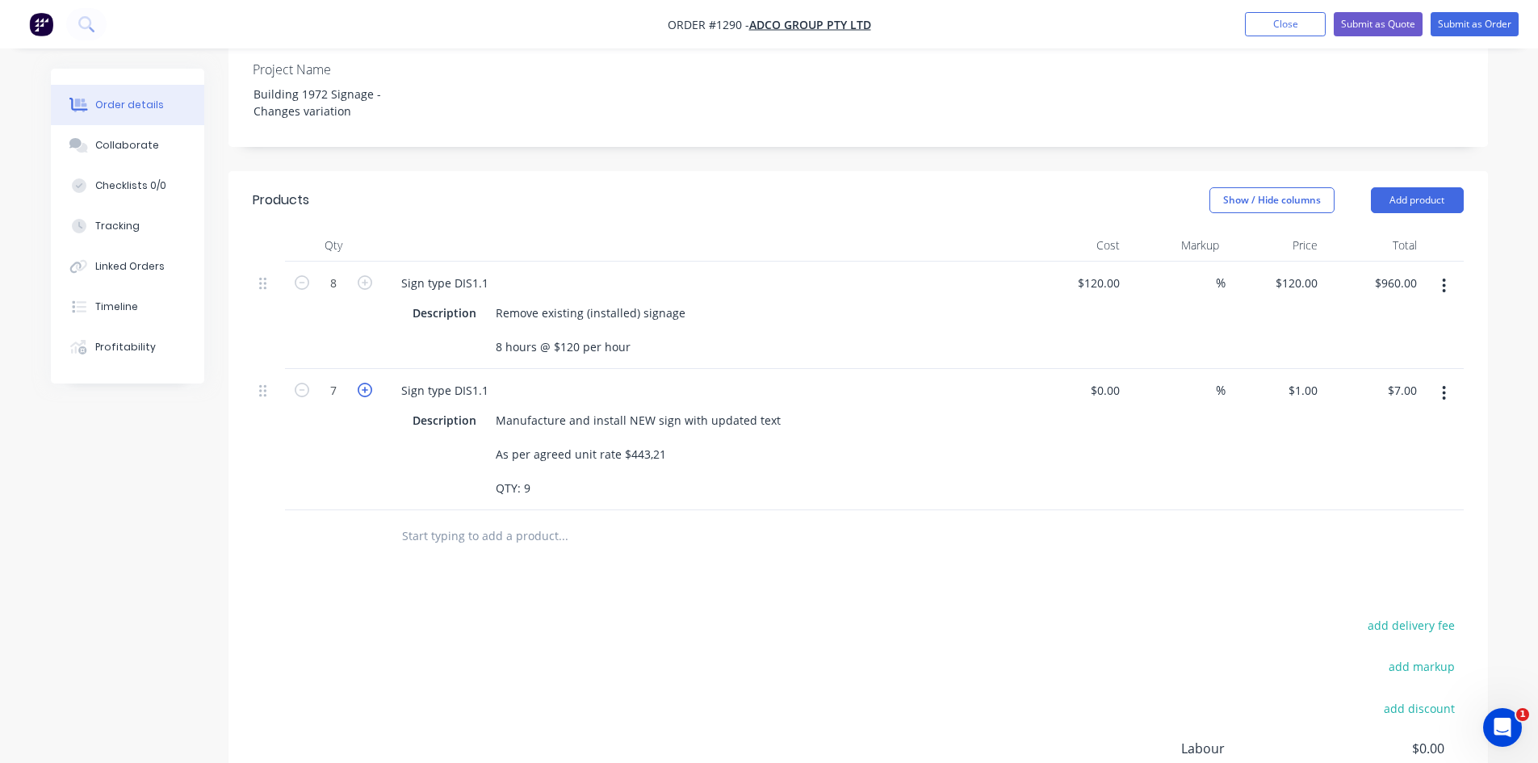
click at [365, 383] on icon "button" at bounding box center [365, 390] width 15 height 15
type input "8"
type input "$8.00"
click at [365, 383] on icon "button" at bounding box center [365, 390] width 15 height 15
type input "9"
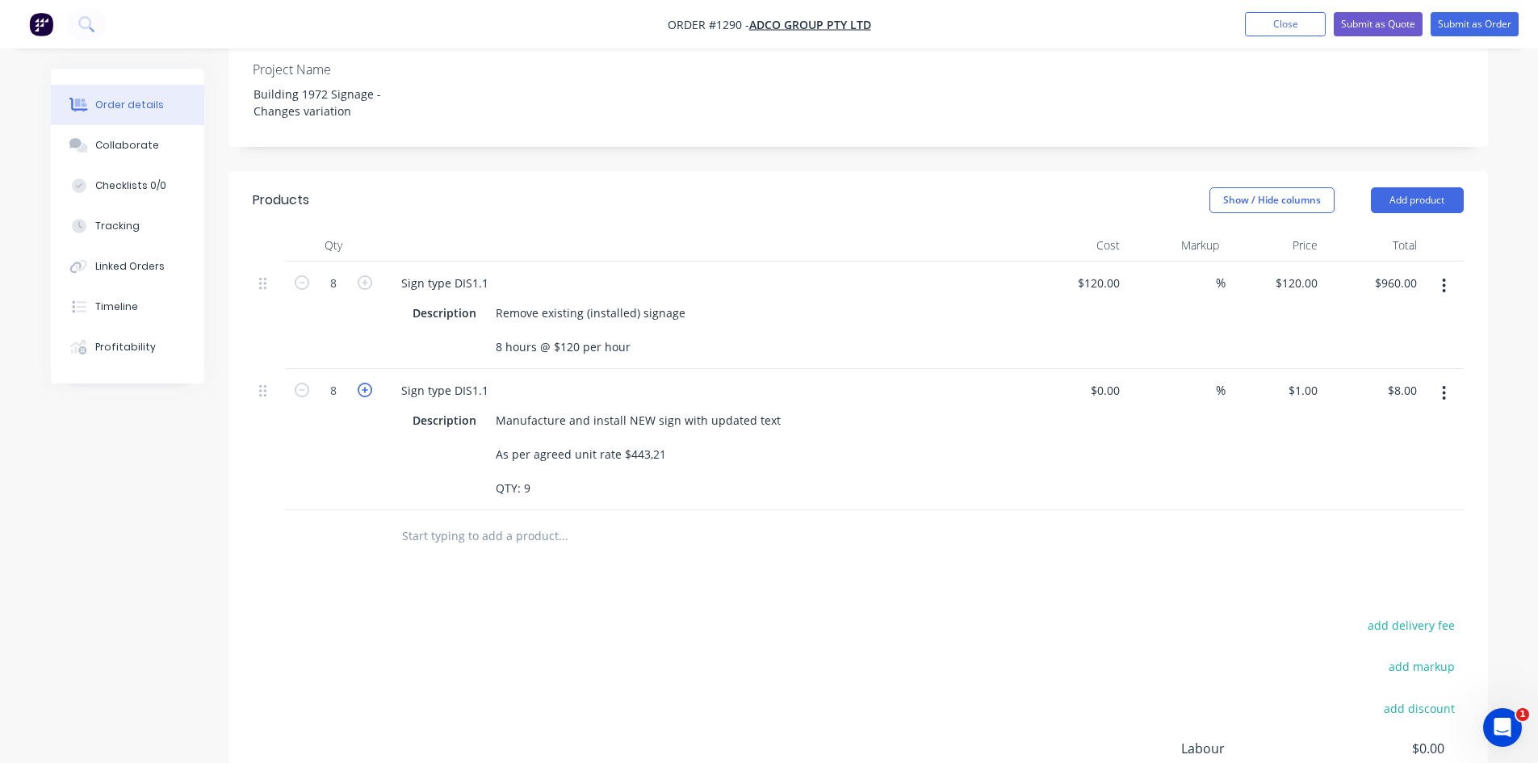
type input "$9.00"
click at [1290, 369] on div "1 $1.00" at bounding box center [1275, 439] width 99 height 141
type input "$443.21"
type input "$3,988.89"
click at [955, 497] on div "Products Show / Hide columns Add product Qty Cost Markup Price Total 8 Sign typ…" at bounding box center [859, 560] width 1260 height 779
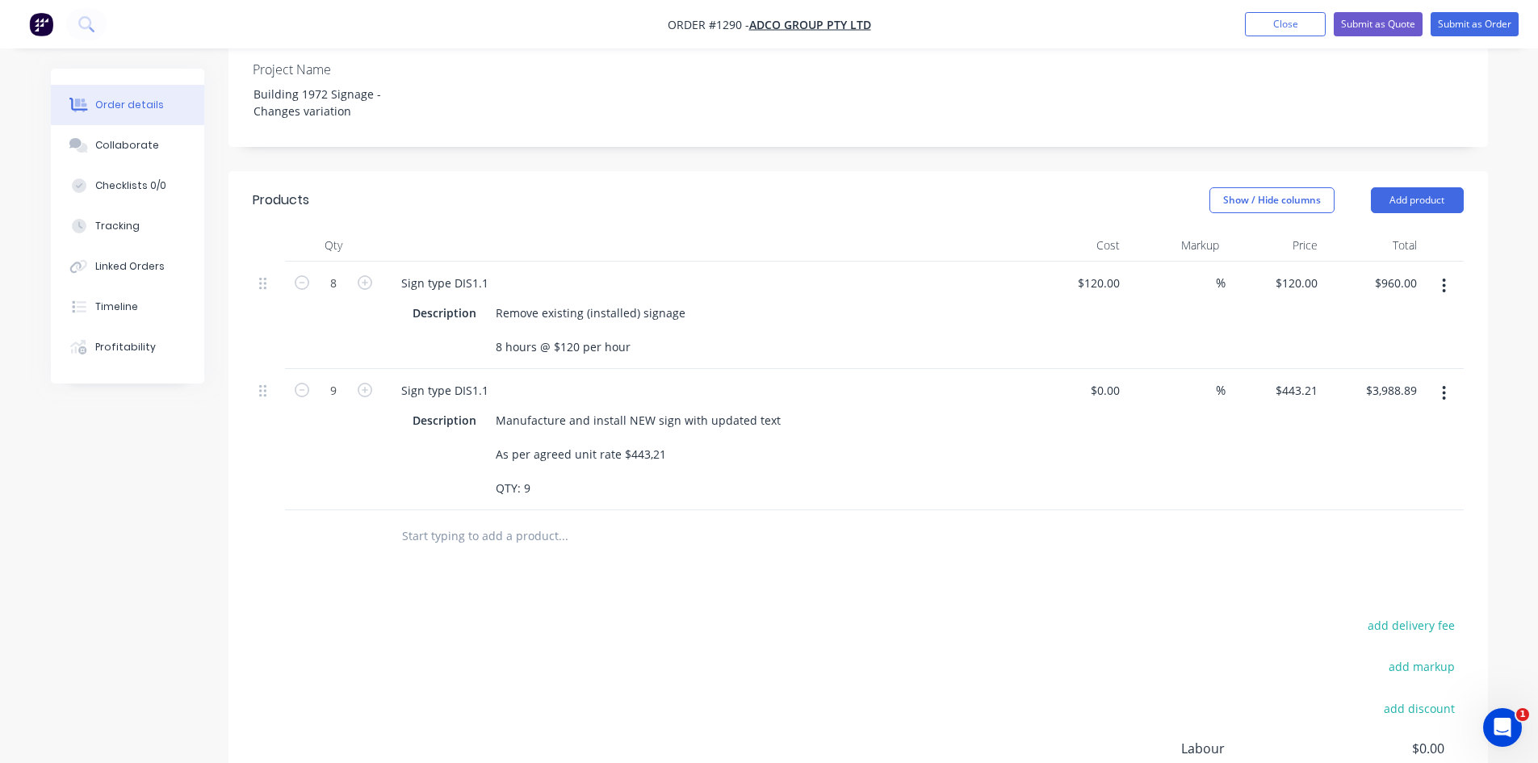
click at [937, 509] on div "Products Show / Hide columns Add product Qty Cost Markup Price Total 8 Sign typ…" at bounding box center [859, 560] width 1260 height 779
click at [534, 520] on input "text" at bounding box center [562, 536] width 323 height 32
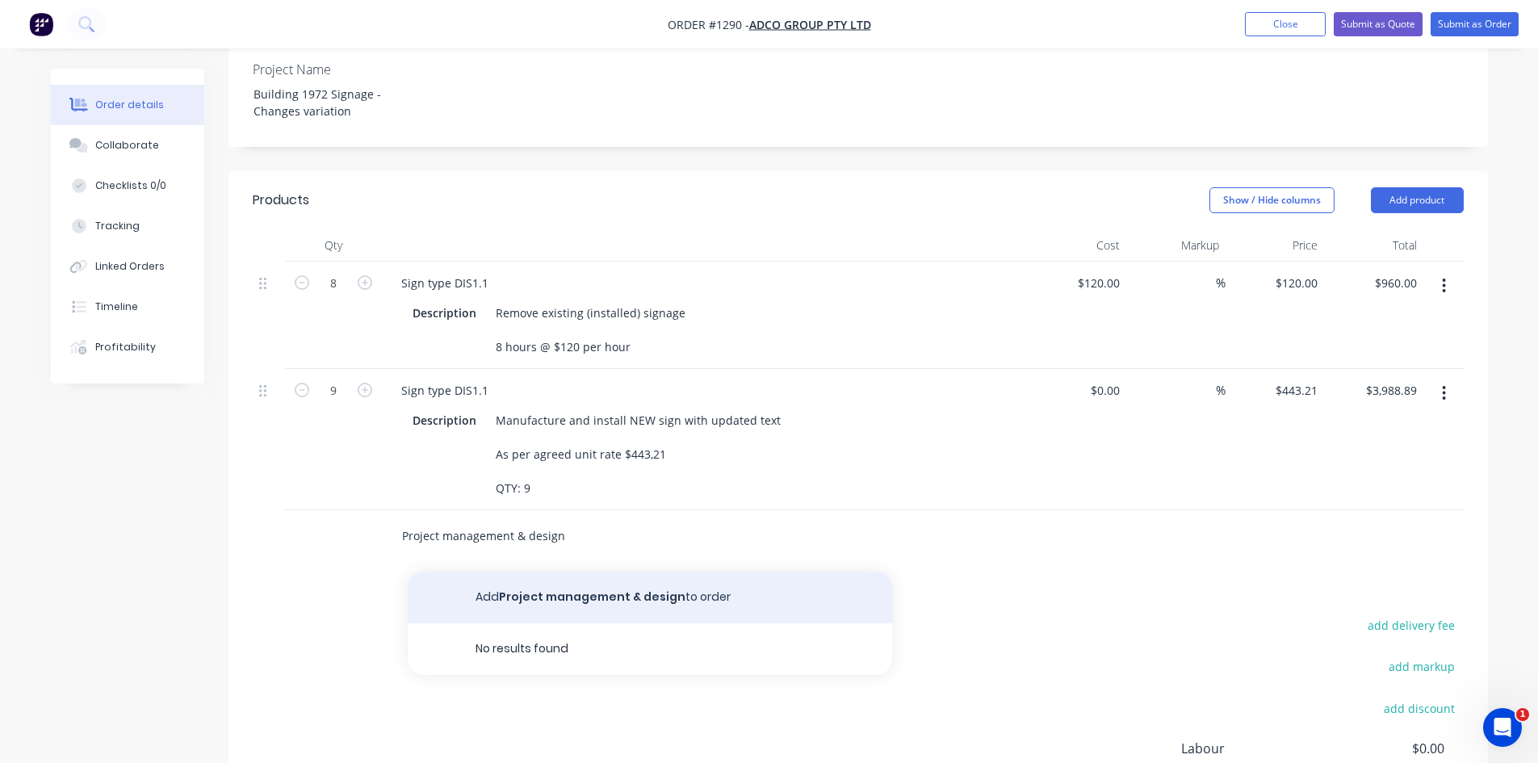
type input "Project management & design"
click at [577, 572] on button "Add Project management & design to order" at bounding box center [650, 598] width 484 height 52
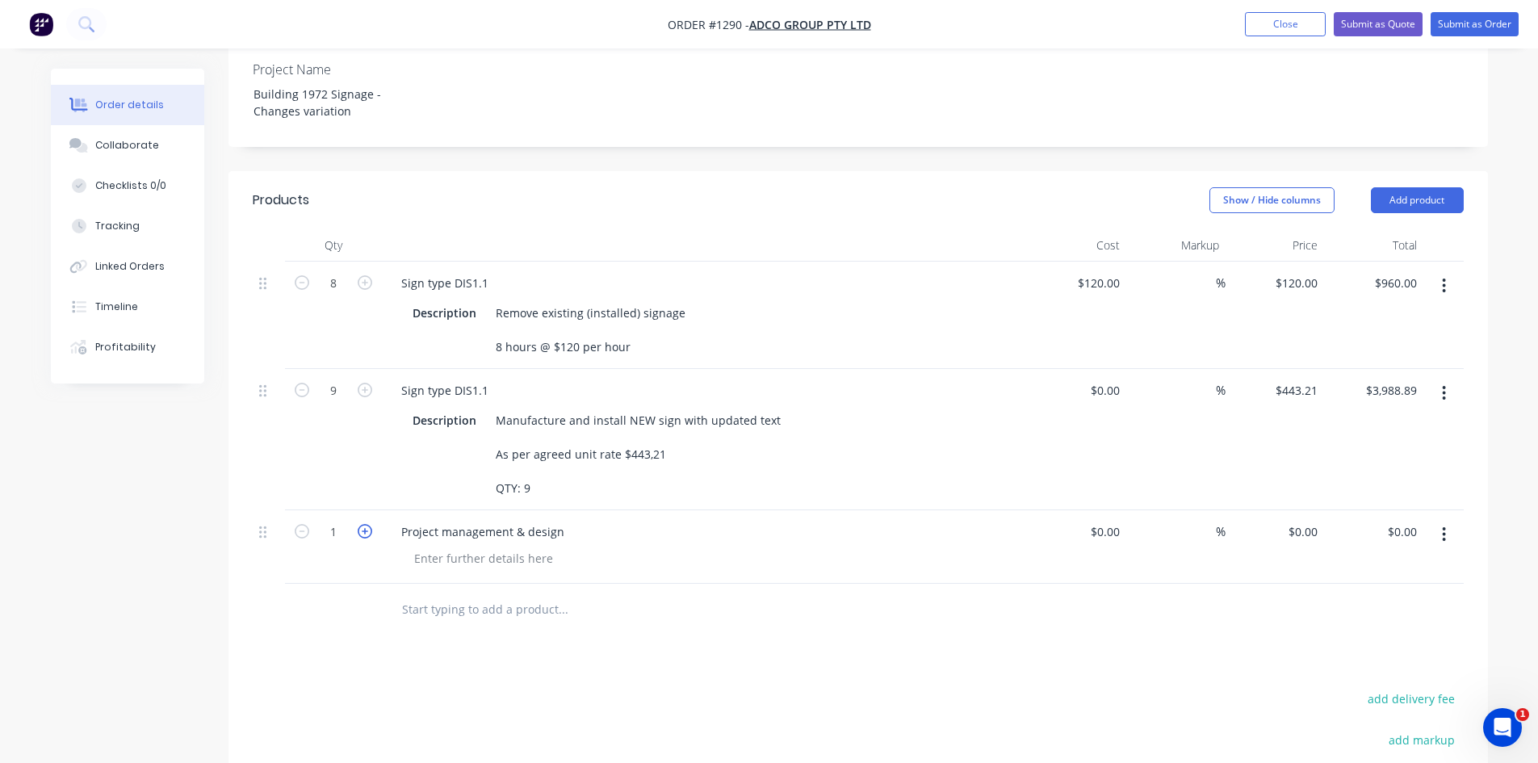
click at [363, 524] on icon "button" at bounding box center [365, 531] width 15 height 15
type input "4"
click at [1301, 520] on div "0 0" at bounding box center [1311, 531] width 25 height 23
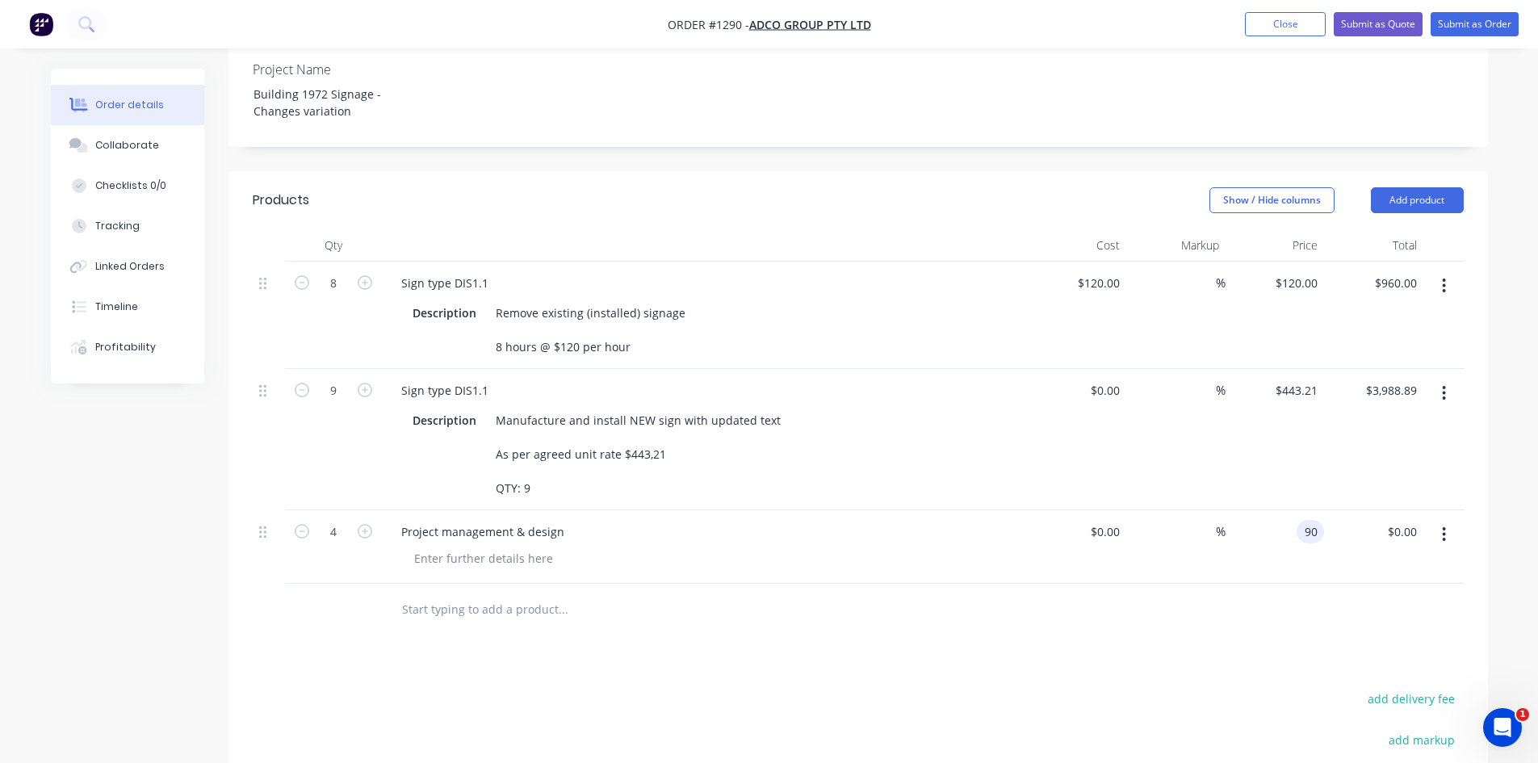
type input "$90.00"
type input "$360.00"
click at [1059, 618] on div "Products Show / Hide columns Add product Qty Cost Markup Price Total 8 Sign typ…" at bounding box center [859, 597] width 1260 height 853
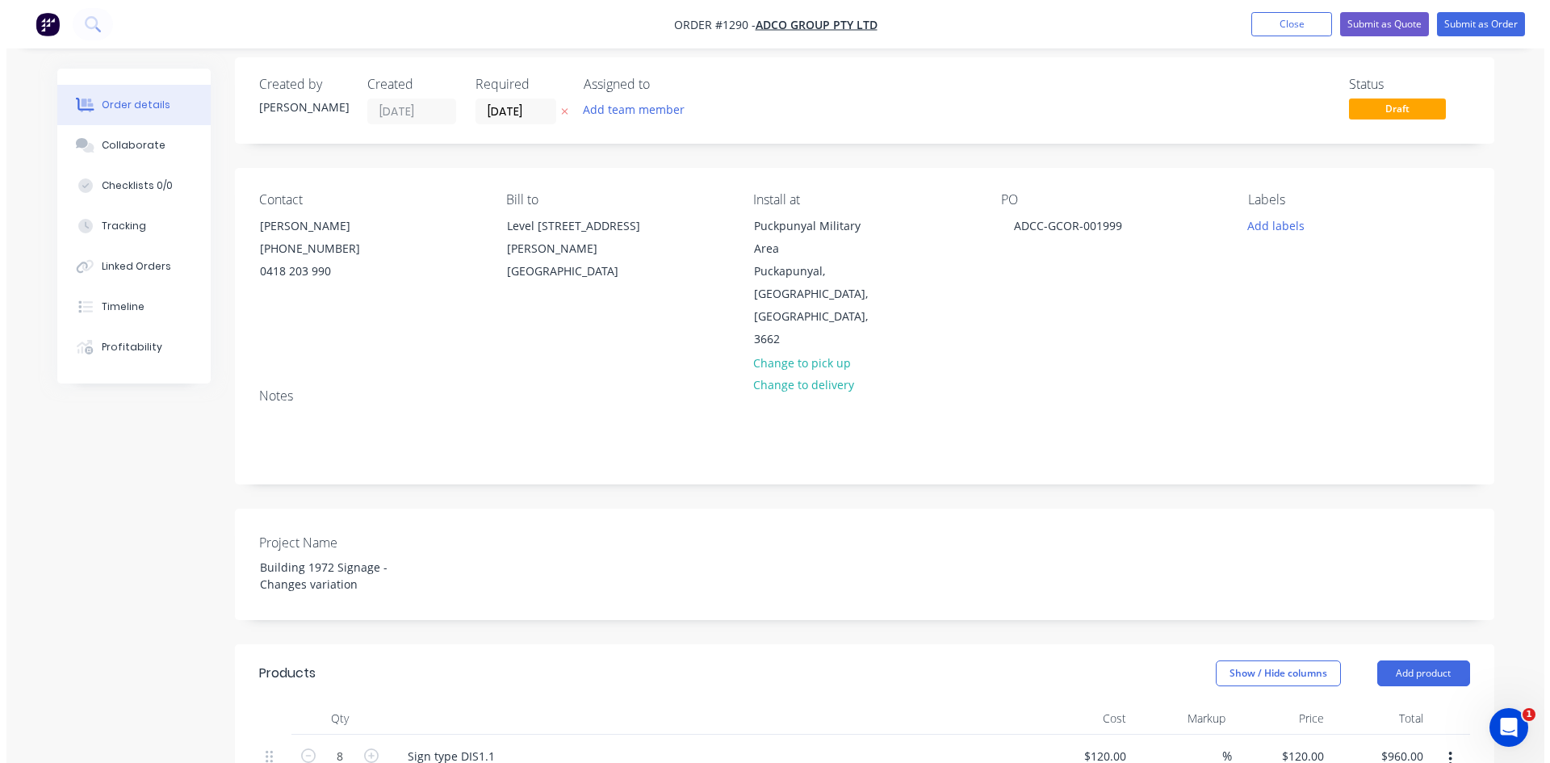
scroll to position [0, 0]
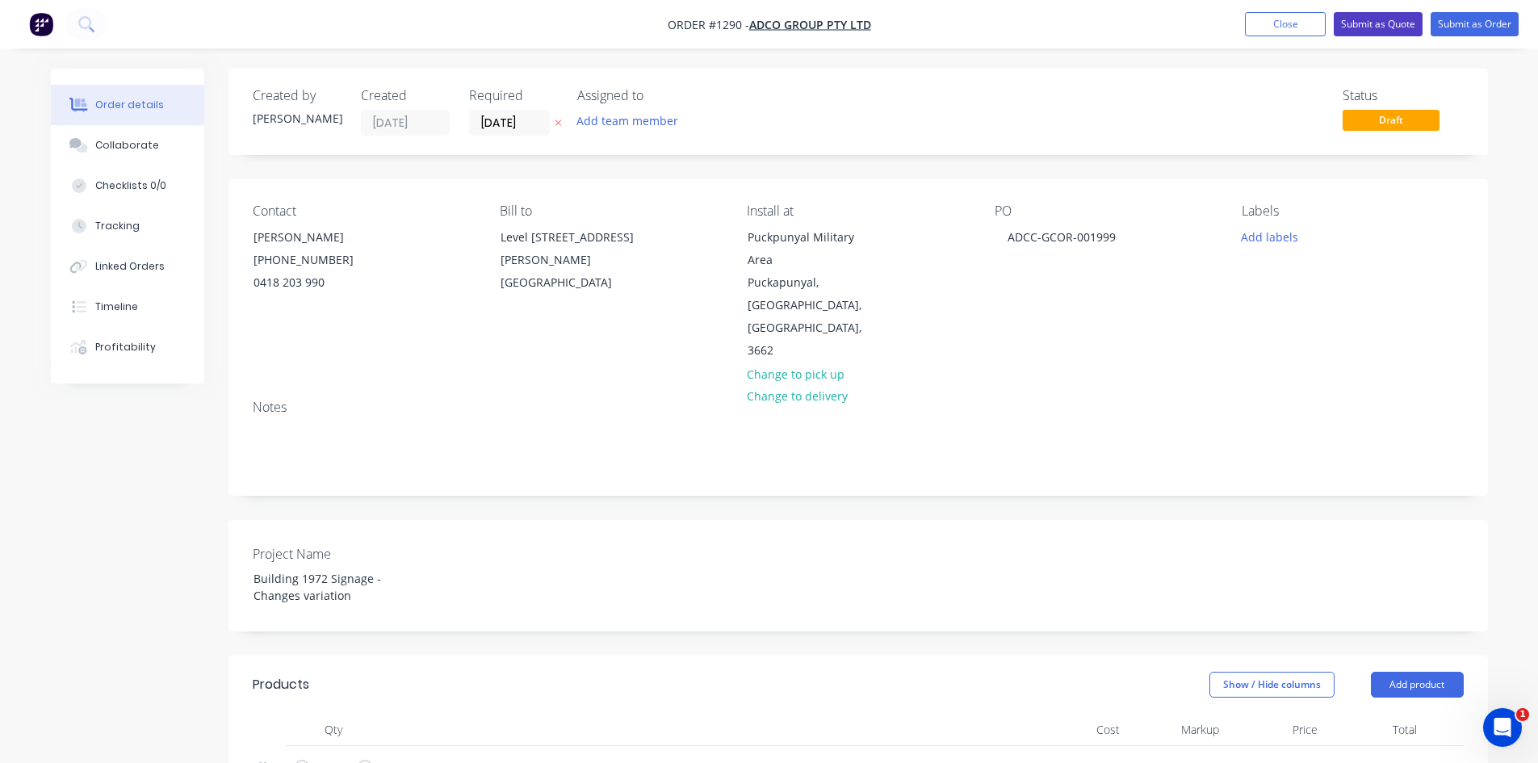
click at [1380, 19] on button "Submit as Quote" at bounding box center [1378, 24] width 89 height 24
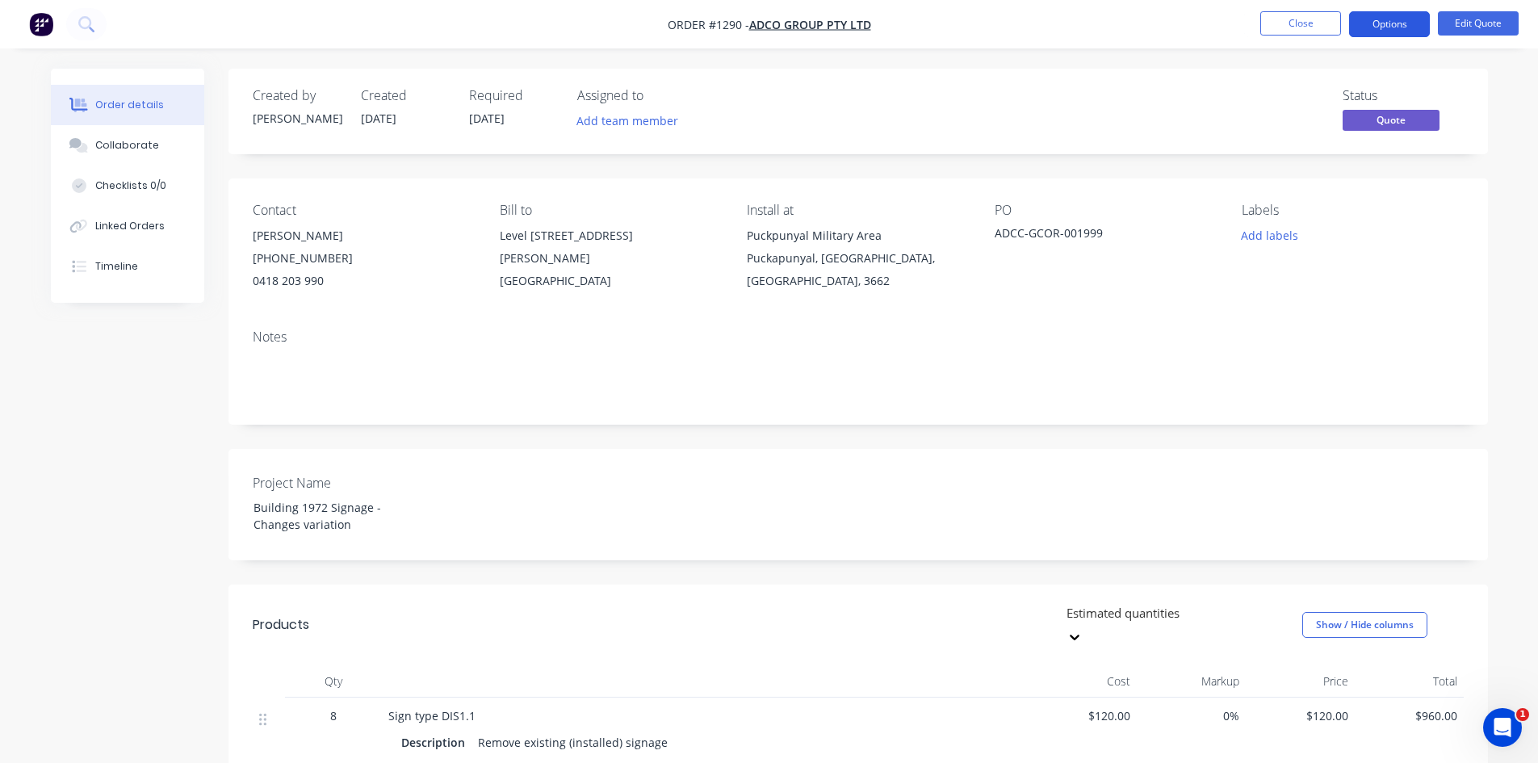
click at [1389, 23] on button "Options" at bounding box center [1389, 24] width 81 height 26
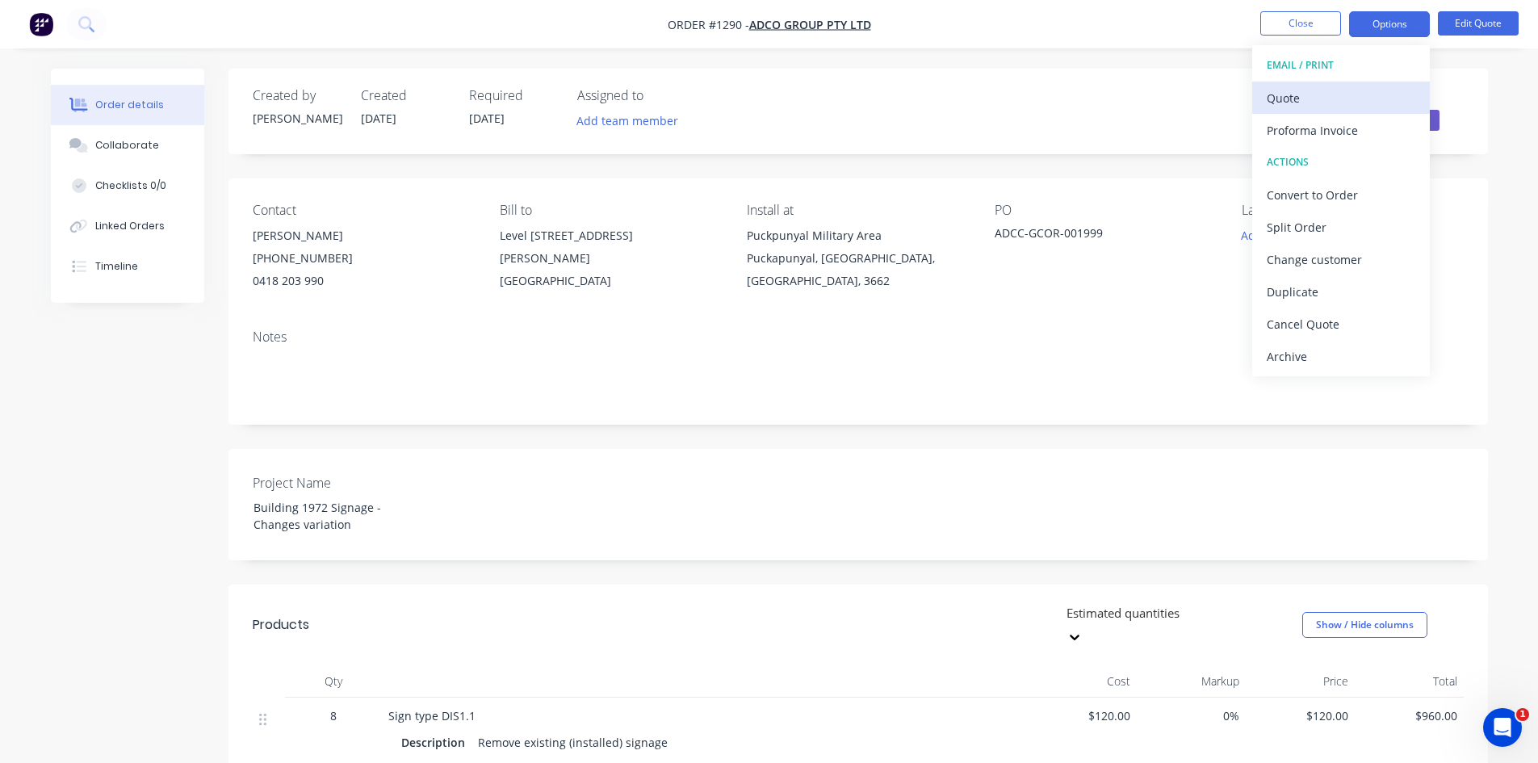
click at [1325, 108] on div "Quote" at bounding box center [1341, 97] width 149 height 23
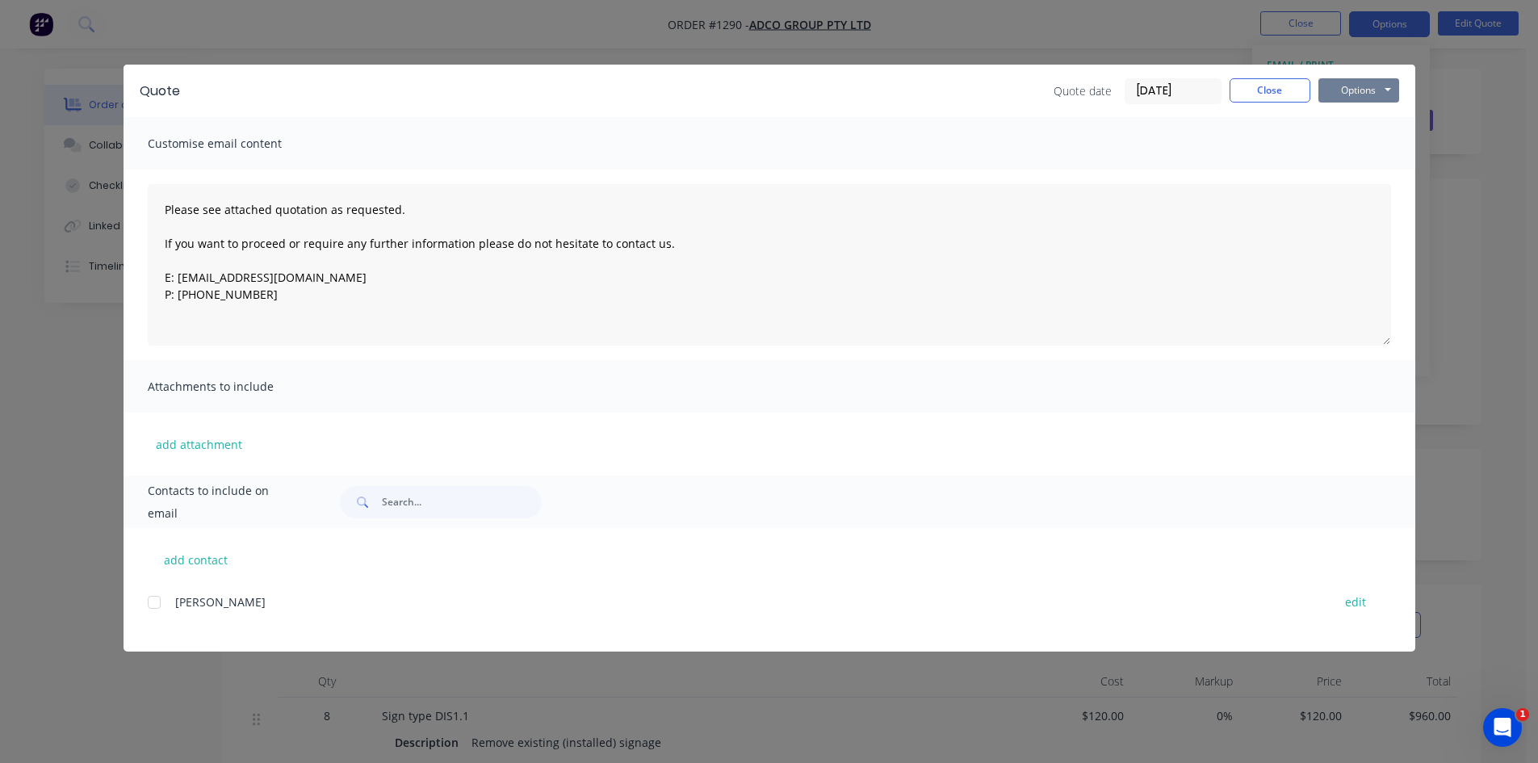
click at [1381, 99] on button "Options" at bounding box center [1359, 90] width 81 height 24
click at [1372, 141] on button "Print" at bounding box center [1370, 145] width 103 height 27
click at [1264, 86] on button "Close" at bounding box center [1270, 90] width 81 height 24
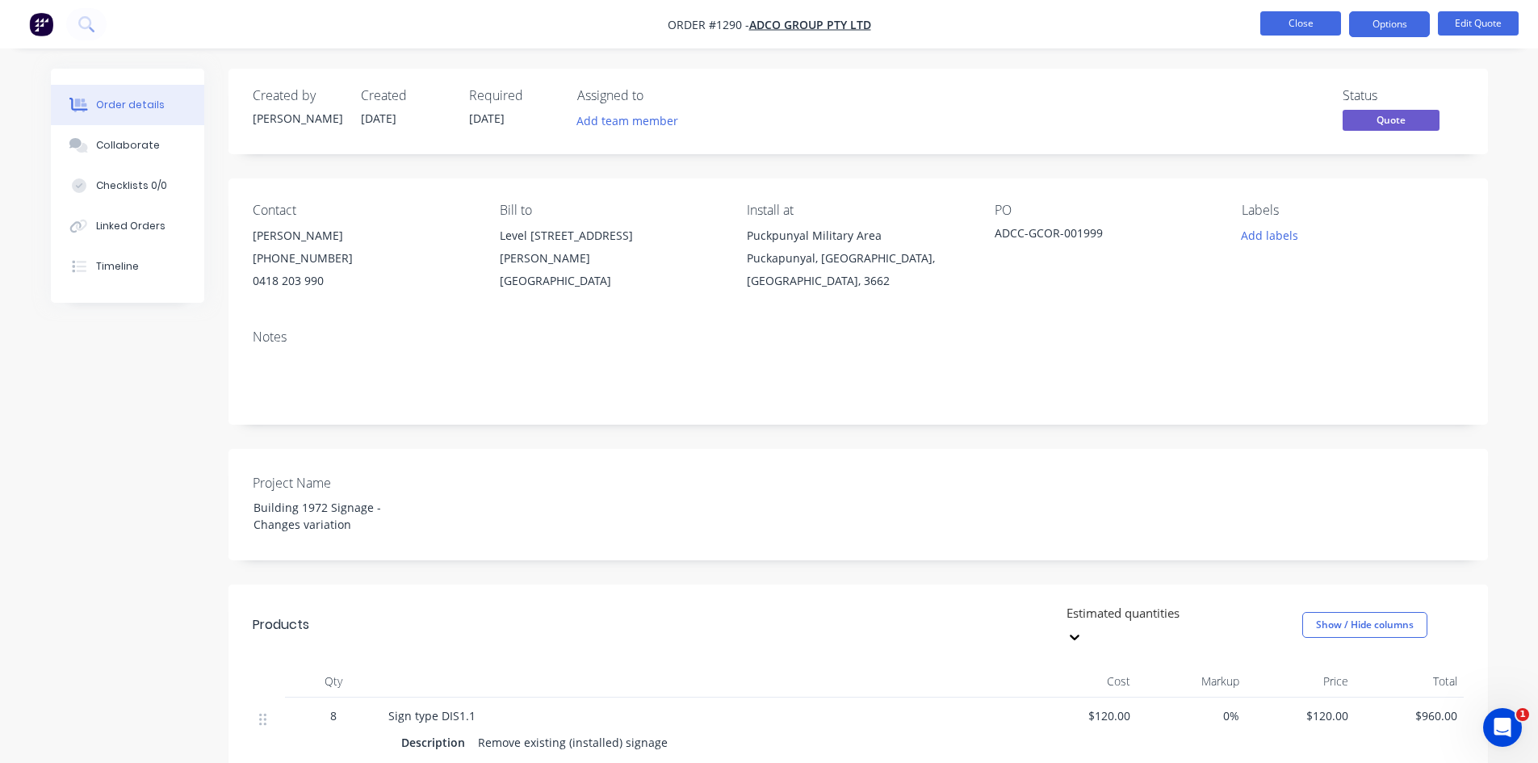
click at [1290, 31] on button "Close" at bounding box center [1300, 23] width 81 height 24
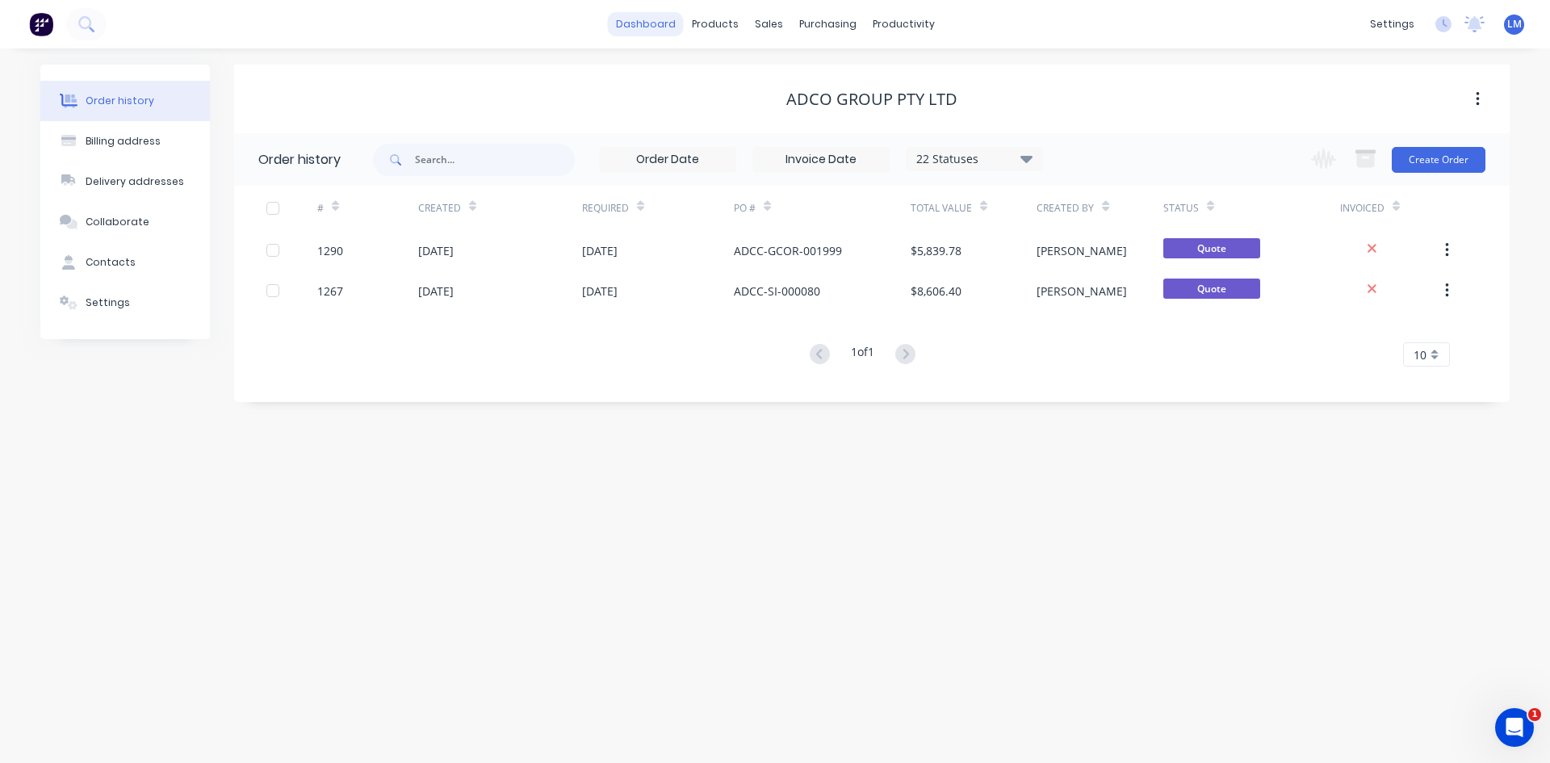
click at [648, 24] on link "dashboard" at bounding box center [646, 24] width 76 height 24
